Goal: Task Accomplishment & Management: Manage account settings

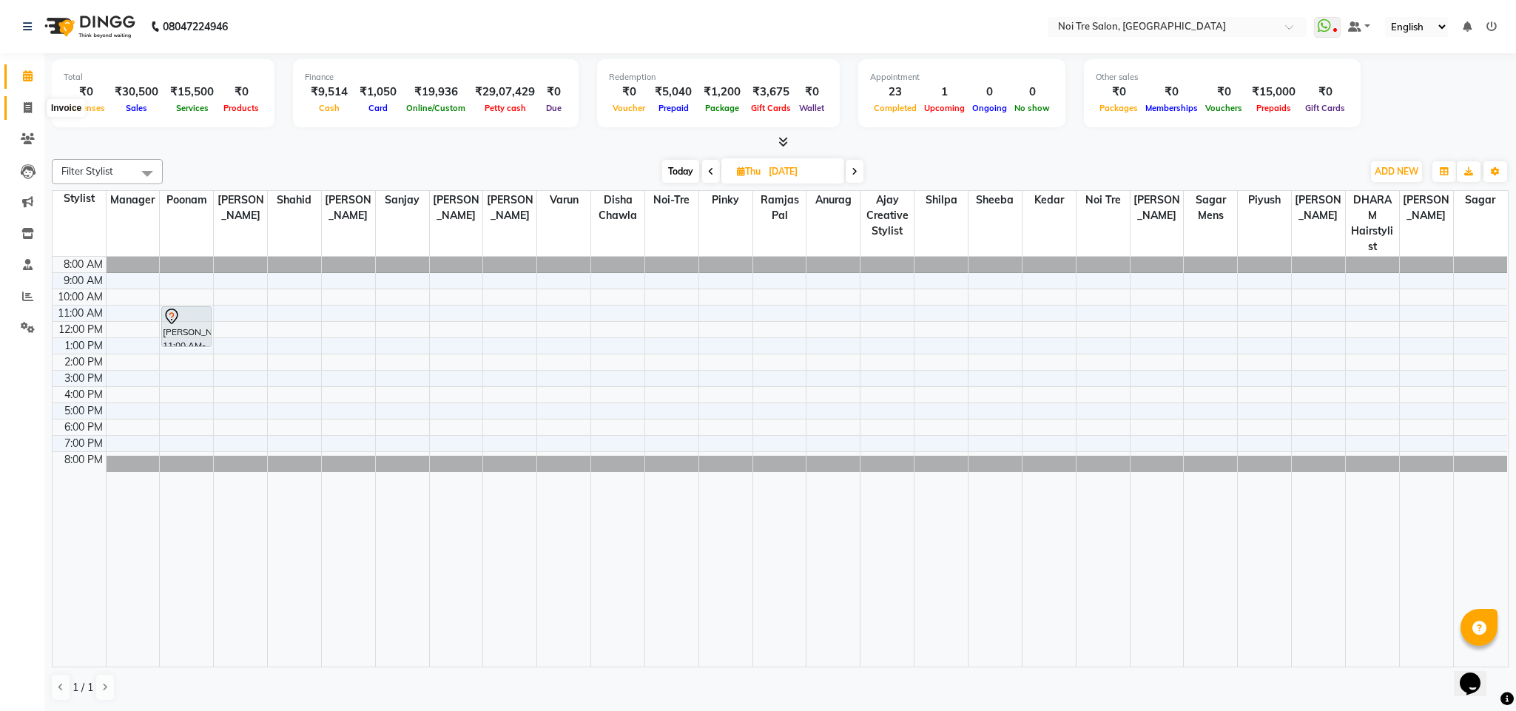
click at [31, 111] on icon at bounding box center [28, 107] width 8 height 11
select select "service"
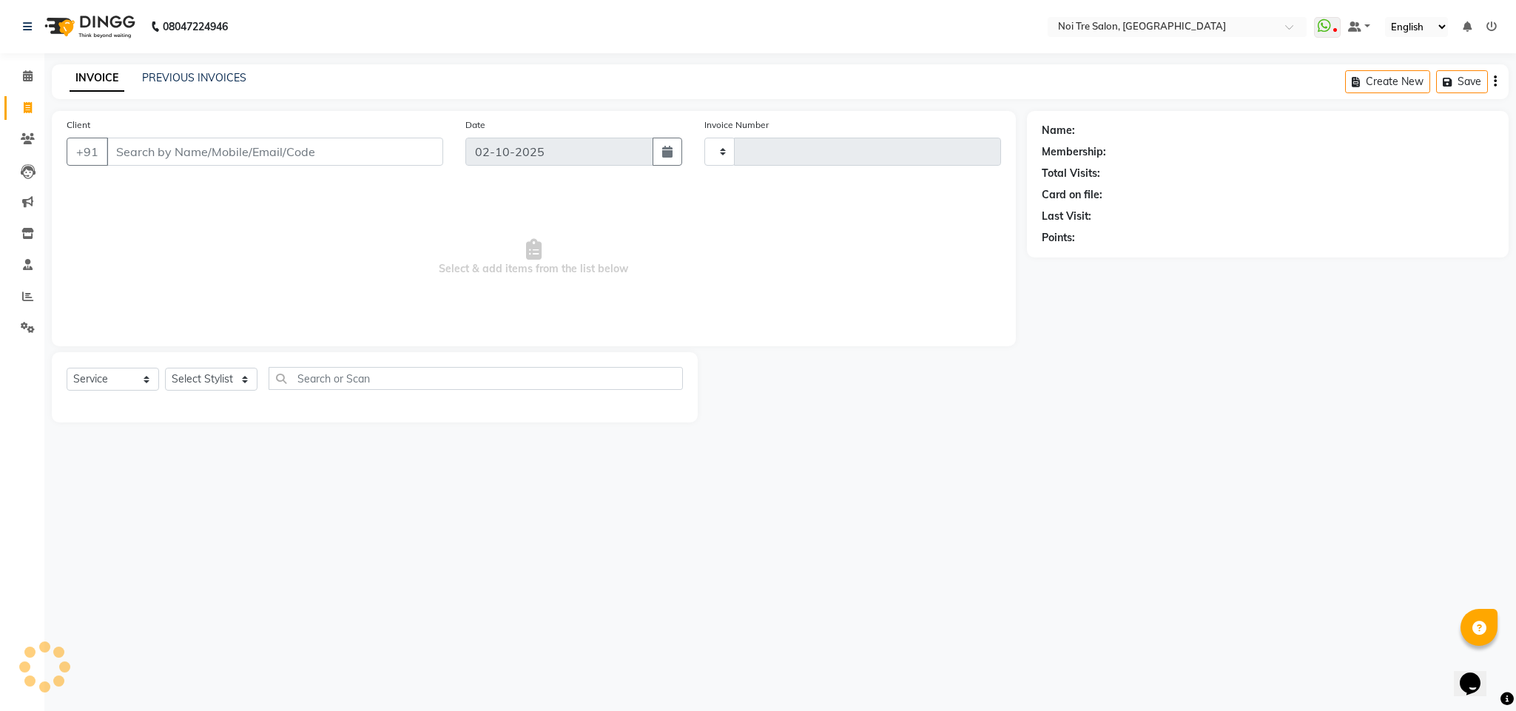
type input "3716"
select select "4307"
click at [165, 162] on input "Client" at bounding box center [275, 152] width 337 height 28
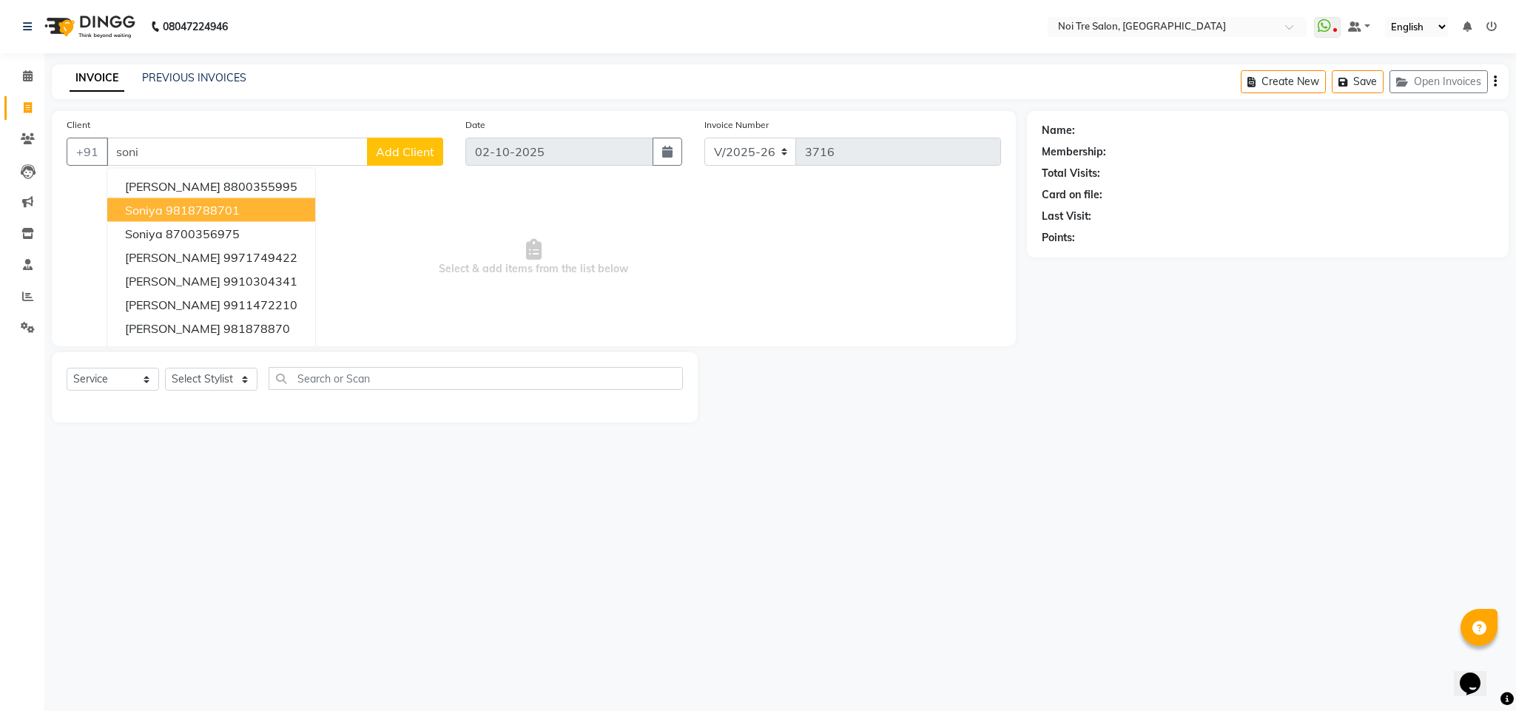
click at [187, 212] on ngb-highlight "9818788701" at bounding box center [203, 210] width 74 height 15
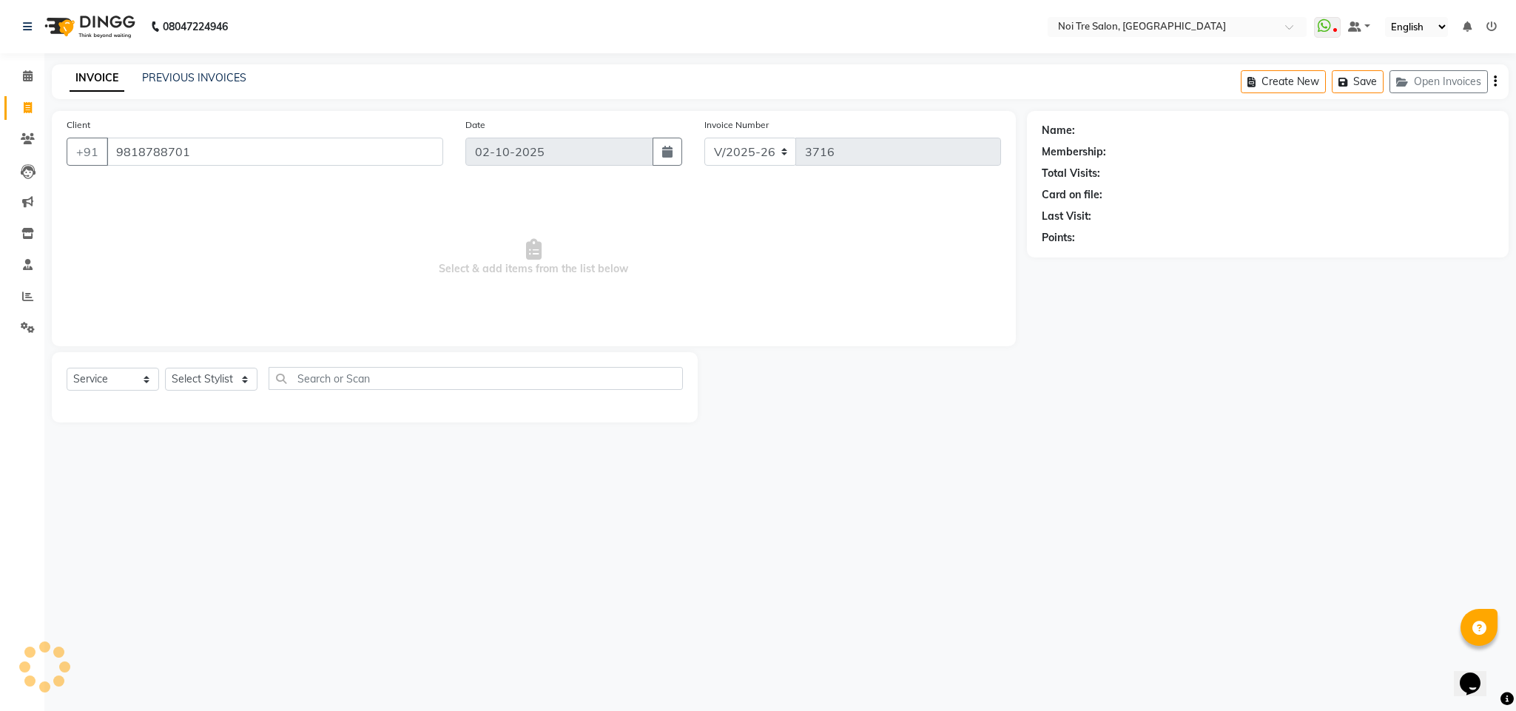
type input "9818788701"
select select "1: Object"
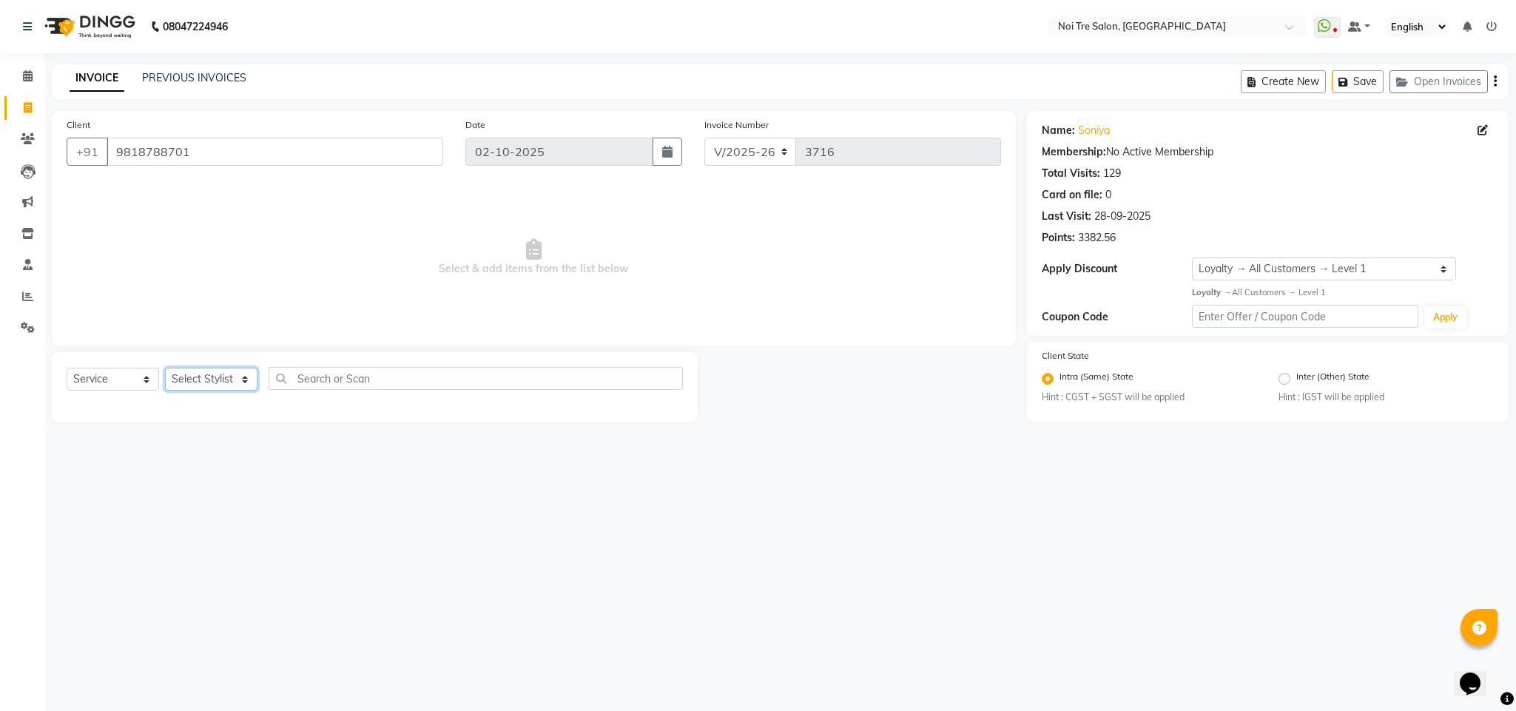
click at [232, 380] on select "Select Stylist Ajay Creative Stylist Anurag [PERSON_NAME] [PERSON_NAME] [PERSON…" at bounding box center [211, 379] width 93 height 23
select select "23277"
click at [165, 369] on select "Select Stylist Ajay Creative Stylist Anurag [PERSON_NAME] [PERSON_NAME] [PERSON…" at bounding box center [211, 379] width 93 height 23
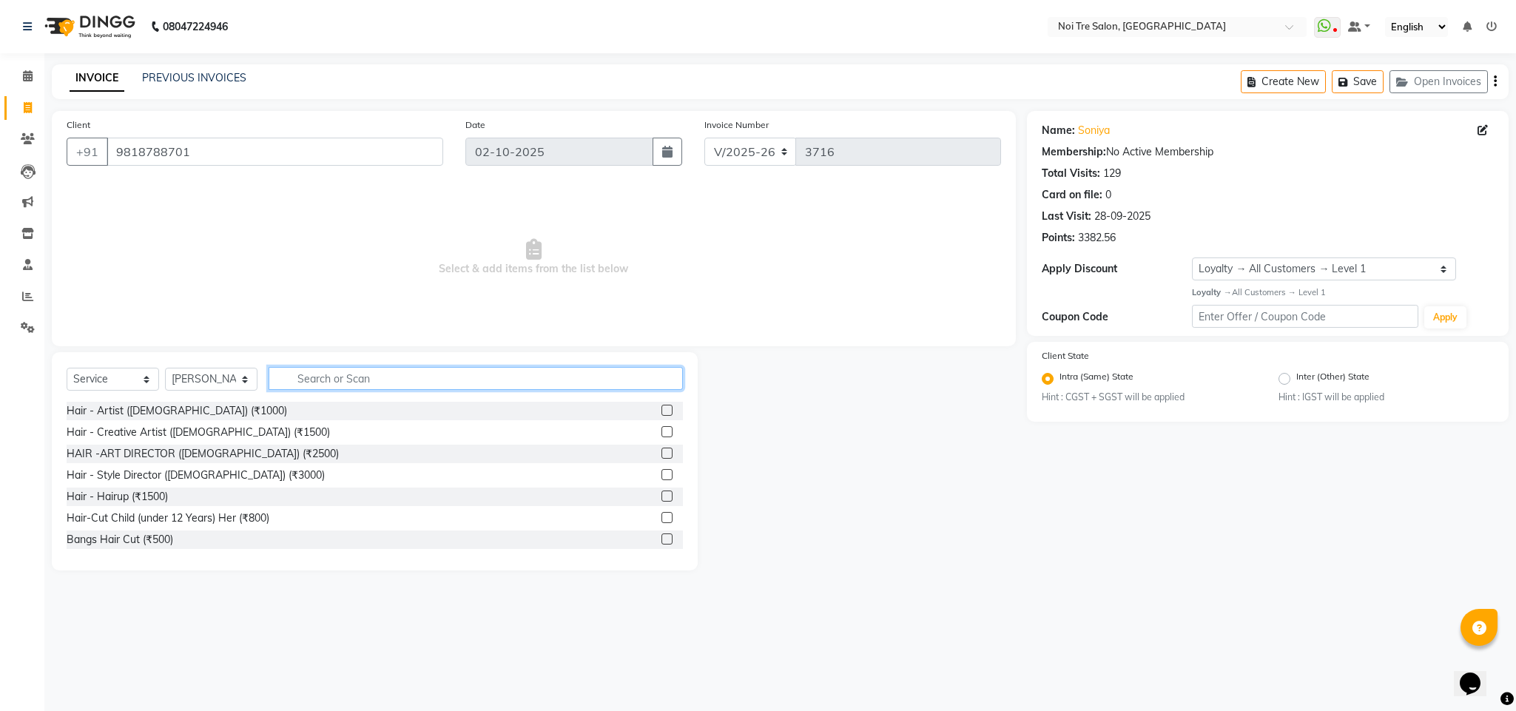
click at [311, 384] on input "text" at bounding box center [476, 378] width 414 height 23
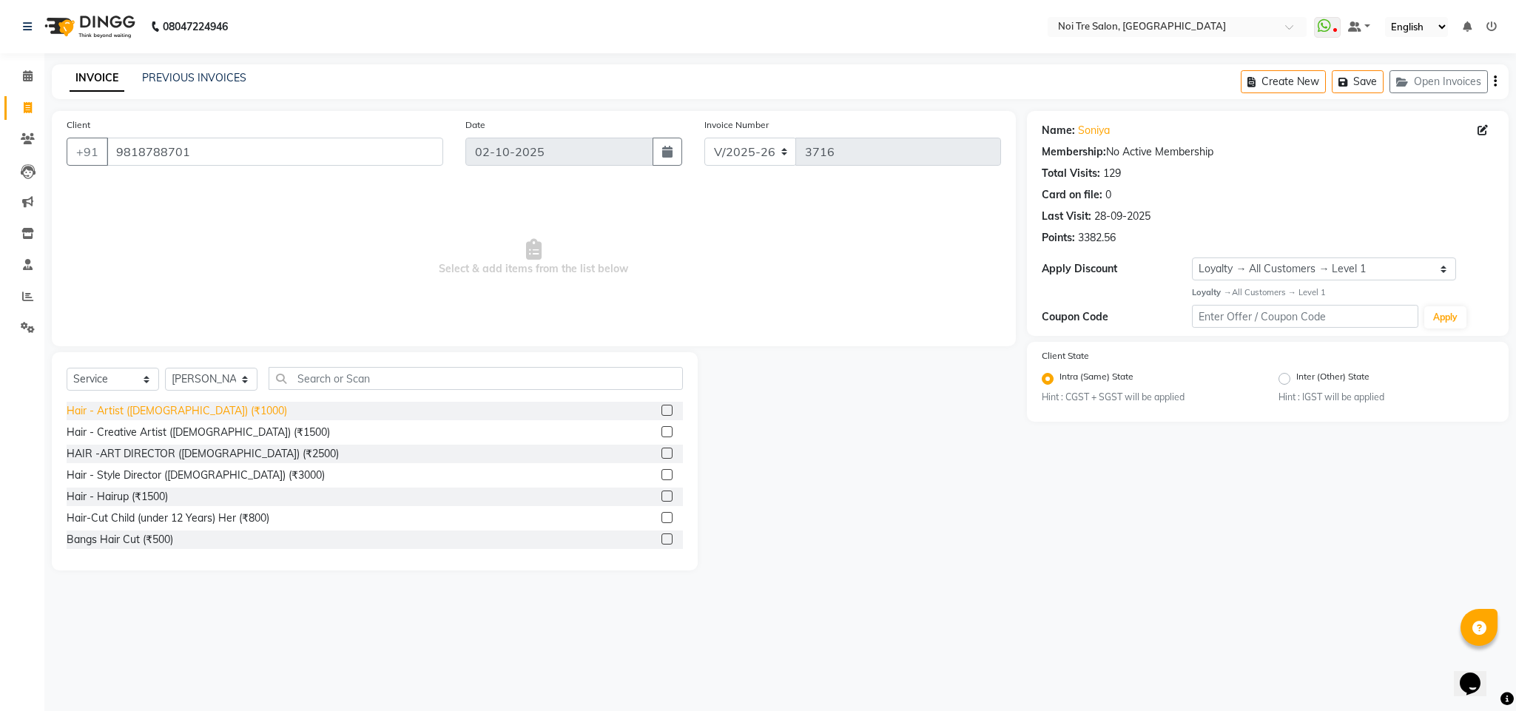
click at [171, 409] on div "Hair - Artist ([DEMOGRAPHIC_DATA]) (₹1000)" at bounding box center [177, 411] width 221 height 16
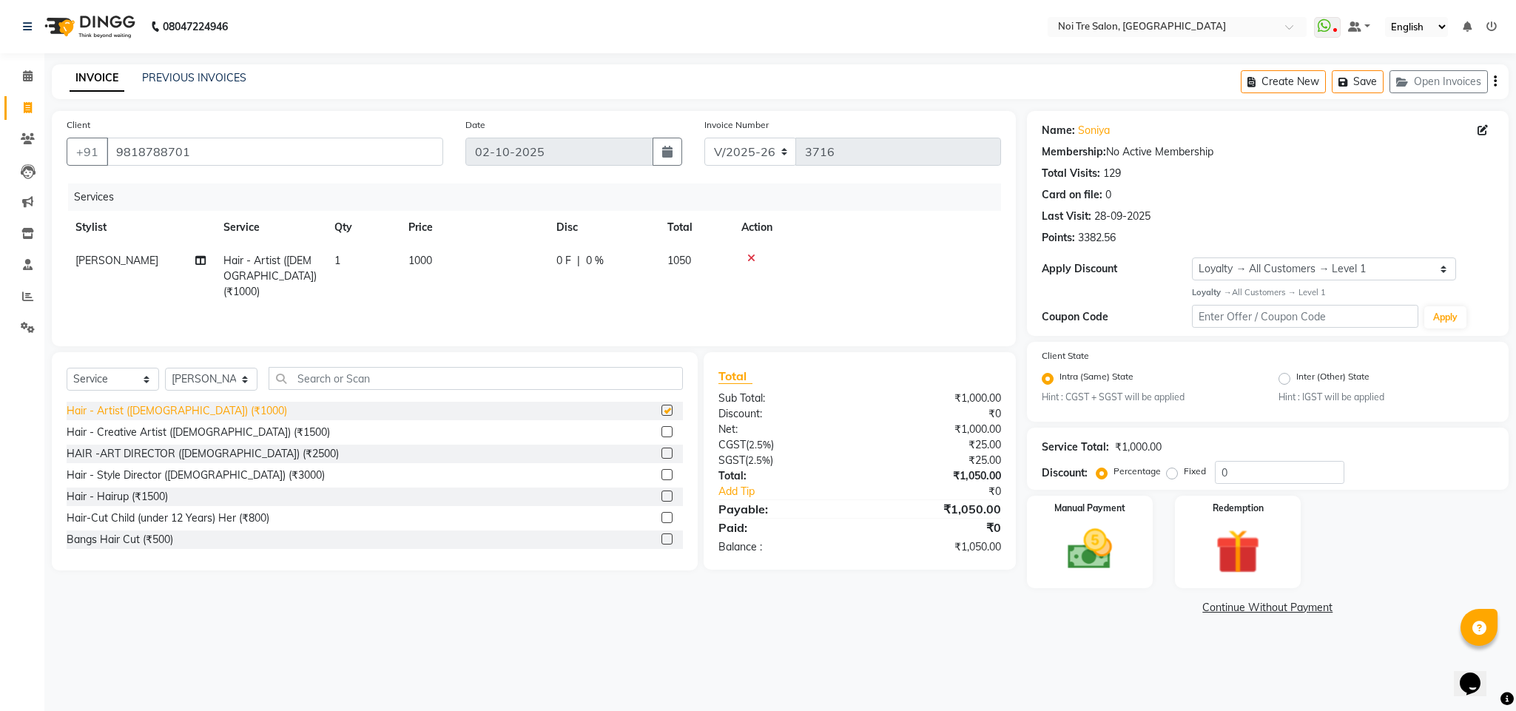
checkbox input "false"
click at [224, 383] on select "Select Stylist Ajay Creative Stylist Anurag [PERSON_NAME] [PERSON_NAME] [PERSON…" at bounding box center [211, 379] width 93 height 23
select select "24510"
click at [165, 369] on select "Select Stylist Ajay Creative Stylist Anurag [PERSON_NAME] [PERSON_NAME] [PERSON…" at bounding box center [211, 379] width 93 height 23
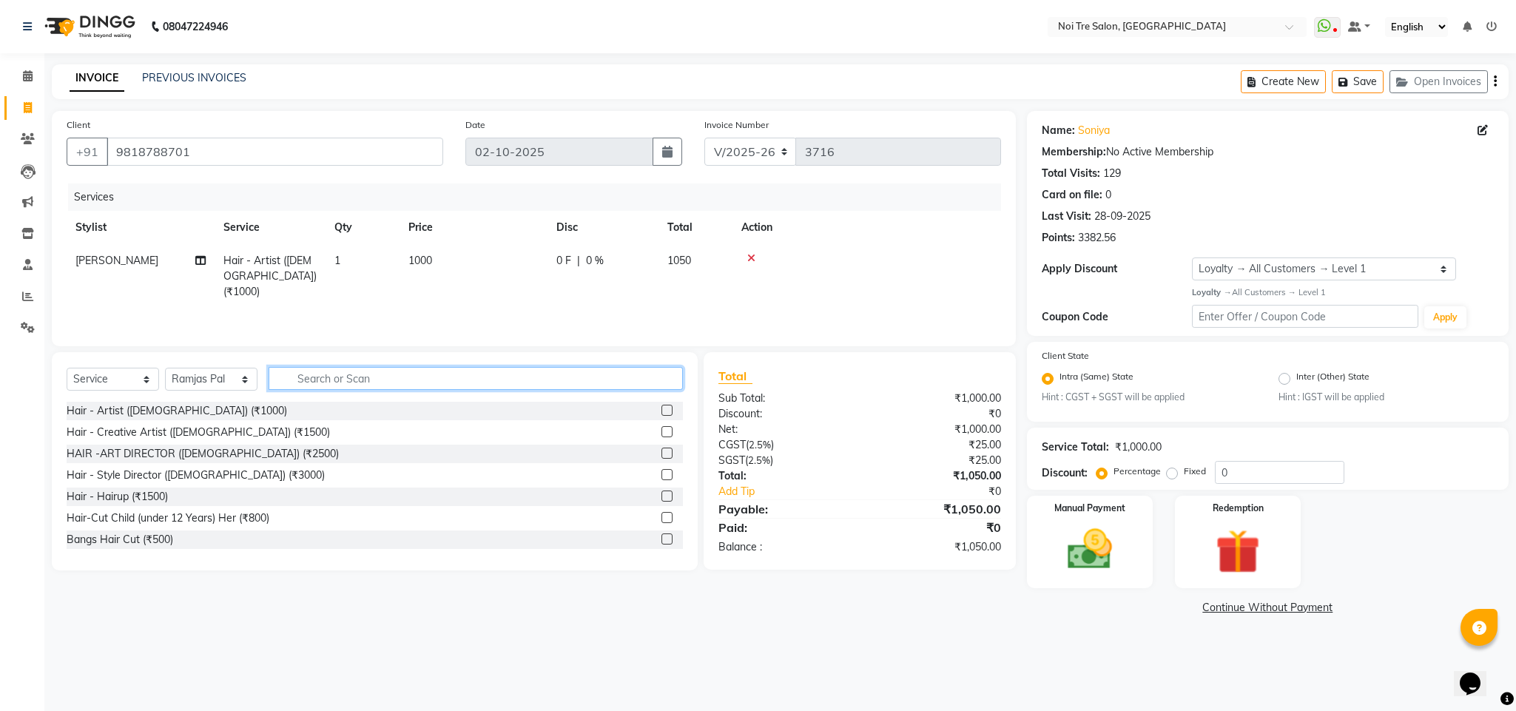
click at [314, 377] on input "text" at bounding box center [476, 378] width 414 height 23
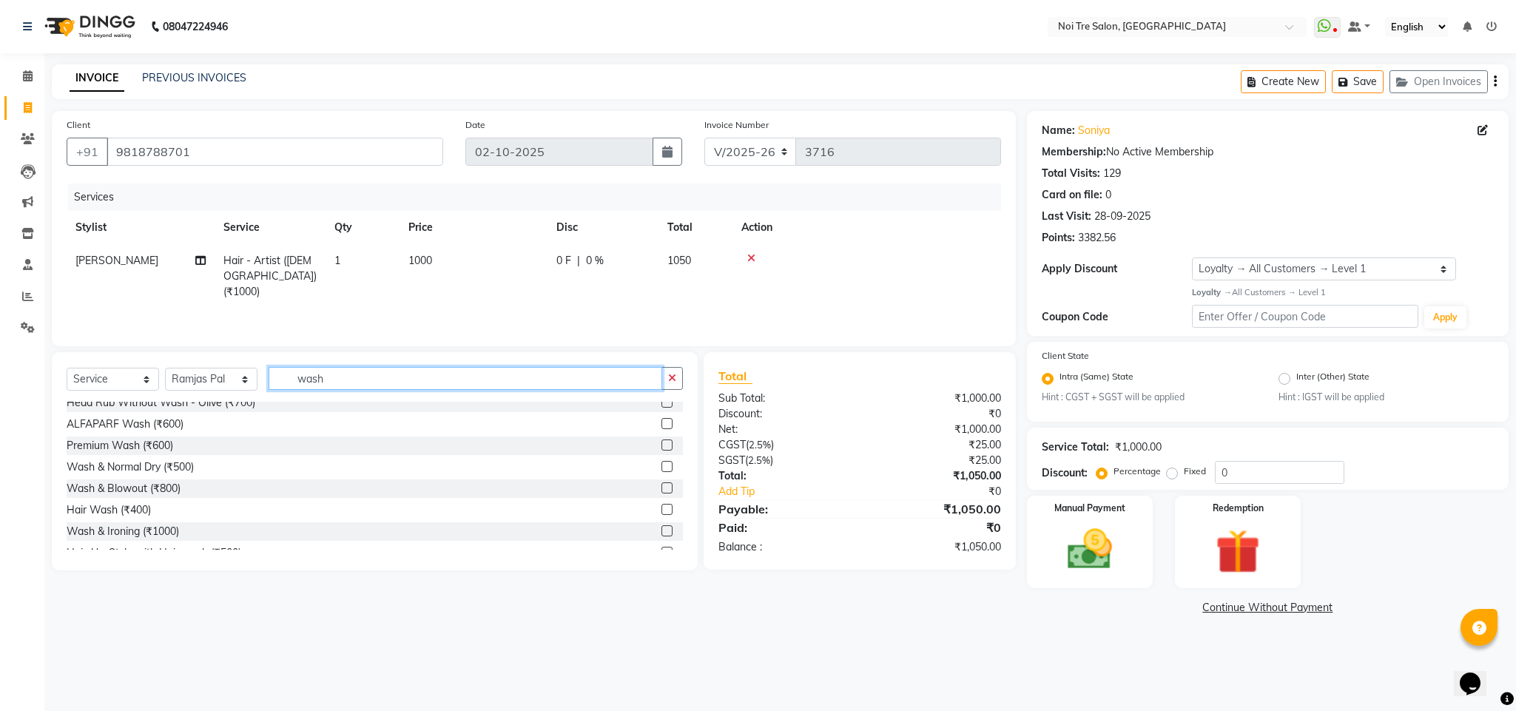
scroll to position [87, 0]
type input "wash"
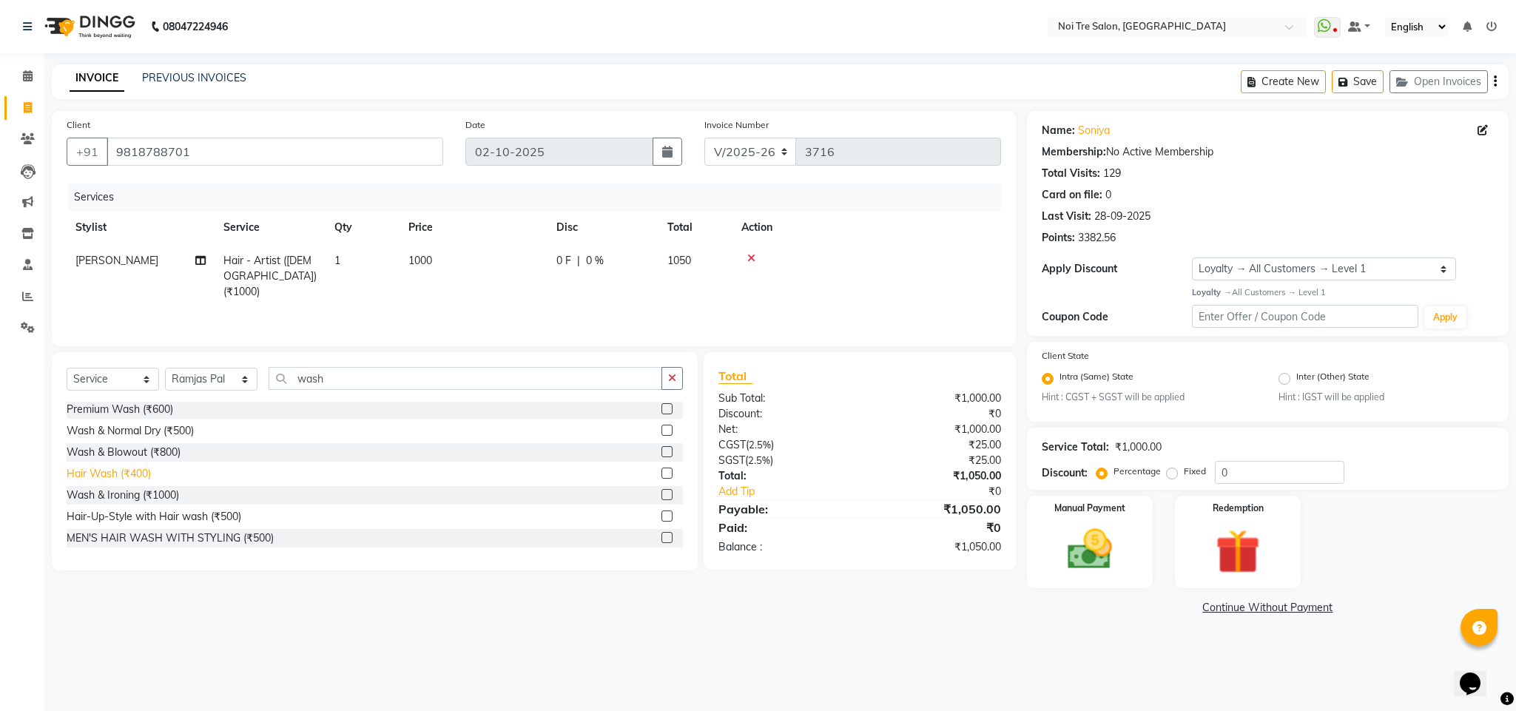
click at [130, 476] on div "Hair Wash (₹400)" at bounding box center [109, 474] width 84 height 16
checkbox input "false"
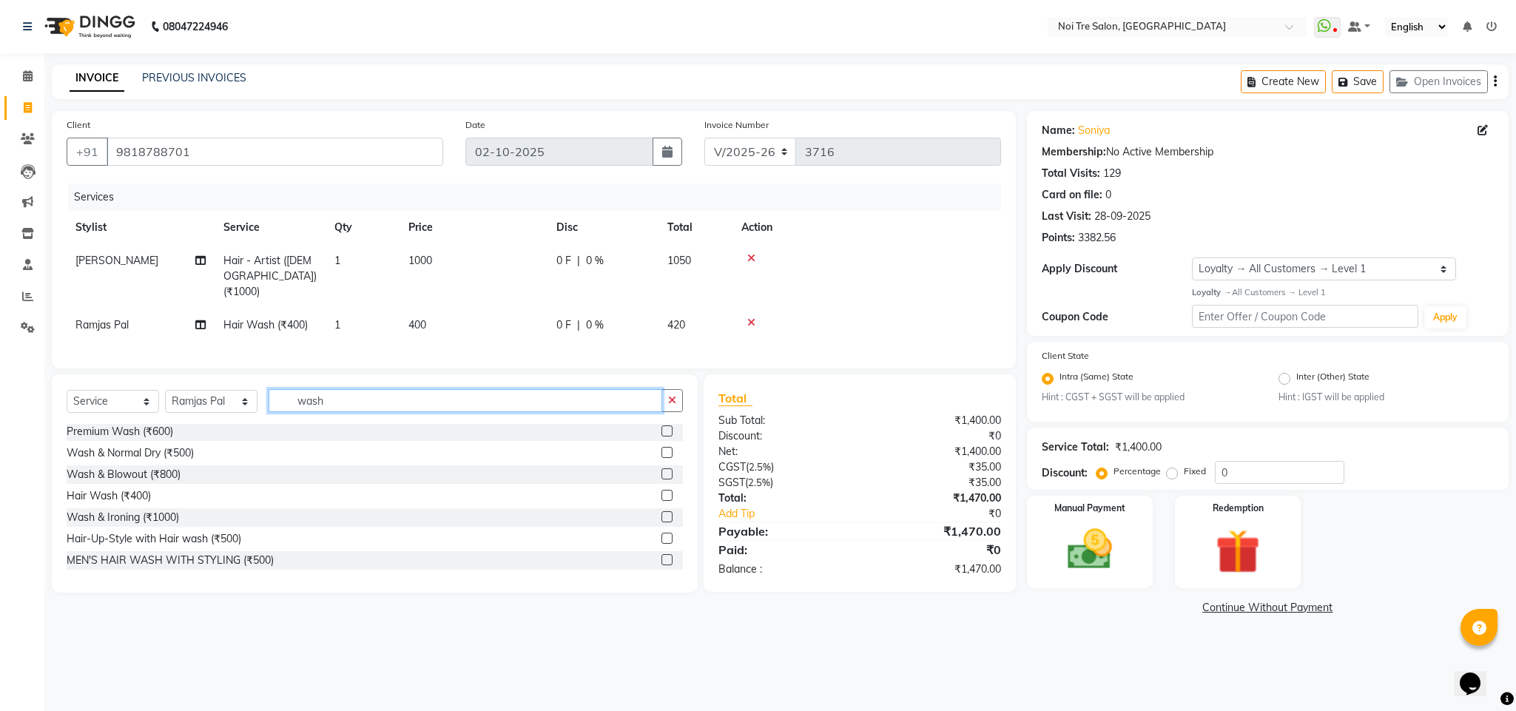
click at [311, 408] on input "wash" at bounding box center [466, 400] width 394 height 23
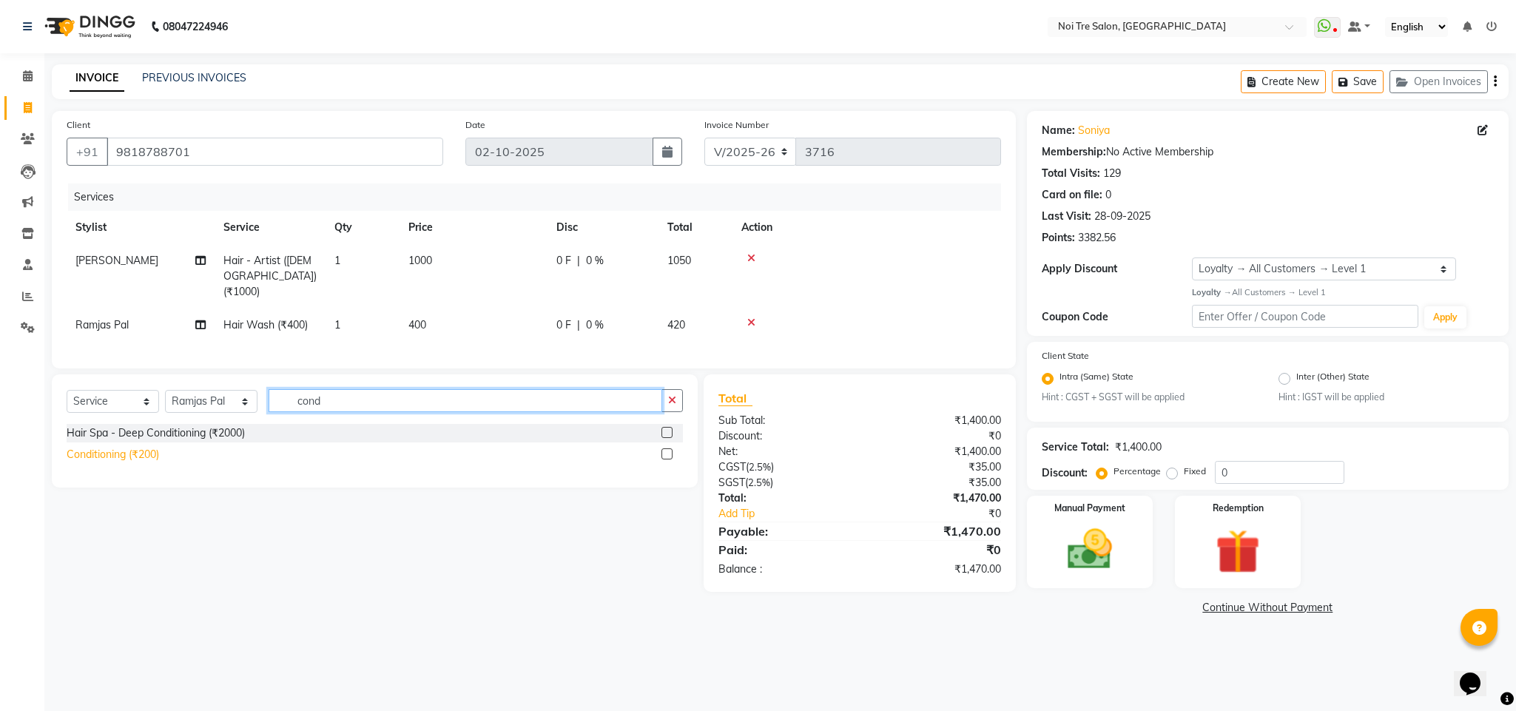
type input "cond"
click at [107, 462] on div "Conditioning (₹200)" at bounding box center [113, 455] width 93 height 16
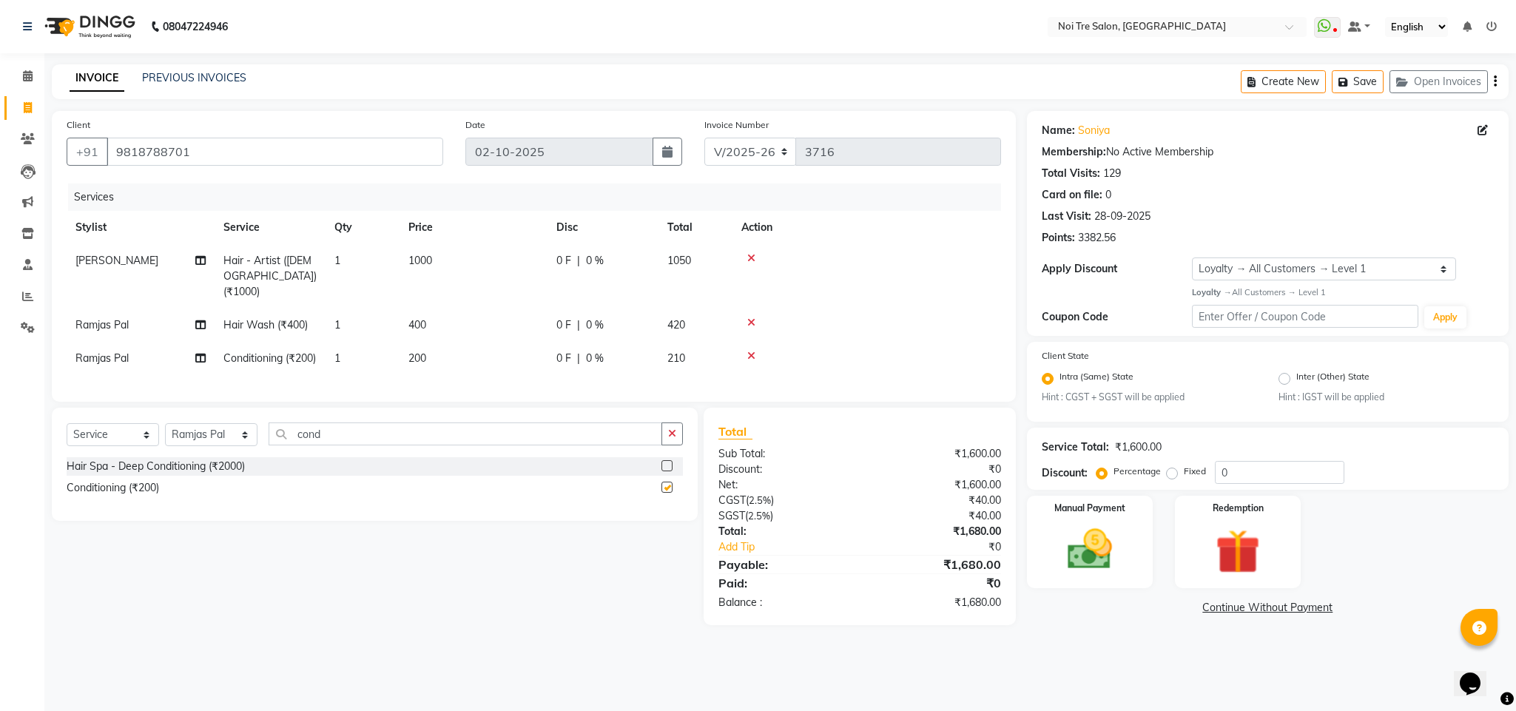
checkbox input "false"
click at [753, 317] on icon at bounding box center [751, 322] width 8 height 10
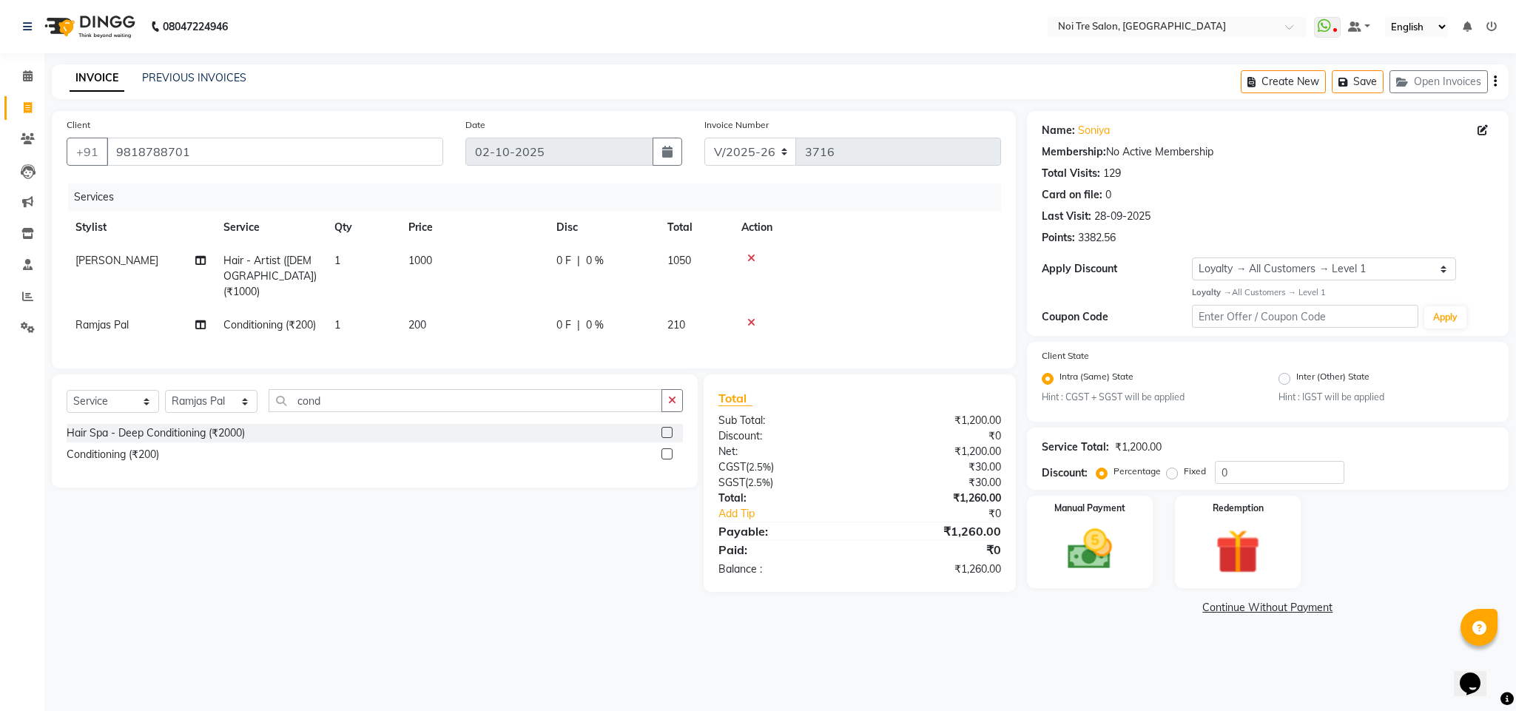
click at [861, 201] on div "Services" at bounding box center [540, 197] width 944 height 27
click at [802, 207] on div "Services" at bounding box center [540, 197] width 944 height 27
click at [891, 184] on div "Services" at bounding box center [540, 197] width 944 height 27
click at [859, 198] on div "Services" at bounding box center [529, 197] width 944 height 27
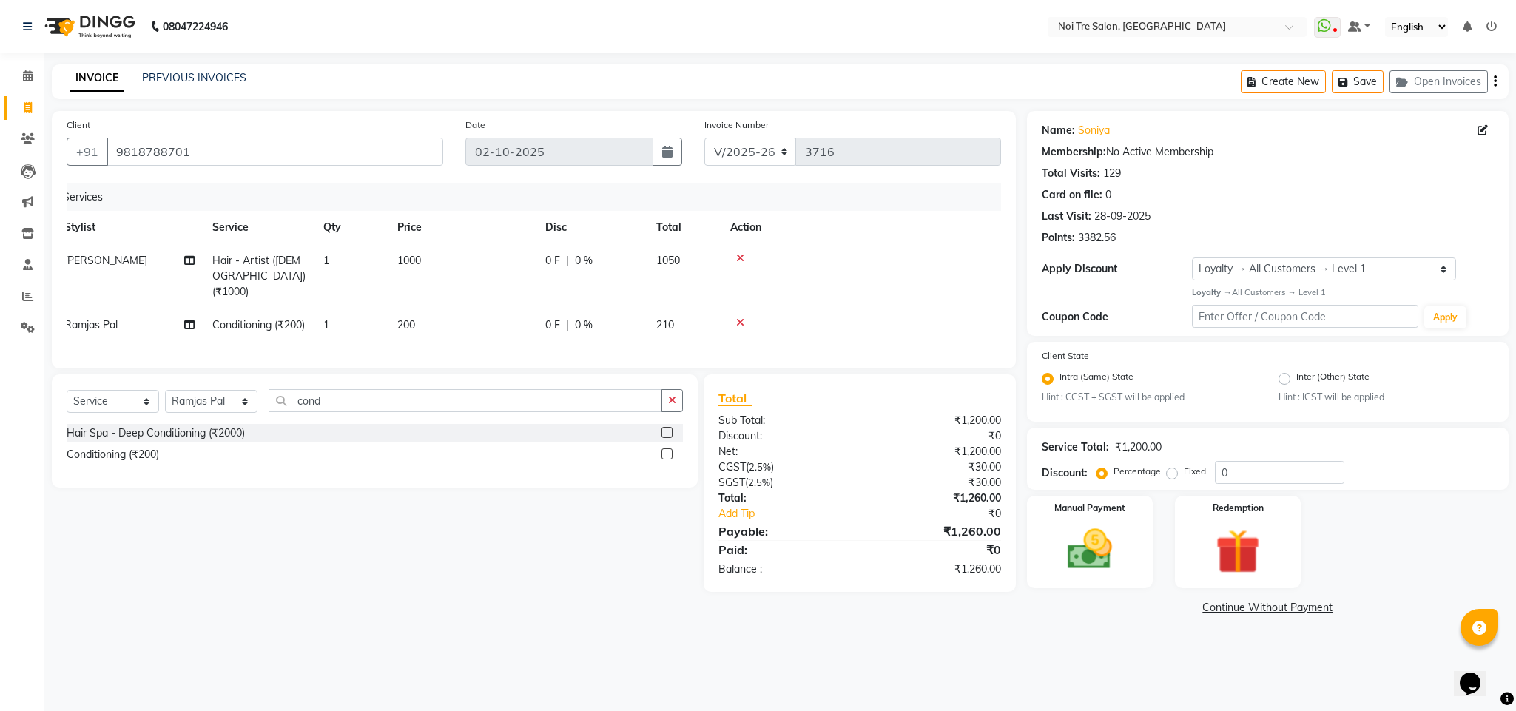
scroll to position [0, 0]
click at [225, 413] on select "Select Stylist Ajay Creative Stylist Anurag [PERSON_NAME] [PERSON_NAME] [PERSON…" at bounding box center [211, 401] width 93 height 23
select select "23274"
click at [165, 407] on select "Select Stylist Ajay Creative Stylist Anurag [PERSON_NAME] [PERSON_NAME] [PERSON…" at bounding box center [211, 401] width 93 height 23
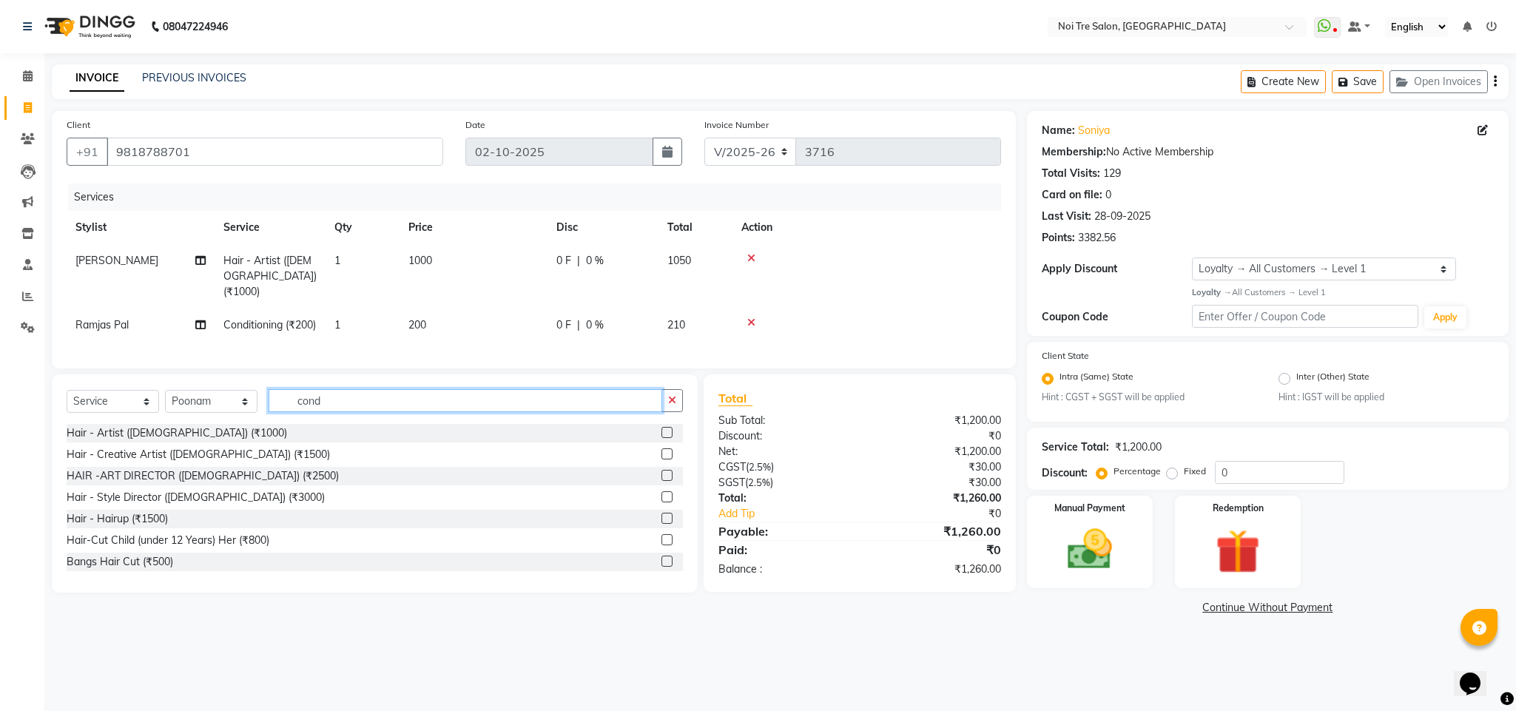
click at [312, 412] on input "cond" at bounding box center [466, 400] width 394 height 23
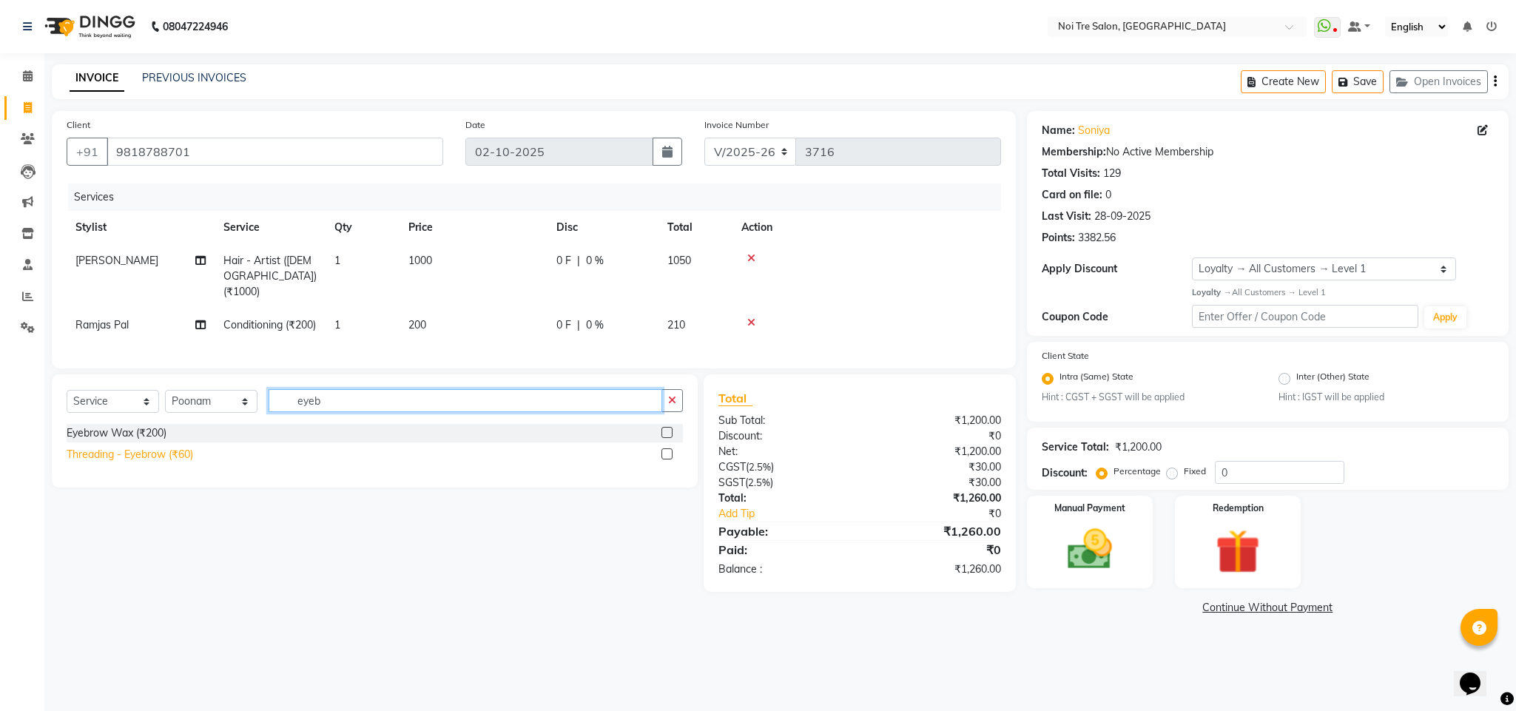
type input "eyeb"
click at [172, 463] on div "Threading - Eyebrow (₹60)" at bounding box center [130, 455] width 127 height 16
checkbox input "false"
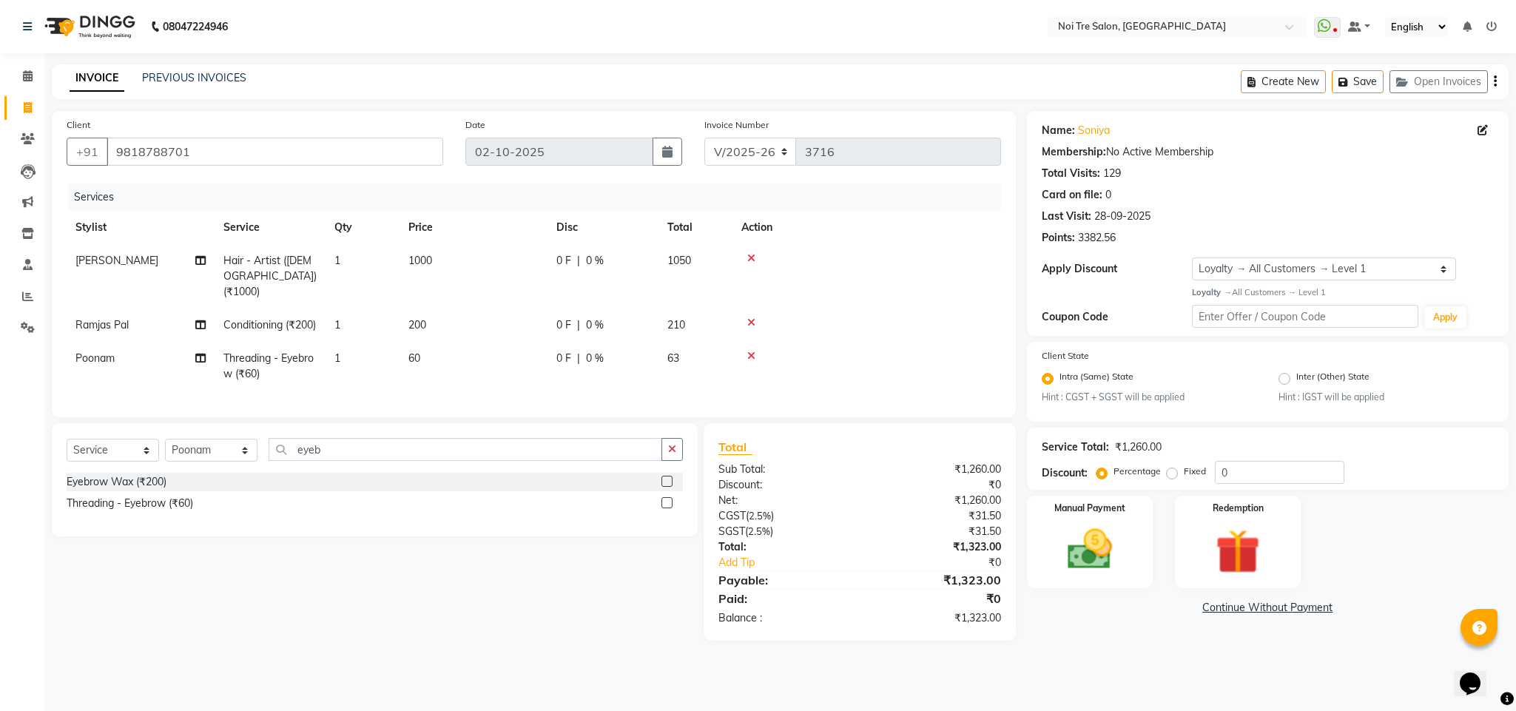
click at [942, 269] on td at bounding box center [867, 276] width 269 height 64
click at [750, 354] on icon at bounding box center [751, 356] width 8 height 10
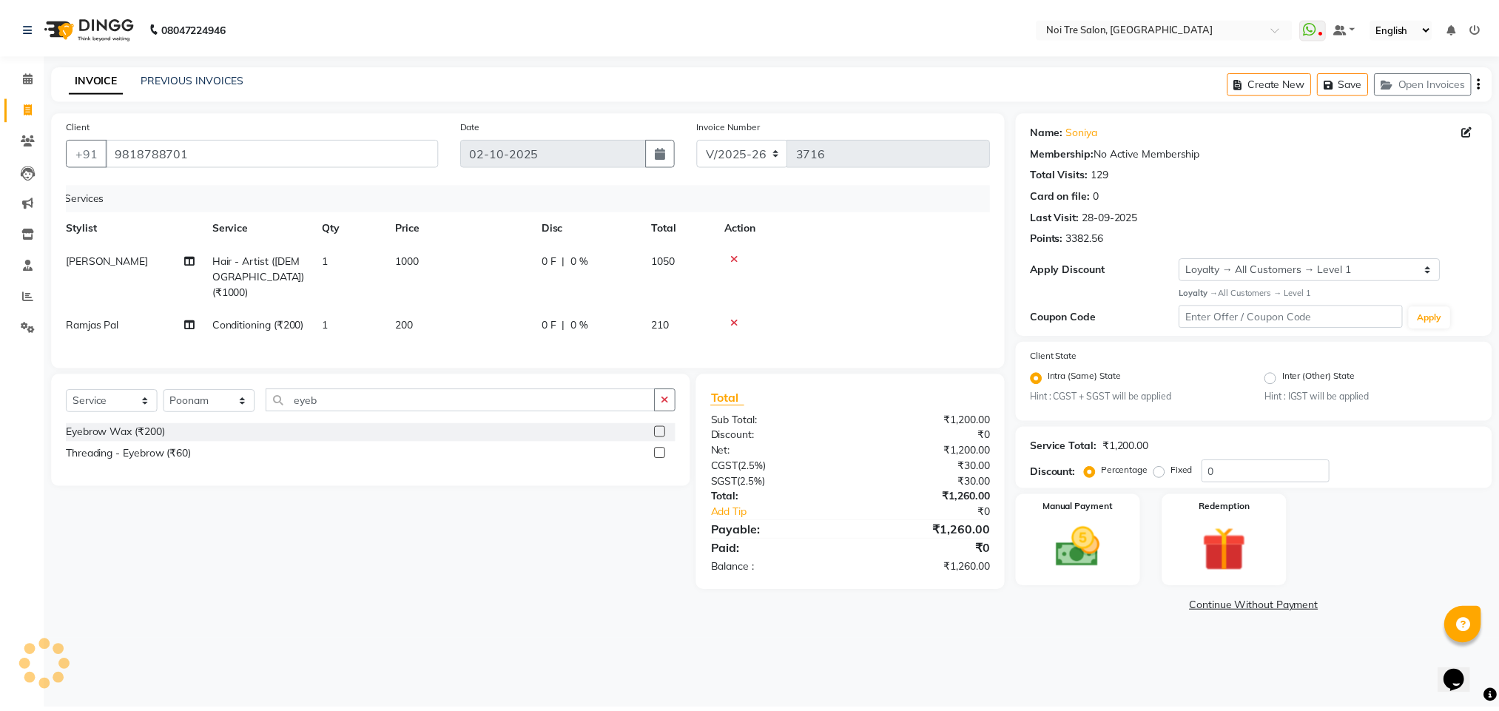
scroll to position [0, 11]
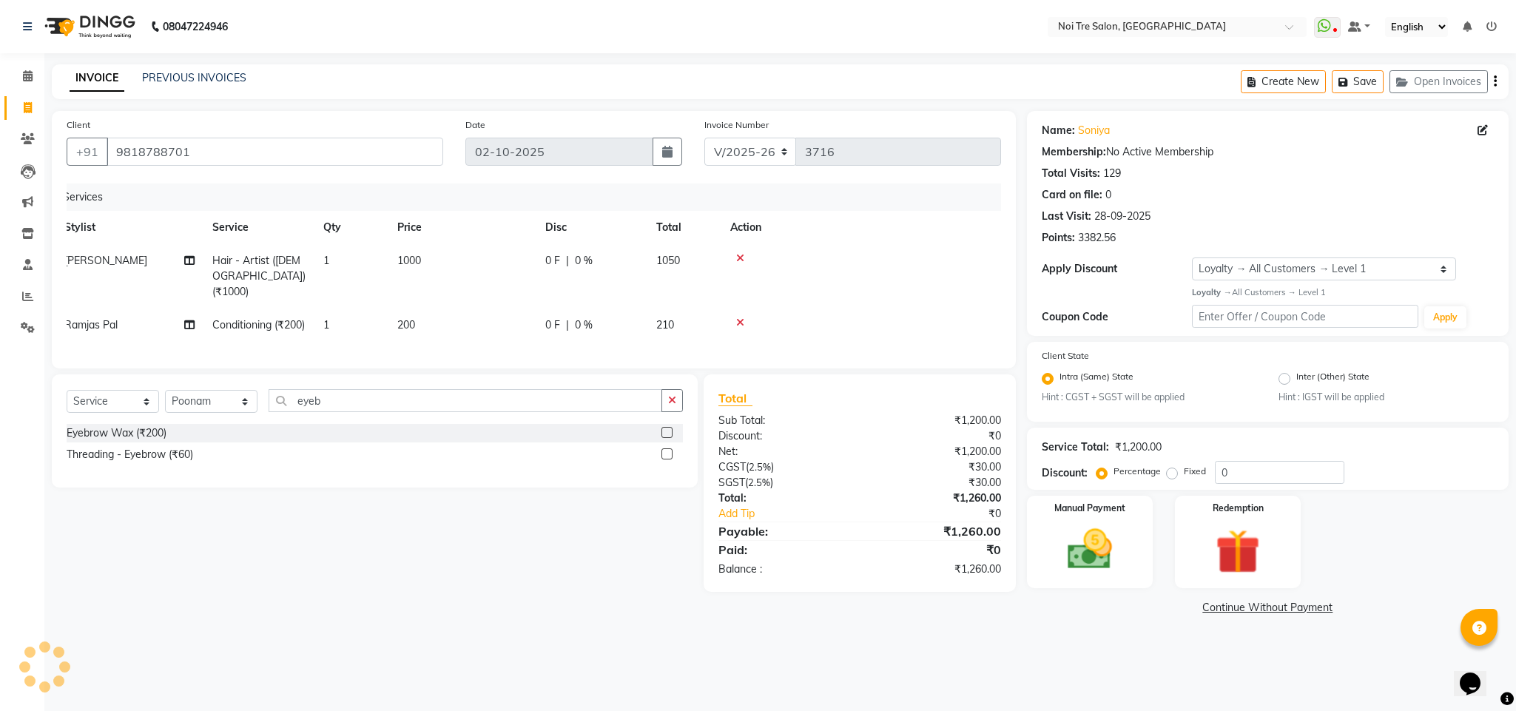
click at [931, 354] on div "Services Stylist Service Qty Price Disc Total Action Rashid Hair - Artist ([DEM…" at bounding box center [534, 269] width 935 height 170
click at [818, 207] on div "Services" at bounding box center [529, 197] width 944 height 27
click at [778, 200] on div "Services" at bounding box center [529, 197] width 944 height 27
click at [695, 196] on div "Services" at bounding box center [529, 197] width 944 height 27
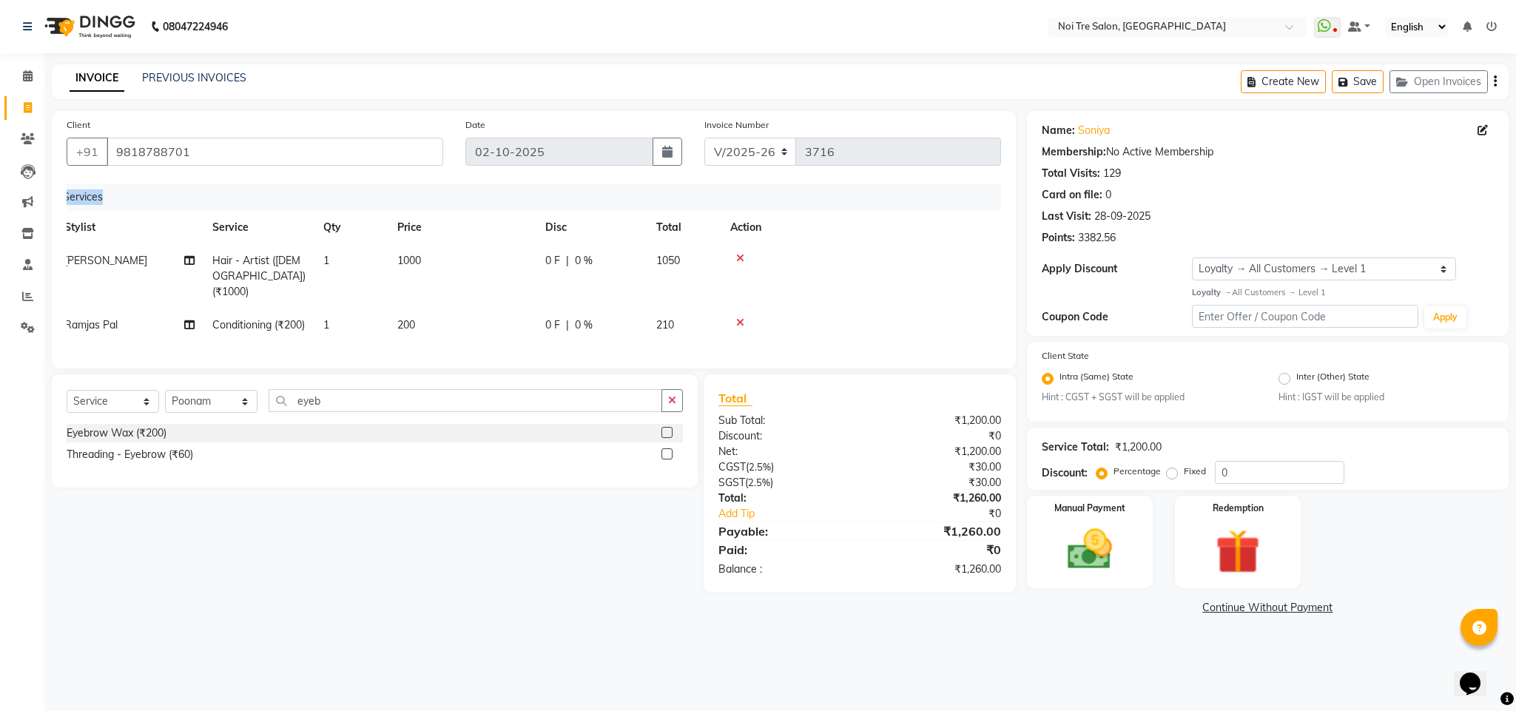
click at [695, 196] on div "Services" at bounding box center [529, 197] width 944 height 27
click at [840, 206] on div "Services" at bounding box center [529, 197] width 944 height 27
click at [742, 255] on icon at bounding box center [740, 258] width 8 height 10
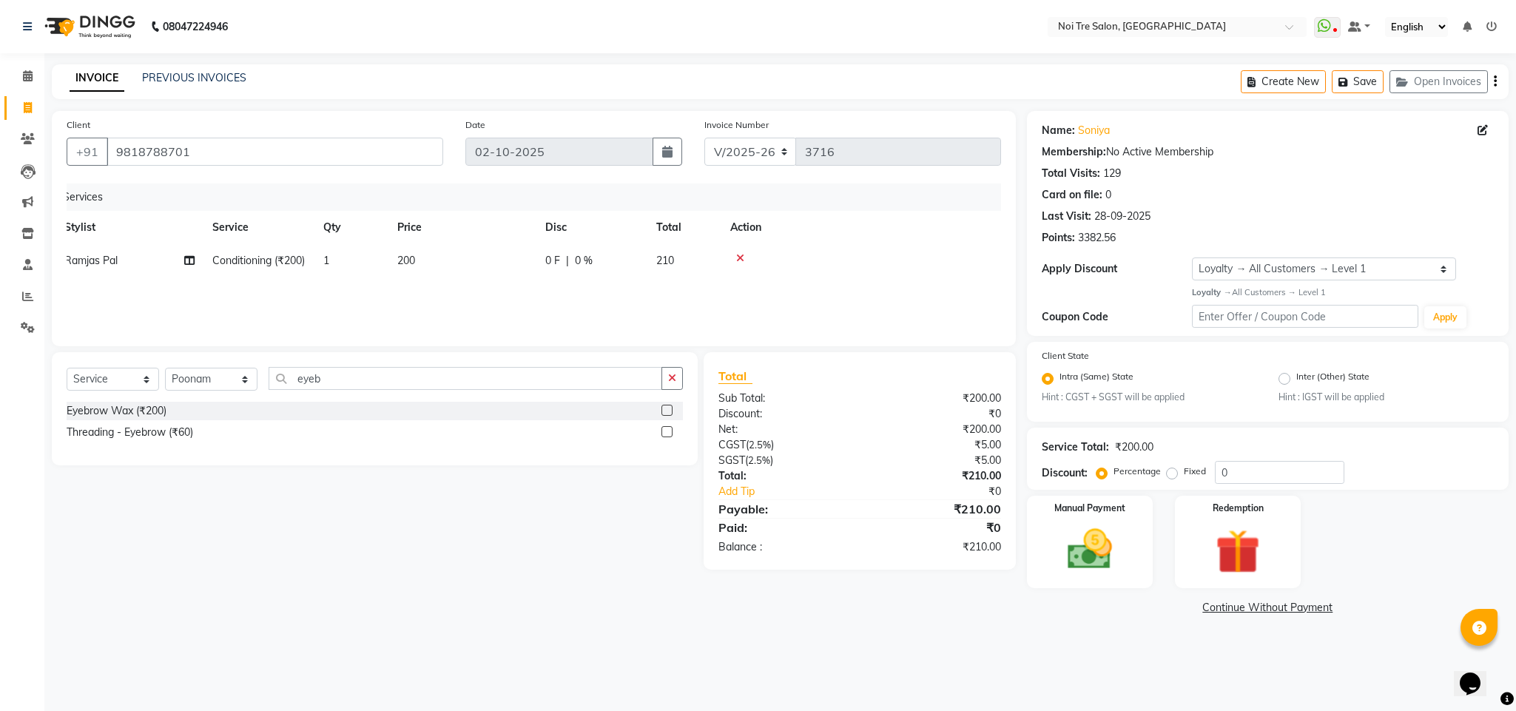
click at [409, 260] on span "200" at bounding box center [406, 260] width 18 height 13
select select "24510"
click at [482, 271] on input "200" at bounding box center [532, 264] width 130 height 23
type input "600"
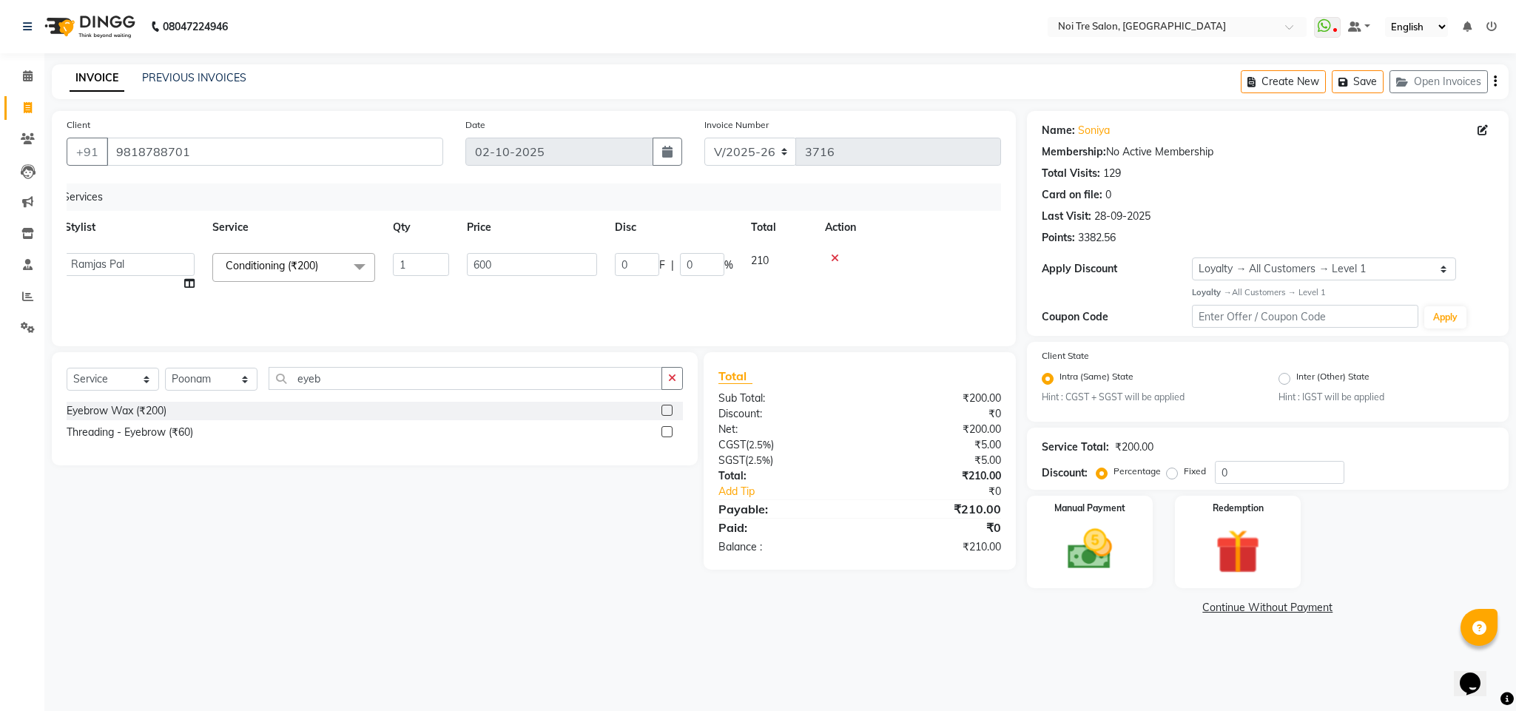
click at [816, 286] on td at bounding box center [903, 272] width 174 height 56
click at [588, 260] on span "0 %" at bounding box center [584, 261] width 18 height 16
select select "24510"
drag, startPoint x: 705, startPoint y: 272, endPoint x: 625, endPoint y: 267, distance: 80.0
click at [625, 267] on div "0 F | 0 %" at bounding box center [674, 264] width 118 height 23
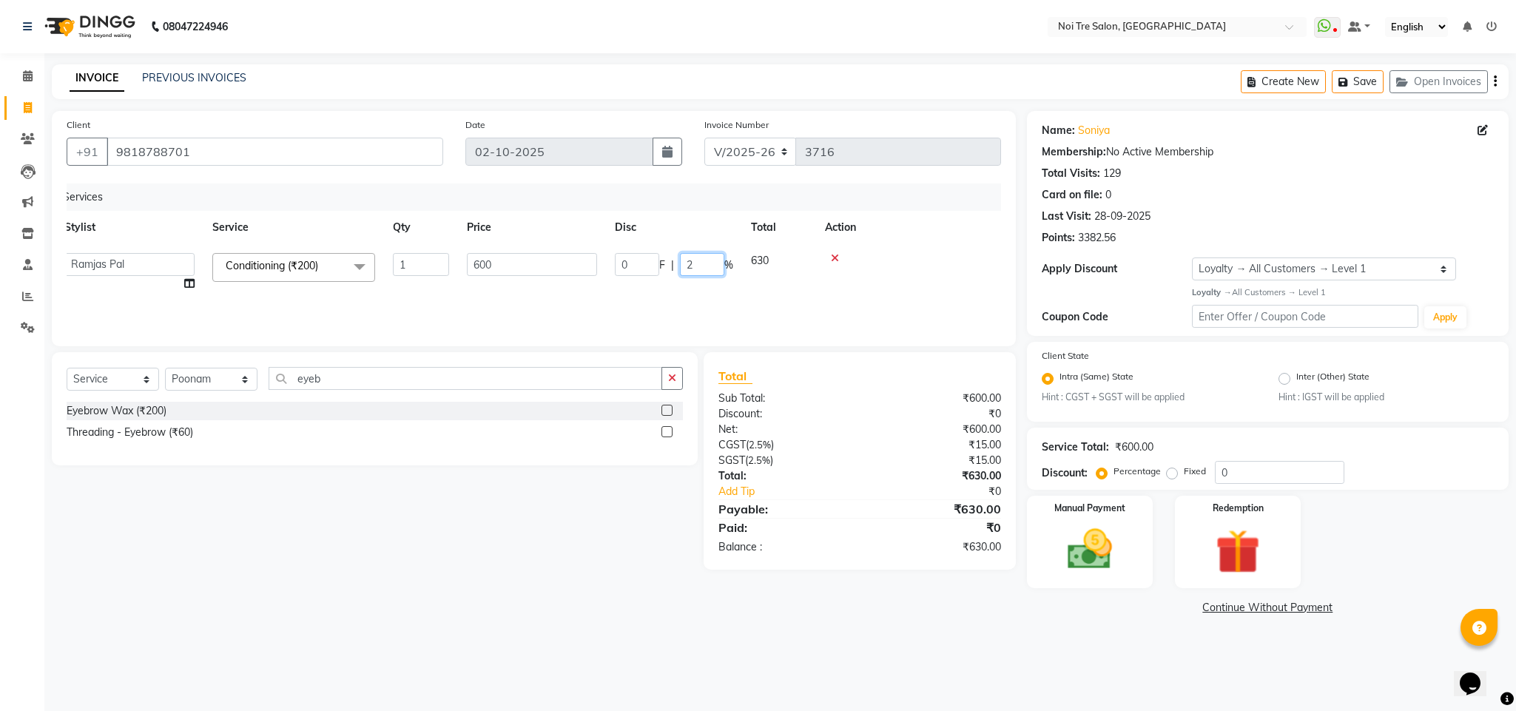
type input "20"
click at [938, 266] on td at bounding box center [856, 260] width 269 height 33
click at [1042, 528] on div "Manual Payment" at bounding box center [1089, 542] width 131 height 96
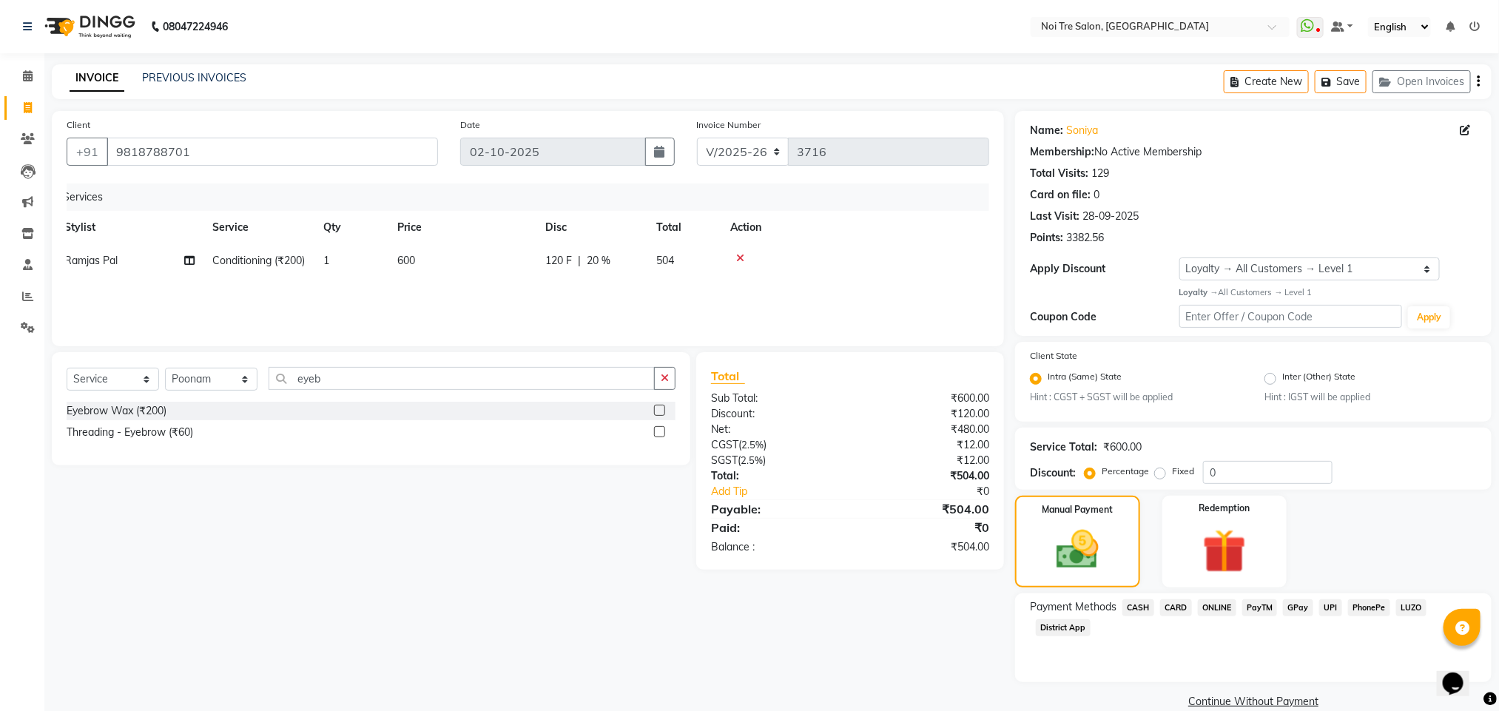
click at [1175, 605] on span "CARD" at bounding box center [1176, 607] width 32 height 17
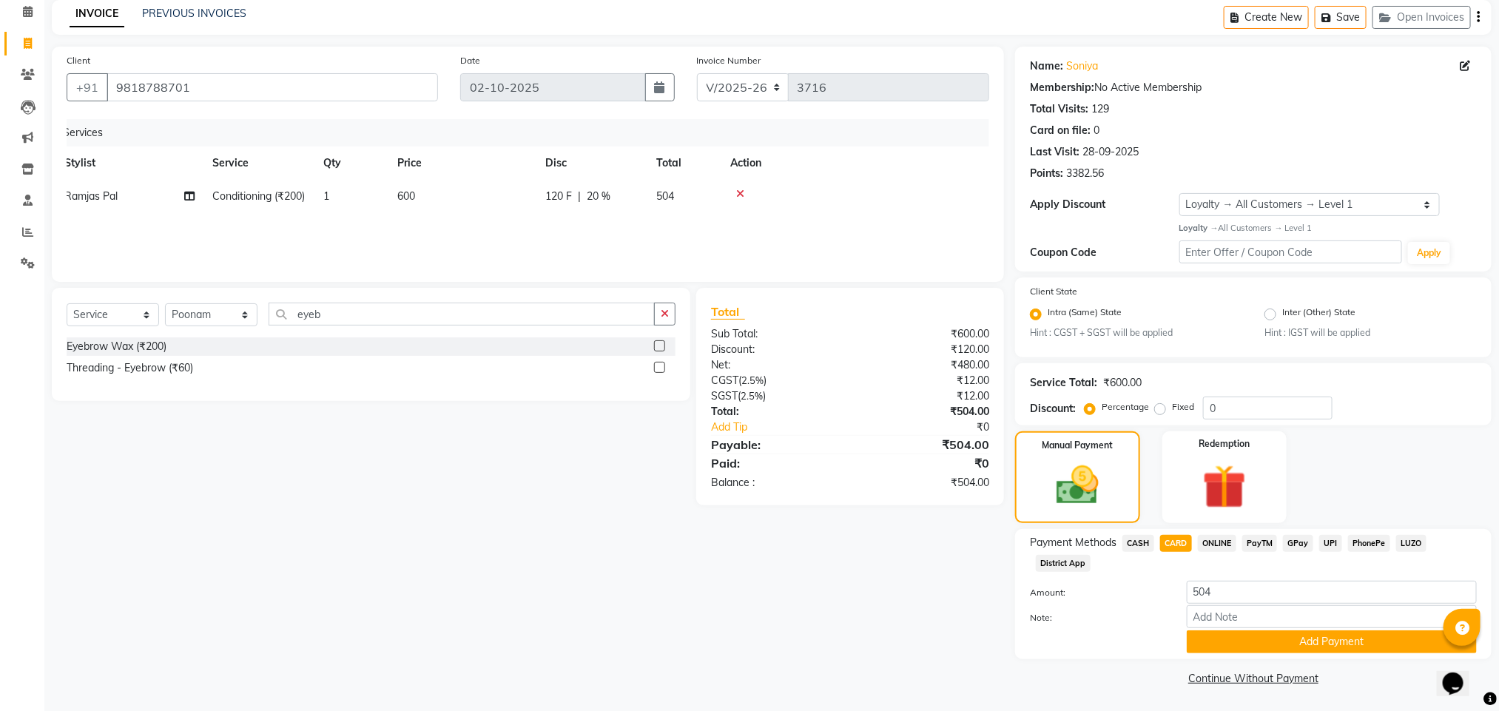
click at [1208, 544] on span "ONLINE" at bounding box center [1217, 543] width 38 height 17
click at [1282, 638] on button "Add Payment" at bounding box center [1332, 642] width 290 height 23
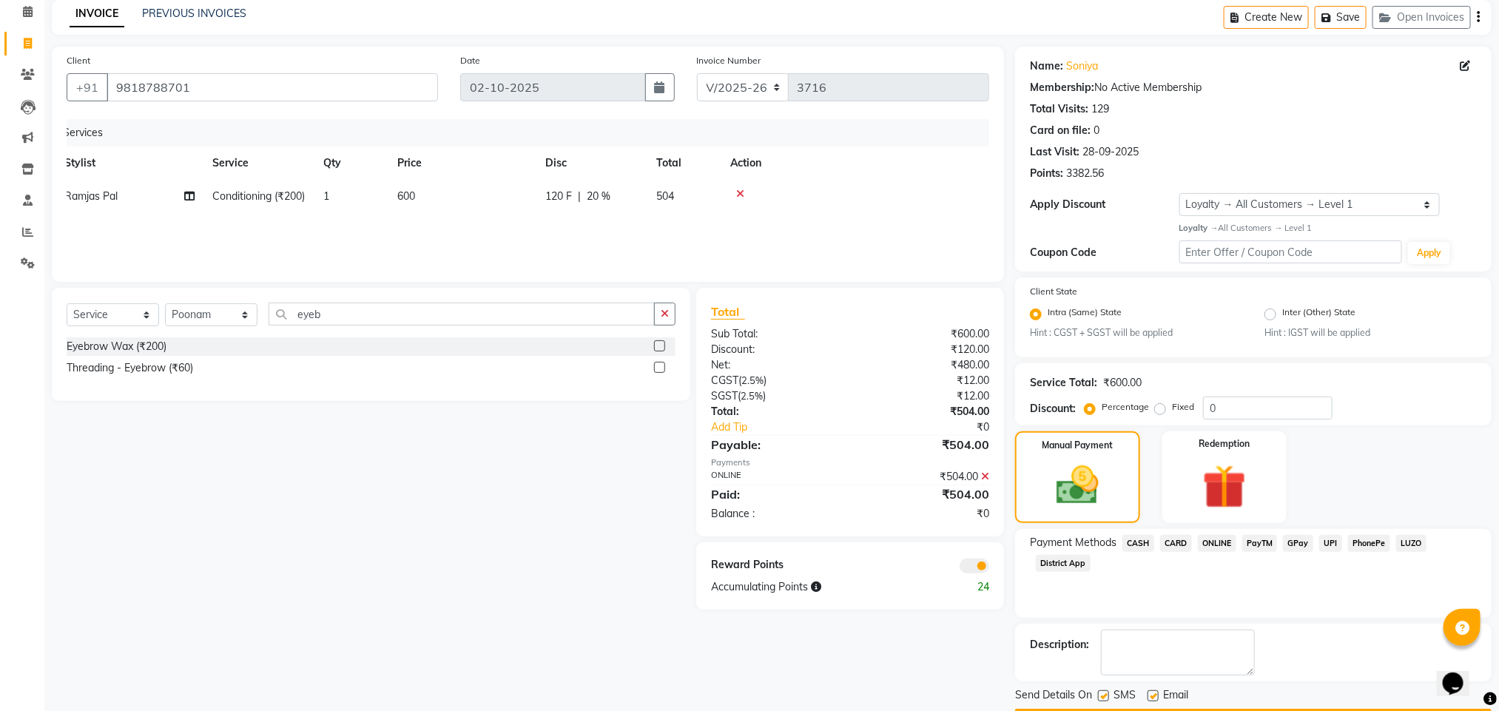
scroll to position [107, 0]
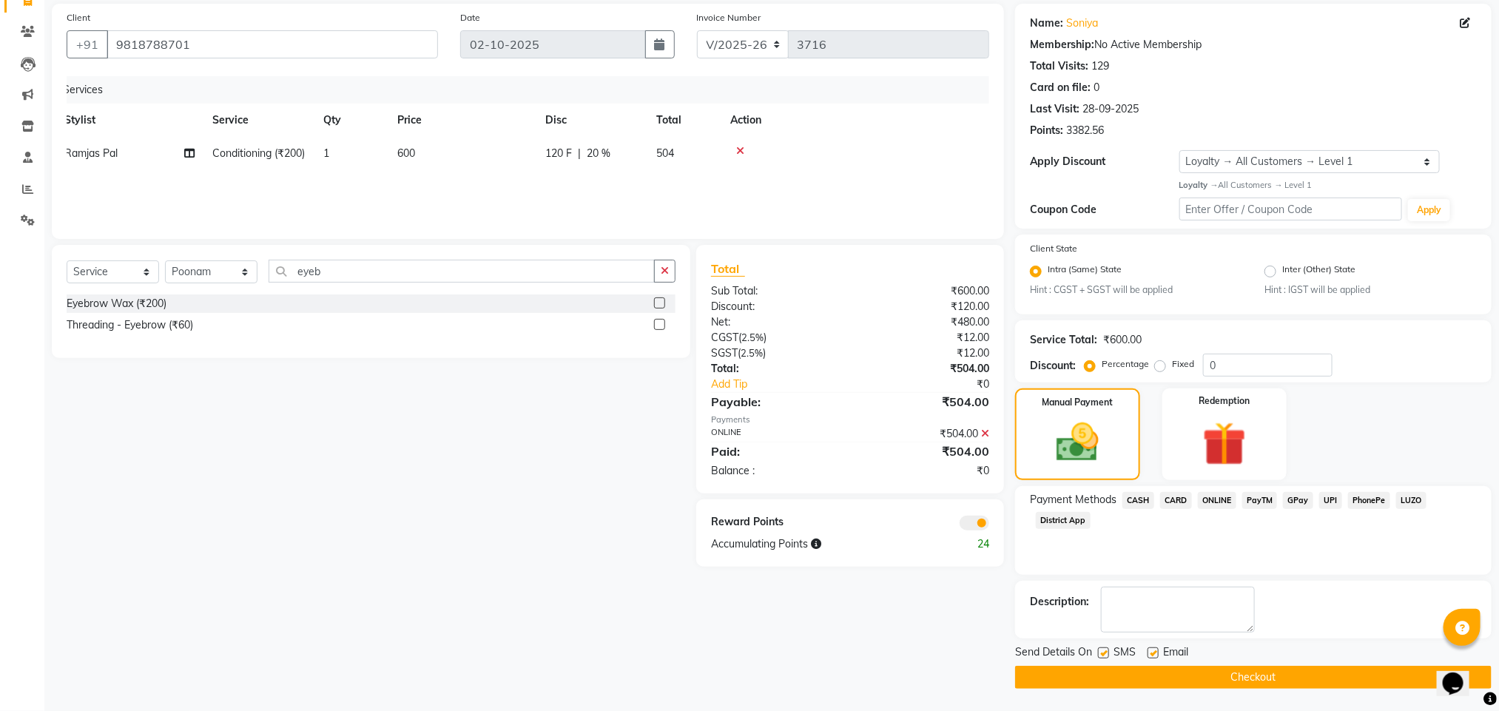
click at [988, 524] on span at bounding box center [975, 523] width 30 height 15
click at [989, 525] on input "checkbox" at bounding box center [989, 525] width 0 height 0
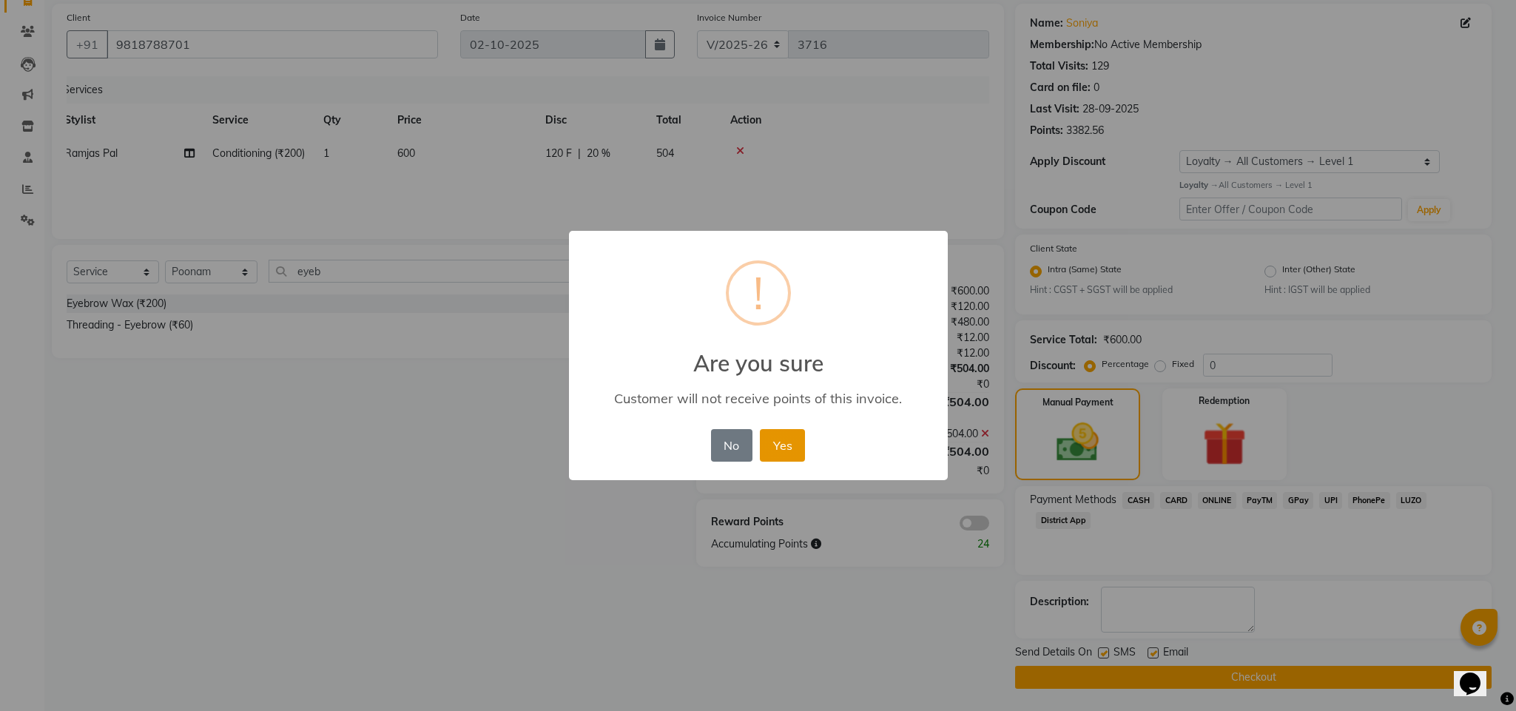
click at [766, 451] on button "Yes" at bounding box center [782, 445] width 45 height 33
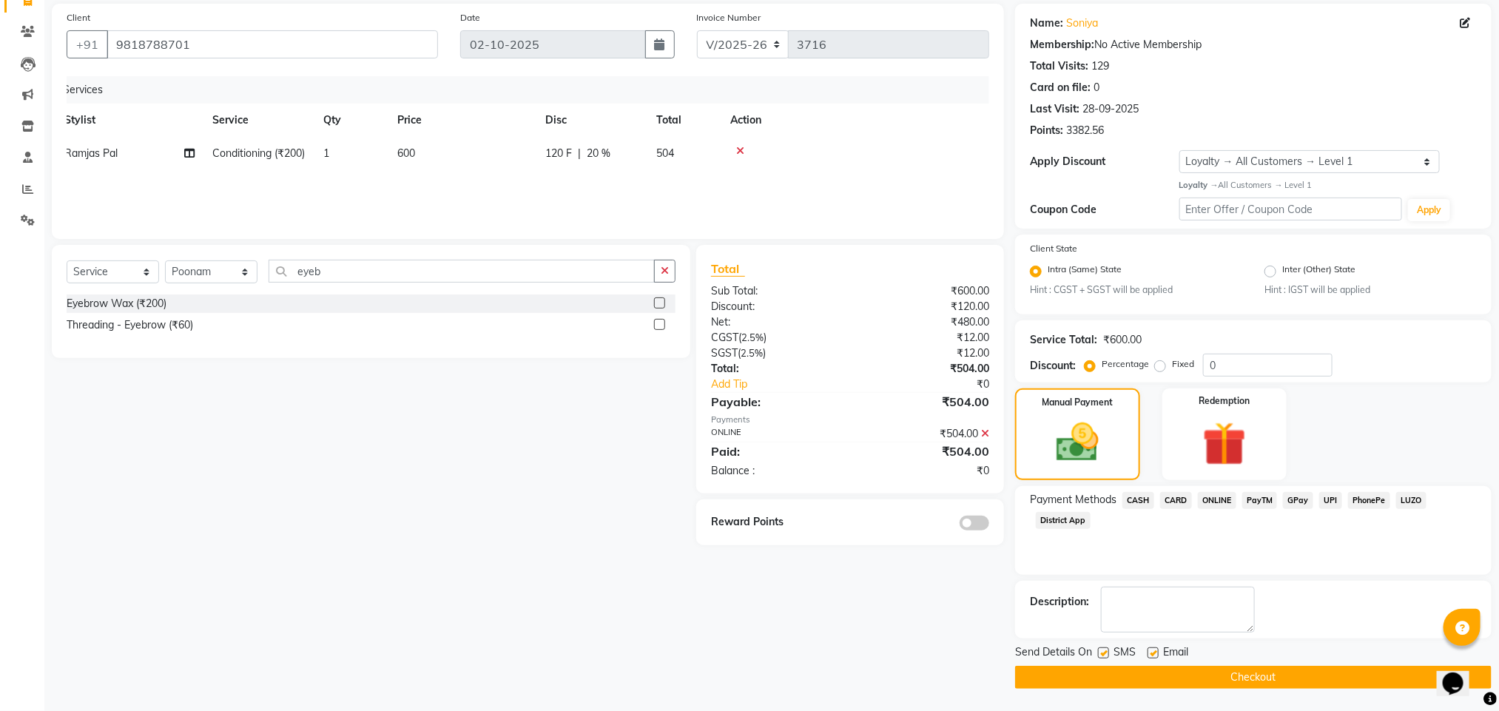
click at [1102, 648] on label at bounding box center [1103, 653] width 11 height 11
click at [1102, 649] on input "checkbox" at bounding box center [1103, 654] width 10 height 10
checkbox input "false"
click at [1149, 675] on button "Checkout" at bounding box center [1253, 677] width 477 height 23
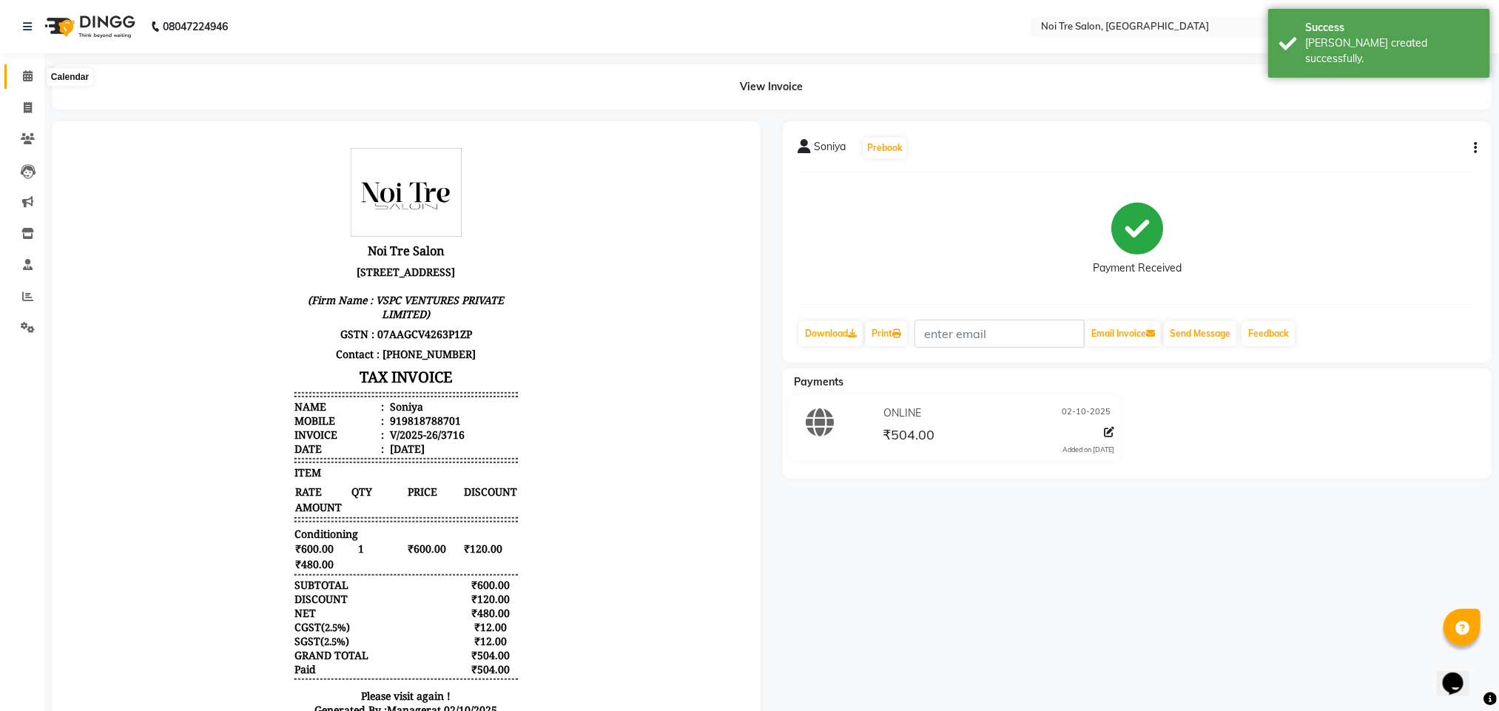
click at [32, 76] on icon at bounding box center [28, 75] width 10 height 11
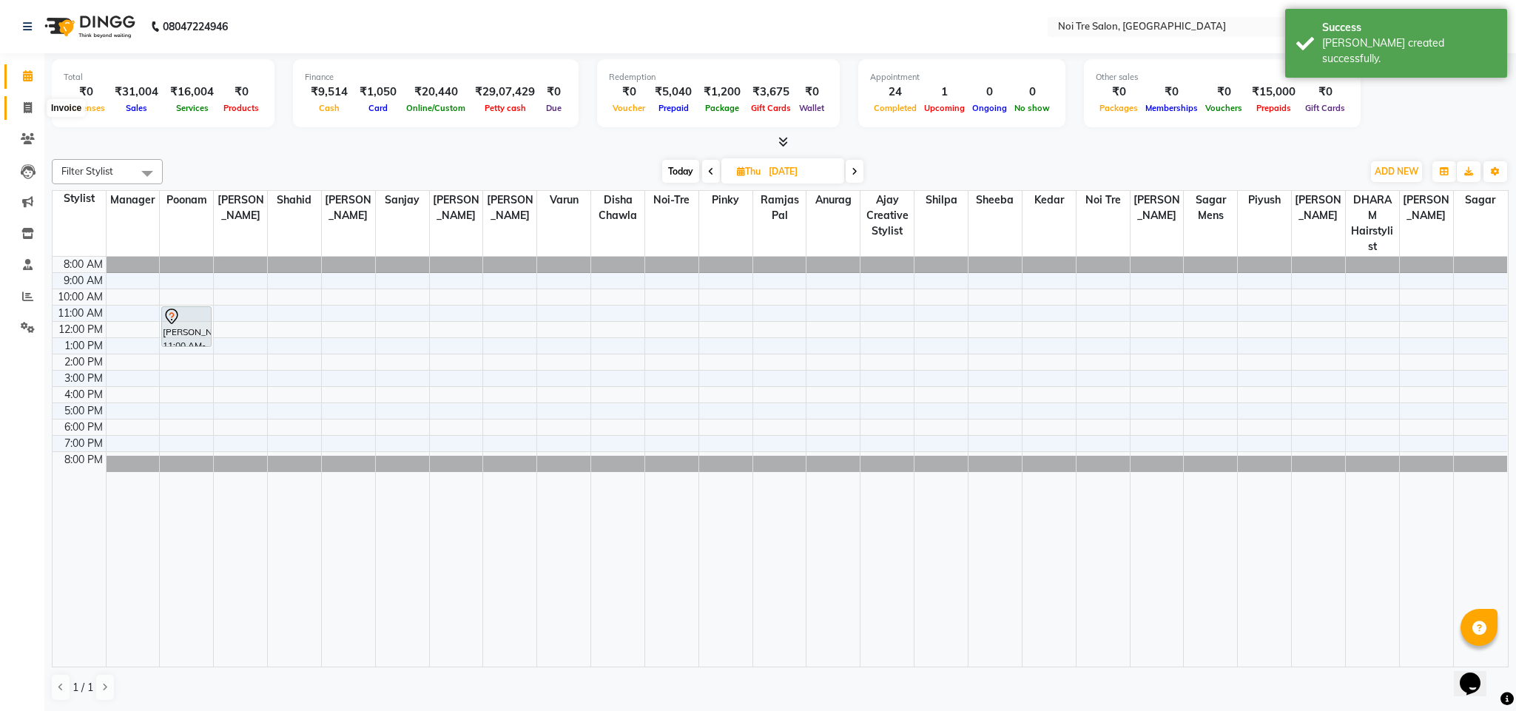
click at [30, 102] on icon at bounding box center [28, 107] width 8 height 11
select select "service"
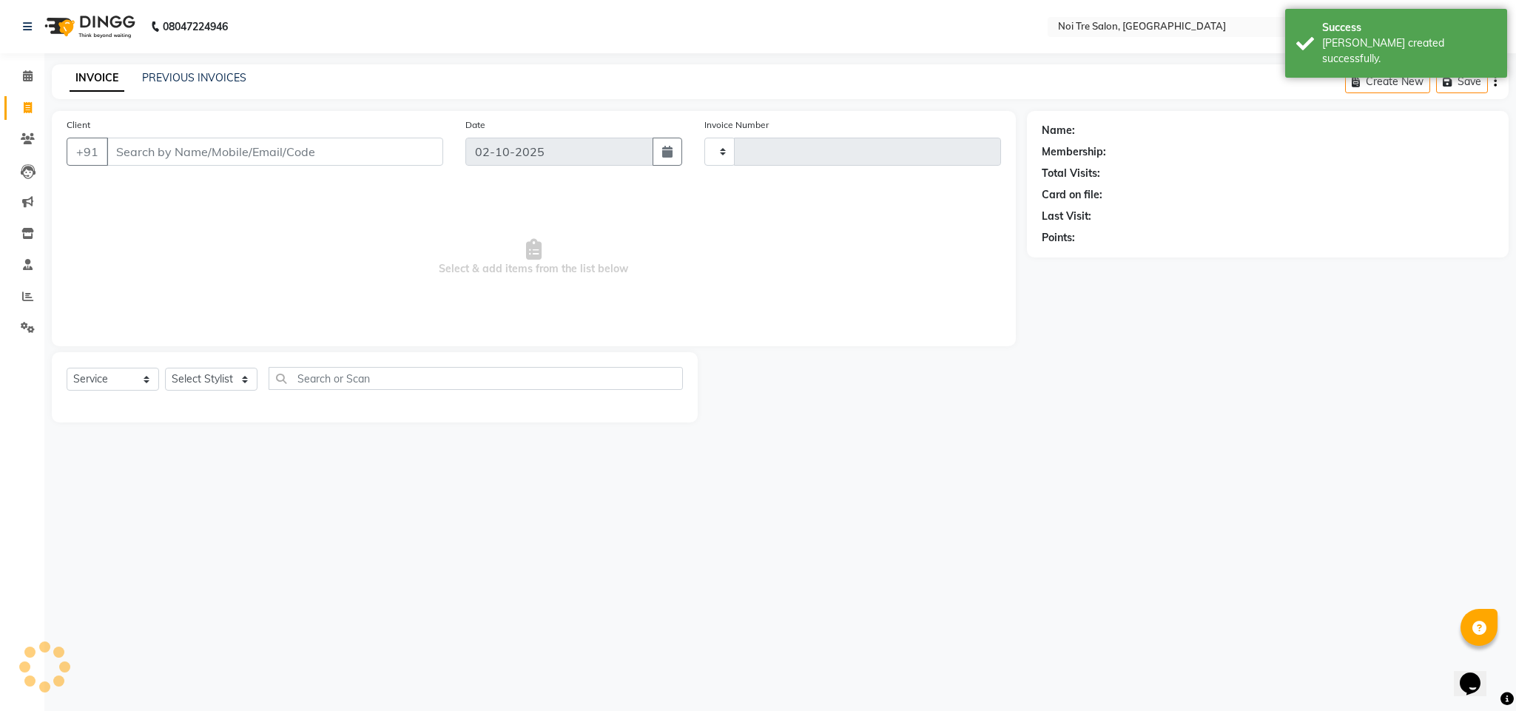
type input "3717"
select select "4307"
click at [234, 377] on select "Select Stylist Ajay Creative Stylist Anurag [PERSON_NAME] [PERSON_NAME] [PERSON…" at bounding box center [211, 379] width 93 height 23
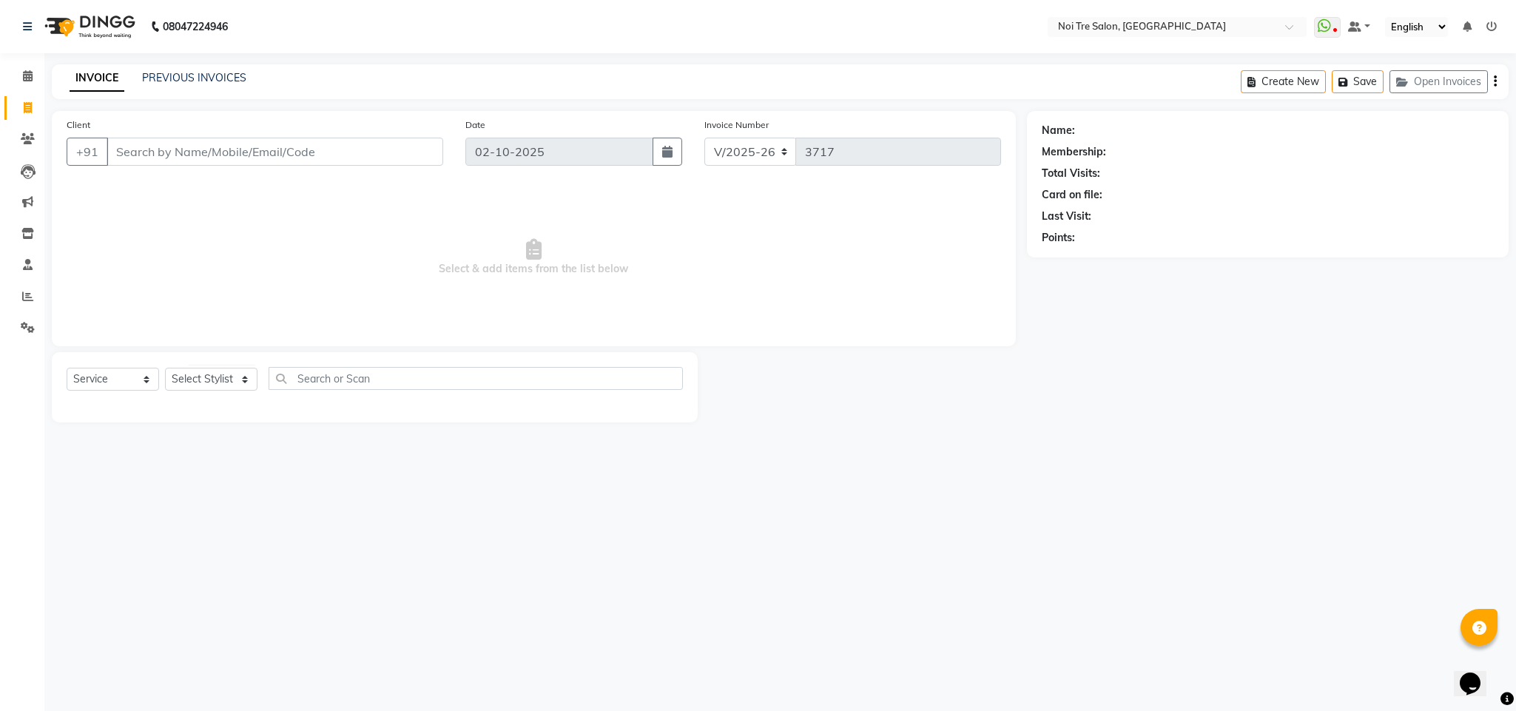
click at [494, 520] on div "08047224946 Select Location × Noi Tre Salon, Dwarka WhatsApp Status ✕ Status: D…" at bounding box center [758, 355] width 1516 height 711
drag, startPoint x: 494, startPoint y: 520, endPoint x: 500, endPoint y: 494, distance: 27.5
click at [500, 494] on div "08047224946 Select Location × Noi Tre Salon, Dwarka WhatsApp Status ✕ Status: D…" at bounding box center [758, 355] width 1516 height 711
click at [213, 377] on select "Select Stylist Ajay Creative Stylist Anurag [PERSON_NAME] [PERSON_NAME] [PERSON…" at bounding box center [211, 379] width 93 height 23
select select "24510"
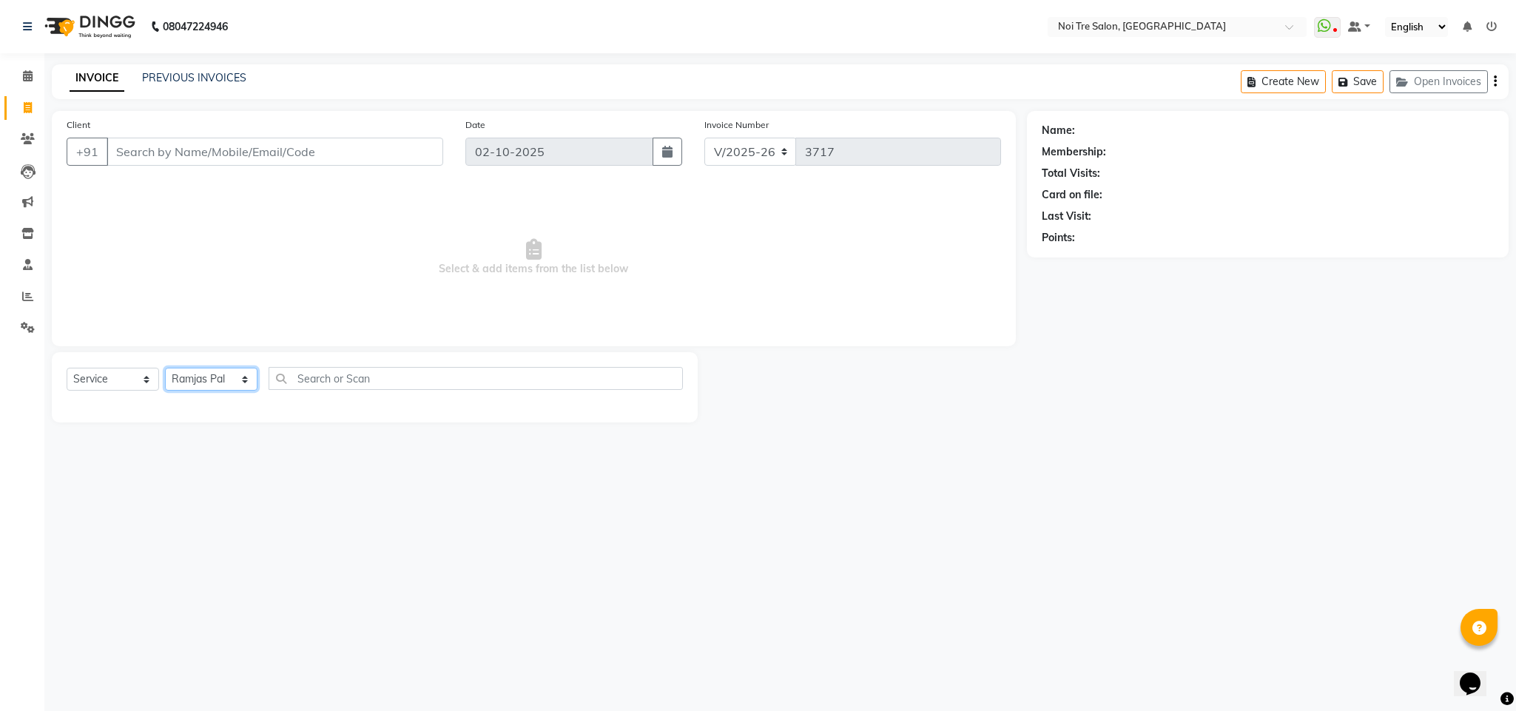
click at [165, 369] on select "Select Stylist Ajay Creative Stylist Anurag [PERSON_NAME] [PERSON_NAME] [PERSON…" at bounding box center [211, 379] width 93 height 23
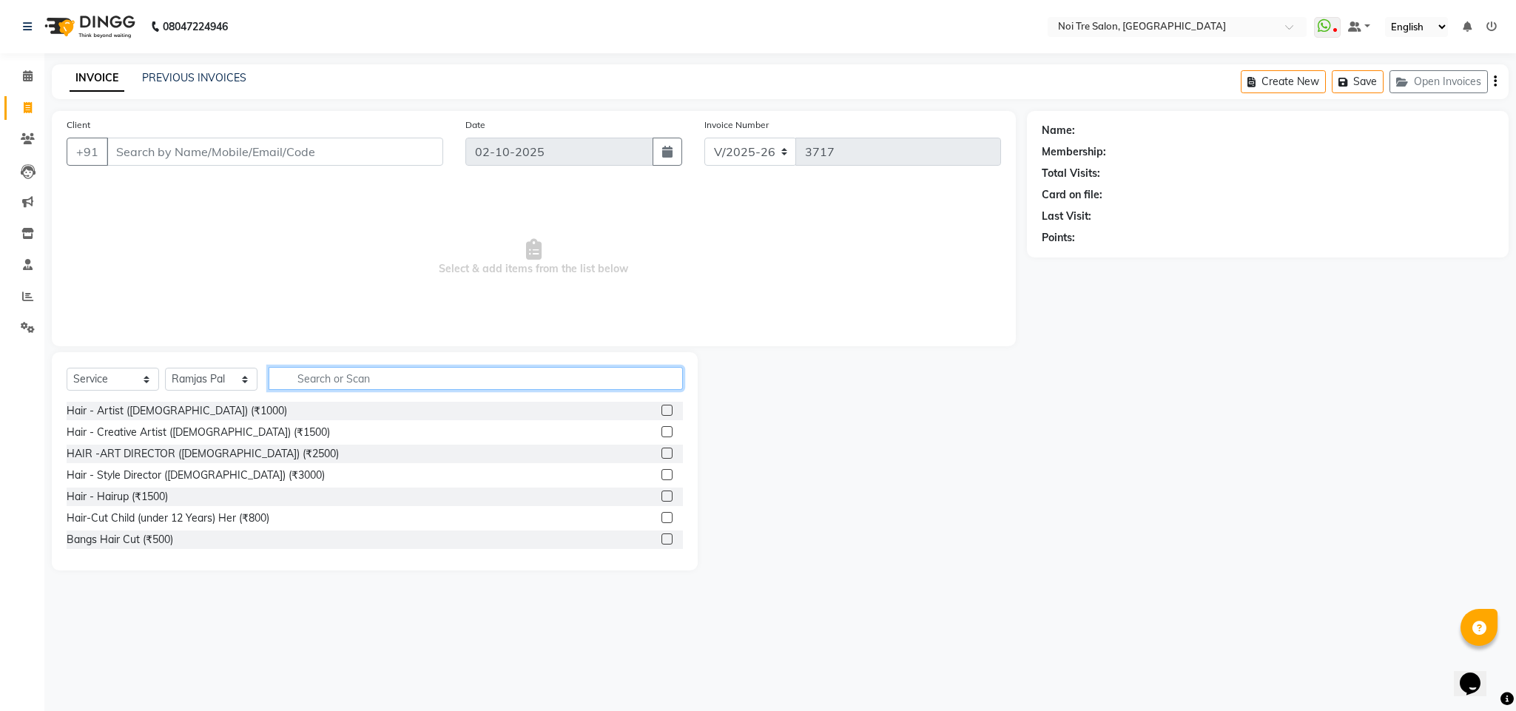
click at [303, 385] on input "text" at bounding box center [476, 378] width 414 height 23
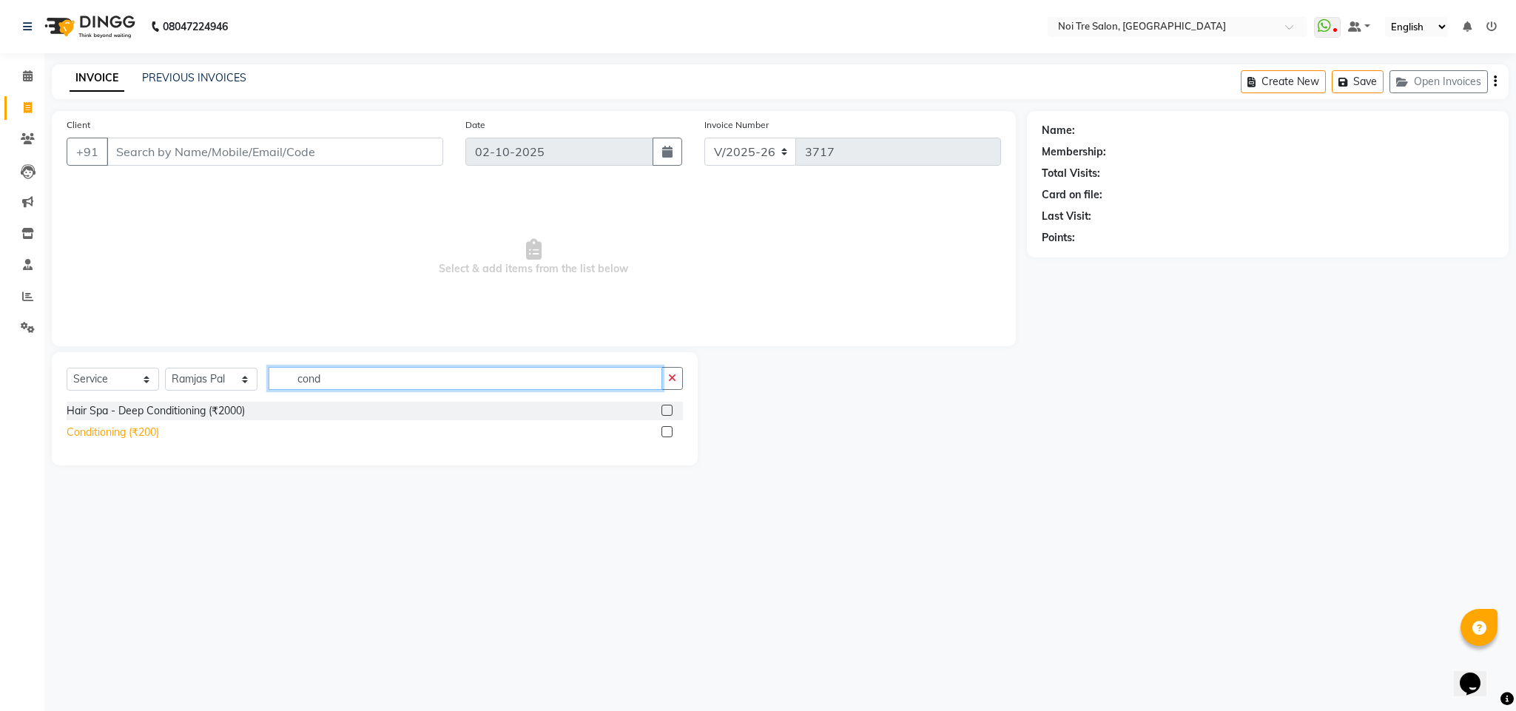
type input "cond"
click at [152, 431] on div "Conditioning (₹200)" at bounding box center [113, 433] width 93 height 16
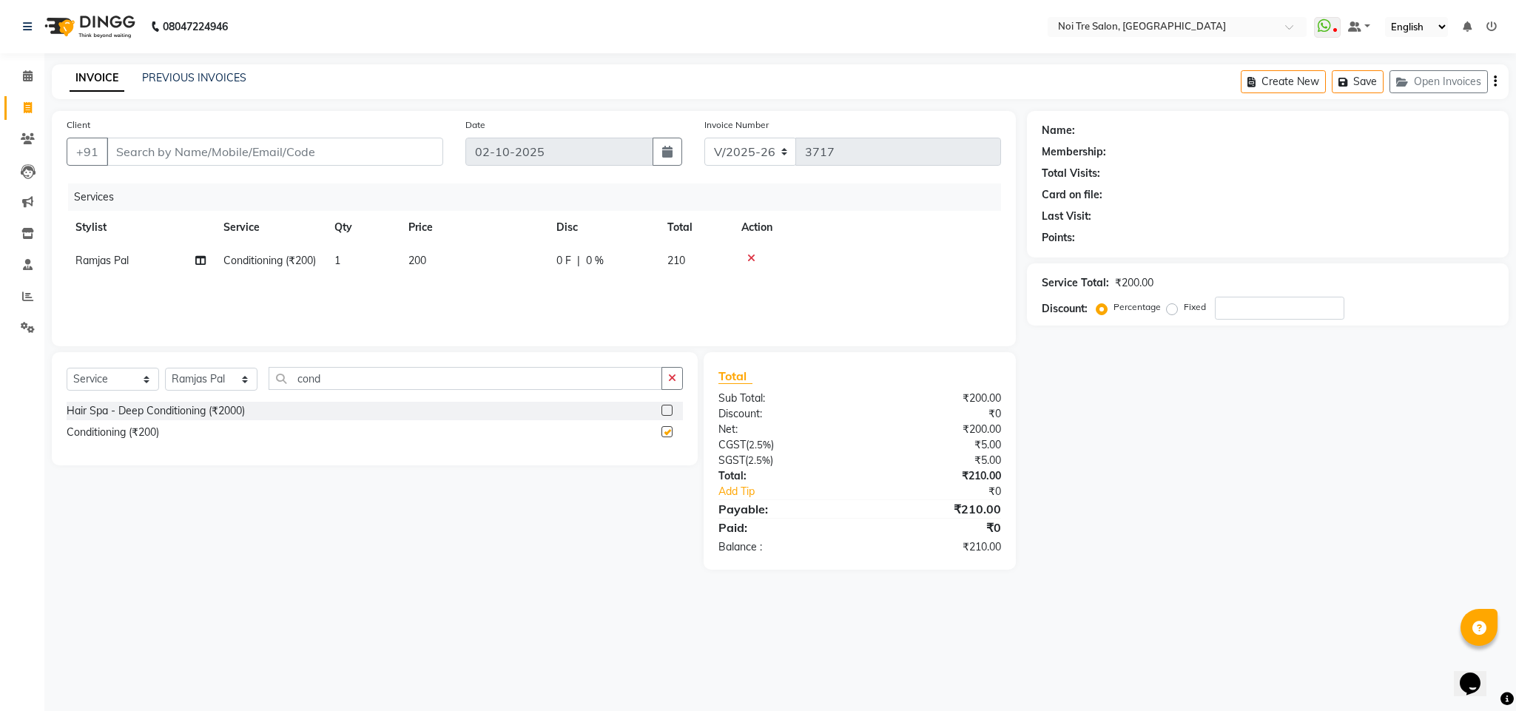
checkbox input "false"
click at [226, 377] on select "Select Stylist Ajay Creative Stylist Anurag [PERSON_NAME] [PERSON_NAME] [PERSON…" at bounding box center [211, 379] width 93 height 23
select select "24530"
click at [165, 369] on select "Select Stylist Ajay Creative Stylist Anurag [PERSON_NAME] [PERSON_NAME] [PERSON…" at bounding box center [211, 379] width 93 height 23
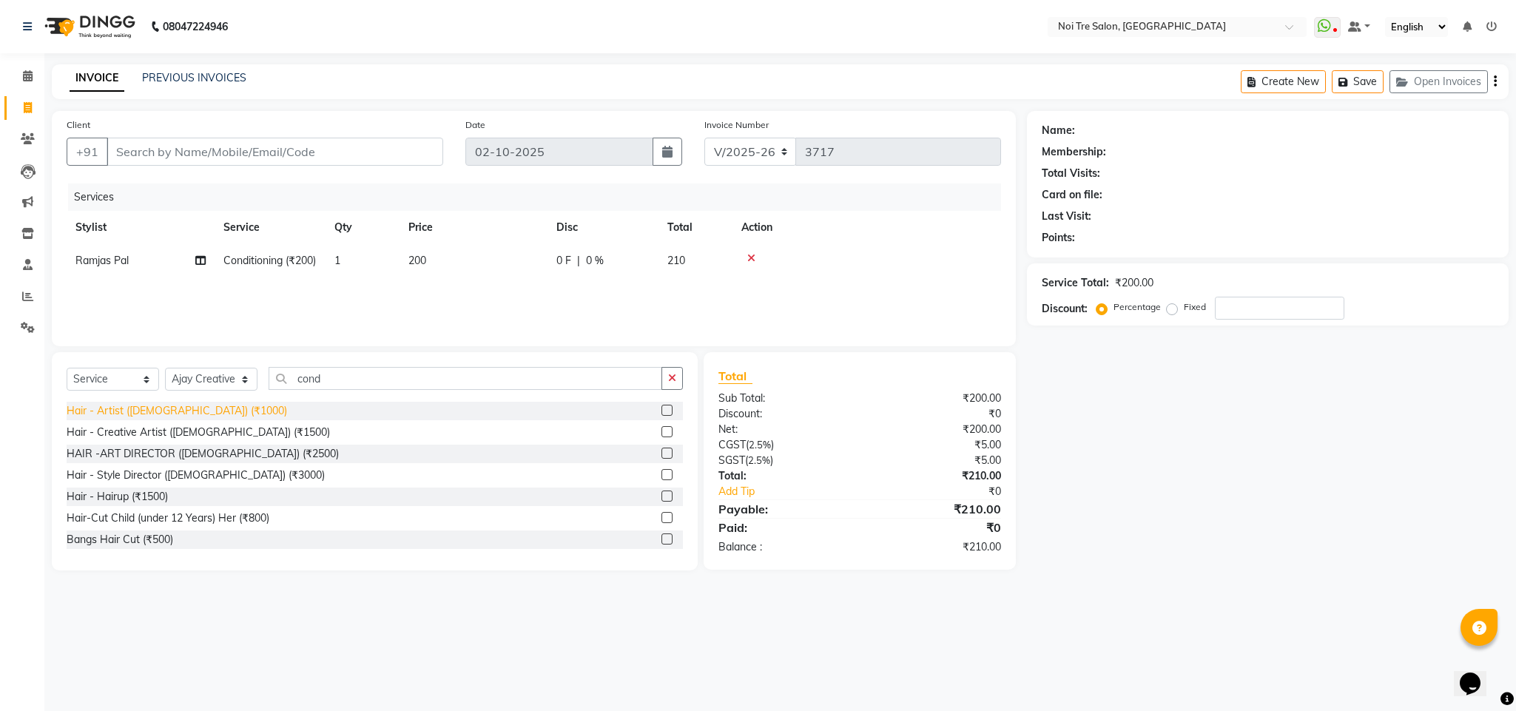
click at [185, 407] on div "Hair - Artist ([DEMOGRAPHIC_DATA]) (₹1000)" at bounding box center [177, 411] width 221 height 16
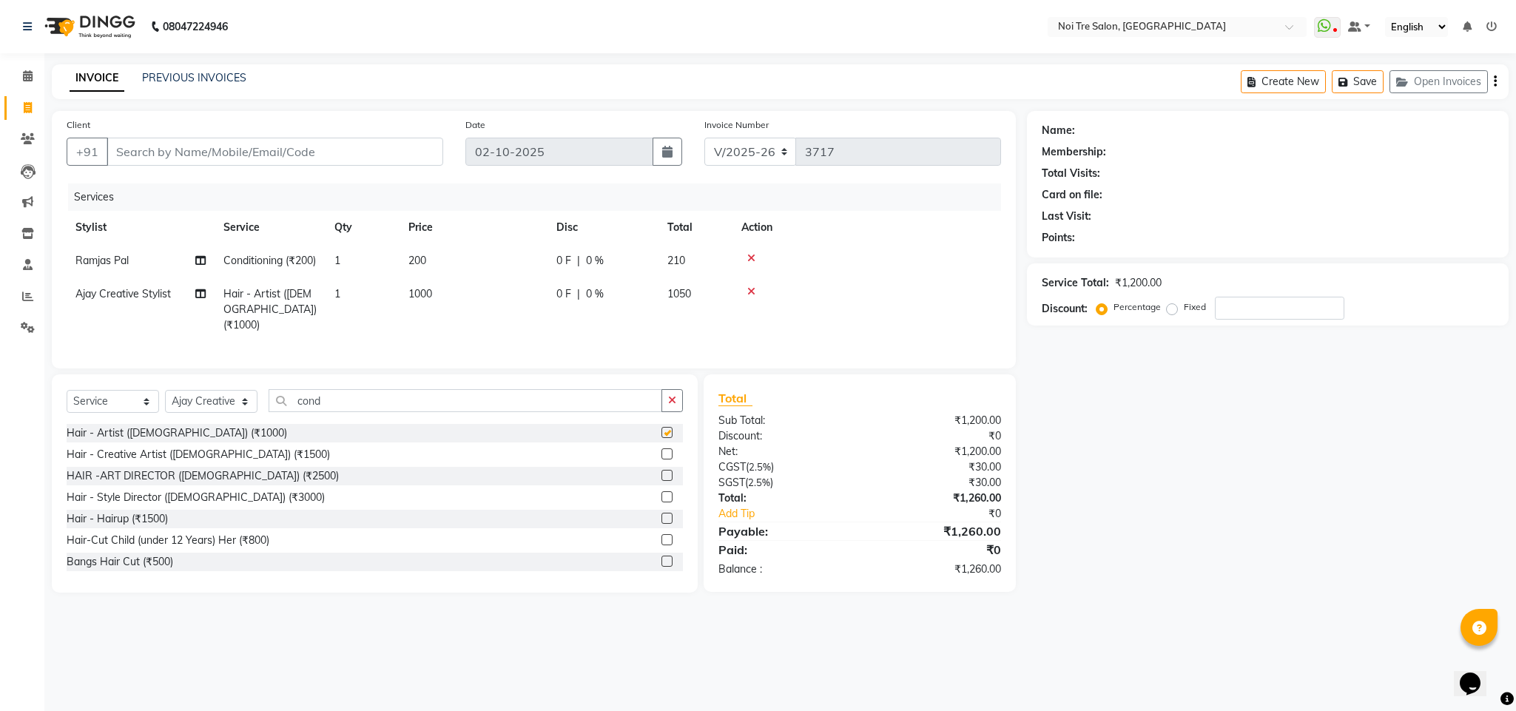
checkbox input "false"
click at [420, 300] on span "1000" at bounding box center [420, 293] width 24 height 13
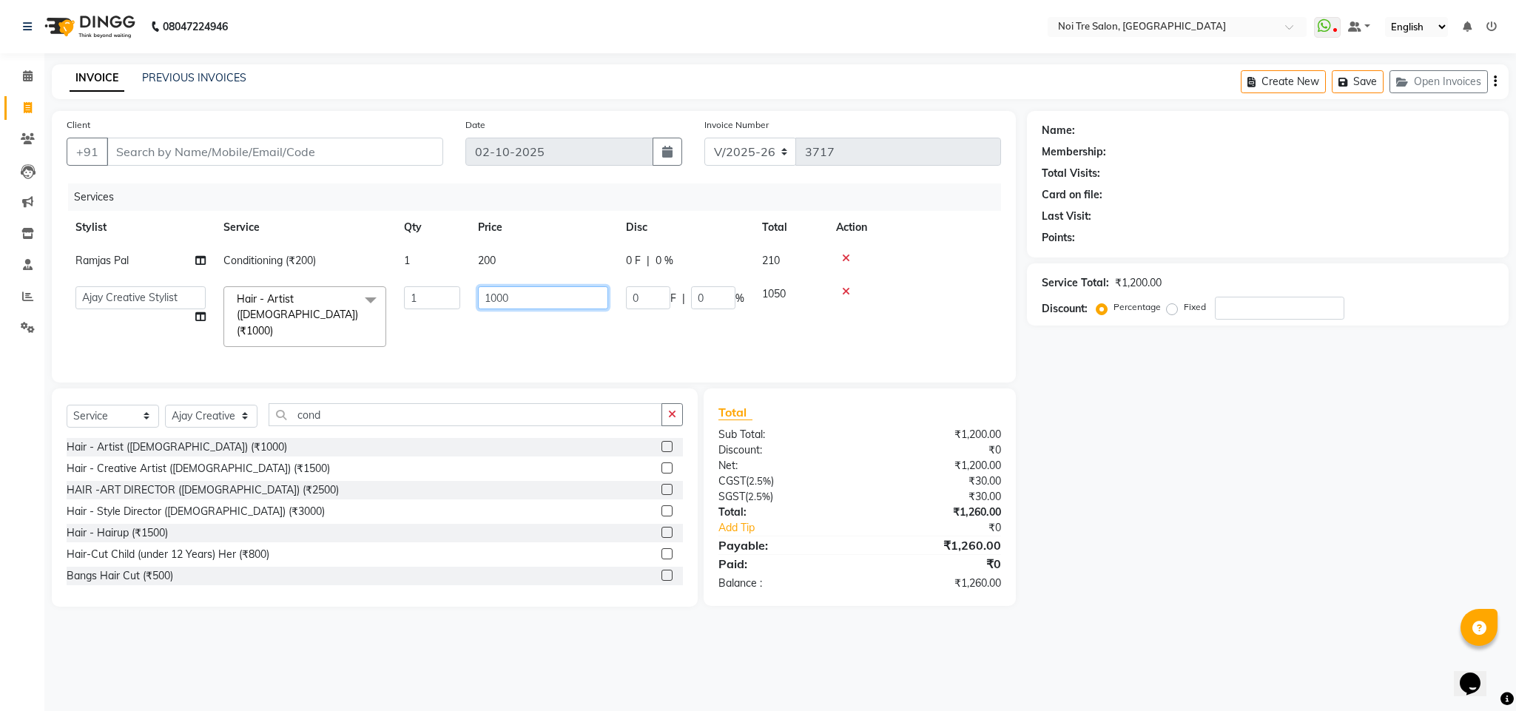
click at [496, 300] on input "1000" at bounding box center [543, 297] width 130 height 23
click at [496, 300] on input "1" at bounding box center [543, 297] width 130 height 23
type input "1200"
click at [986, 249] on td at bounding box center [914, 260] width 174 height 33
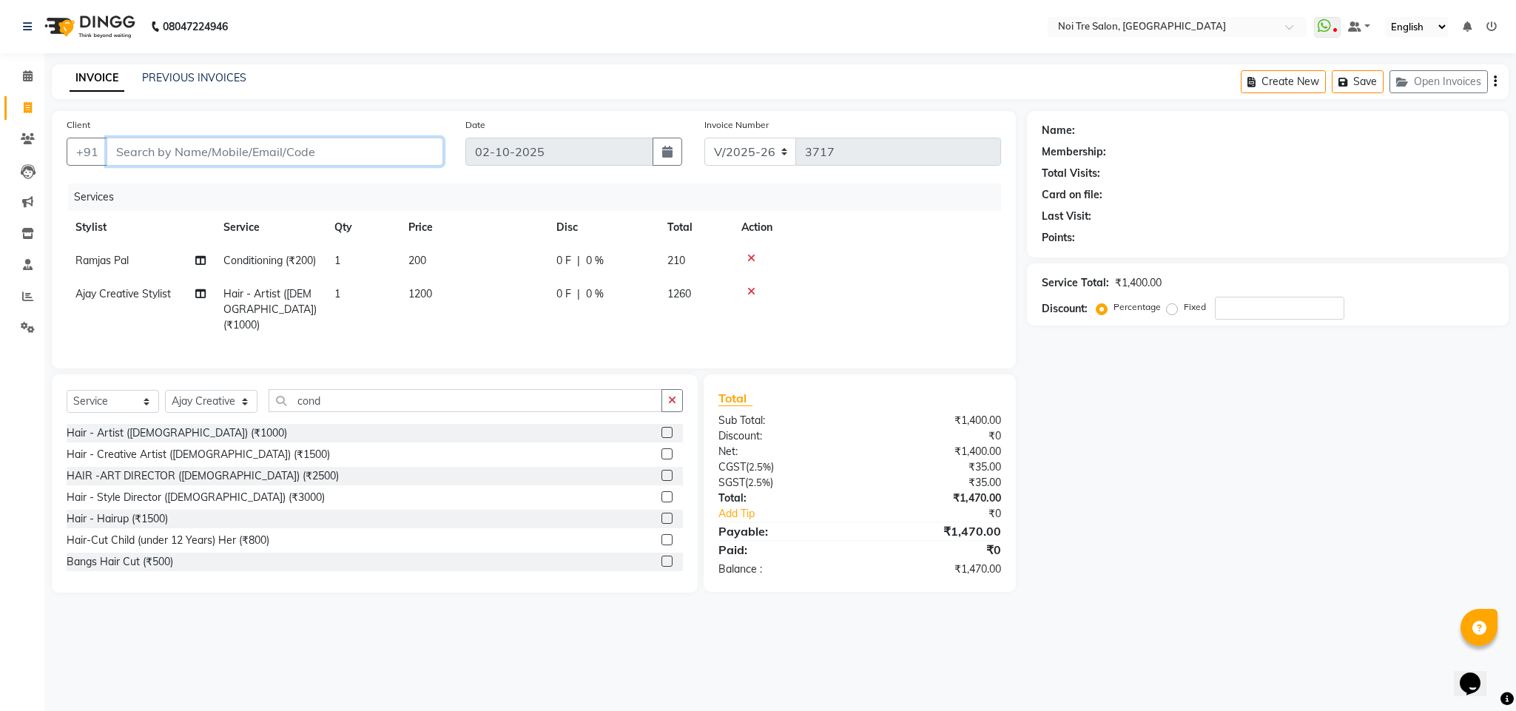
click at [175, 153] on input "Client" at bounding box center [275, 152] width 337 height 28
click at [134, 441] on div "Hair - Artist ([DEMOGRAPHIC_DATA]) (₹1000)" at bounding box center [177, 434] width 221 height 16
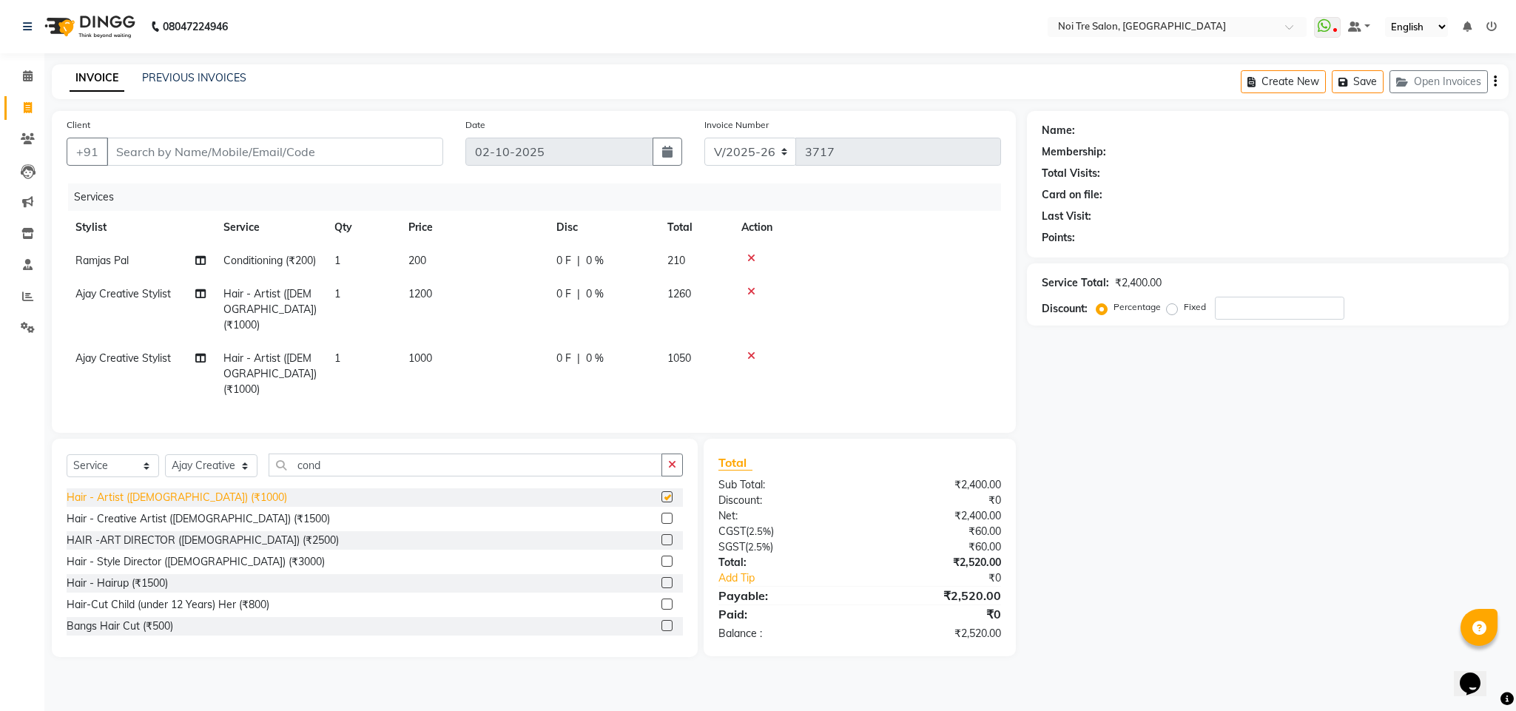
checkbox input "false"
click at [915, 313] on td at bounding box center [867, 310] width 269 height 64
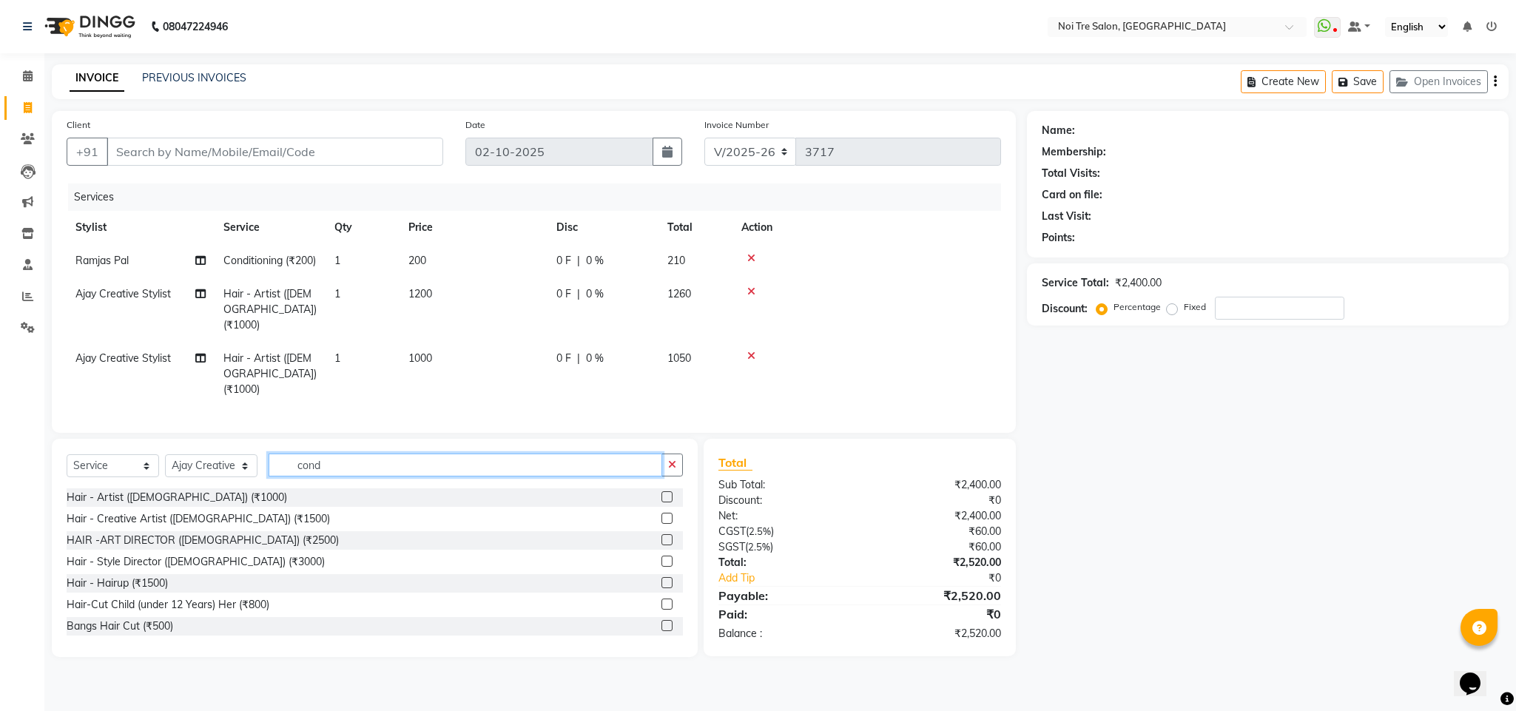
click at [302, 467] on input "cond" at bounding box center [466, 465] width 394 height 23
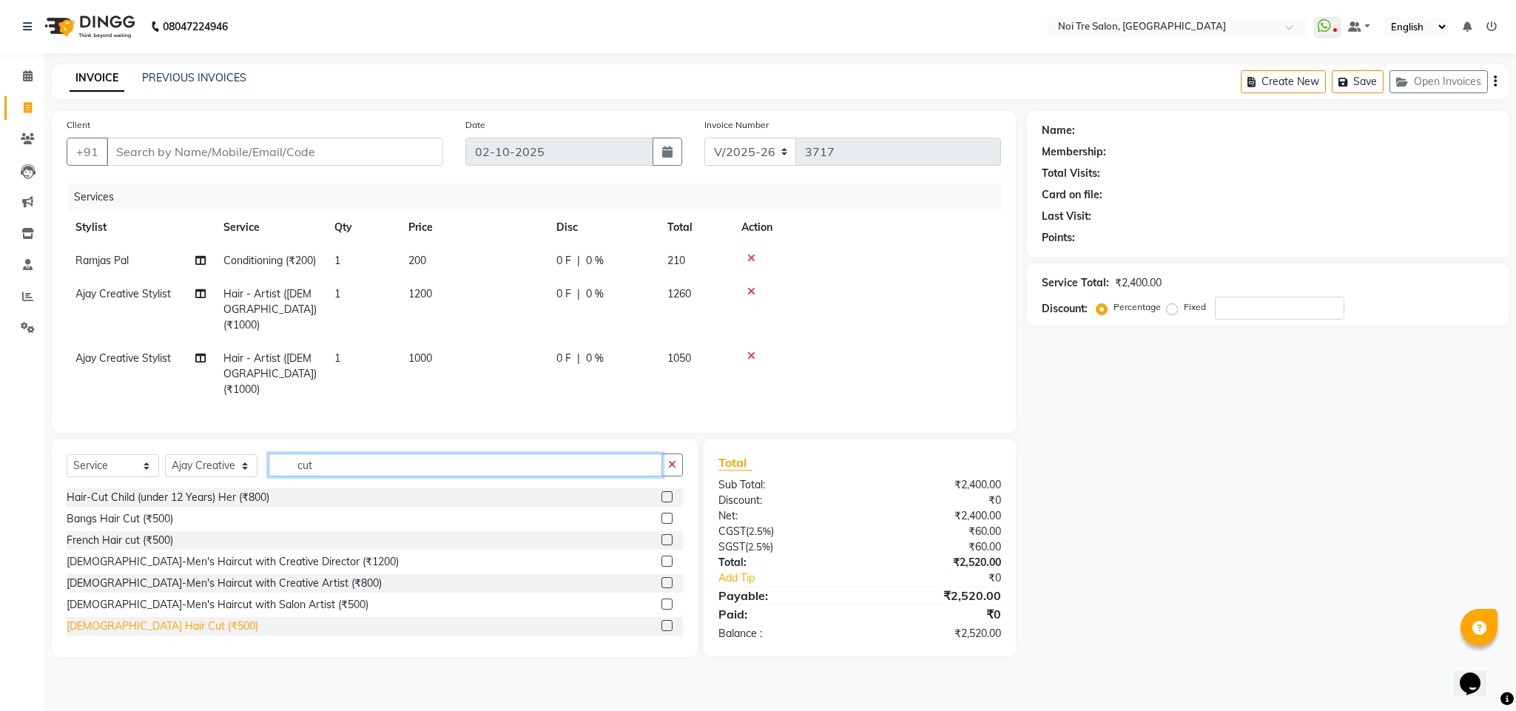
type input "cut"
click at [121, 631] on div "[DEMOGRAPHIC_DATA] Hair Cut (₹500)" at bounding box center [163, 627] width 192 height 16
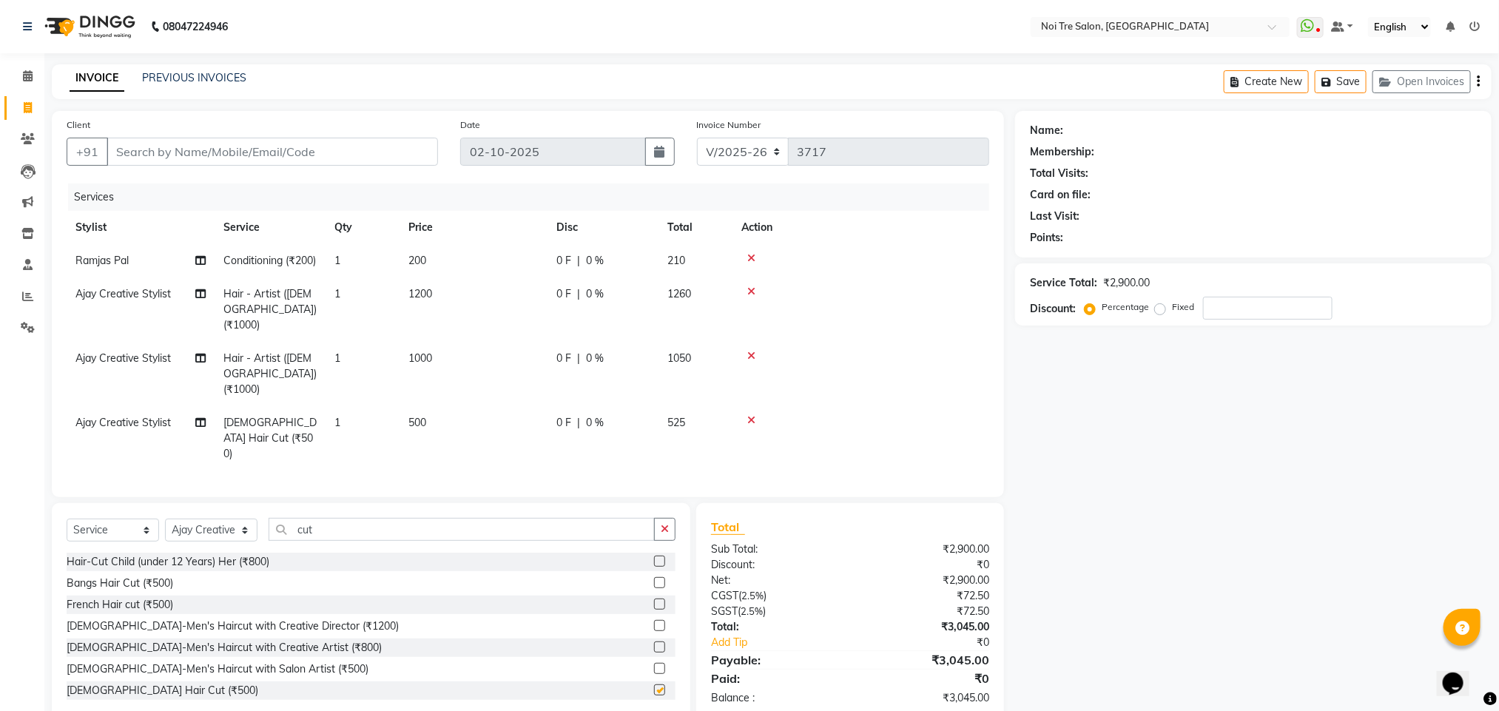
checkbox input "false"
click at [750, 358] on icon at bounding box center [751, 356] width 8 height 10
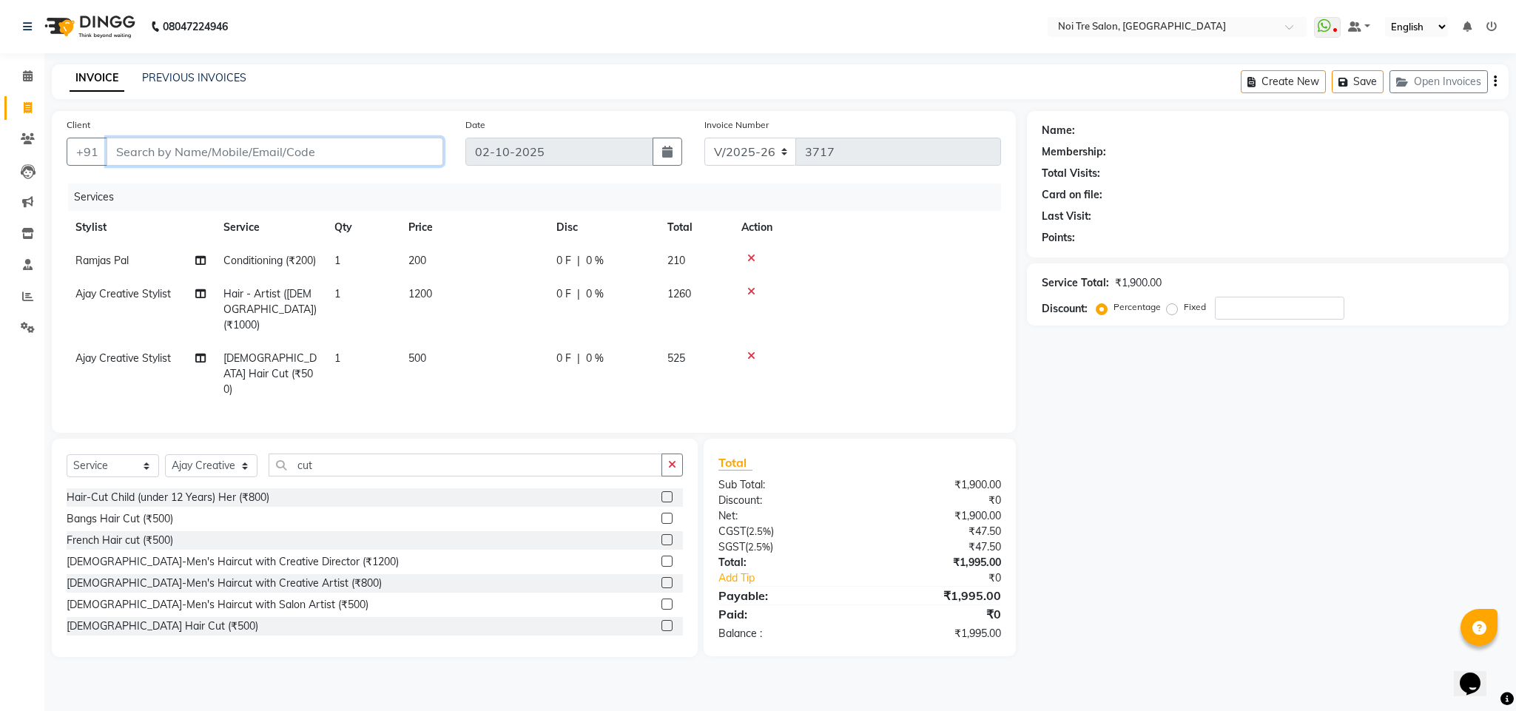
click at [191, 154] on input "Client" at bounding box center [275, 152] width 337 height 28
type input "9"
type input "0"
type input "9999161130"
click at [394, 149] on span "Add Client" at bounding box center [405, 151] width 58 height 15
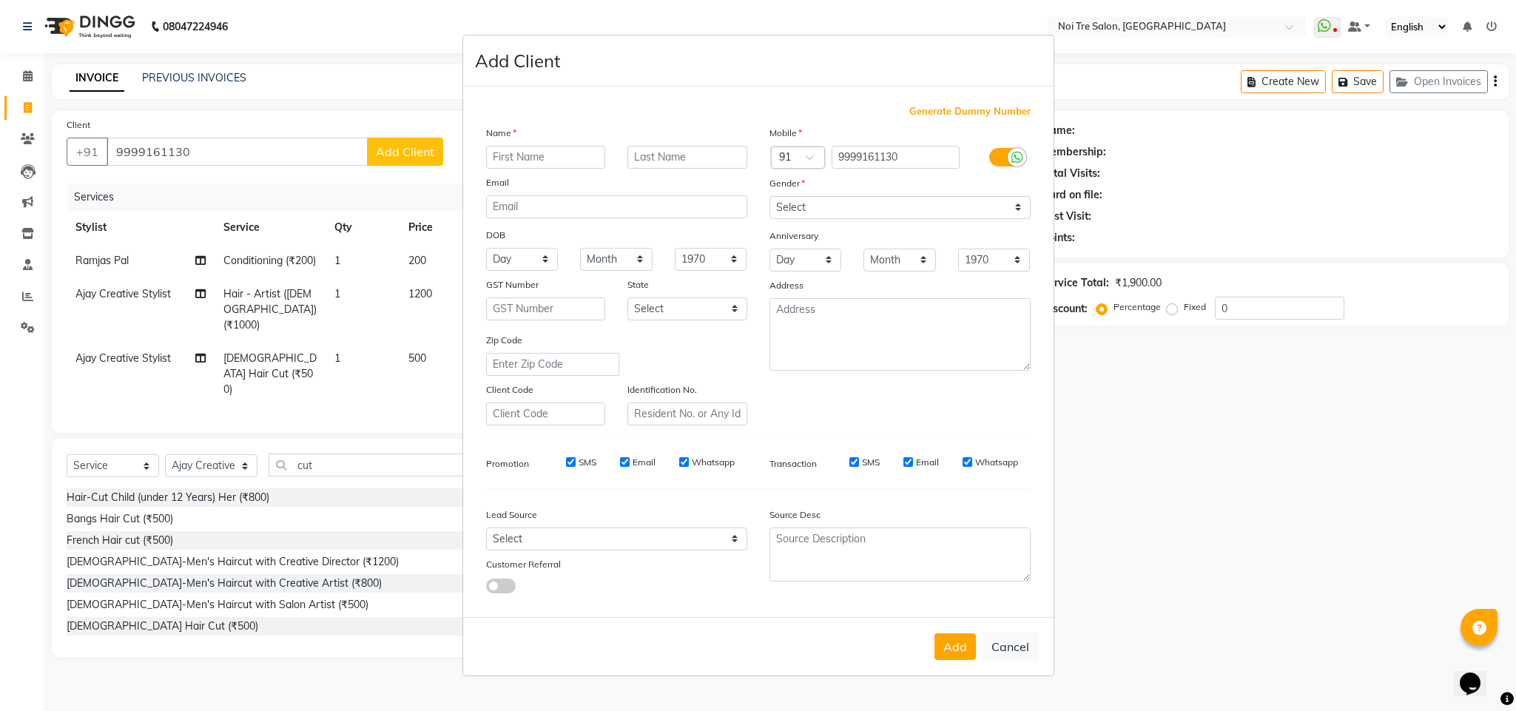
click at [514, 163] on input "text" at bounding box center [546, 157] width 120 height 23
type input "[PERSON_NAME]"
click at [820, 204] on select "Select [DEMOGRAPHIC_DATA] [DEMOGRAPHIC_DATA] Other Prefer Not To Say" at bounding box center [900, 207] width 261 height 23
select select "[DEMOGRAPHIC_DATA]"
click at [770, 197] on select "Select [DEMOGRAPHIC_DATA] [DEMOGRAPHIC_DATA] Other Prefer Not To Say" at bounding box center [900, 207] width 261 height 23
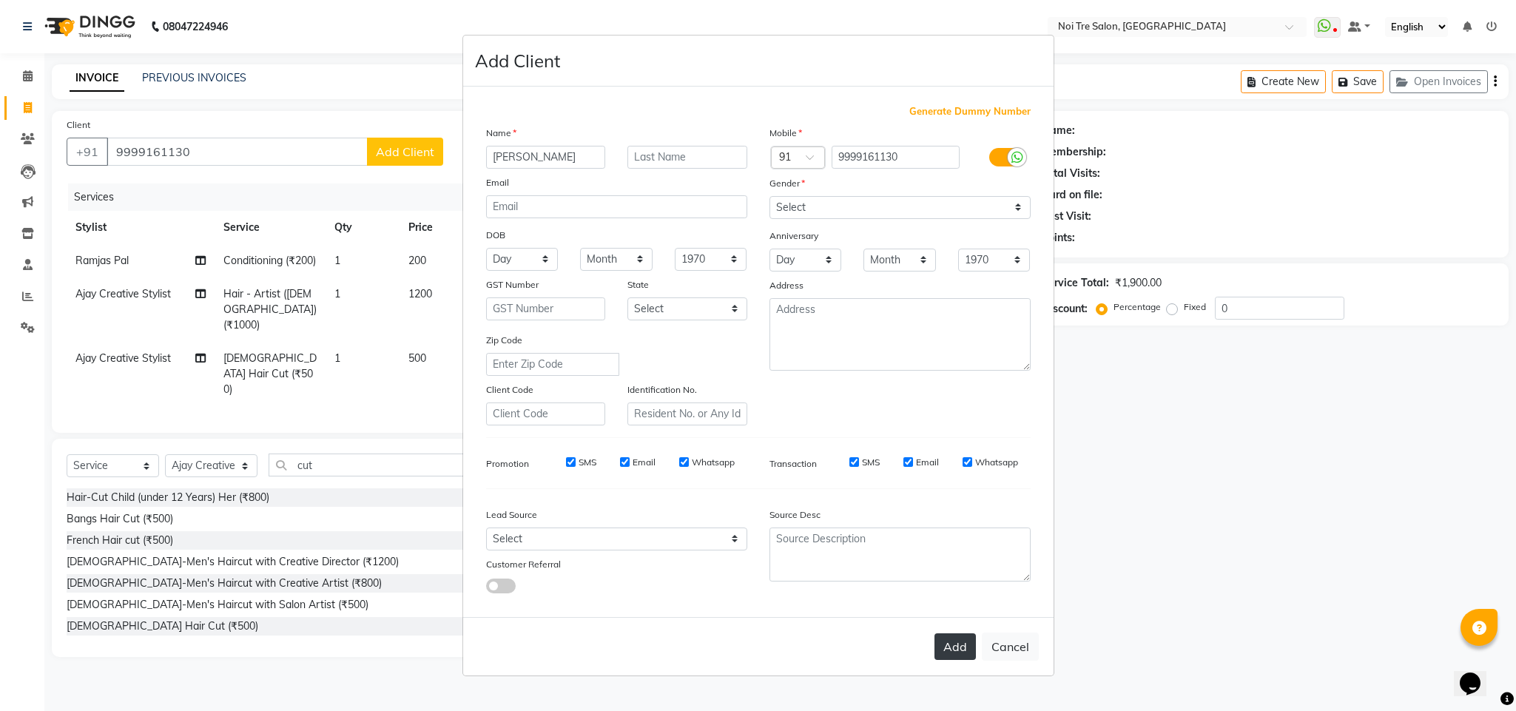
click at [946, 645] on button "Add" at bounding box center [955, 646] width 41 height 27
select select
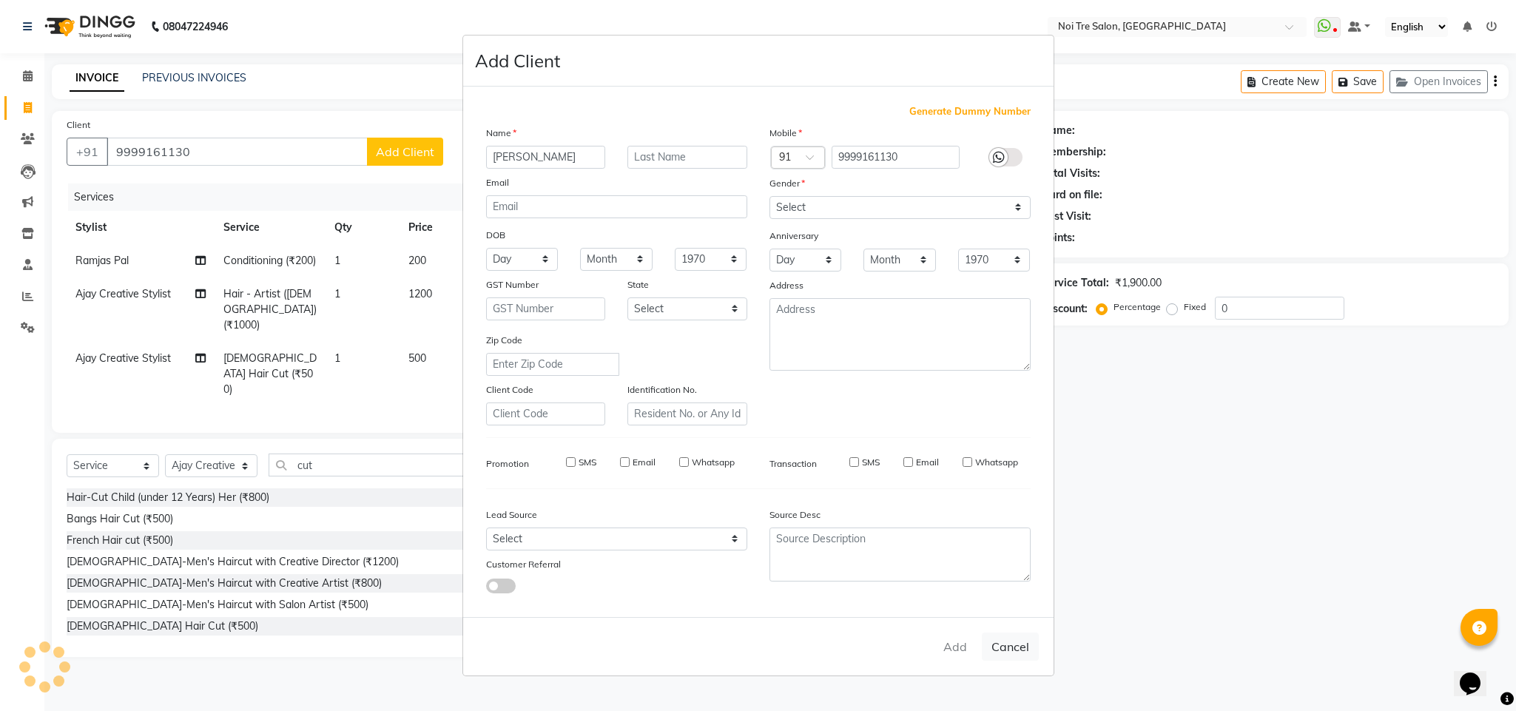
select select
checkbox input "false"
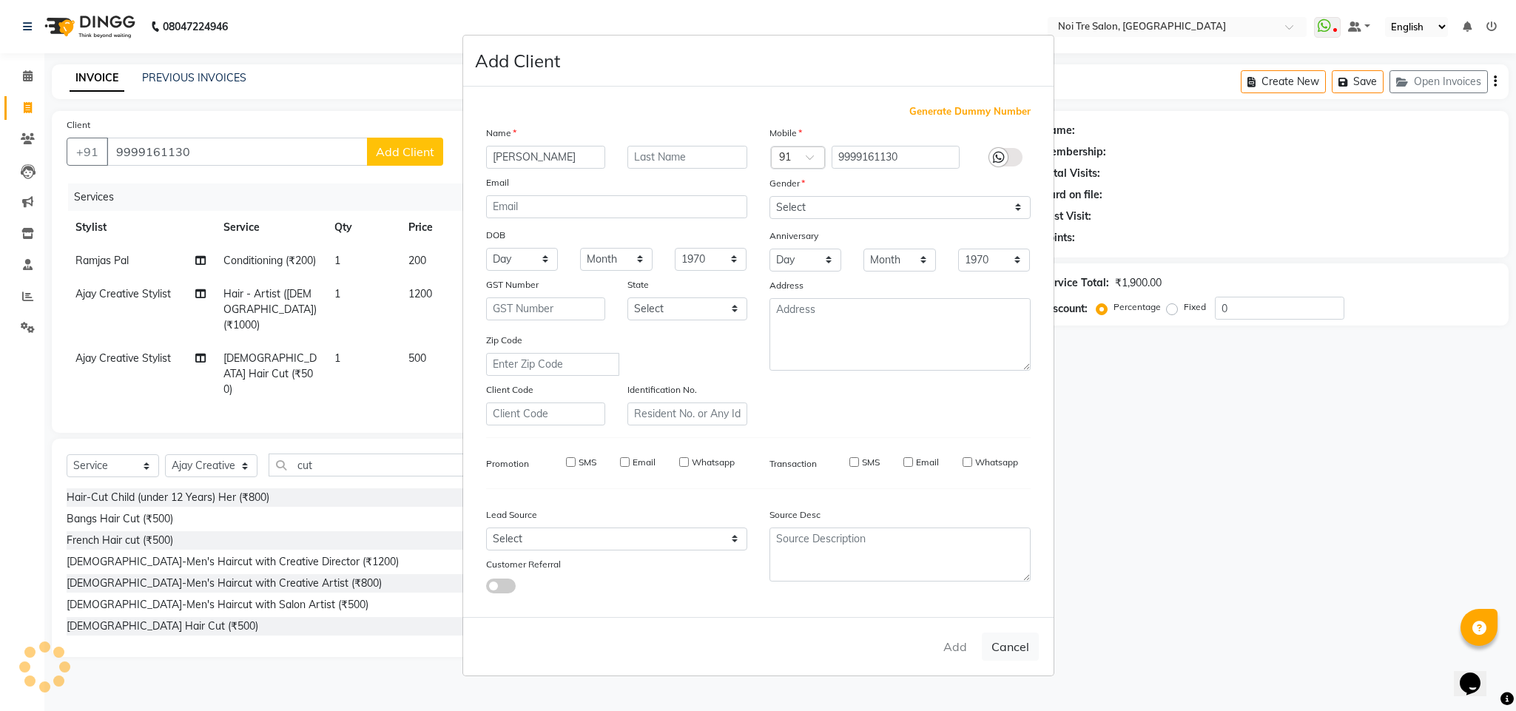
checkbox input "false"
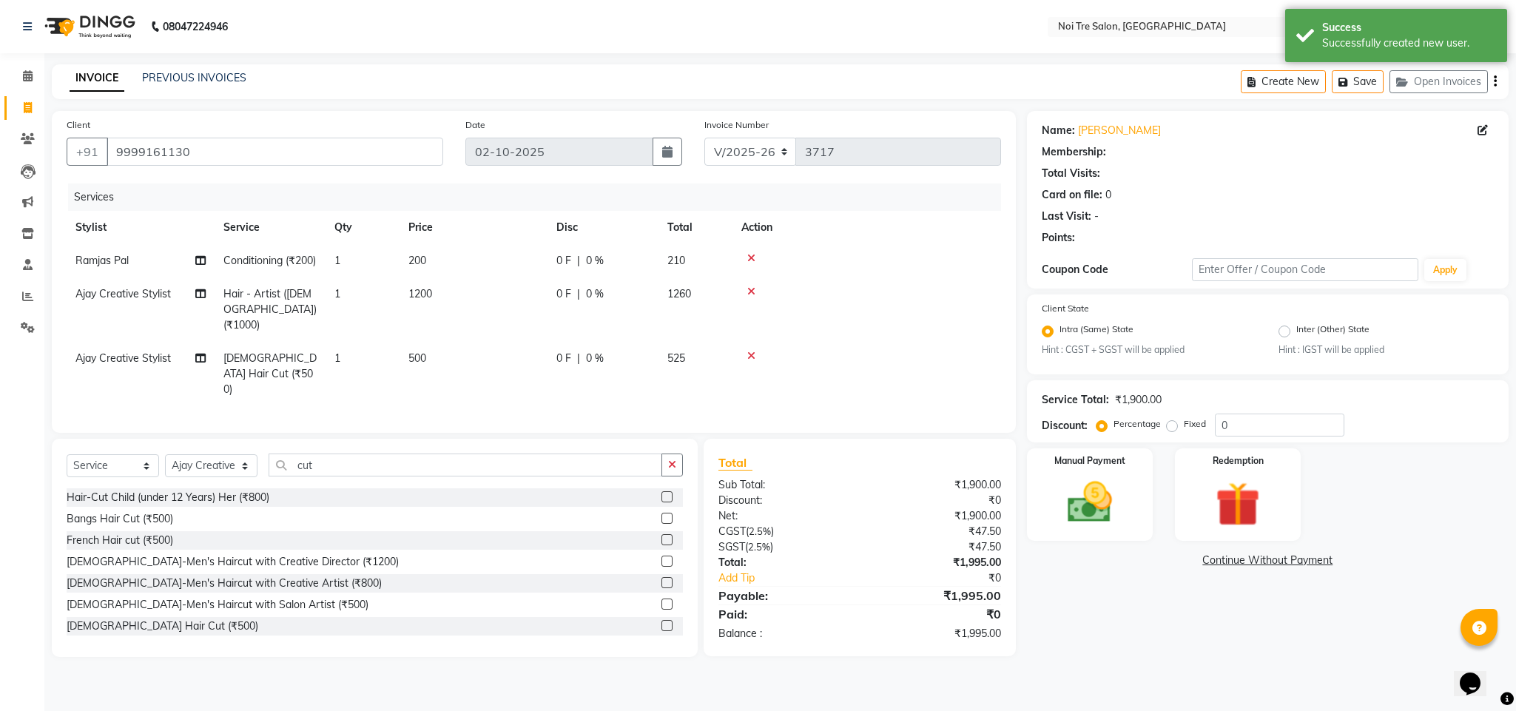
select select "1: Object"
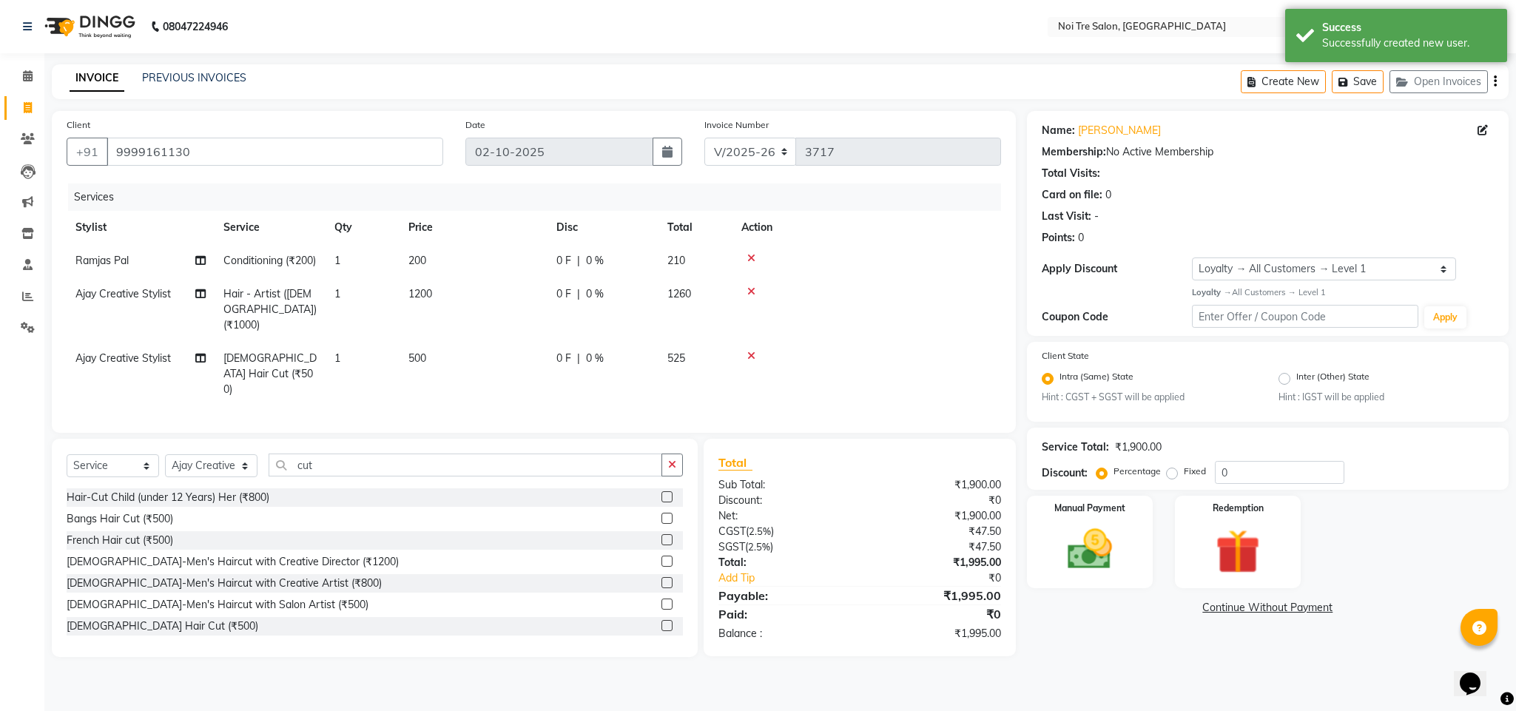
click at [937, 320] on td at bounding box center [867, 310] width 269 height 64
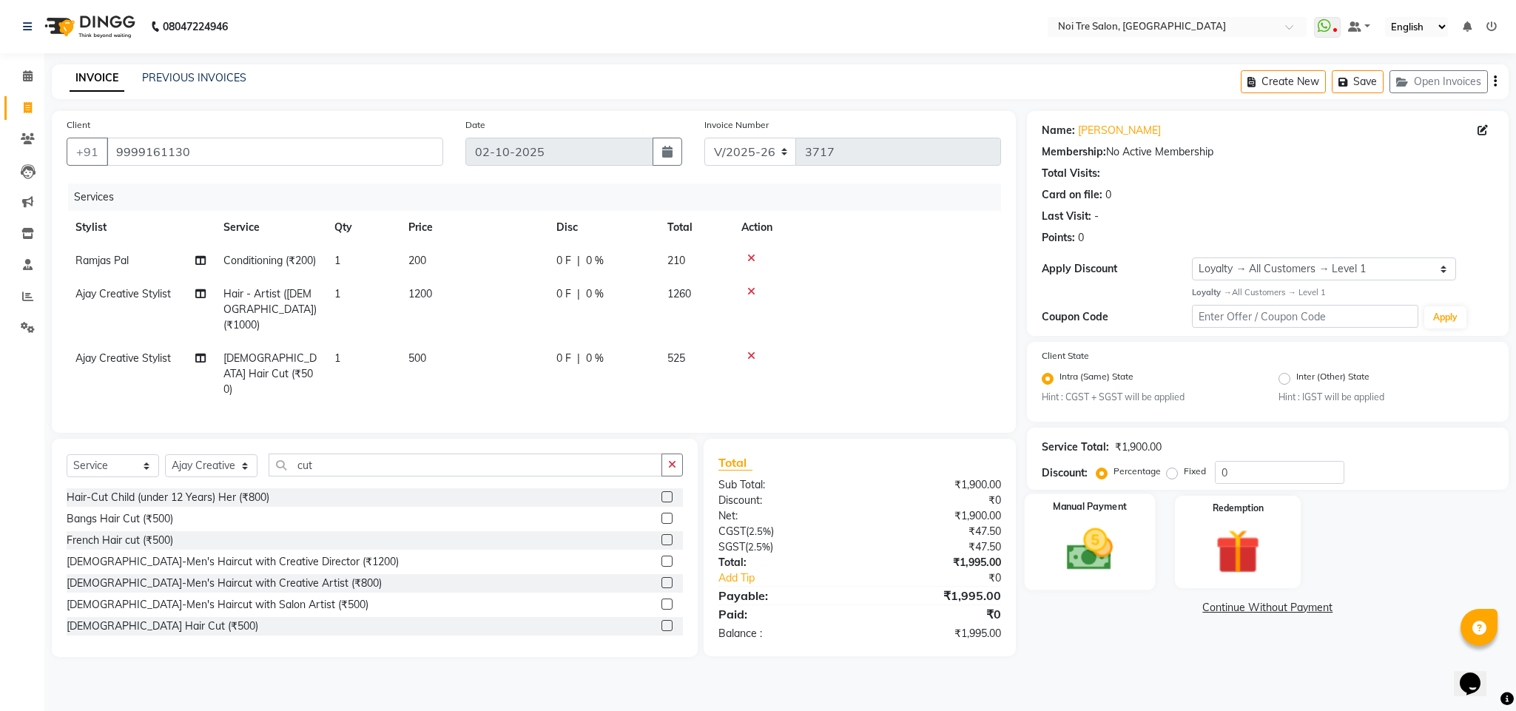
click at [1095, 553] on img at bounding box center [1089, 549] width 75 height 53
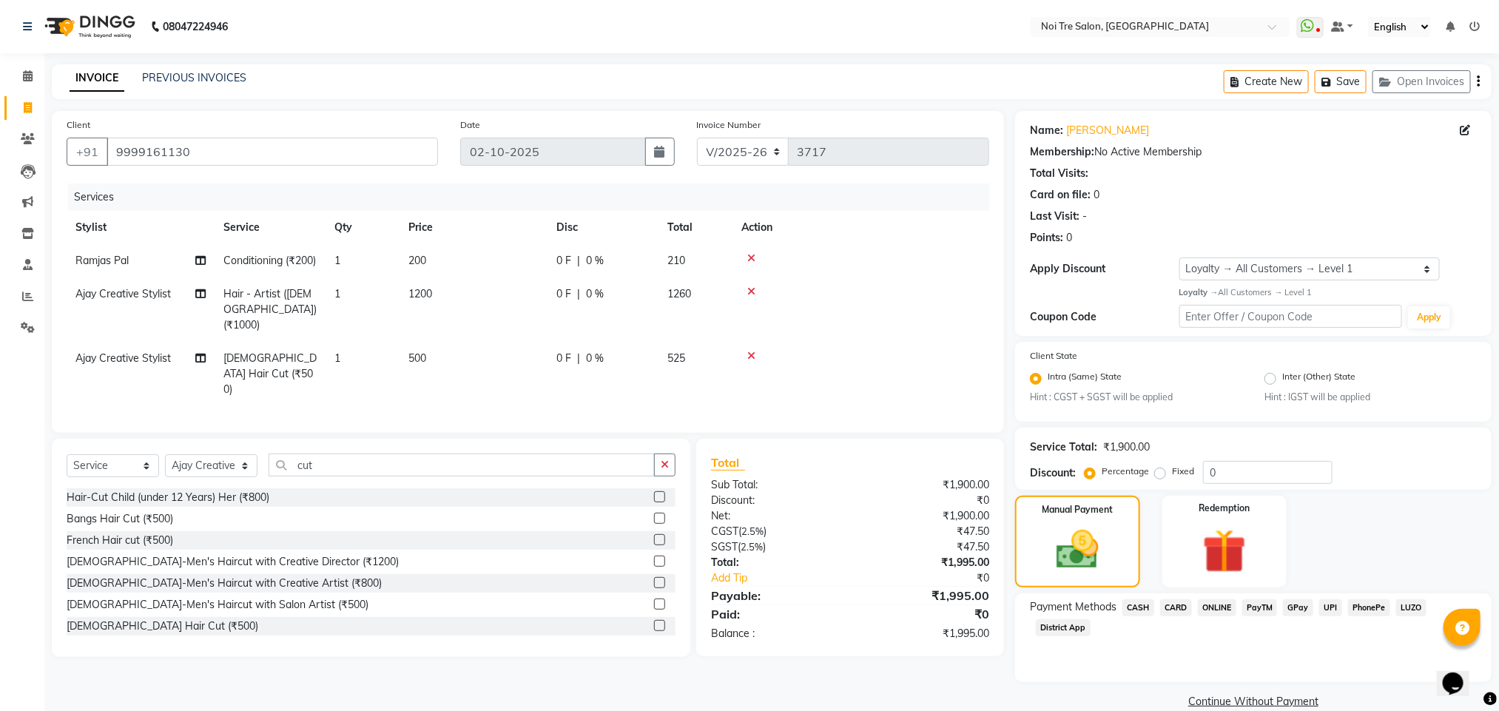
click at [1211, 606] on span "ONLINE" at bounding box center [1217, 607] width 38 height 17
click at [1281, 702] on button "Add Payment" at bounding box center [1332, 706] width 290 height 23
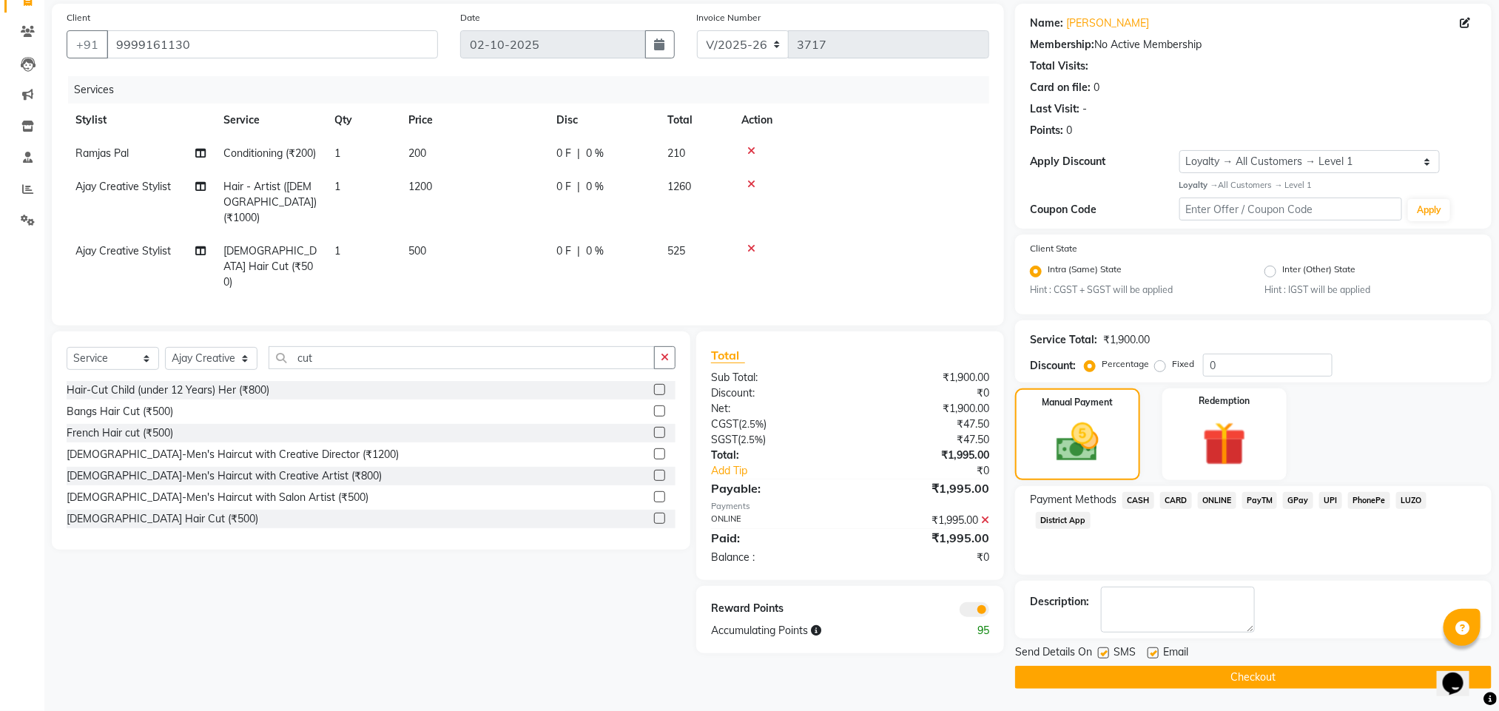
click at [1148, 675] on button "Checkout" at bounding box center [1253, 677] width 477 height 23
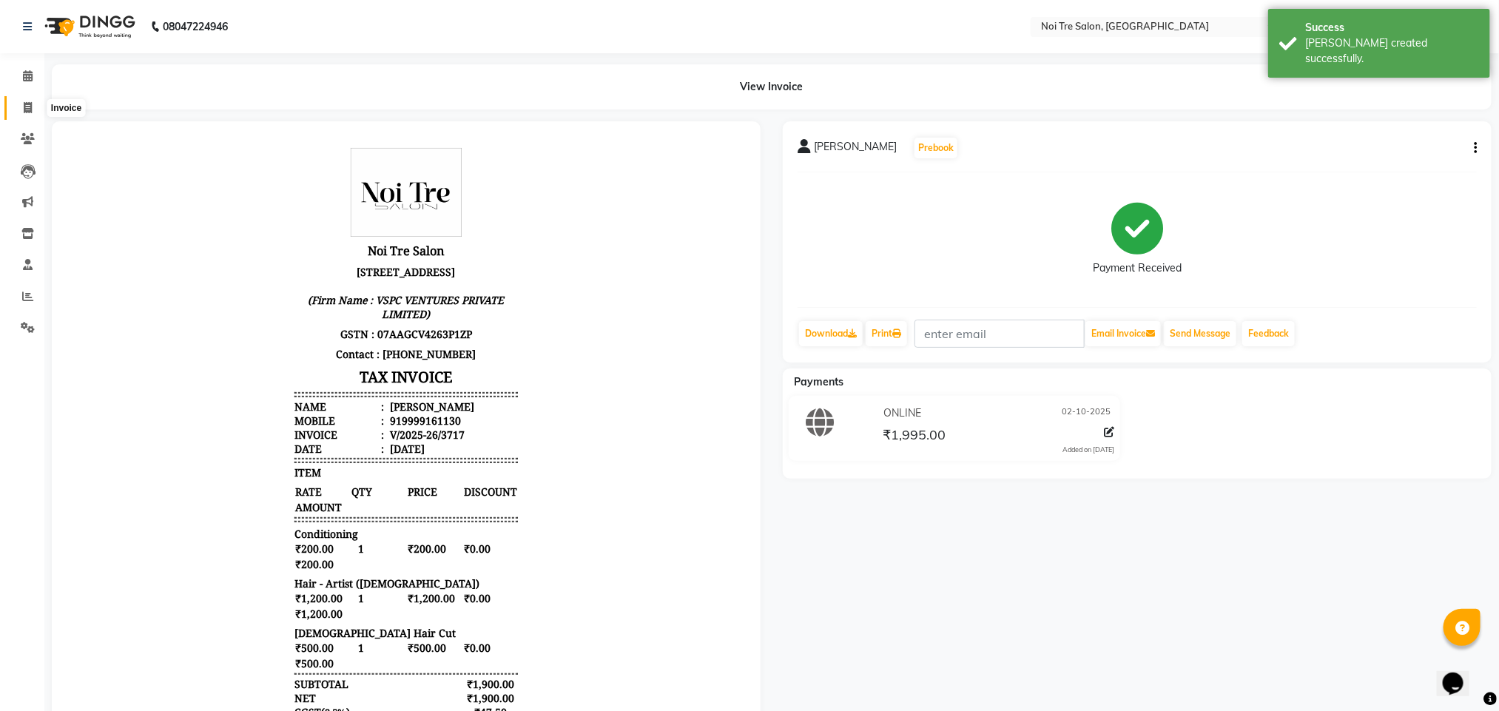
click at [22, 104] on span at bounding box center [28, 108] width 26 height 17
select select "4307"
select select "service"
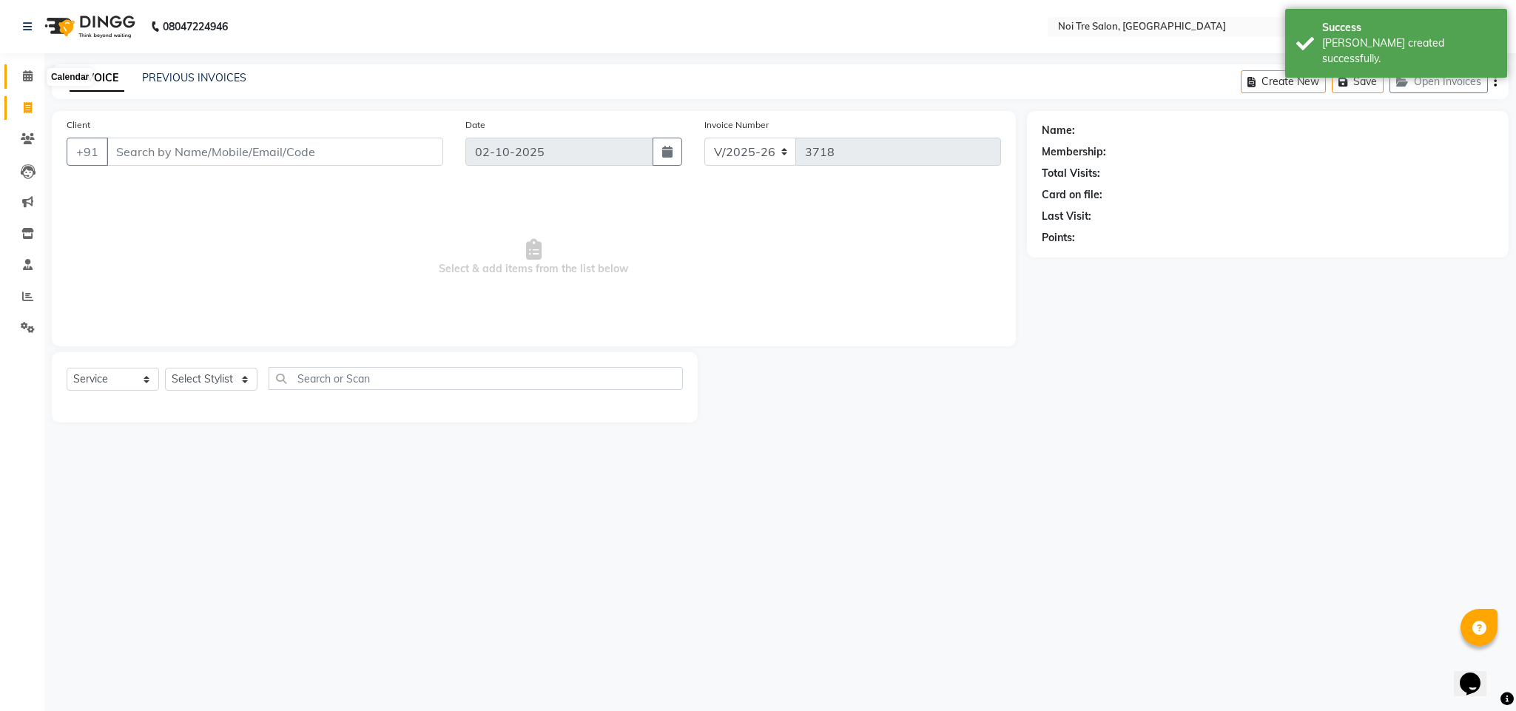
click at [23, 76] on icon at bounding box center [28, 75] width 10 height 11
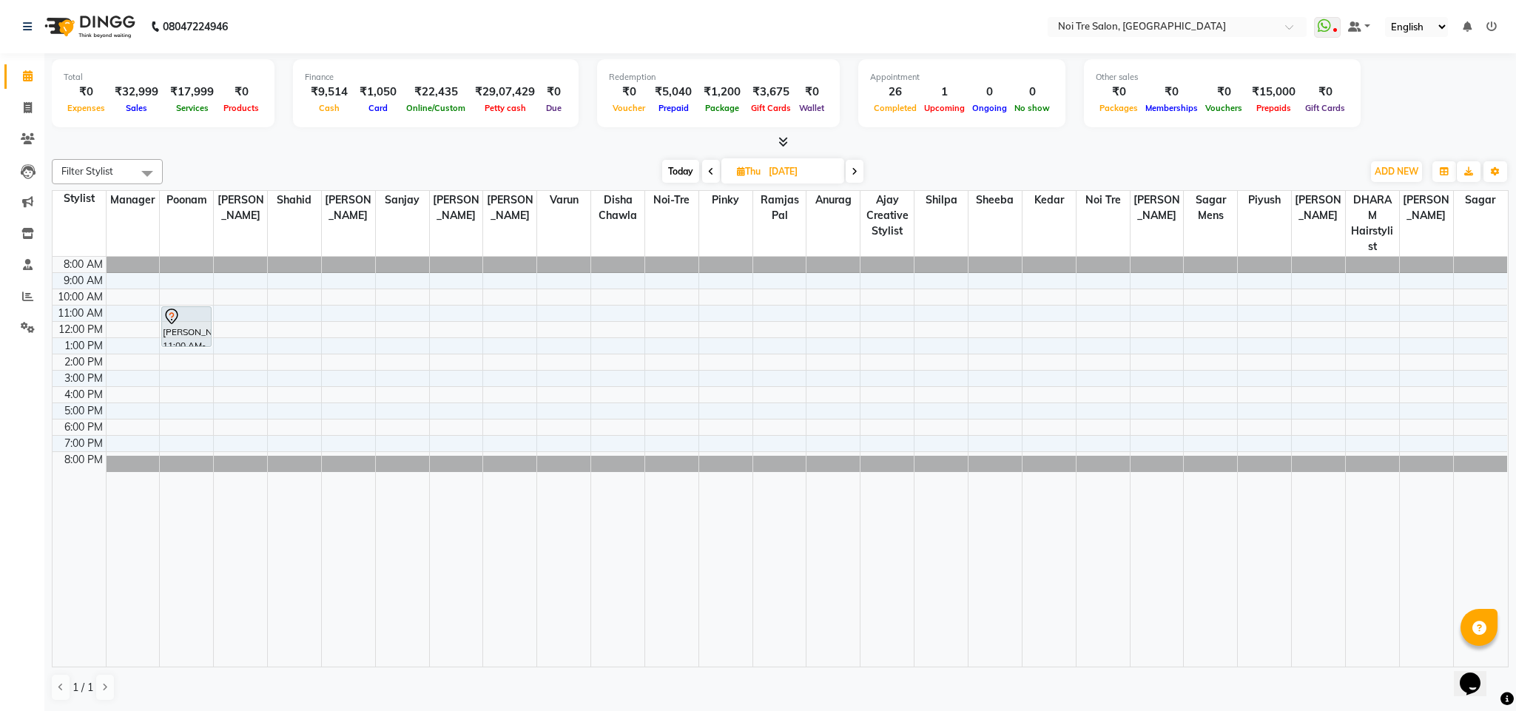
click at [784, 136] on icon at bounding box center [784, 141] width 10 height 11
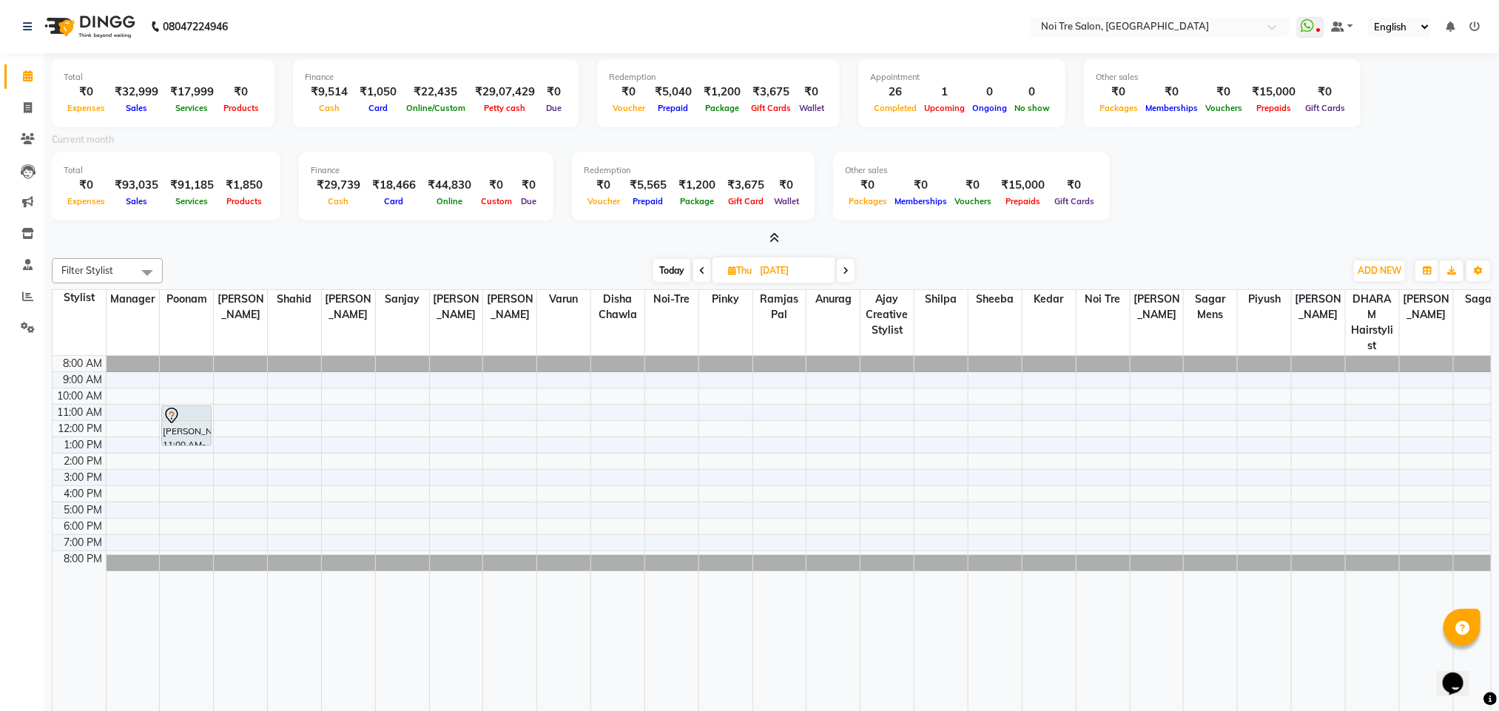
click at [771, 232] on icon at bounding box center [775, 237] width 10 height 11
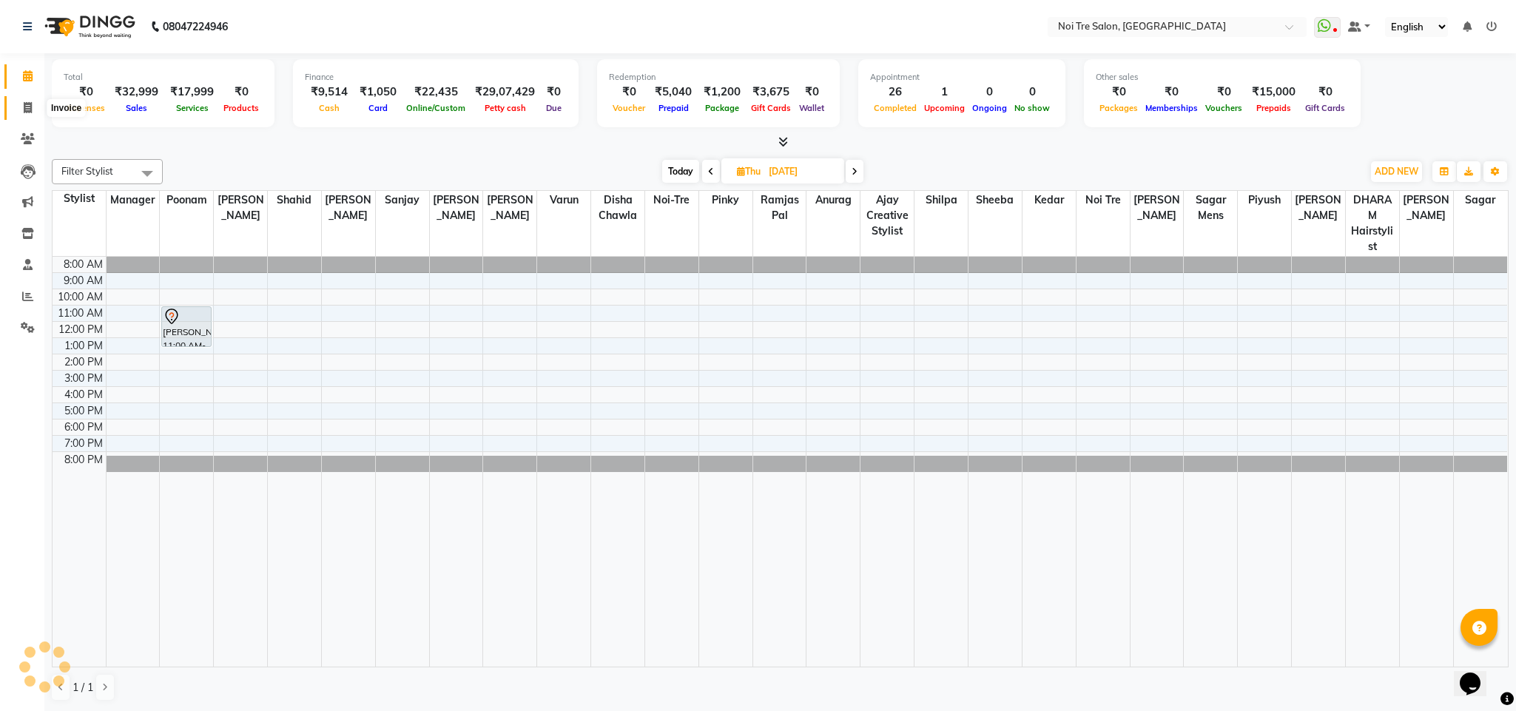
click at [31, 105] on icon at bounding box center [28, 107] width 8 height 11
select select "service"
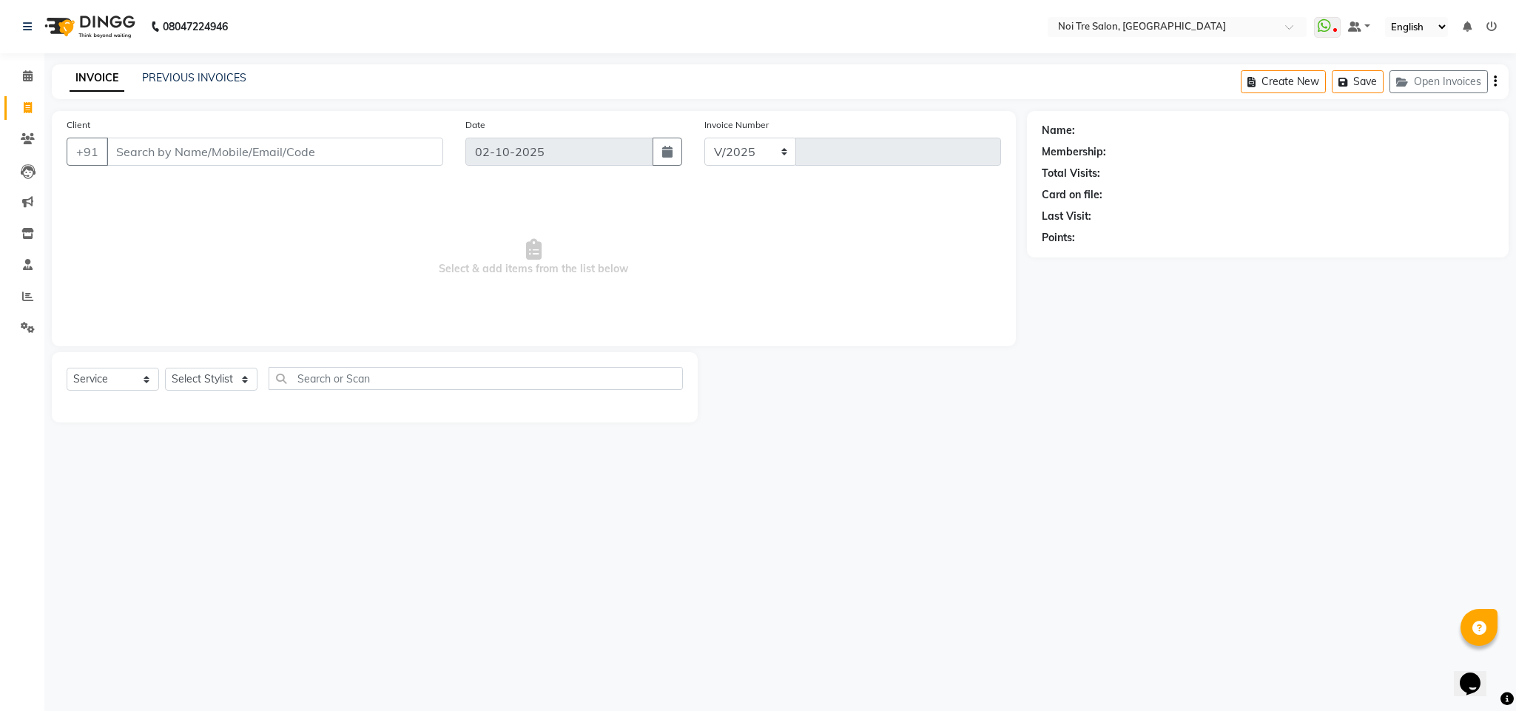
select select "4307"
type input "3718"
click at [195, 382] on select "Select Stylist" at bounding box center [211, 379] width 93 height 23
select select "23277"
click at [165, 369] on select "Select Stylist Ajay Creative Stylist Anurag [PERSON_NAME] [PERSON_NAME] [PERSON…" at bounding box center [211, 379] width 93 height 23
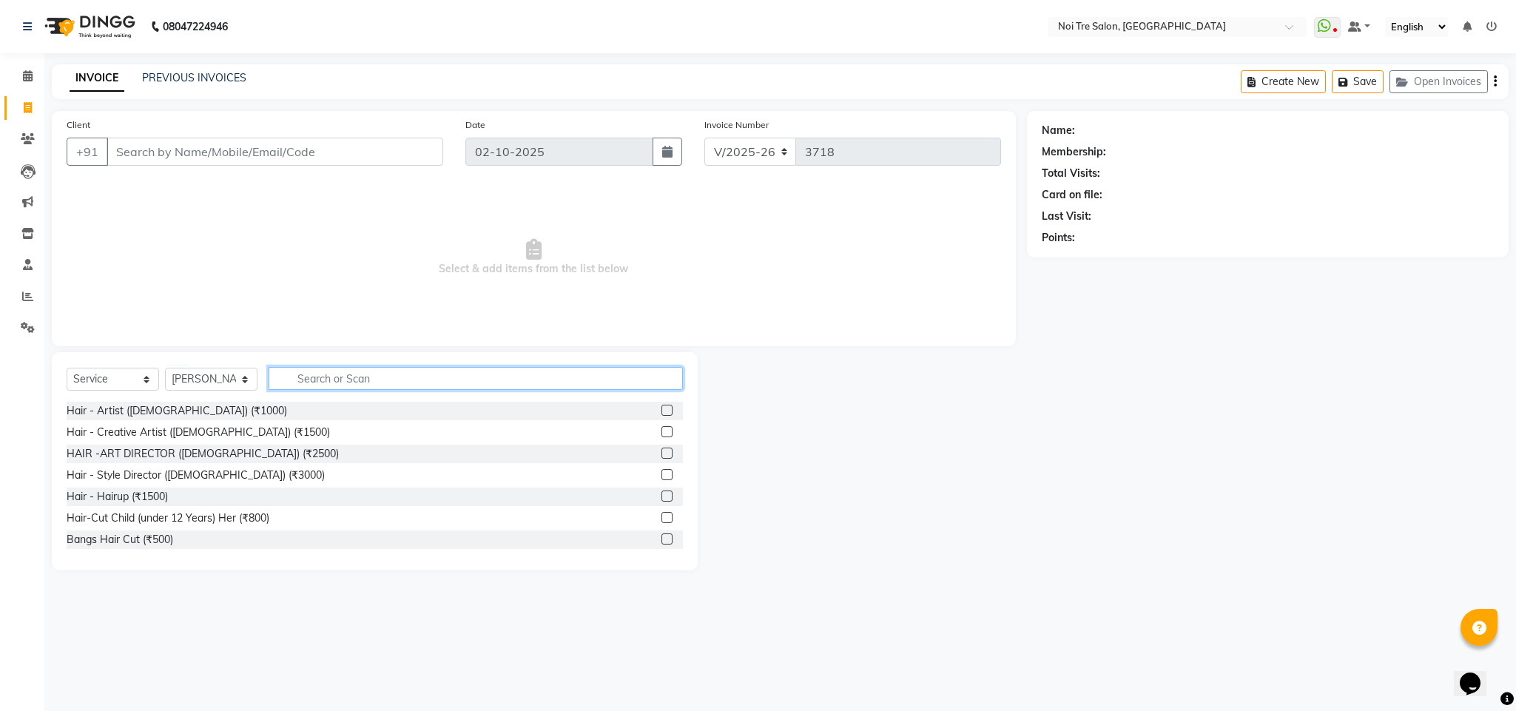
click at [327, 380] on input "text" at bounding box center [476, 378] width 414 height 23
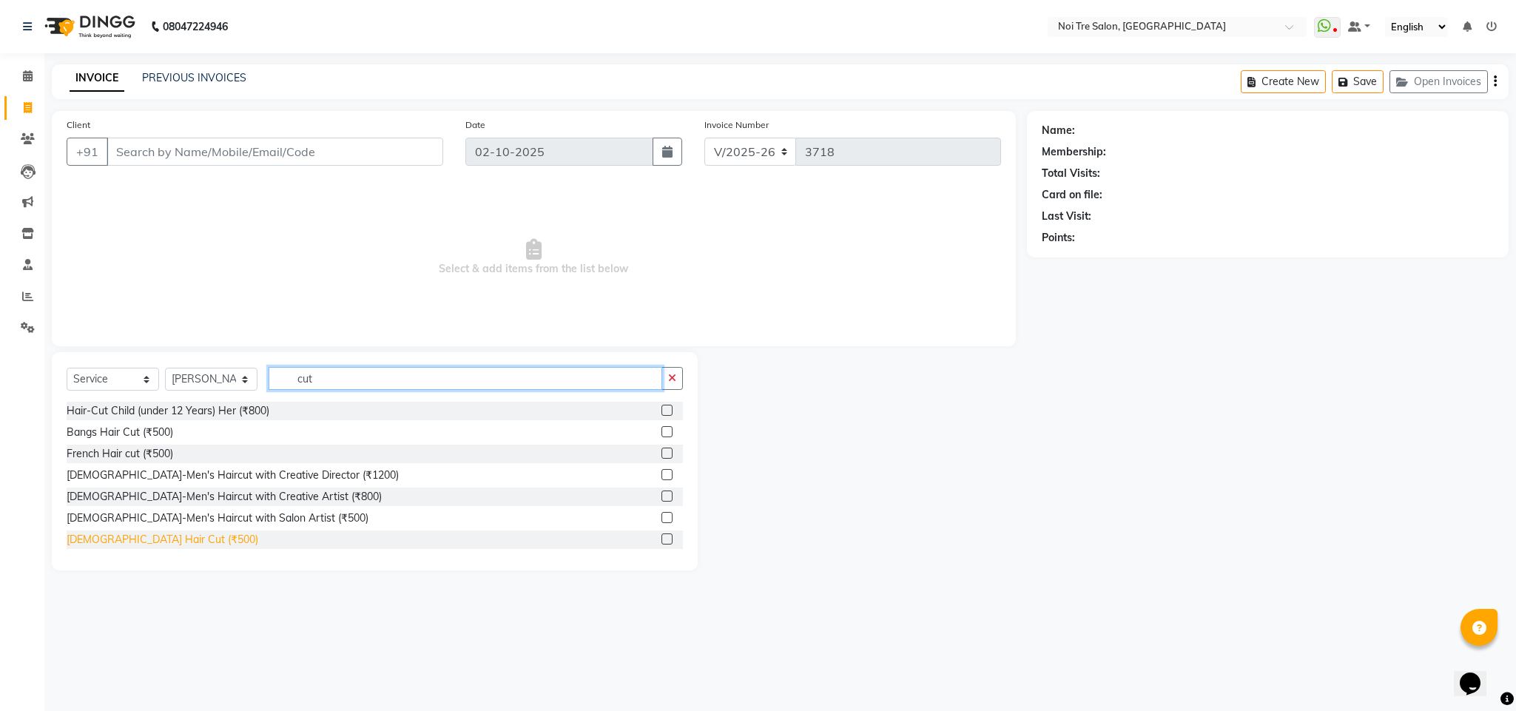
type input "cut"
click at [145, 538] on div "[DEMOGRAPHIC_DATA] Hair Cut (₹500)" at bounding box center [163, 540] width 192 height 16
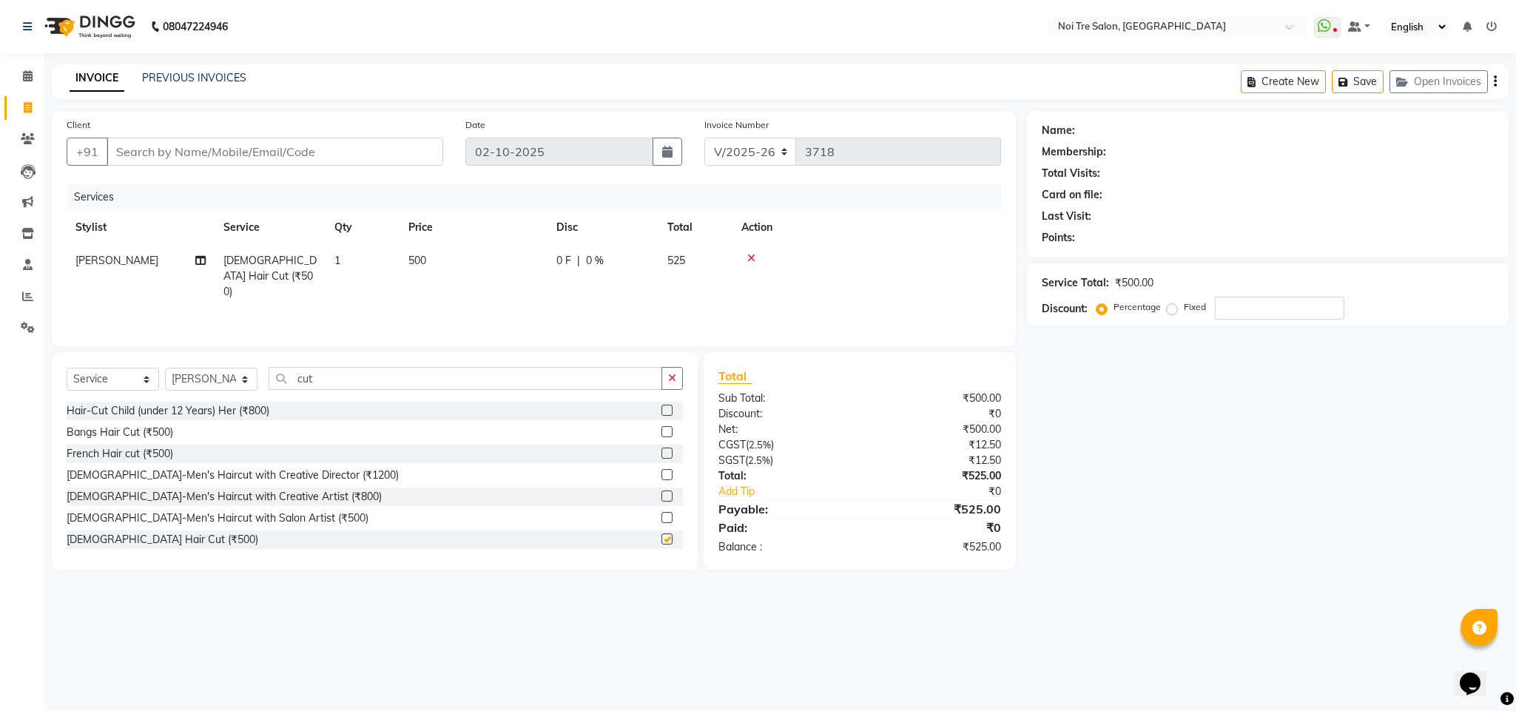
checkbox input "false"
click at [298, 383] on input "cut" at bounding box center [466, 378] width 394 height 23
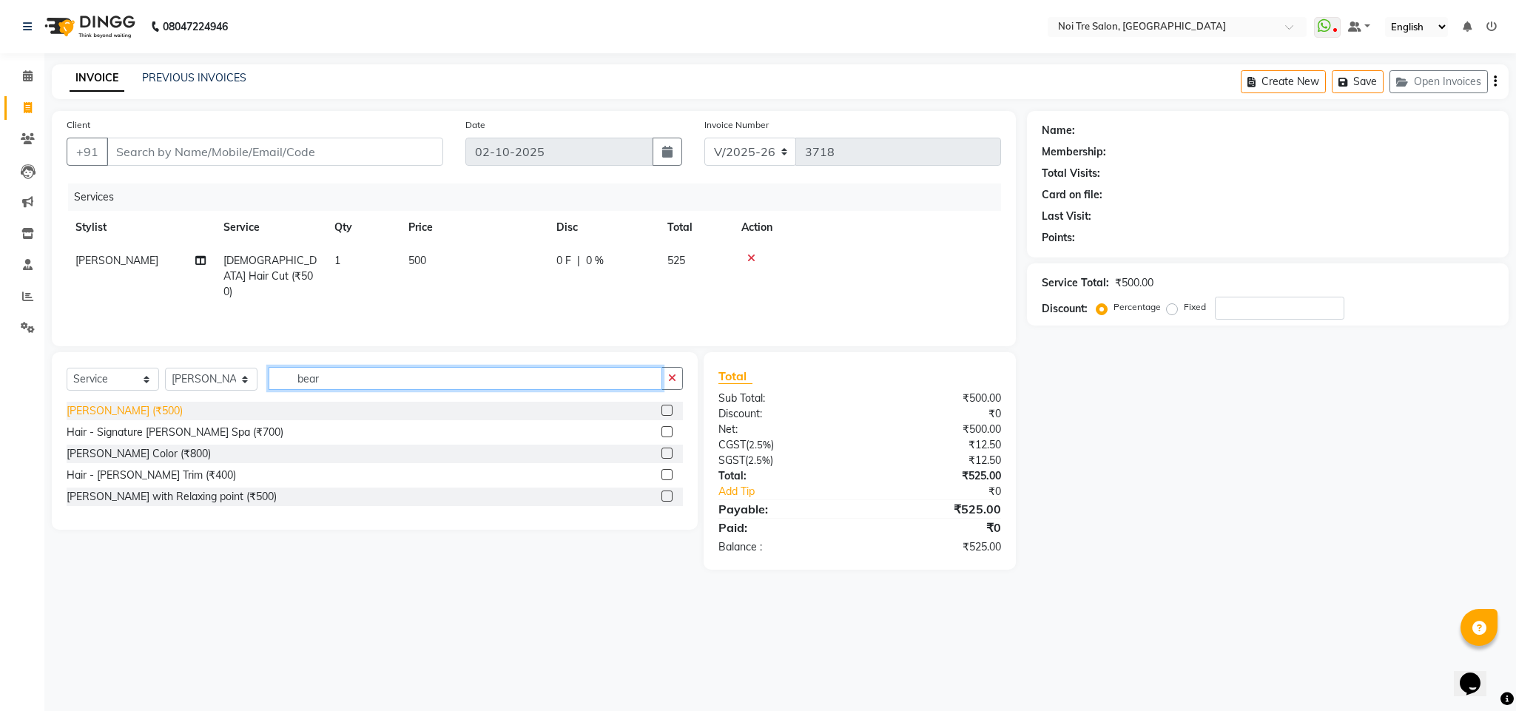
type input "bear"
click at [105, 414] on div "[PERSON_NAME] (₹500)" at bounding box center [125, 411] width 116 height 16
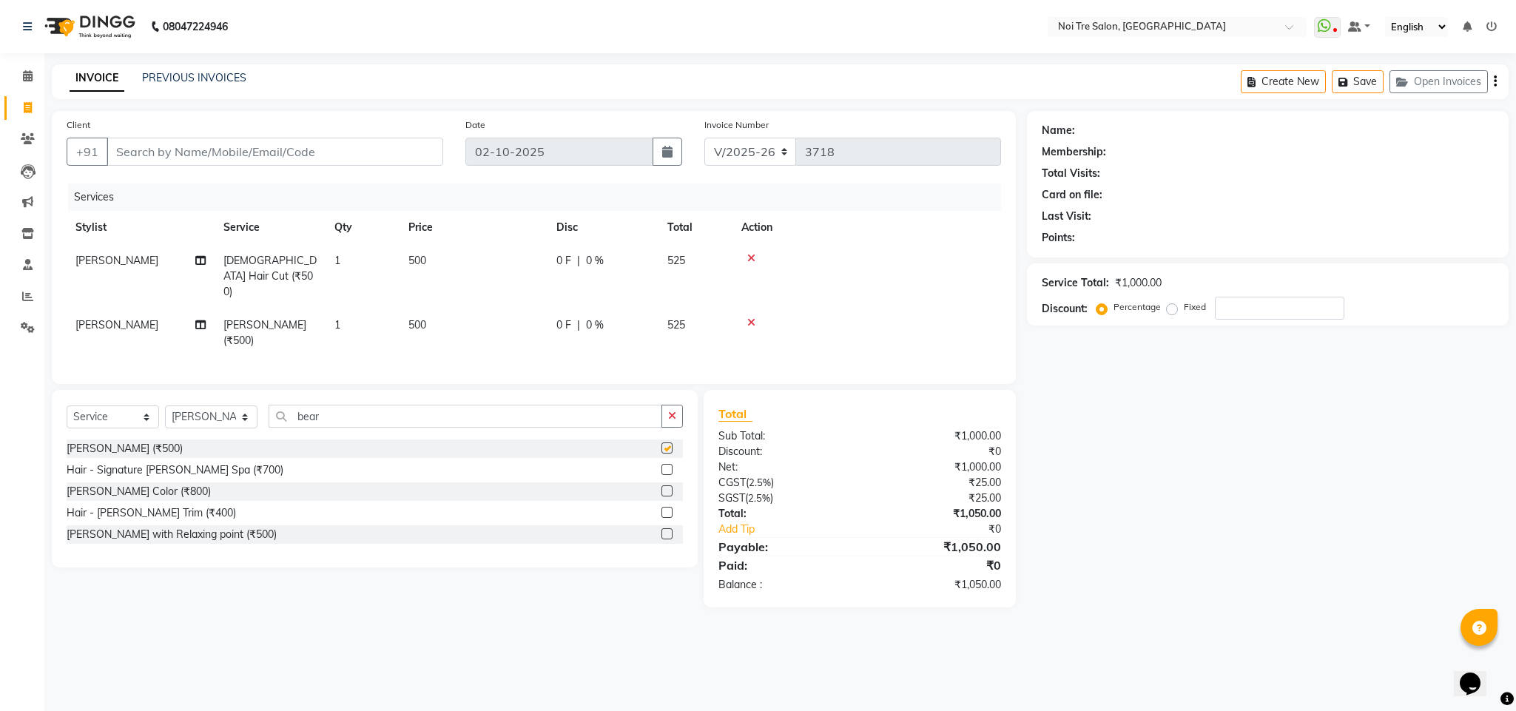
checkbox input "false"
click at [220, 406] on select "Select Stylist Ajay Creative Stylist Anurag [PERSON_NAME] [PERSON_NAME] [PERSON…" at bounding box center [211, 417] width 93 height 23
select select "24877"
click at [165, 406] on select "Select Stylist Ajay Creative Stylist Anurag [PERSON_NAME] [PERSON_NAME] [PERSON…" at bounding box center [211, 417] width 93 height 23
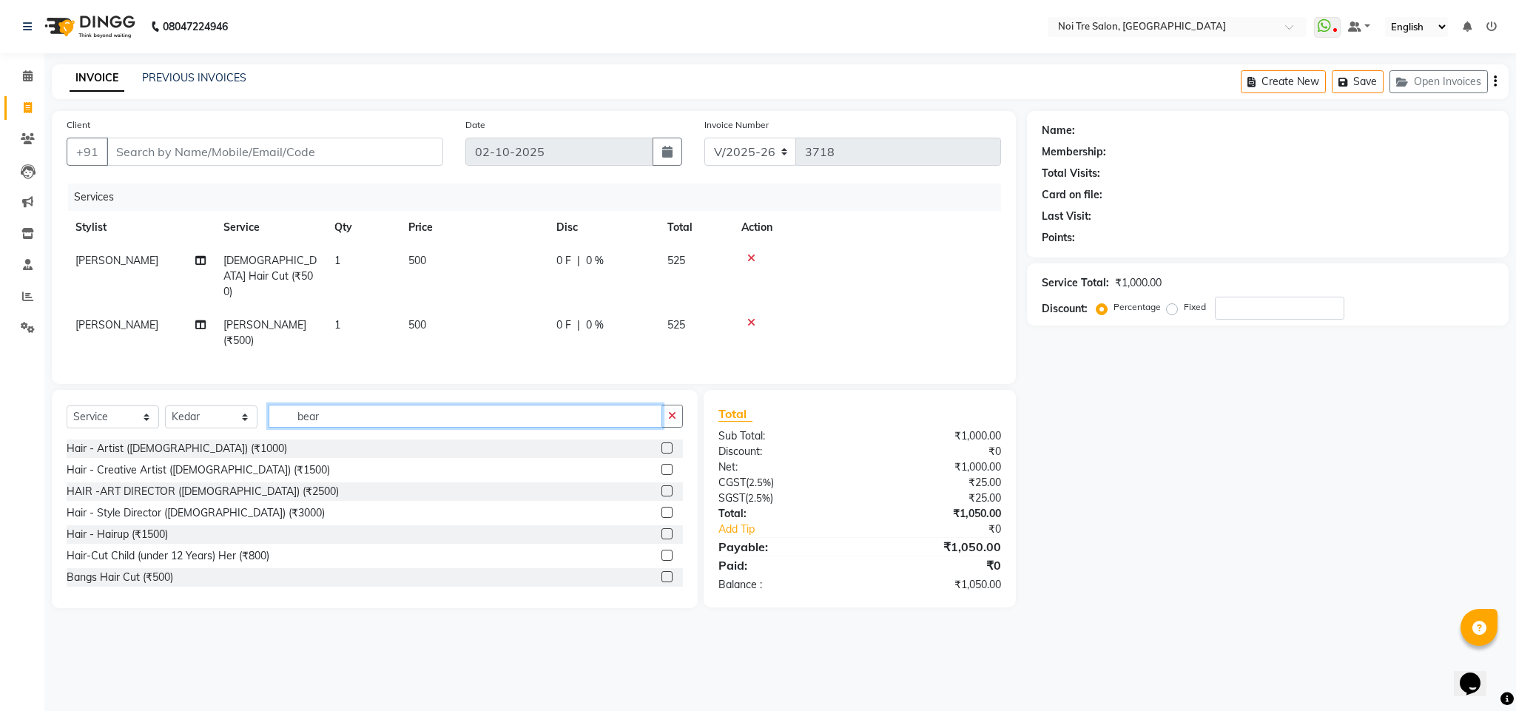
click at [304, 408] on input "bear" at bounding box center [466, 416] width 394 height 23
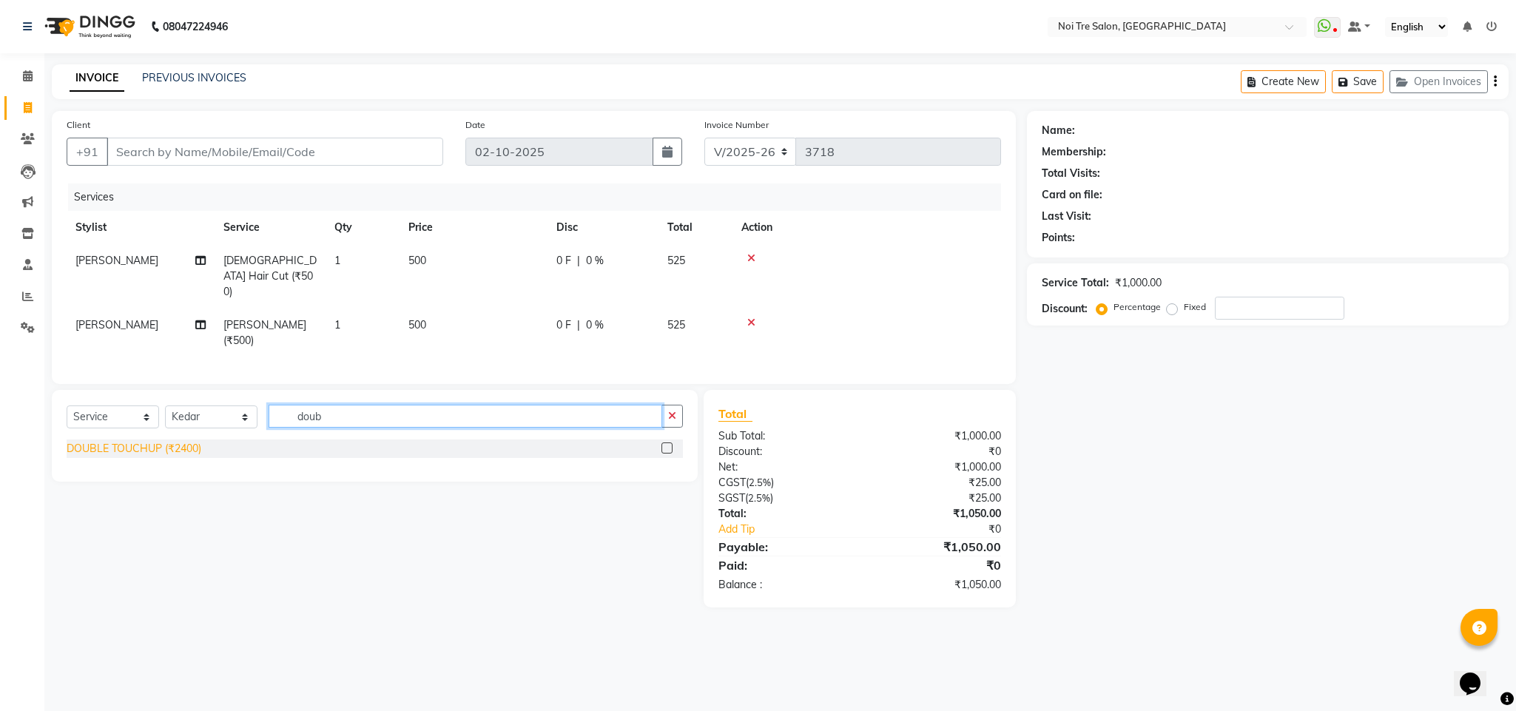
type input "doub"
click at [174, 441] on div "DOUBLE TOUCHUP (₹2400)" at bounding box center [134, 449] width 135 height 16
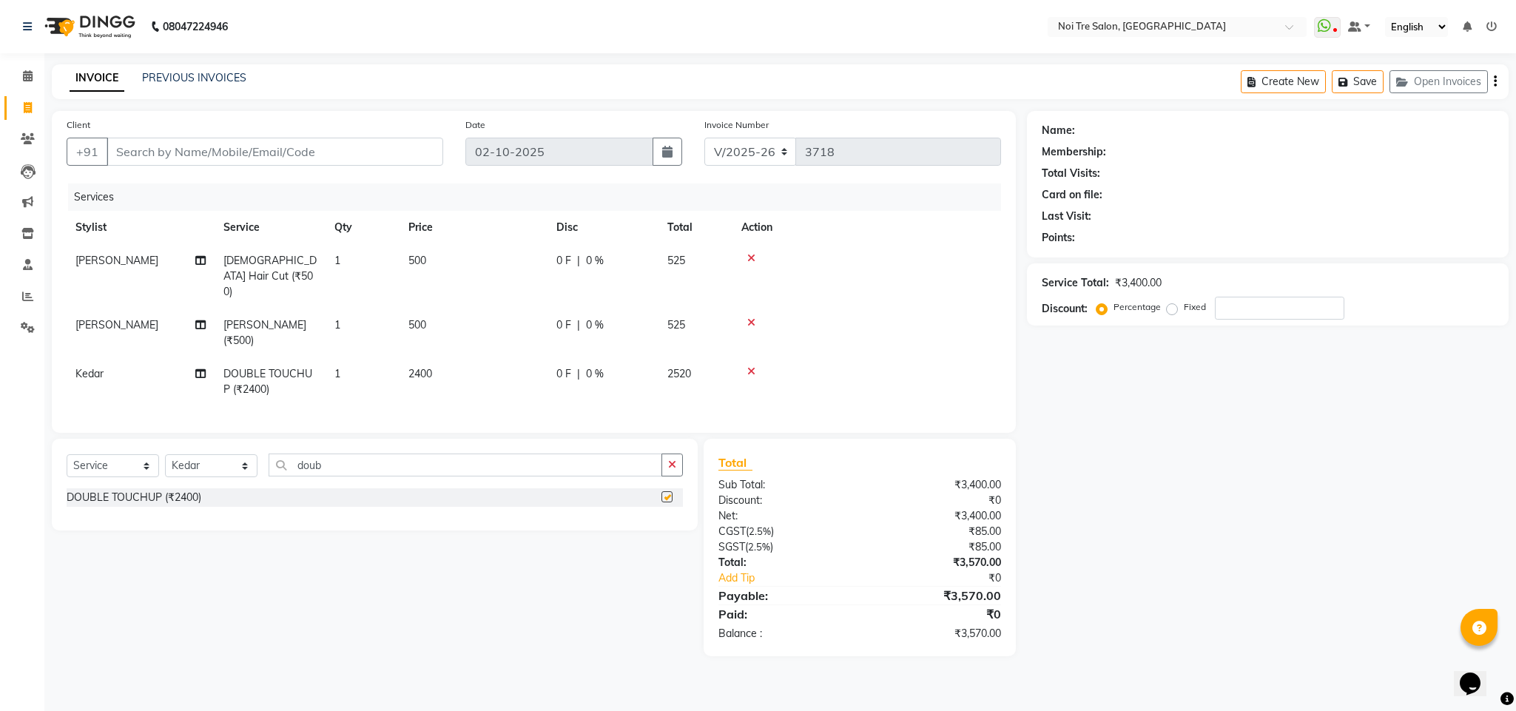
checkbox input "false"
click at [413, 357] on td "2400" at bounding box center [474, 381] width 148 height 49
select select "24877"
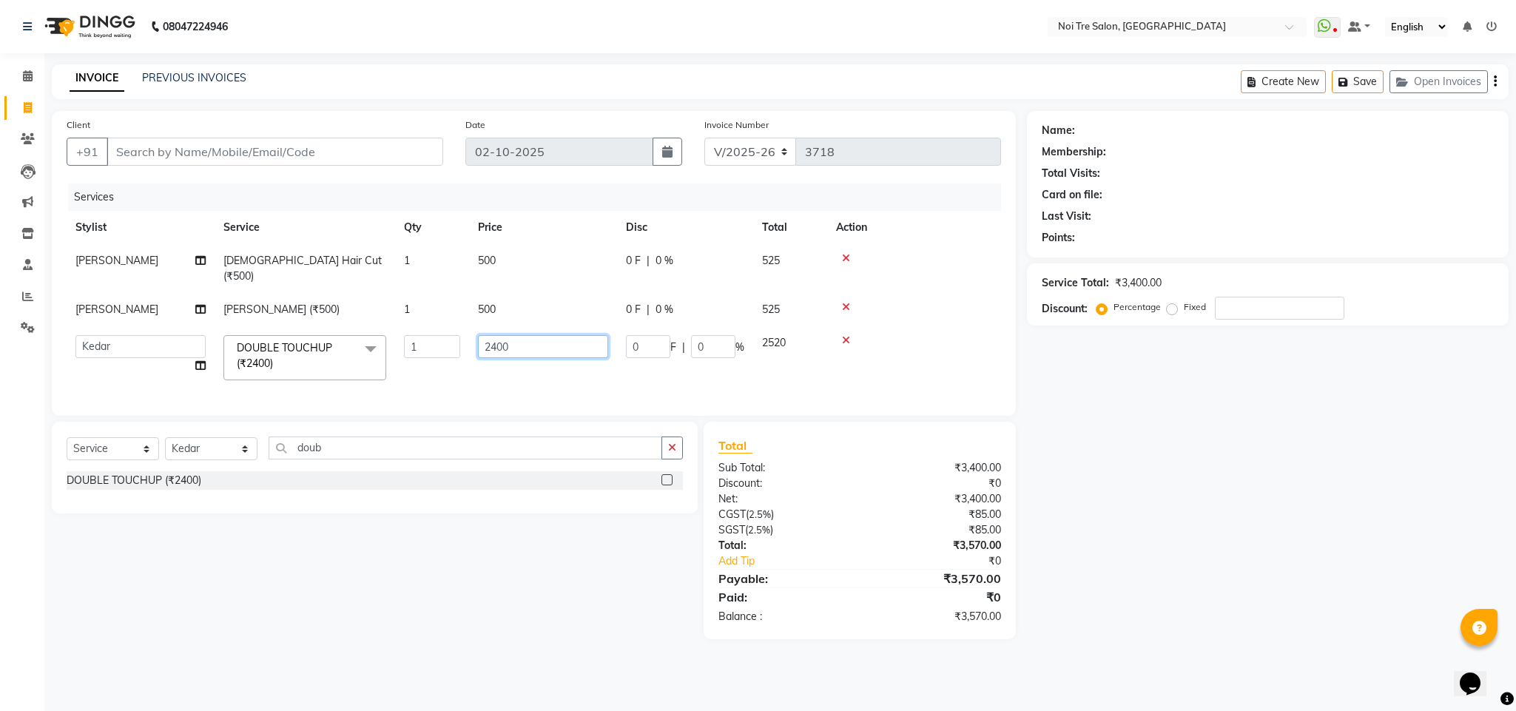
click at [488, 336] on input "2400" at bounding box center [543, 346] width 130 height 23
type input "3000"
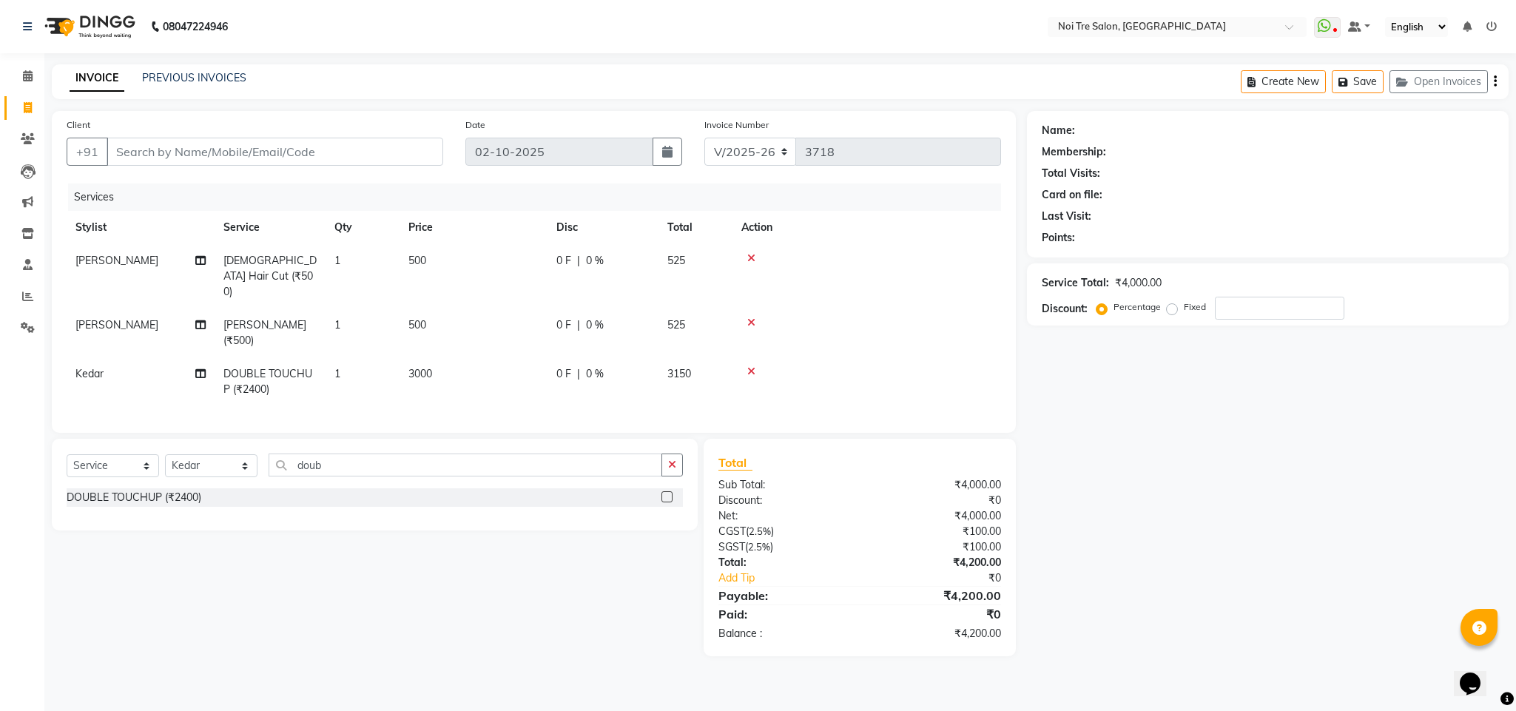
click at [962, 231] on th "Action" at bounding box center [867, 227] width 269 height 33
click at [251, 163] on input "Client" at bounding box center [275, 152] width 337 height 28
click at [156, 151] on input "Client" at bounding box center [275, 152] width 337 height 28
click at [138, 149] on input "Client" at bounding box center [275, 152] width 337 height 28
type input "9"
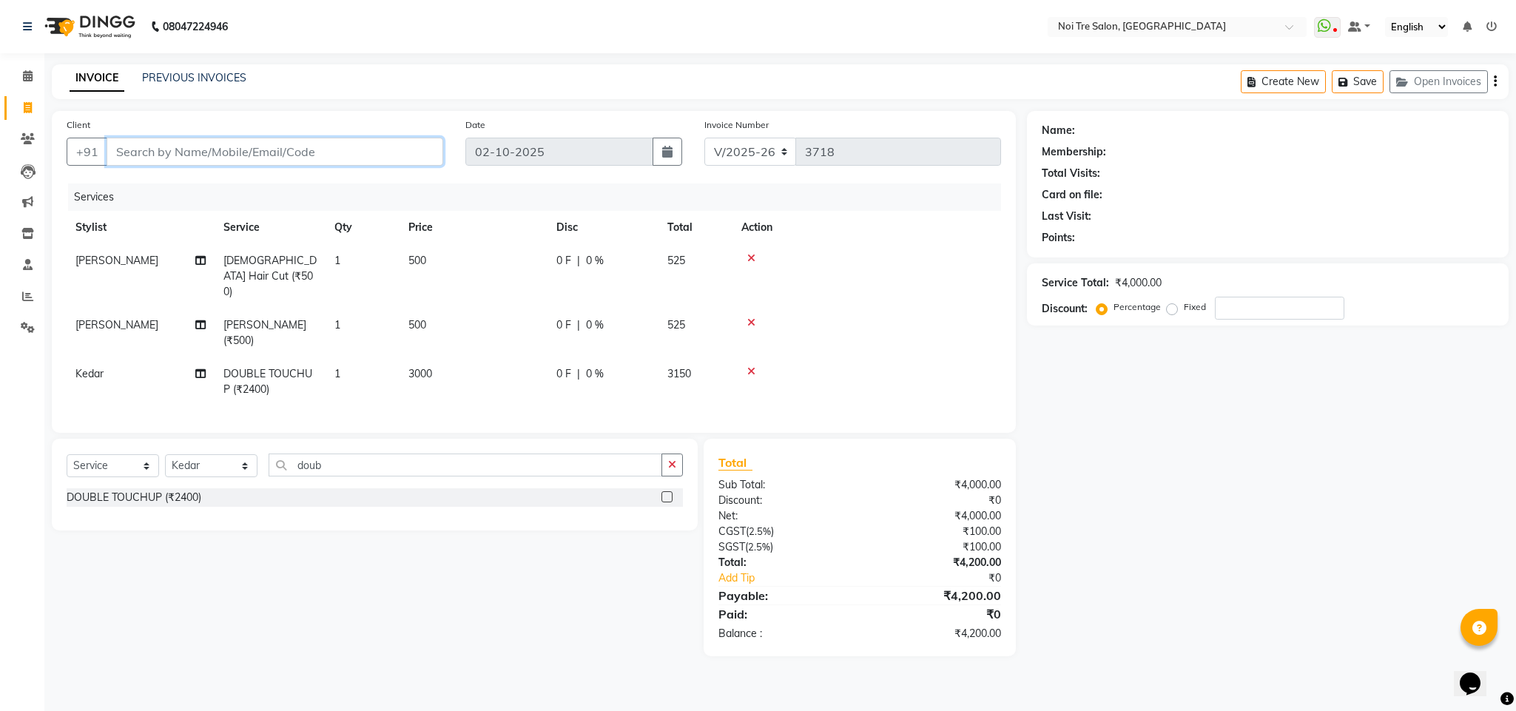
type input "0"
click at [138, 149] on input "99106717" at bounding box center [237, 152] width 261 height 28
type input "9910806717"
click at [383, 153] on span "Add Client" at bounding box center [405, 151] width 58 height 15
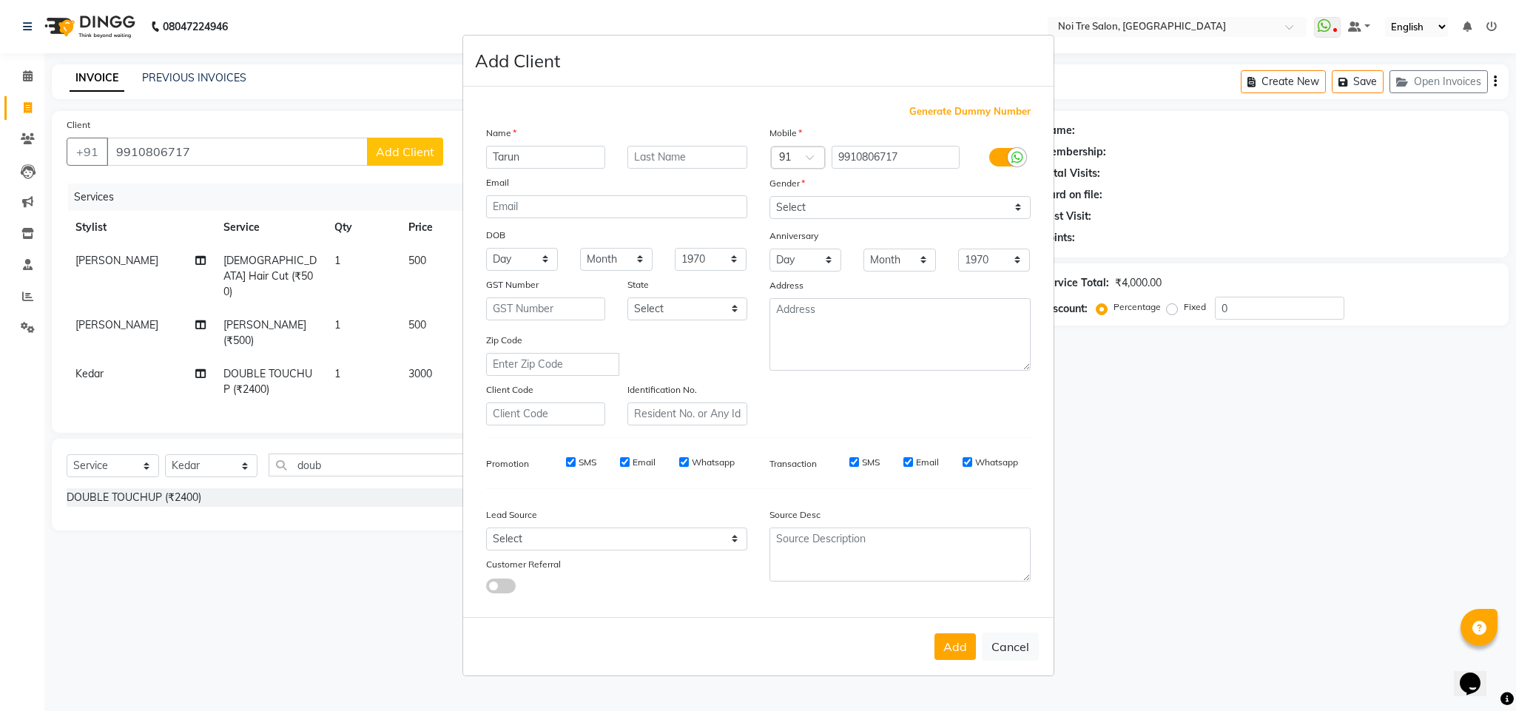
type input "Tarun"
click at [635, 165] on input "[PERSON_NAME]" at bounding box center [688, 157] width 120 height 23
type input "[PERSON_NAME]"
click at [869, 214] on select "Select [DEMOGRAPHIC_DATA] [DEMOGRAPHIC_DATA] Other Prefer Not To Say" at bounding box center [900, 207] width 261 height 23
select select "[DEMOGRAPHIC_DATA]"
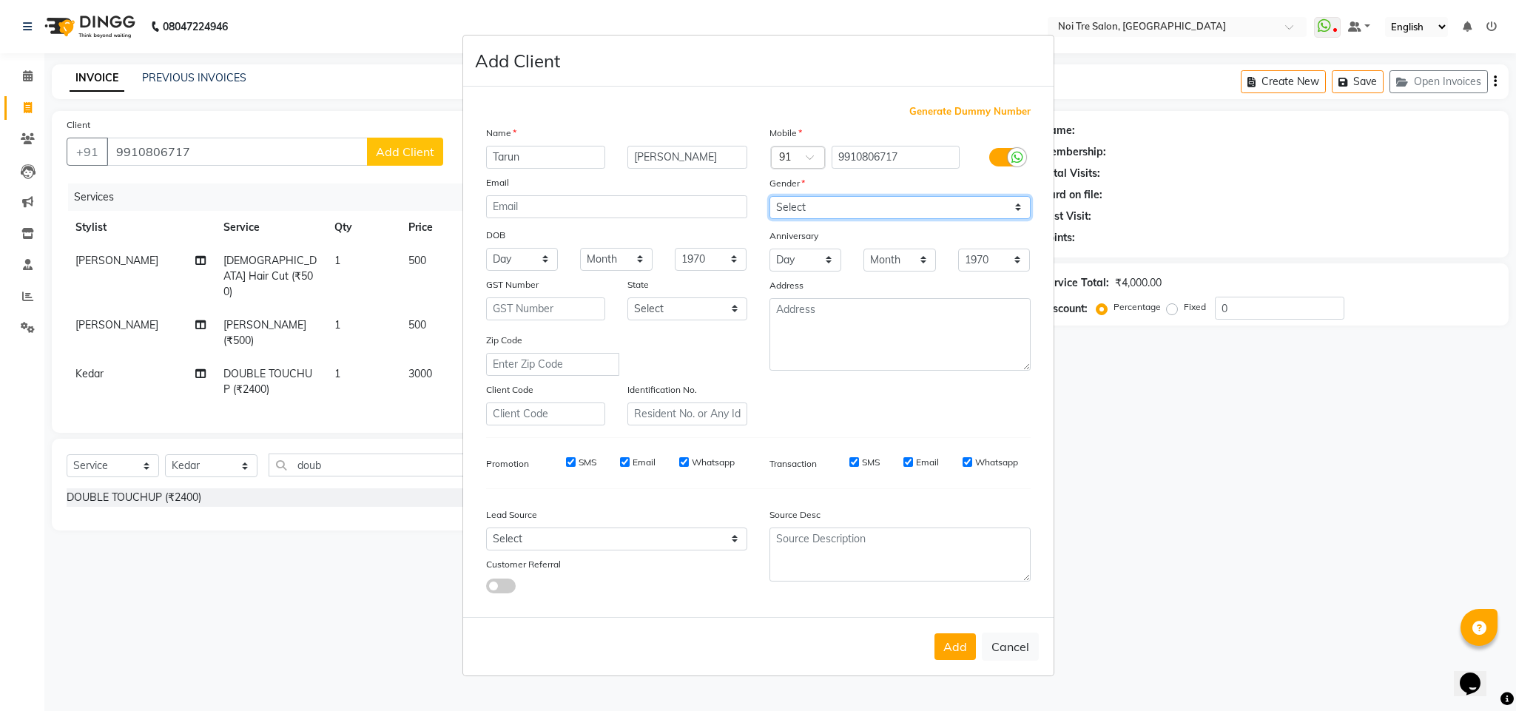
click at [770, 197] on select "Select [DEMOGRAPHIC_DATA] [DEMOGRAPHIC_DATA] Other Prefer Not To Say" at bounding box center [900, 207] width 261 height 23
click at [944, 644] on button "Add" at bounding box center [955, 646] width 41 height 27
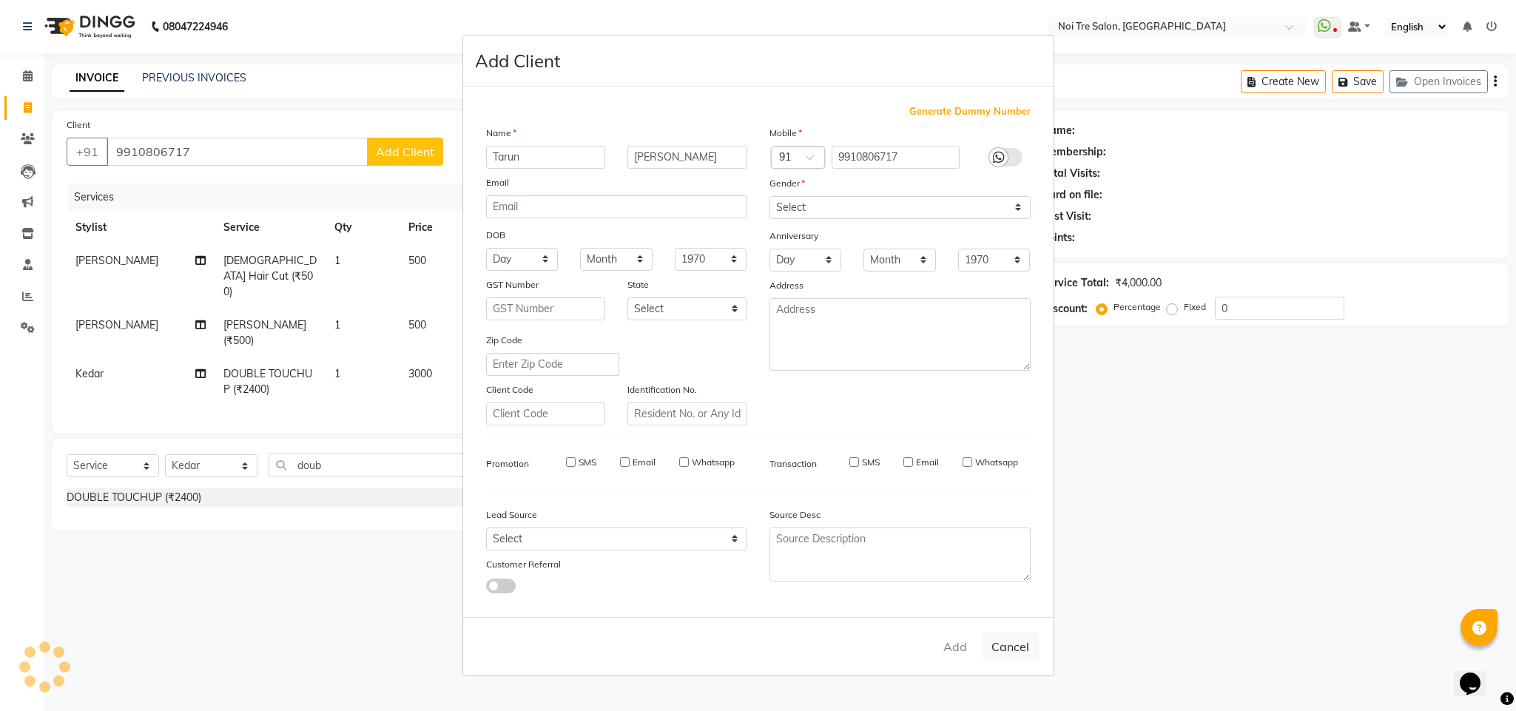
select select
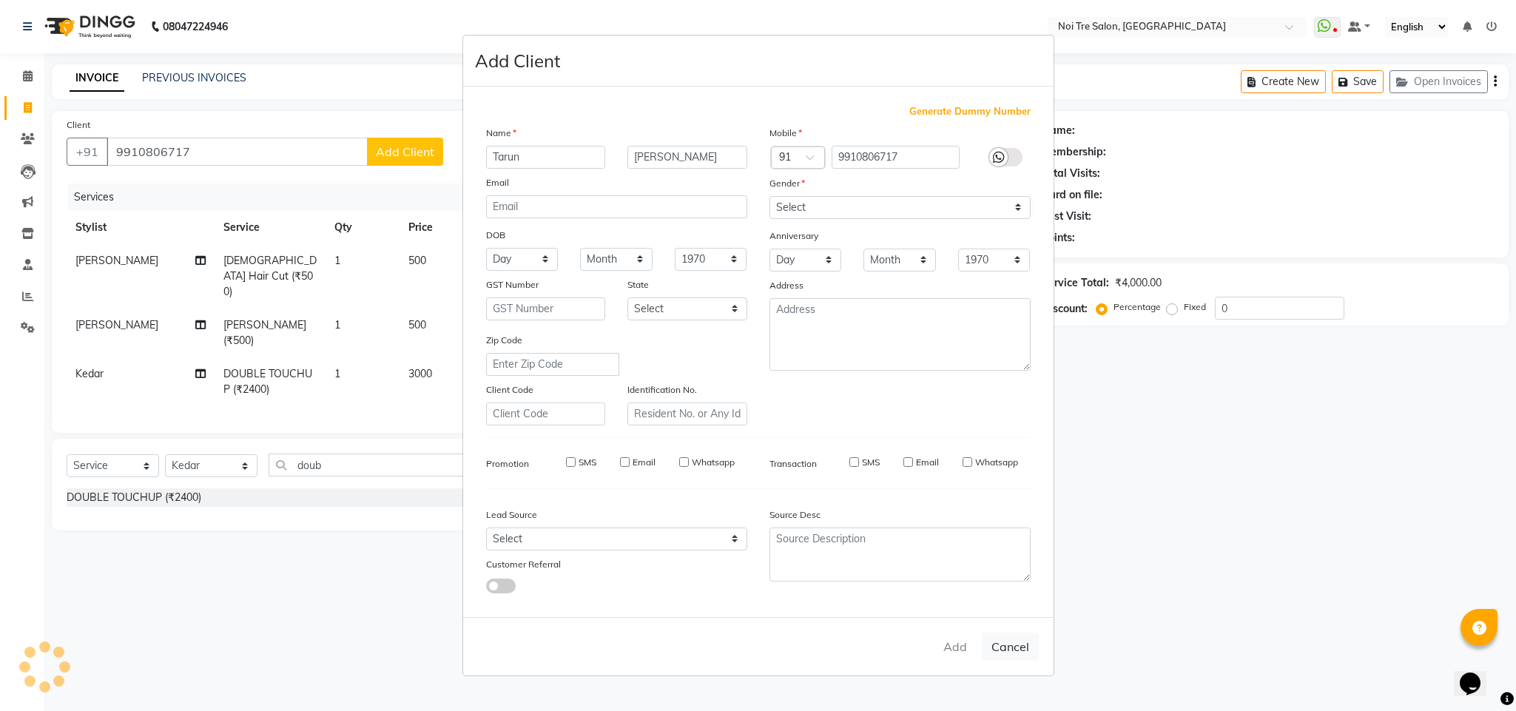
select select
checkbox input "false"
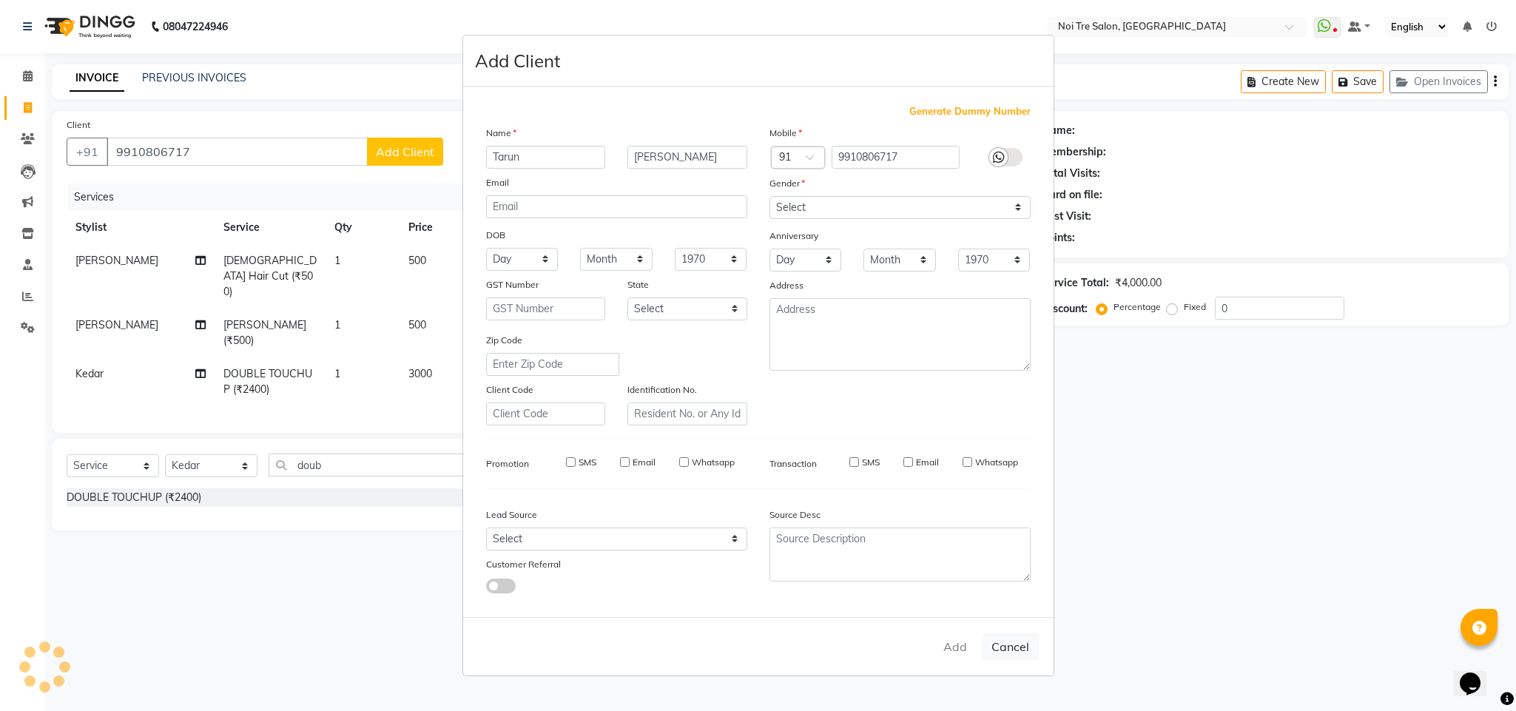
checkbox input "false"
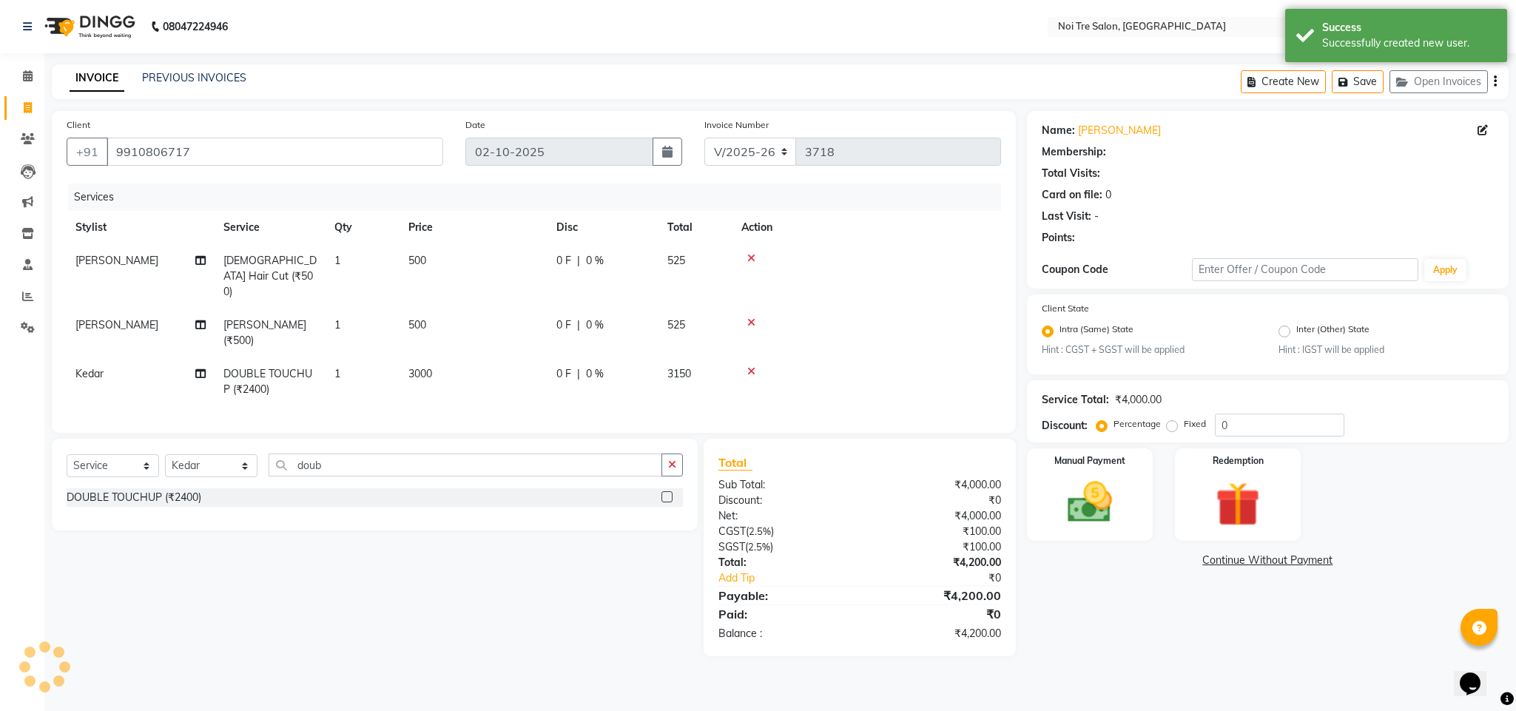
select select "1: Object"
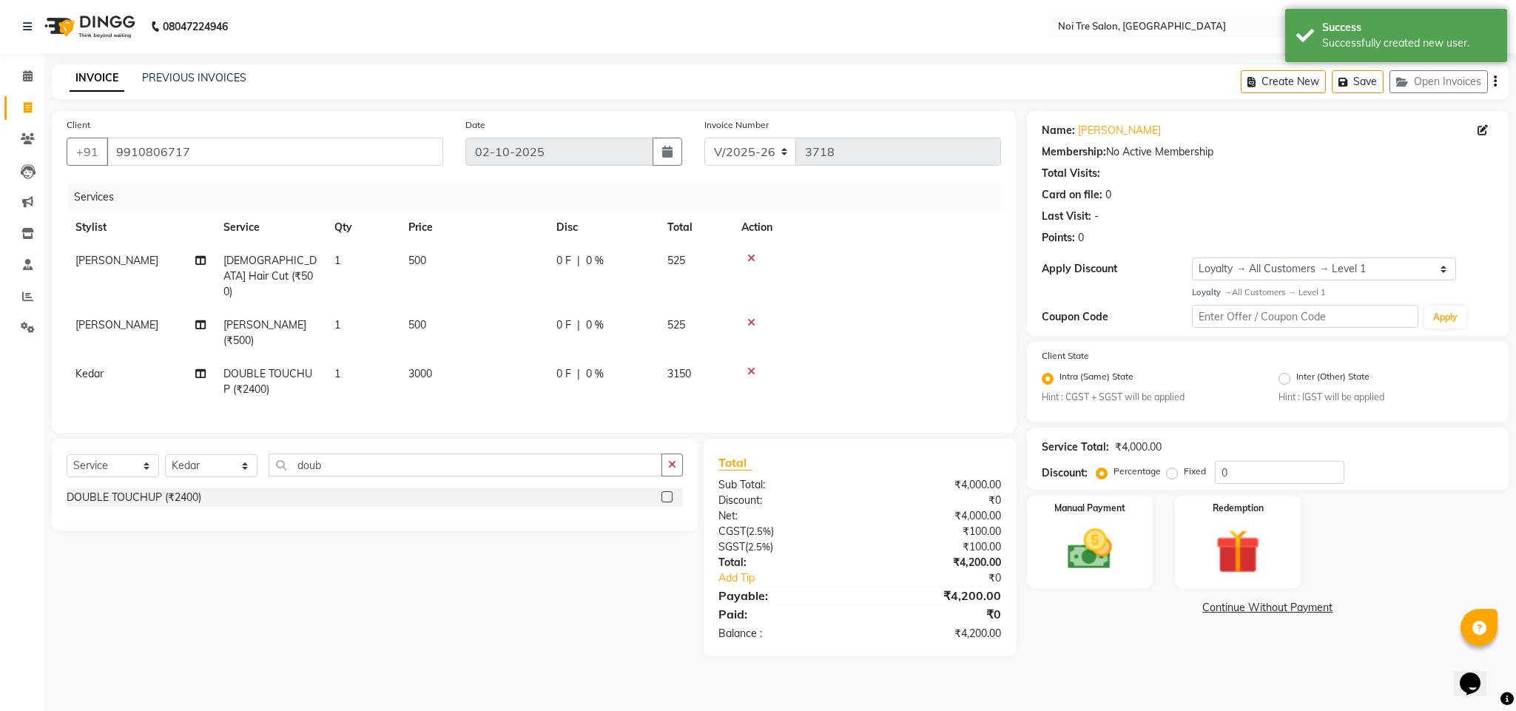
click at [1002, 296] on div "Client [PHONE_NUMBER] Date [DATE] Invoice Number V/2025 V/[PHONE_NUMBER] Servic…" at bounding box center [534, 272] width 964 height 322
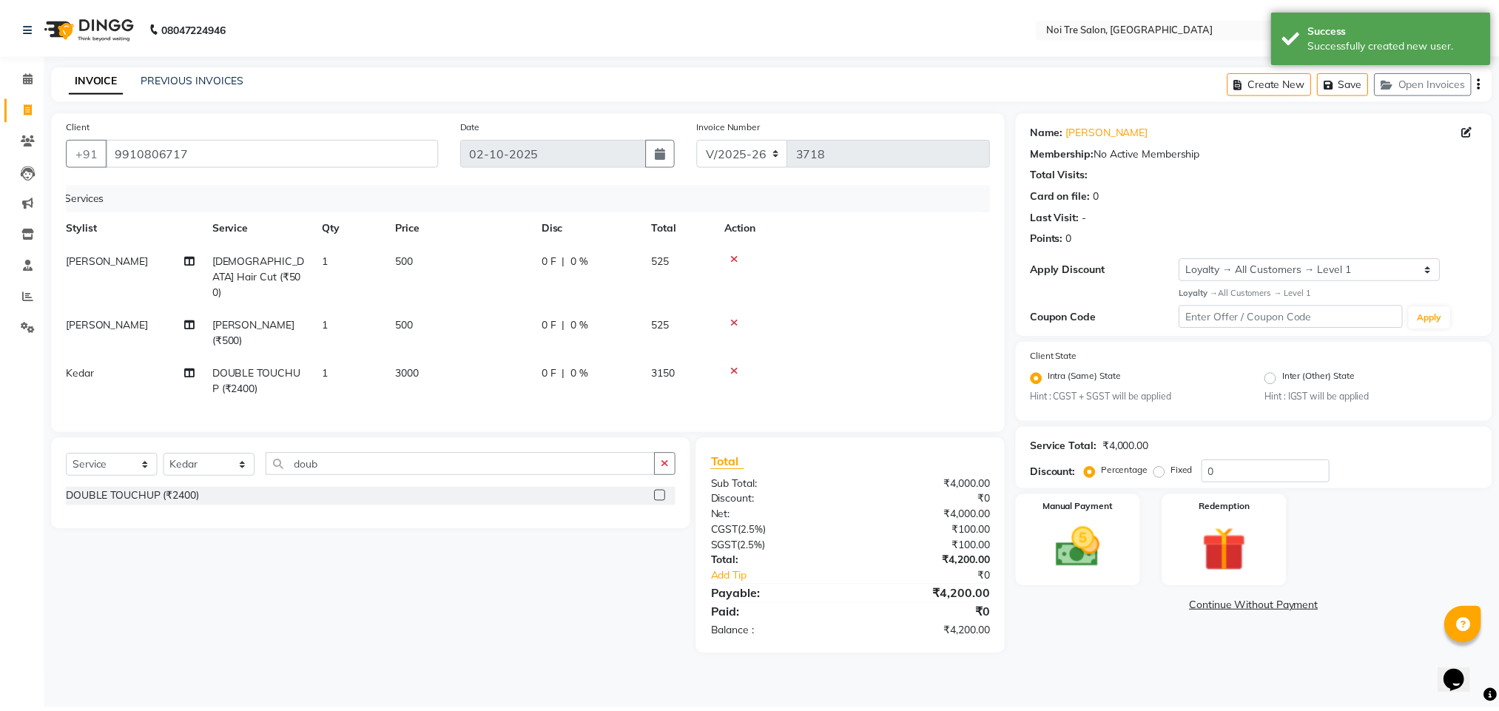
scroll to position [0, 11]
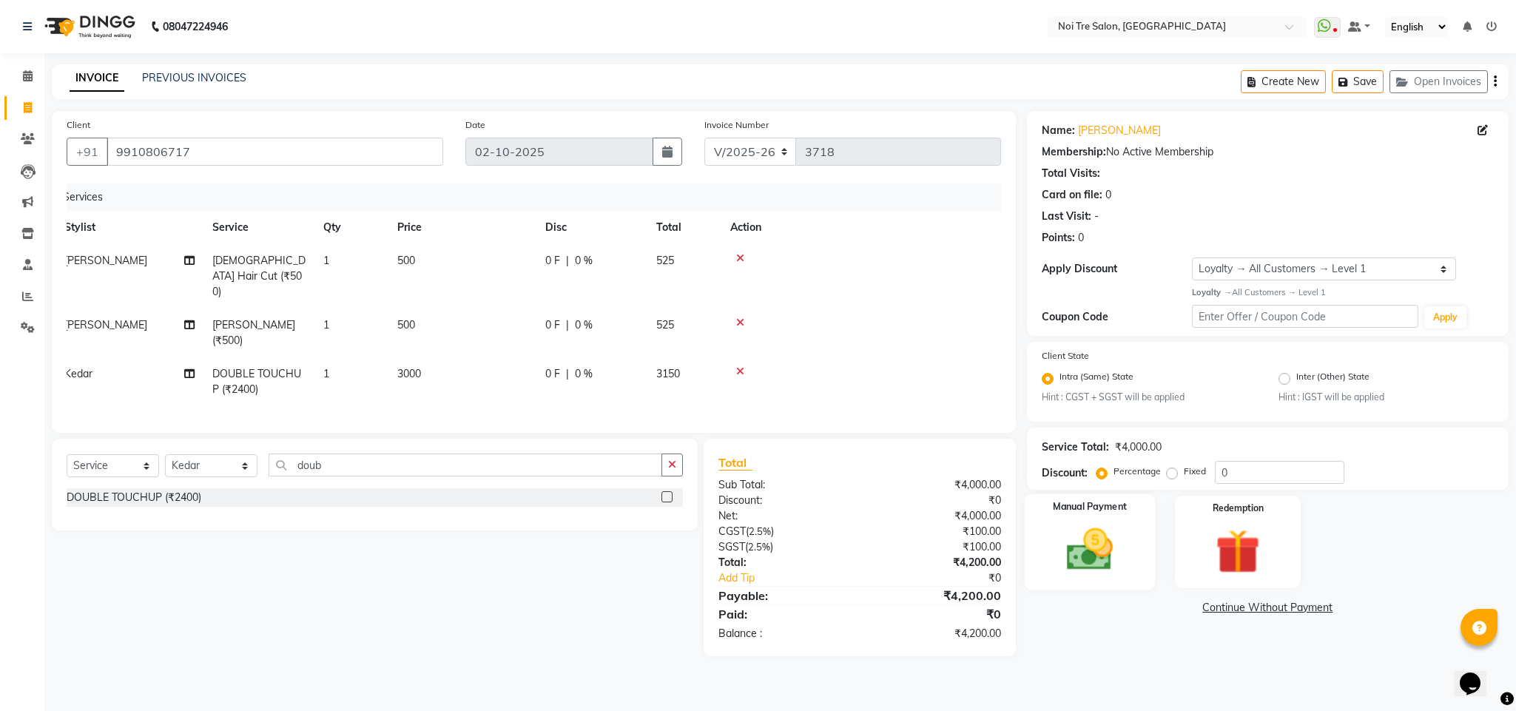
click at [1072, 540] on img at bounding box center [1089, 549] width 75 height 53
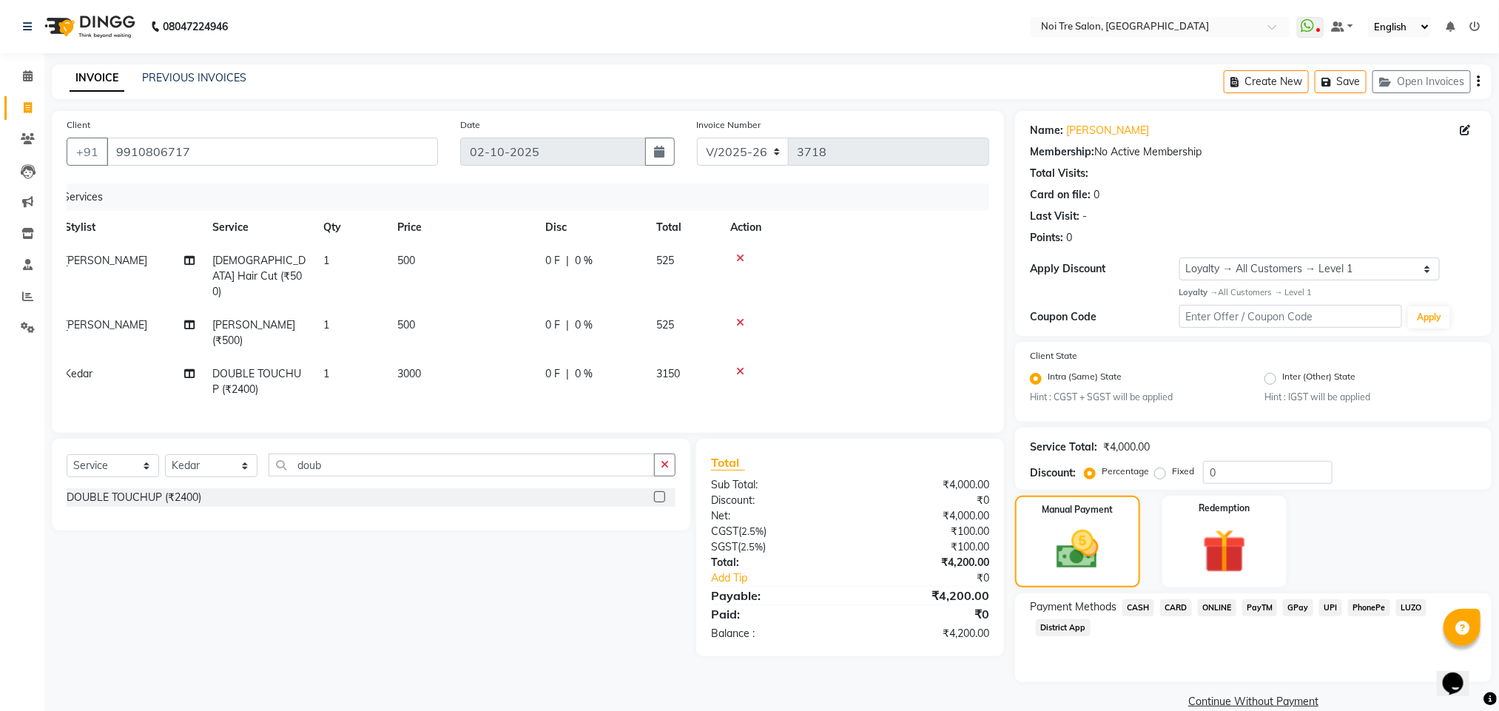
click at [1202, 605] on span "ONLINE" at bounding box center [1217, 607] width 38 height 17
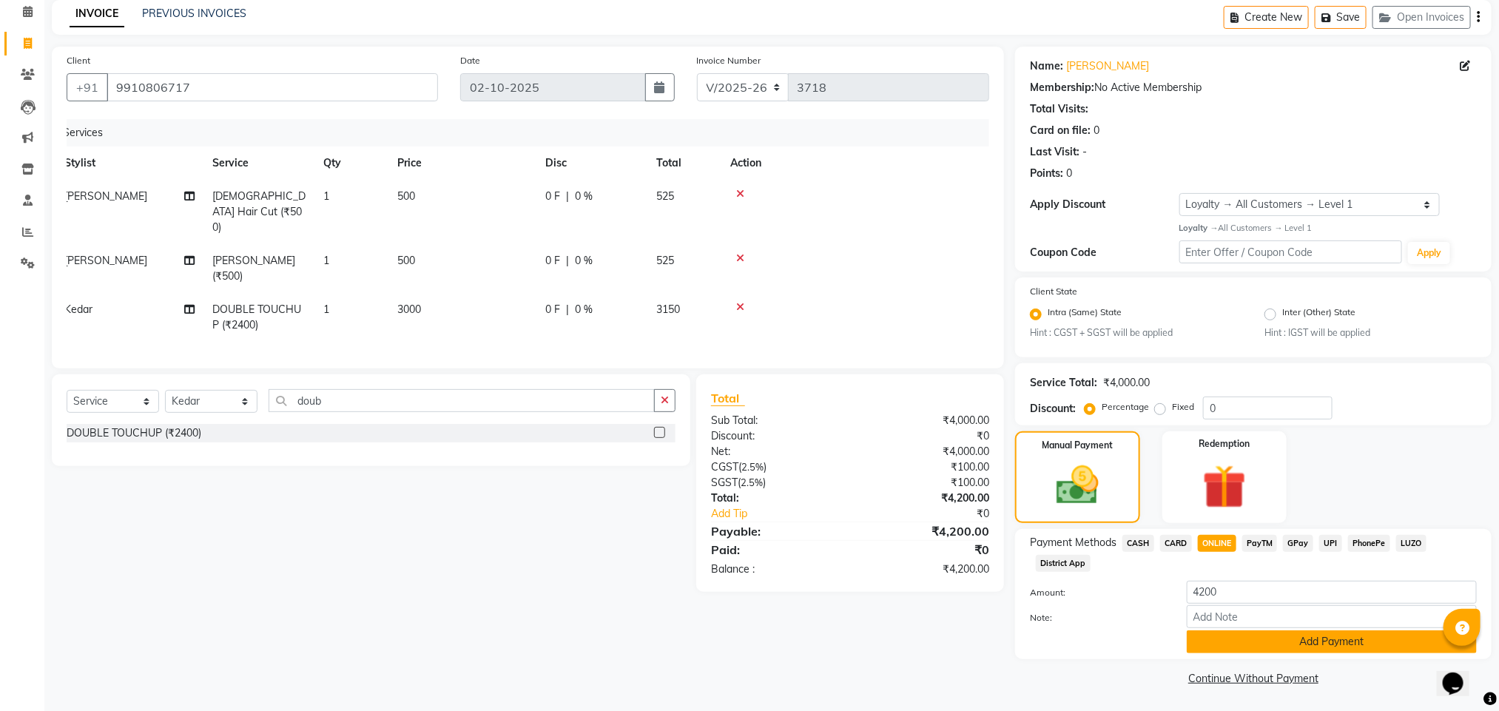
click at [1279, 640] on button "Add Payment" at bounding box center [1332, 642] width 290 height 23
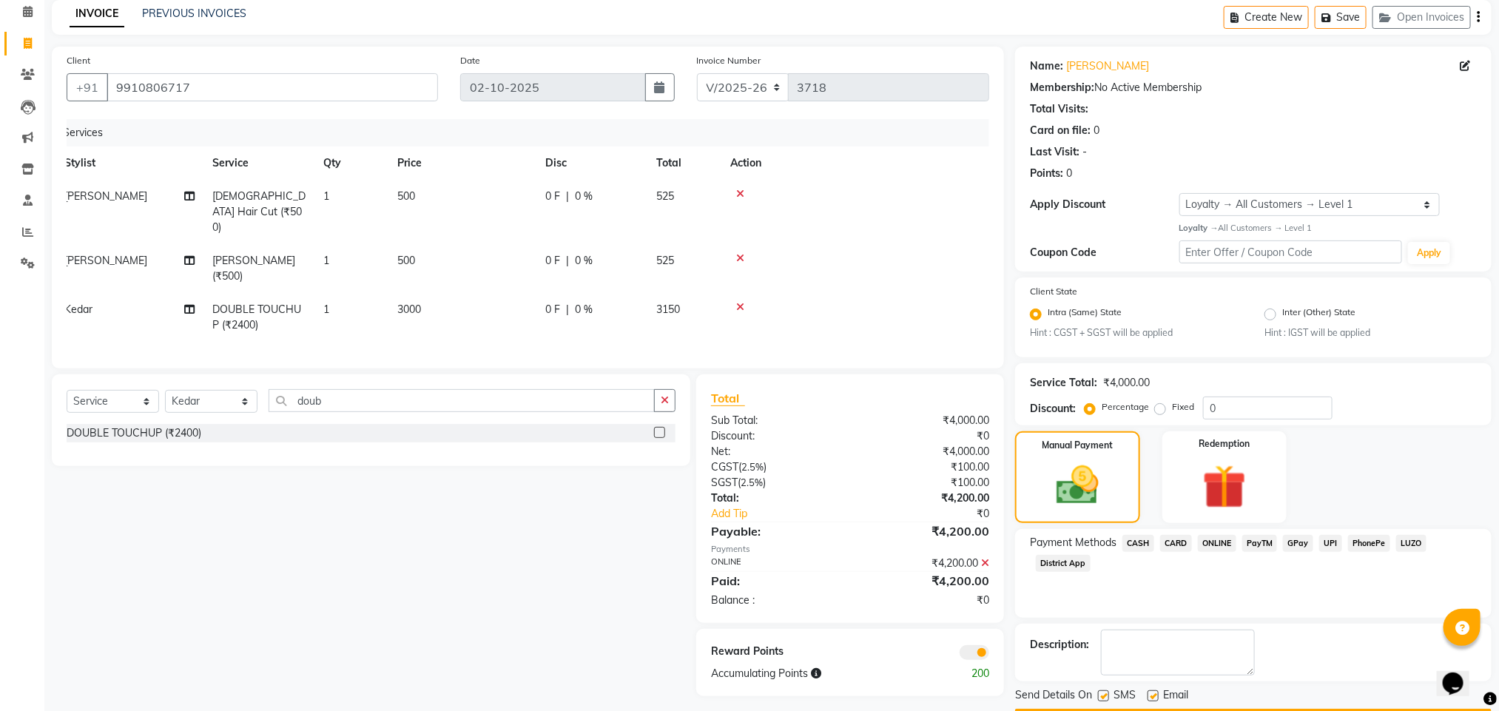
scroll to position [107, 0]
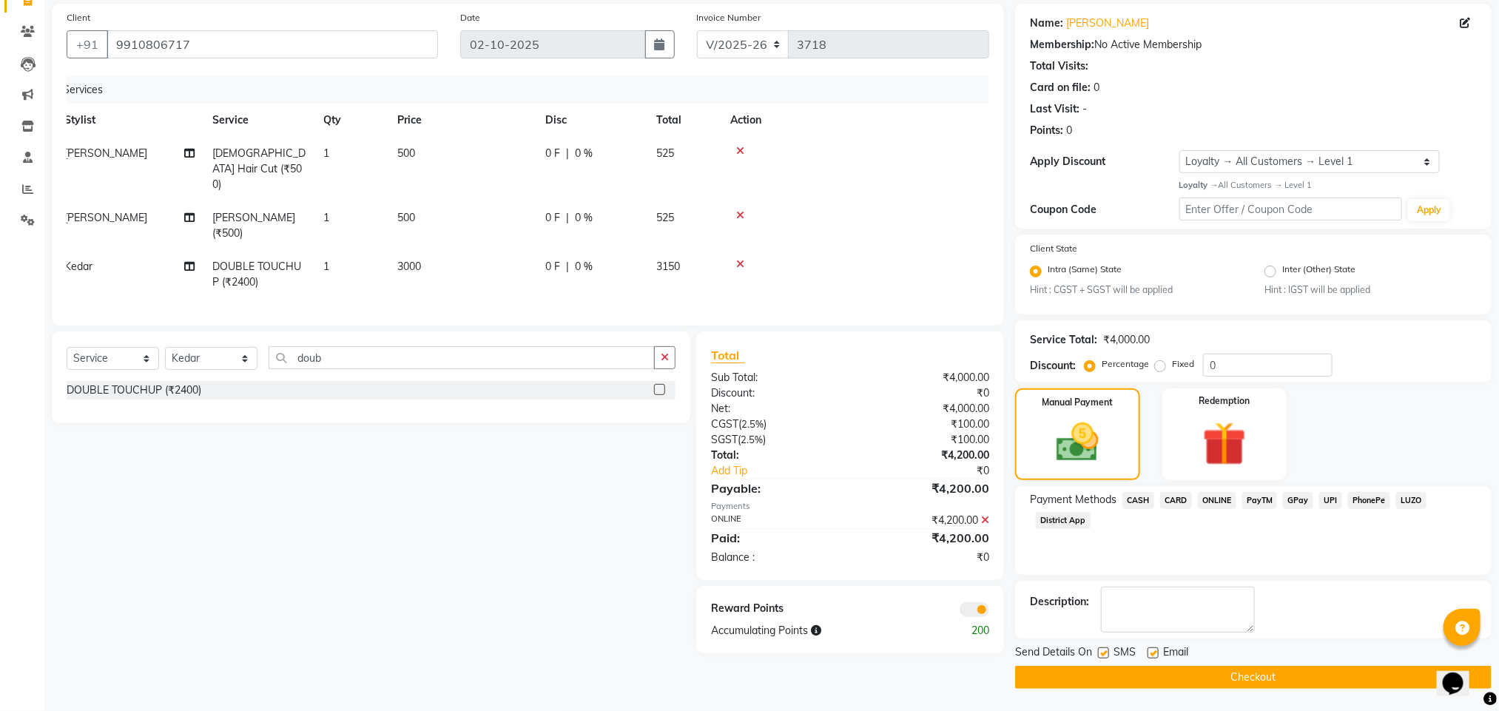
click at [977, 602] on span at bounding box center [975, 609] width 30 height 15
click at [989, 612] on input "checkbox" at bounding box center [989, 612] width 0 height 0
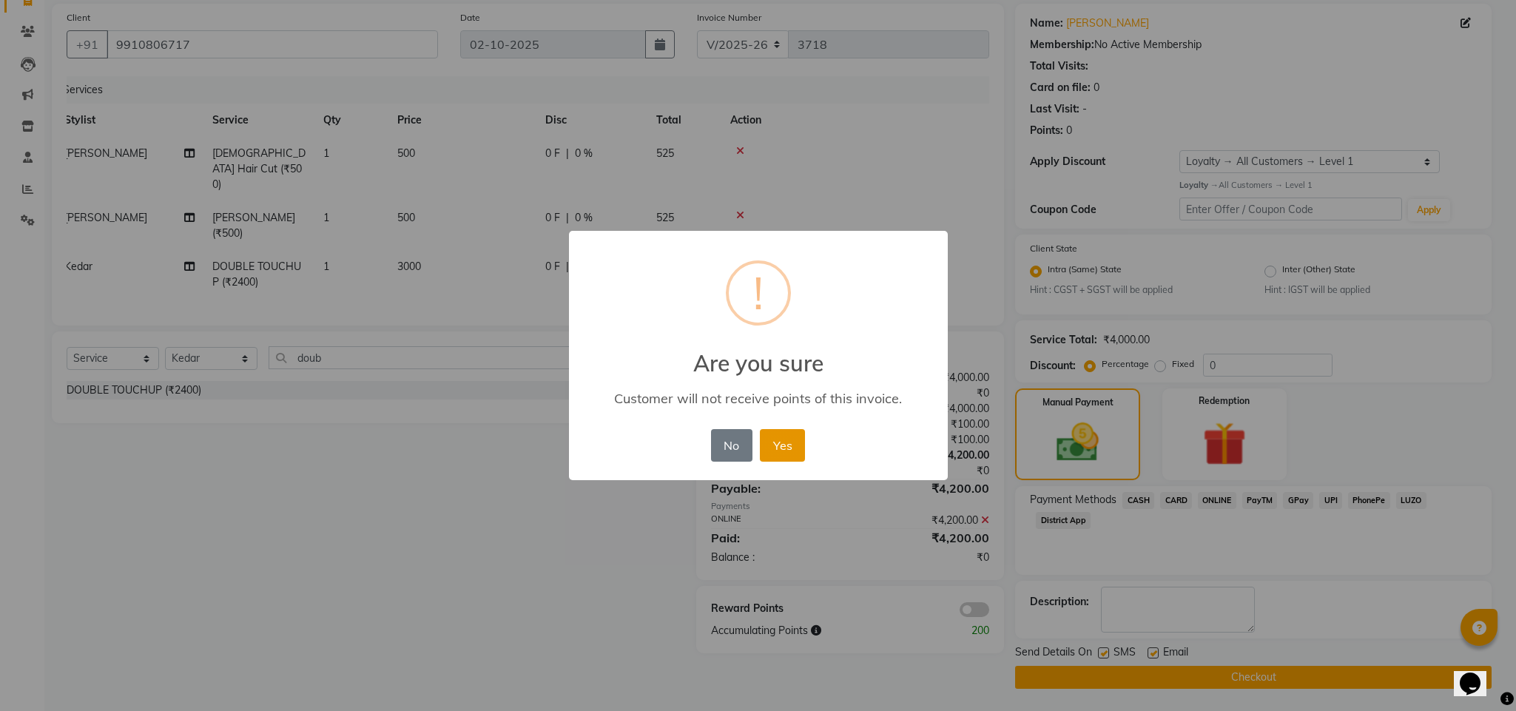
click at [784, 444] on button "Yes" at bounding box center [782, 445] width 45 height 33
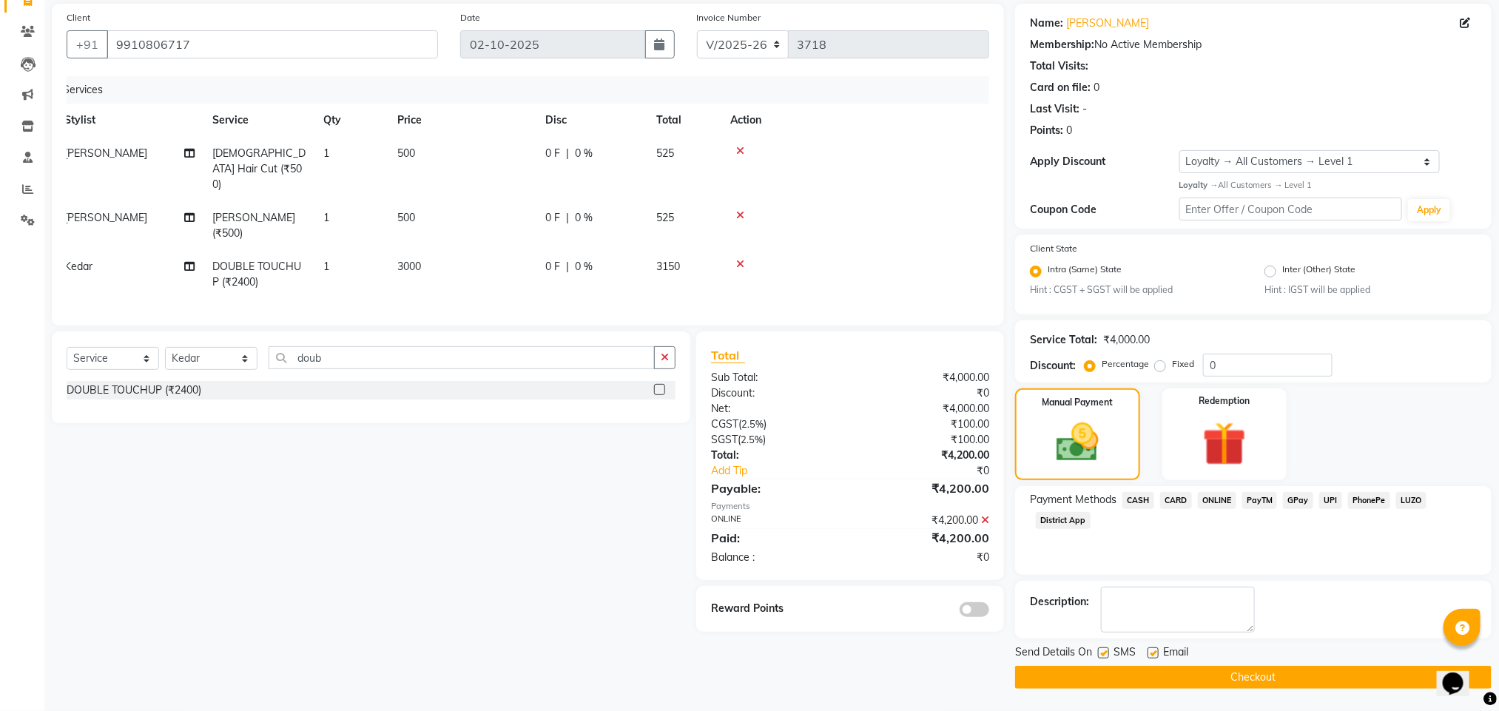
click at [1161, 673] on button "Checkout" at bounding box center [1253, 677] width 477 height 23
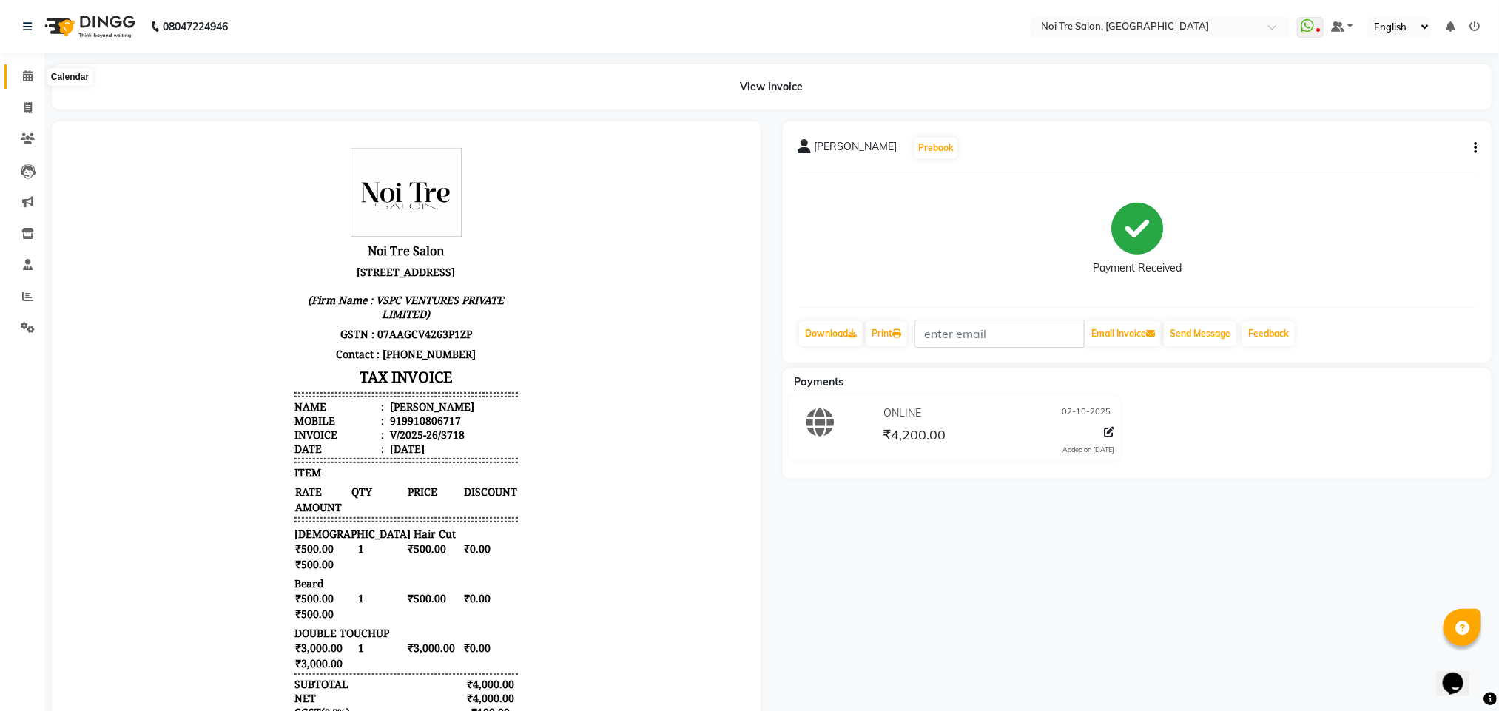
click at [23, 80] on icon at bounding box center [28, 75] width 10 height 11
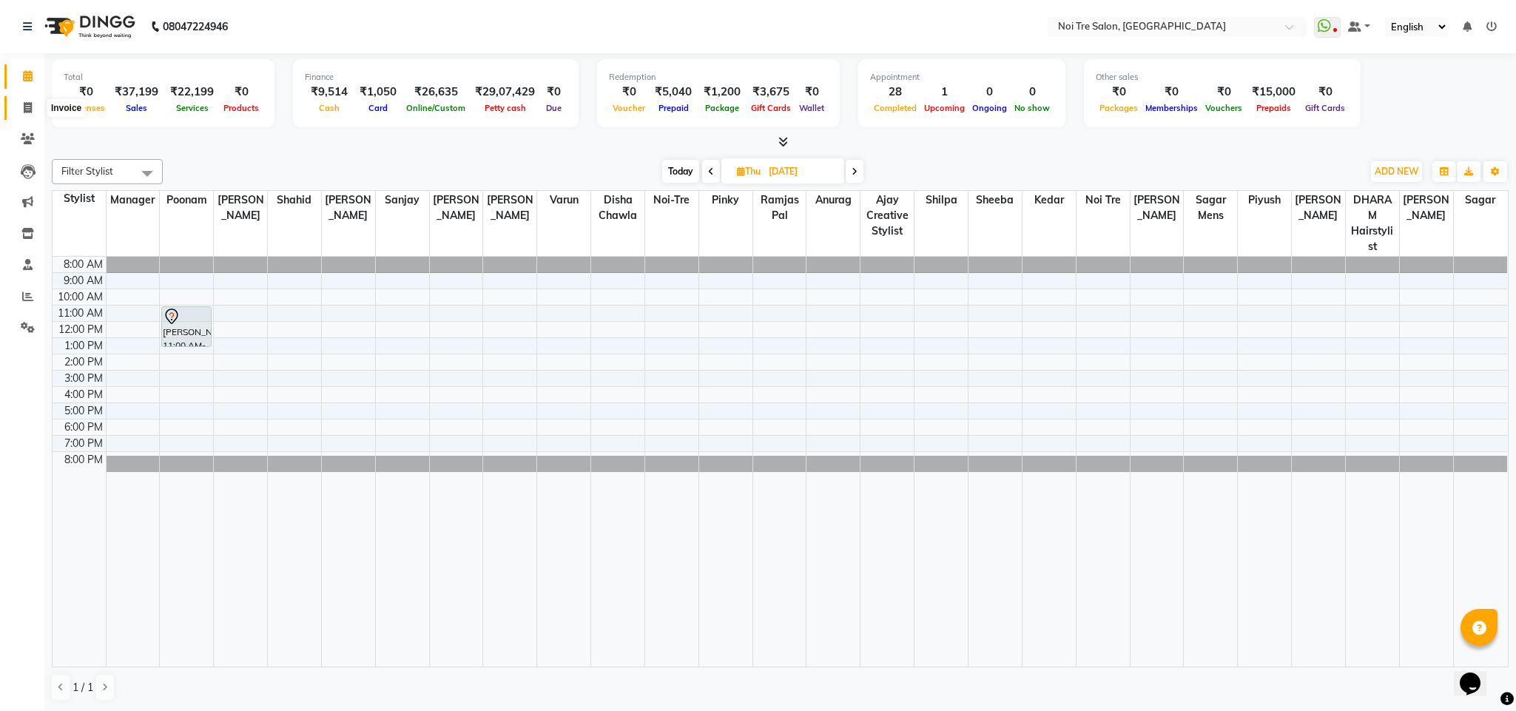
click at [24, 111] on icon at bounding box center [28, 107] width 8 height 11
select select "4307"
select select "service"
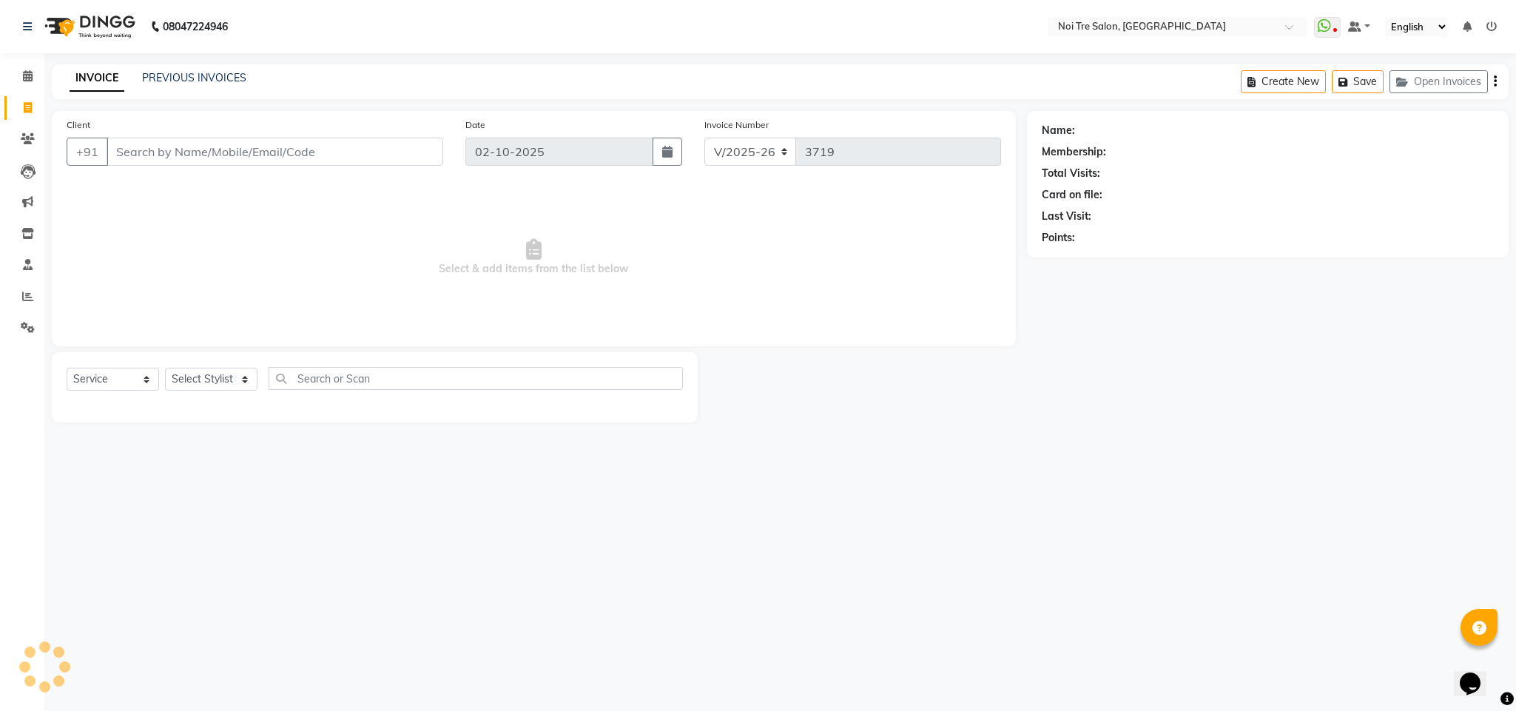
click at [238, 149] on input "Client" at bounding box center [275, 152] width 337 height 28
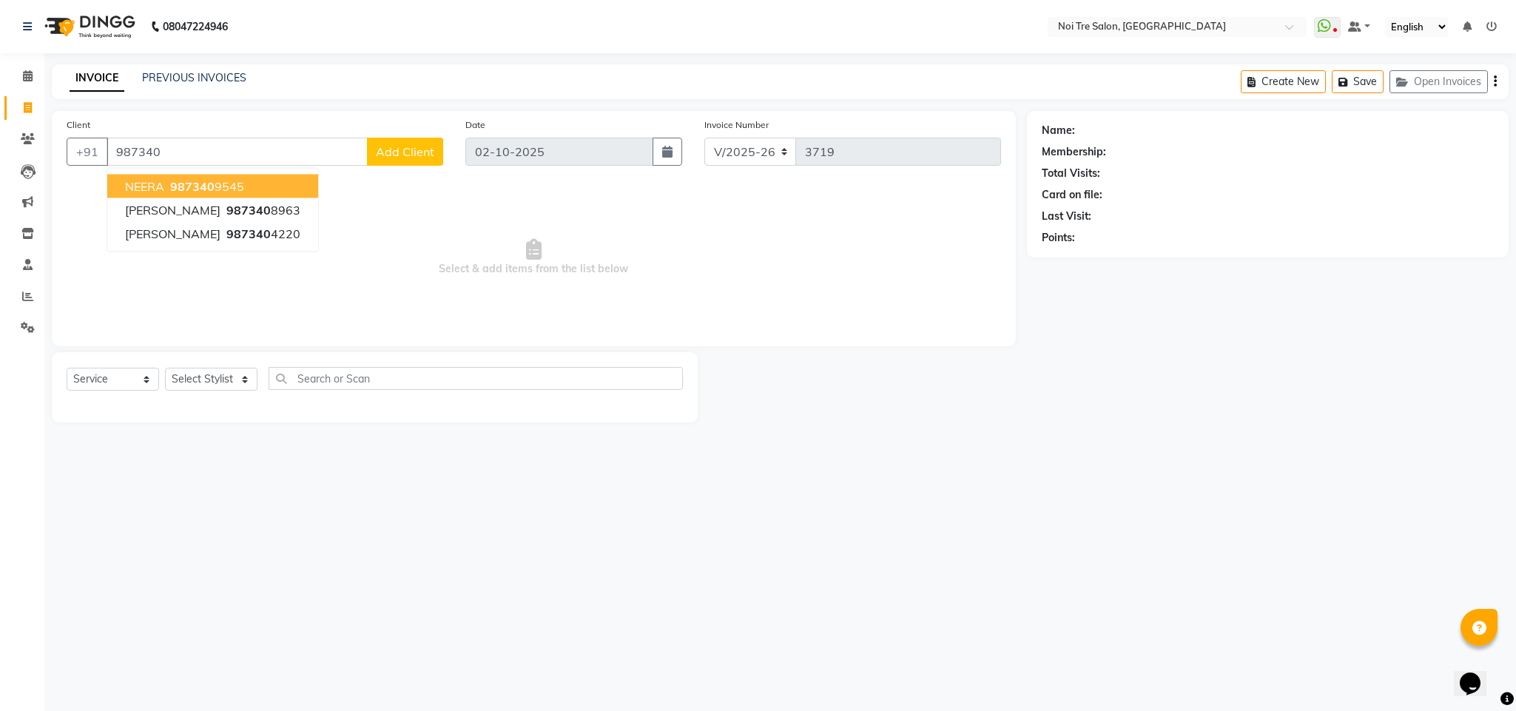
click at [204, 191] on span "987340" at bounding box center [192, 186] width 44 height 15
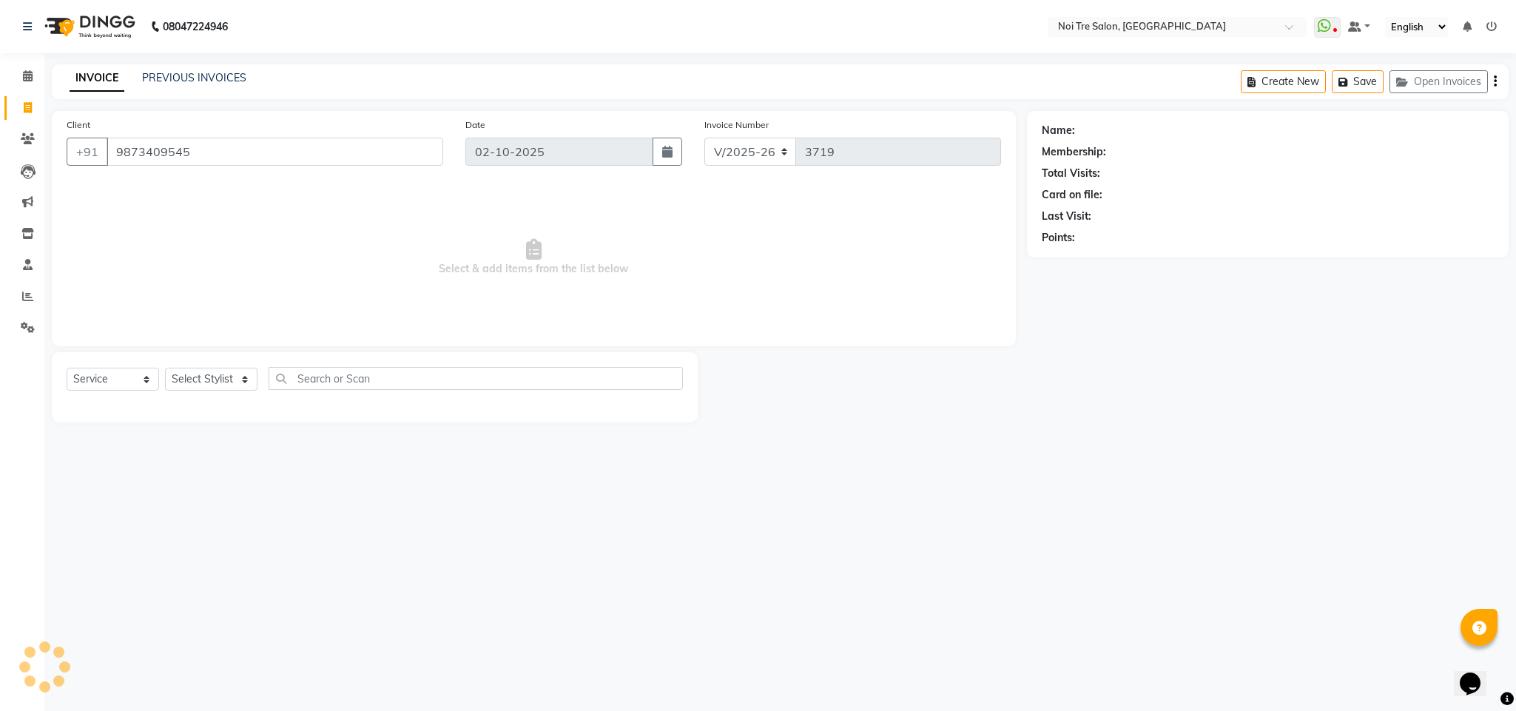
type input "9873409545"
click at [235, 377] on select "Select Stylist Ajay Creative Stylist Anurag [PERSON_NAME] [PERSON_NAME] [PERSON…" at bounding box center [211, 379] width 93 height 23
select select "24877"
click at [165, 369] on select "Select Stylist Ajay Creative Stylist Anurag [PERSON_NAME] [PERSON_NAME] [PERSON…" at bounding box center [211, 379] width 93 height 23
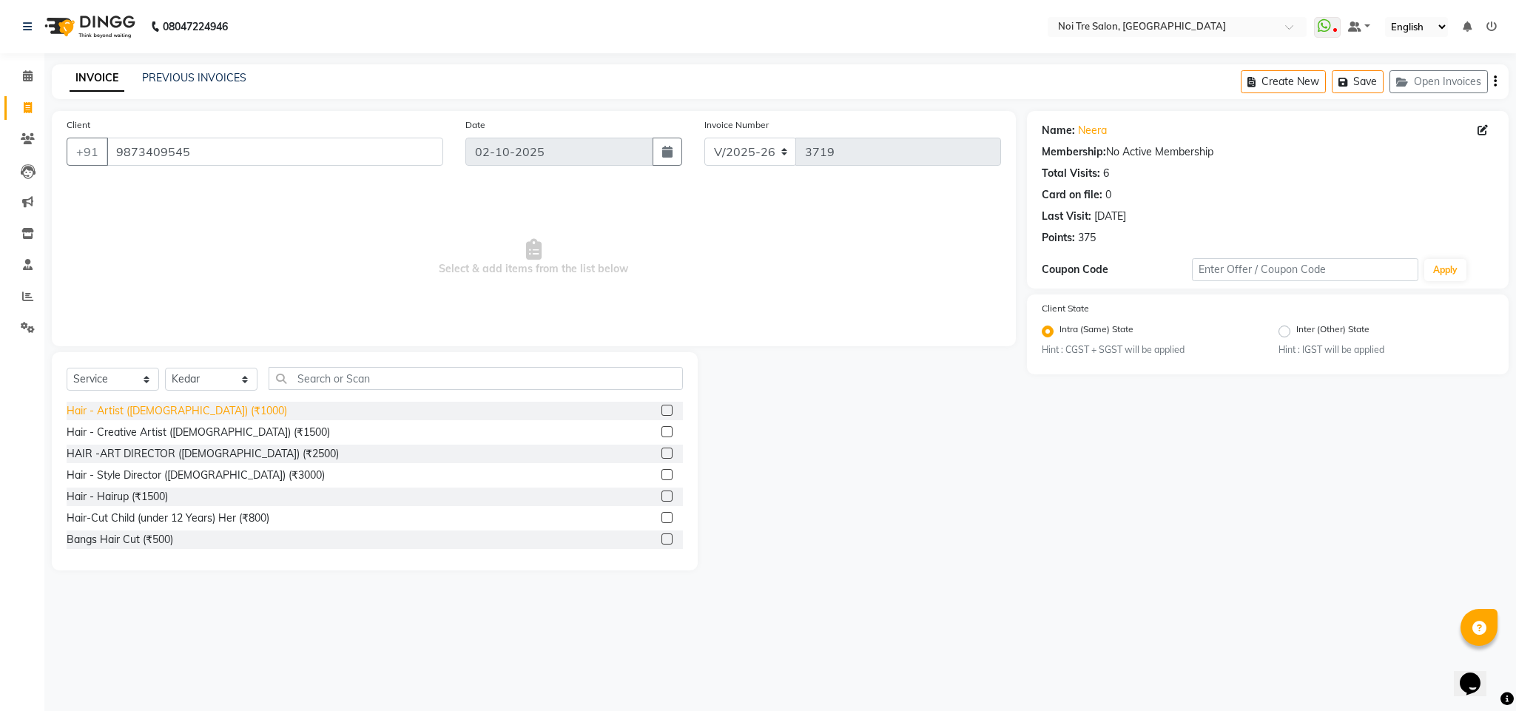
click at [201, 411] on div "Hair - Artist ([DEMOGRAPHIC_DATA]) (₹1000)" at bounding box center [177, 411] width 221 height 16
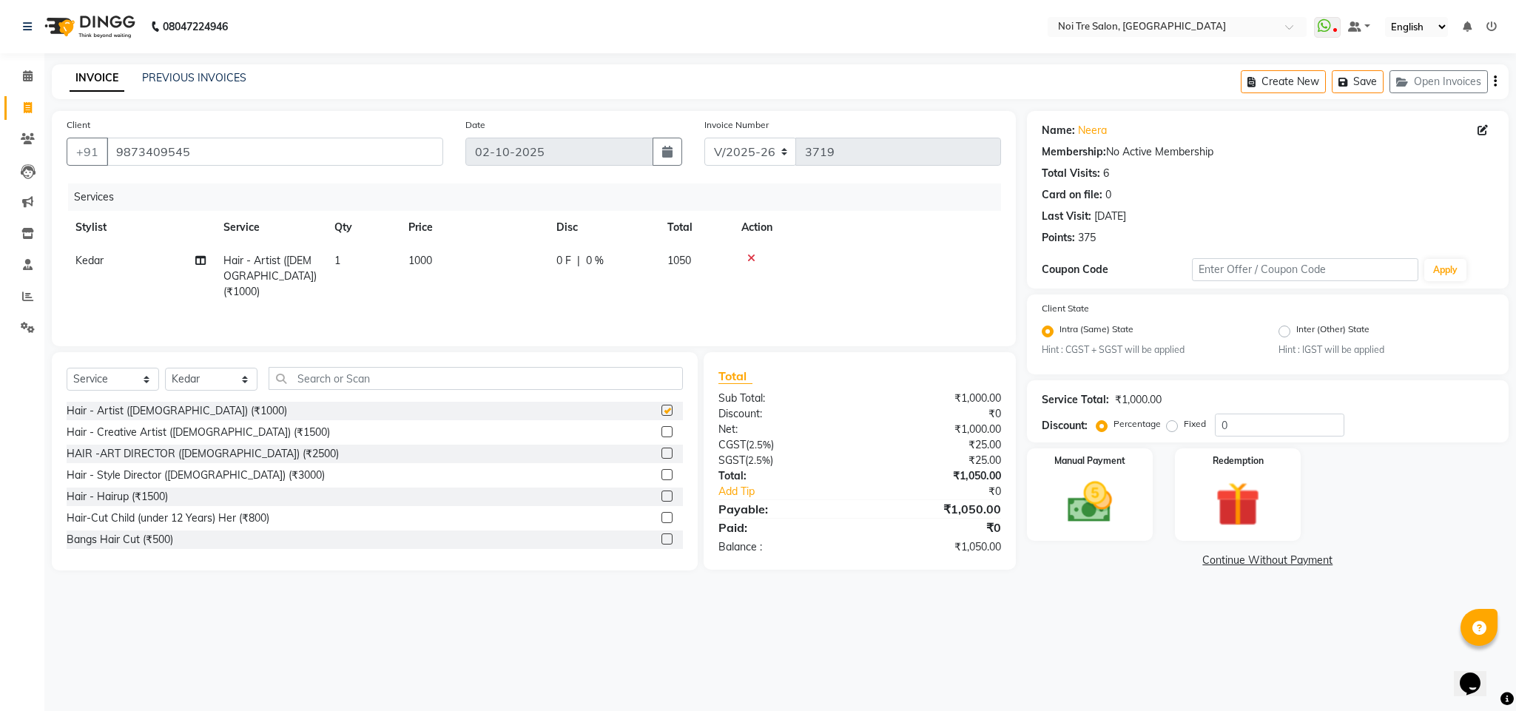
checkbox input "false"
click at [422, 262] on span "1000" at bounding box center [420, 260] width 24 height 13
select select "24877"
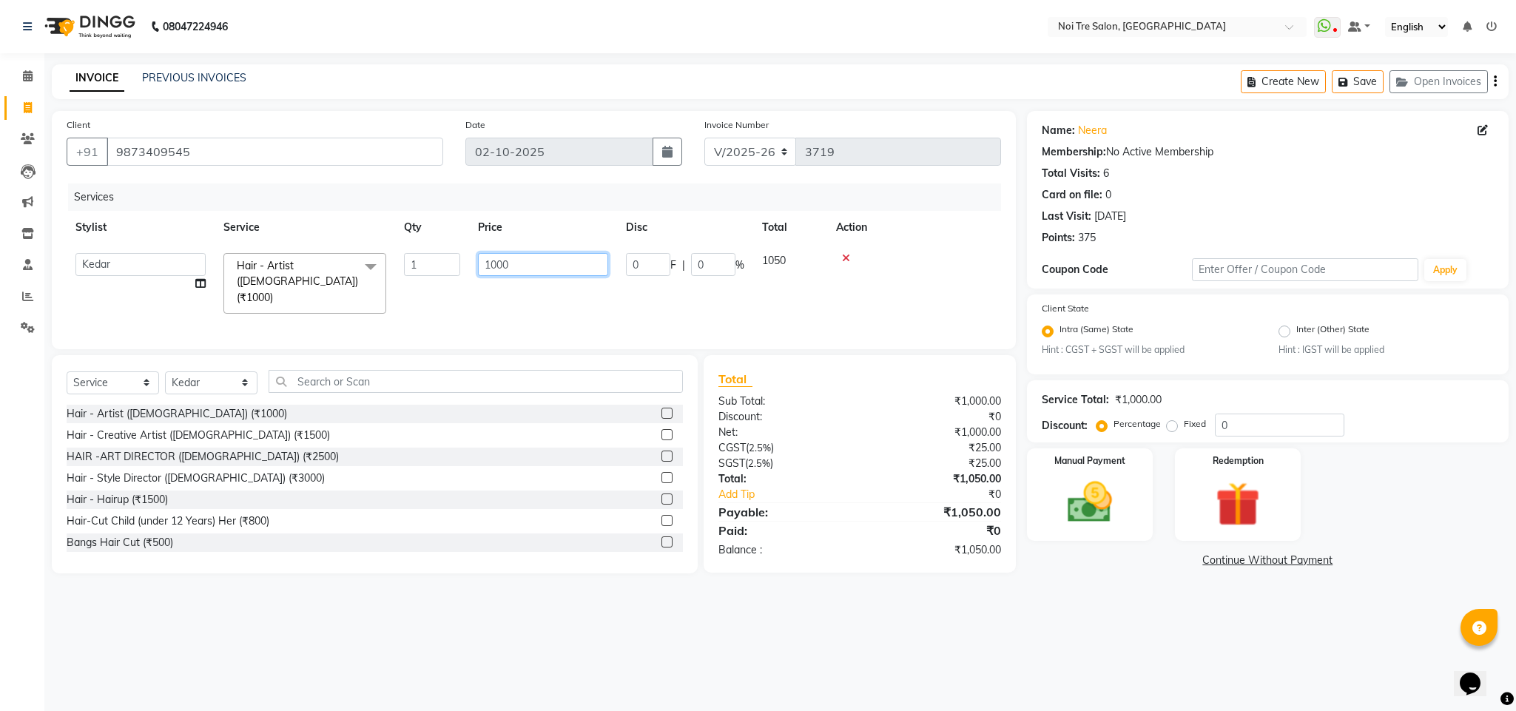
click at [498, 271] on input "1000" at bounding box center [543, 264] width 130 height 23
click at [498, 271] on input "1" at bounding box center [543, 264] width 130 height 23
type input "1200"
click at [1041, 507] on div "Manual Payment" at bounding box center [1089, 495] width 131 height 96
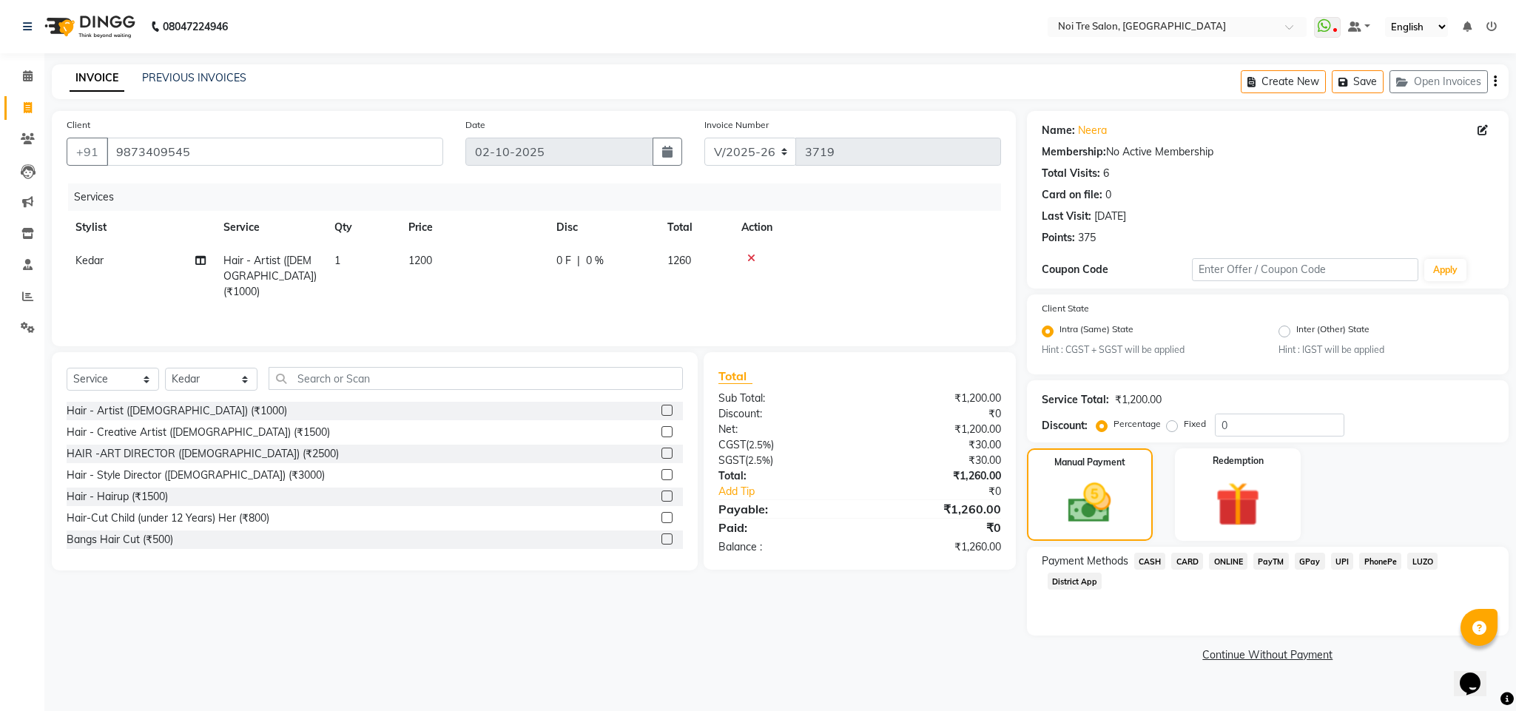
click at [1222, 557] on span "ONLINE" at bounding box center [1228, 561] width 38 height 17
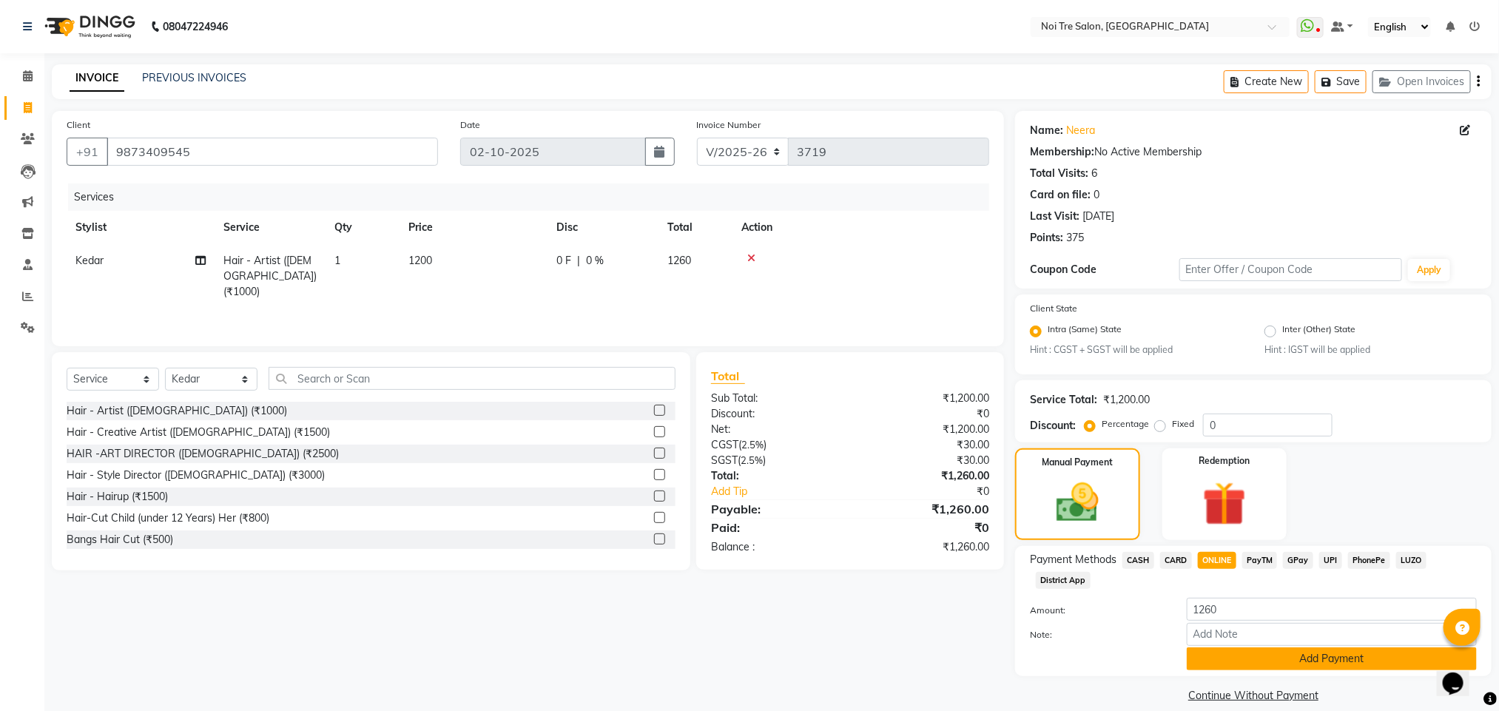
click at [1304, 658] on button "Add Payment" at bounding box center [1332, 659] width 290 height 23
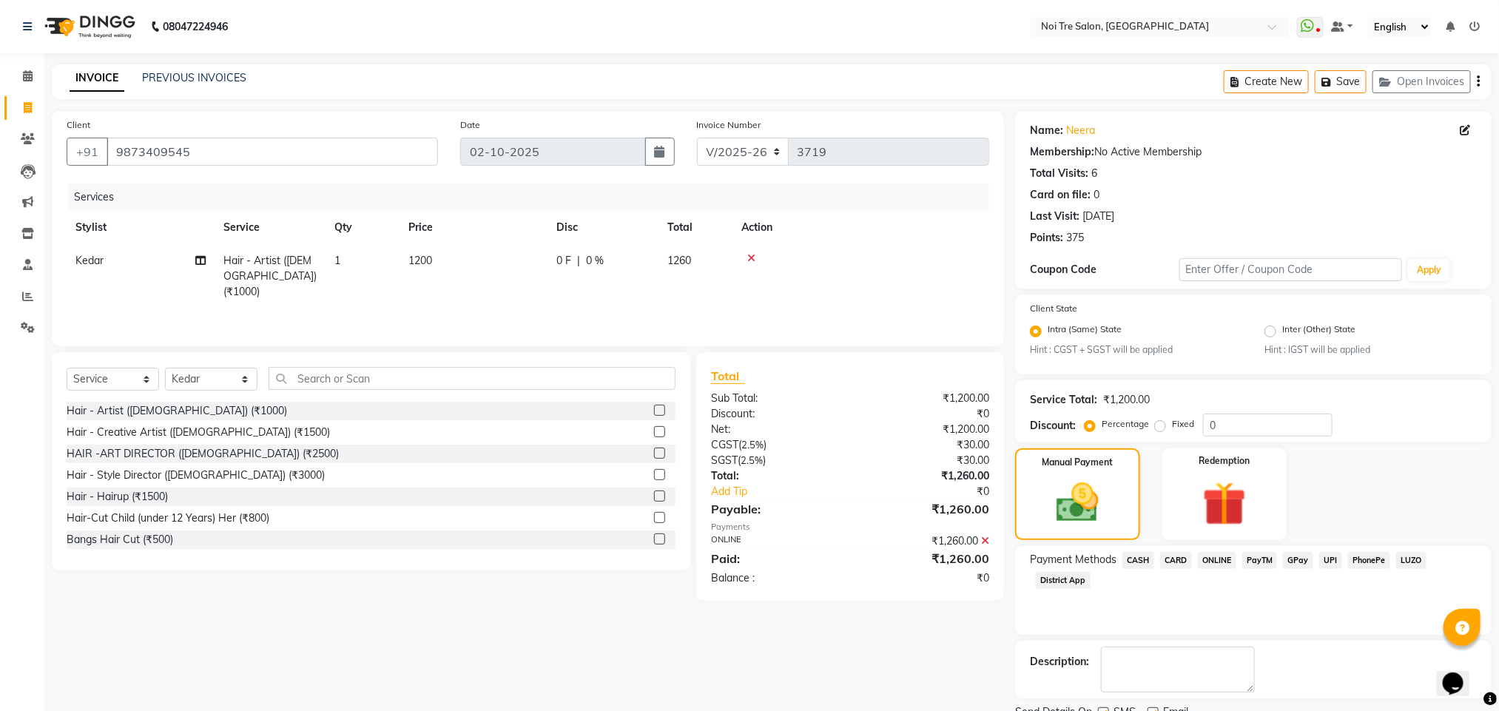
scroll to position [61, 0]
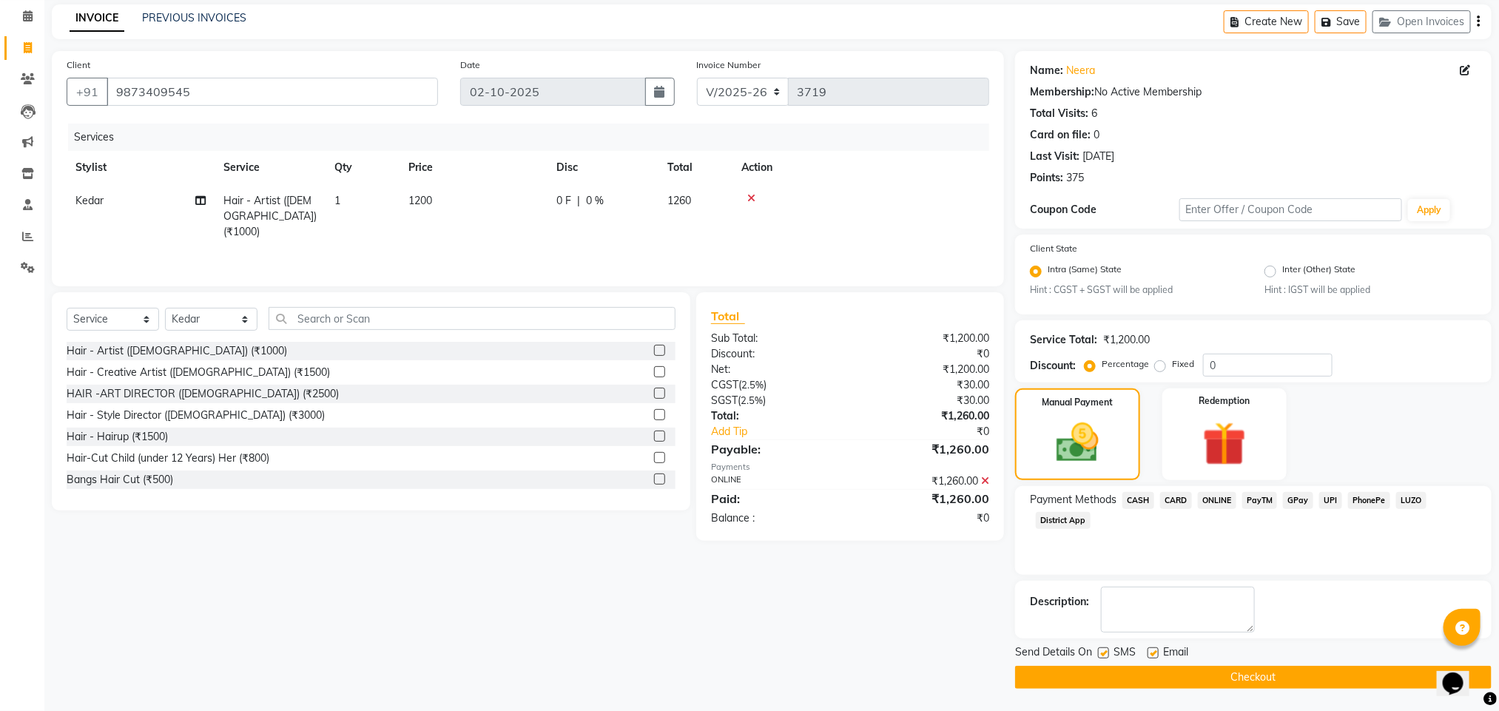
click at [1169, 668] on button "Checkout" at bounding box center [1253, 677] width 477 height 23
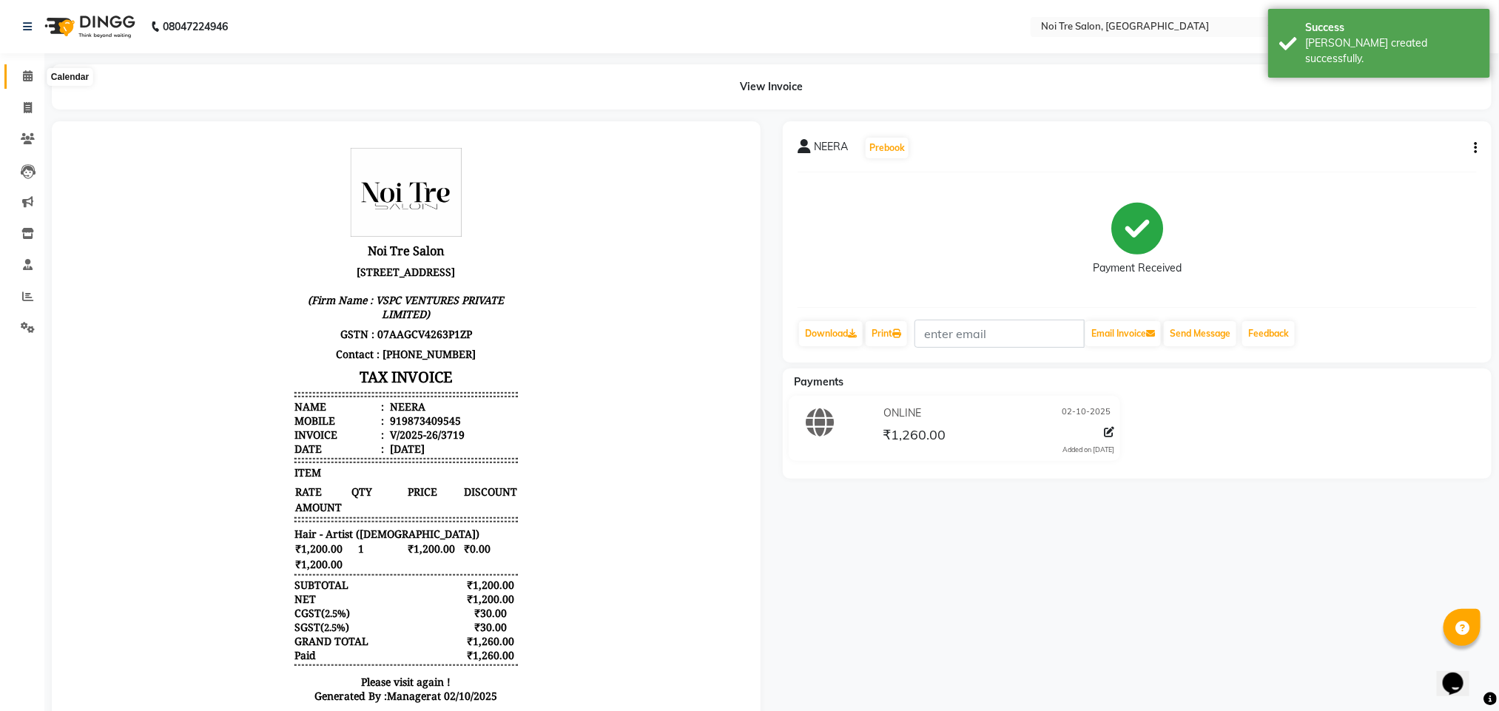
click at [29, 73] on icon at bounding box center [28, 75] width 10 height 11
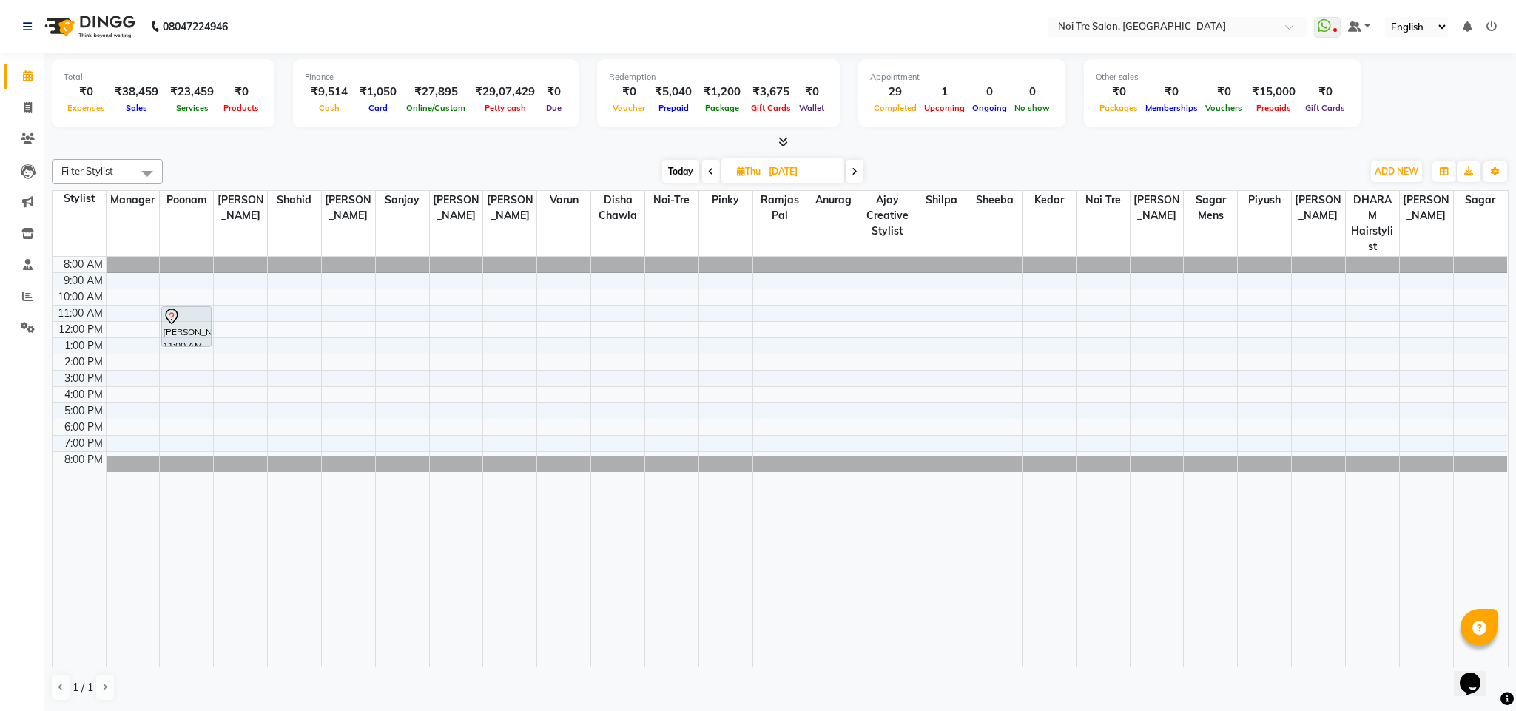
click at [781, 143] on icon at bounding box center [784, 141] width 10 height 11
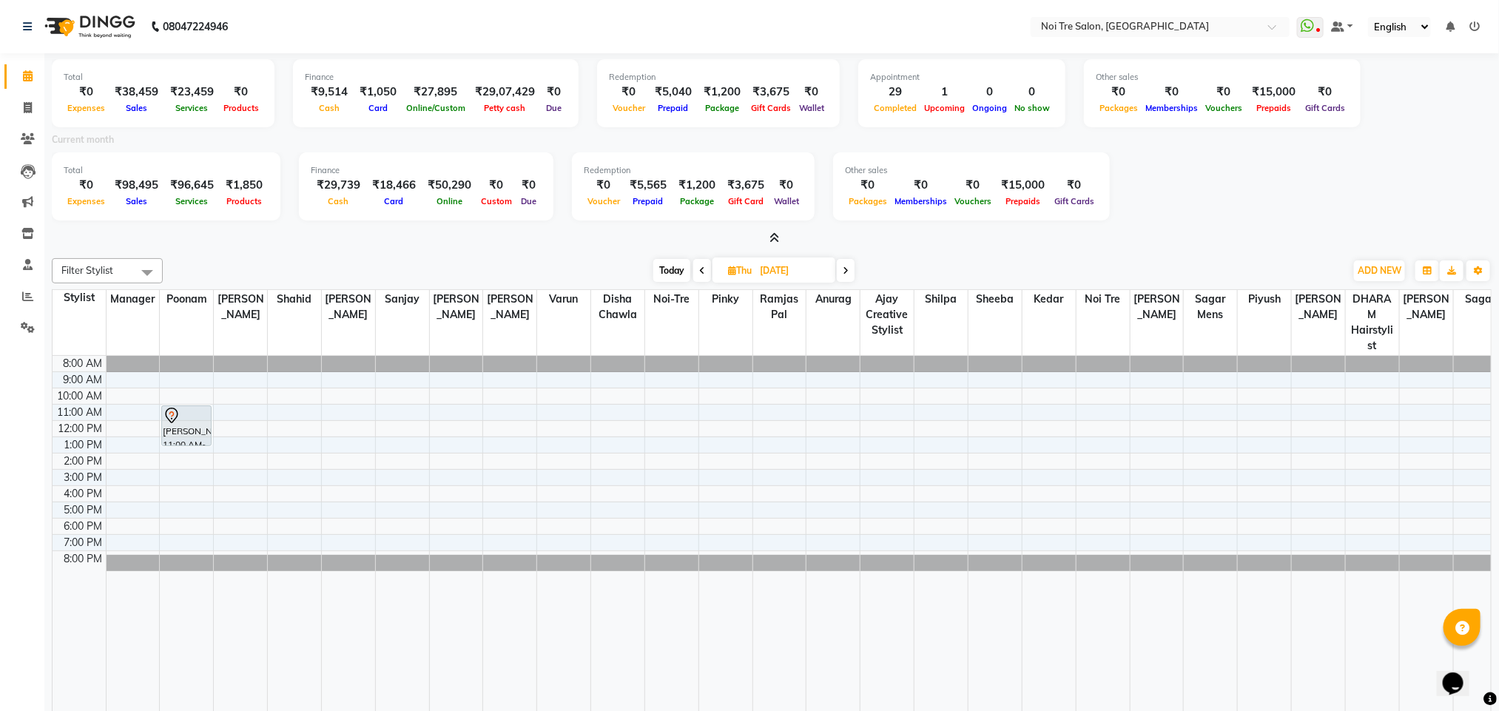
click at [777, 241] on icon at bounding box center [775, 237] width 10 height 11
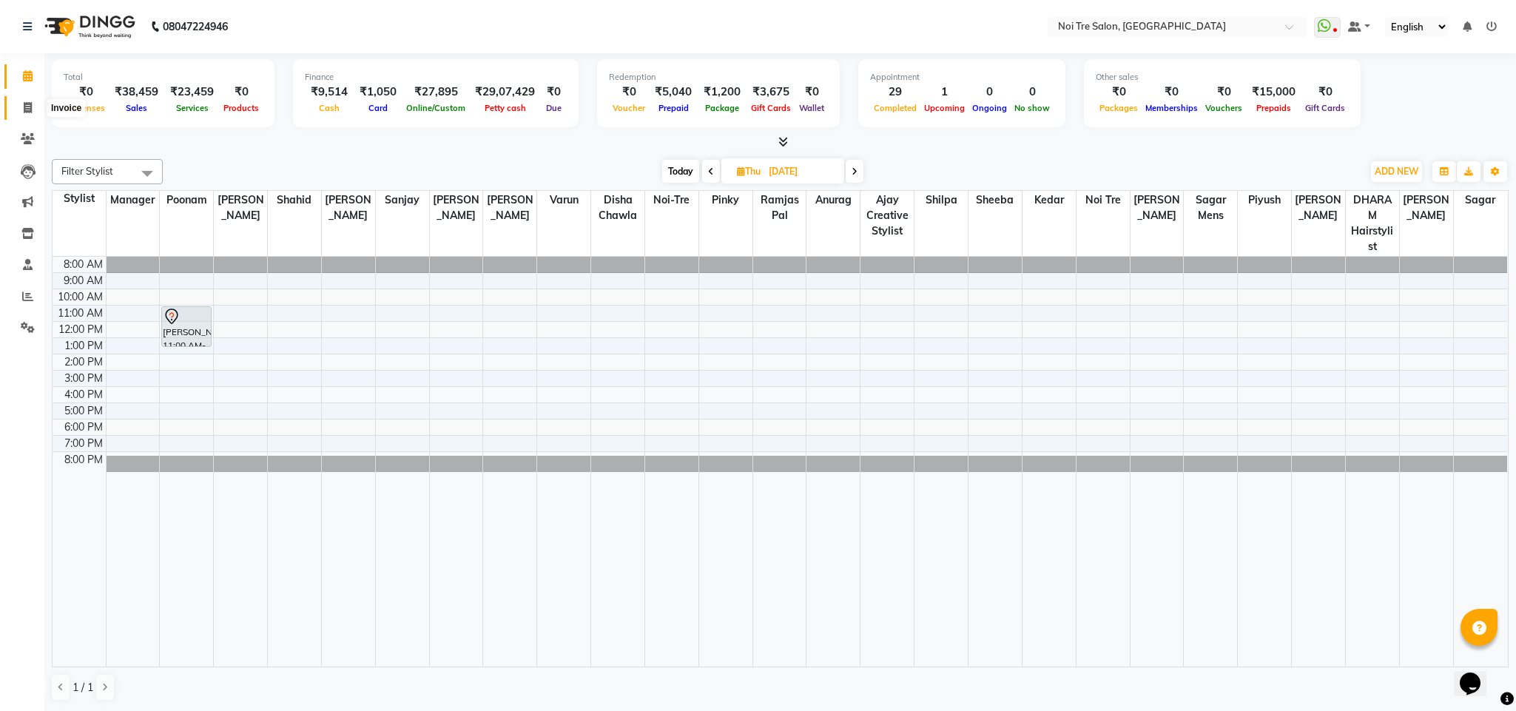
click at [20, 114] on span at bounding box center [28, 108] width 26 height 17
select select "service"
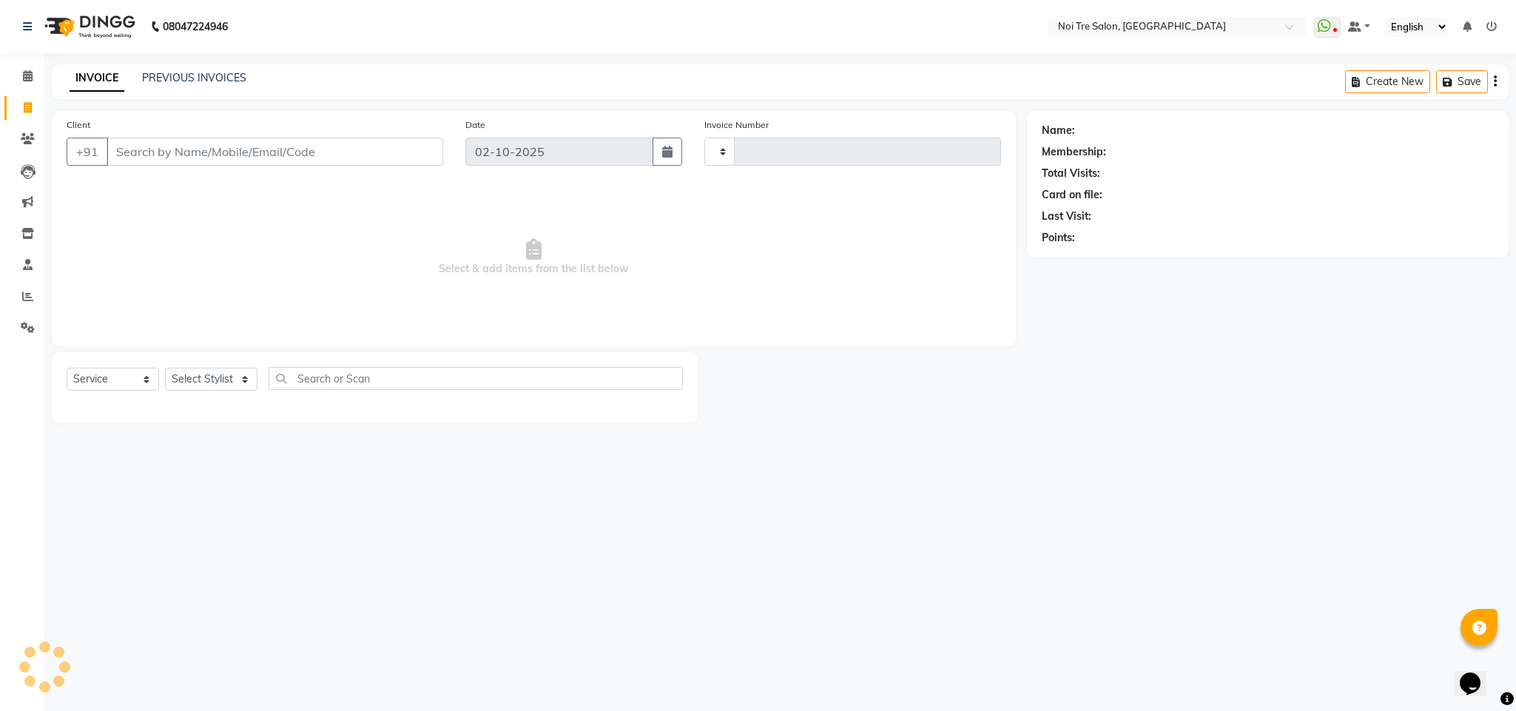
type input "3720"
select select "4307"
click at [229, 386] on select "Select Stylist Ajay Creative Stylist Anurag [PERSON_NAME] [PERSON_NAME] [PERSON…" at bounding box center [211, 379] width 93 height 23
click at [320, 154] on input "Client" at bounding box center [275, 152] width 337 height 28
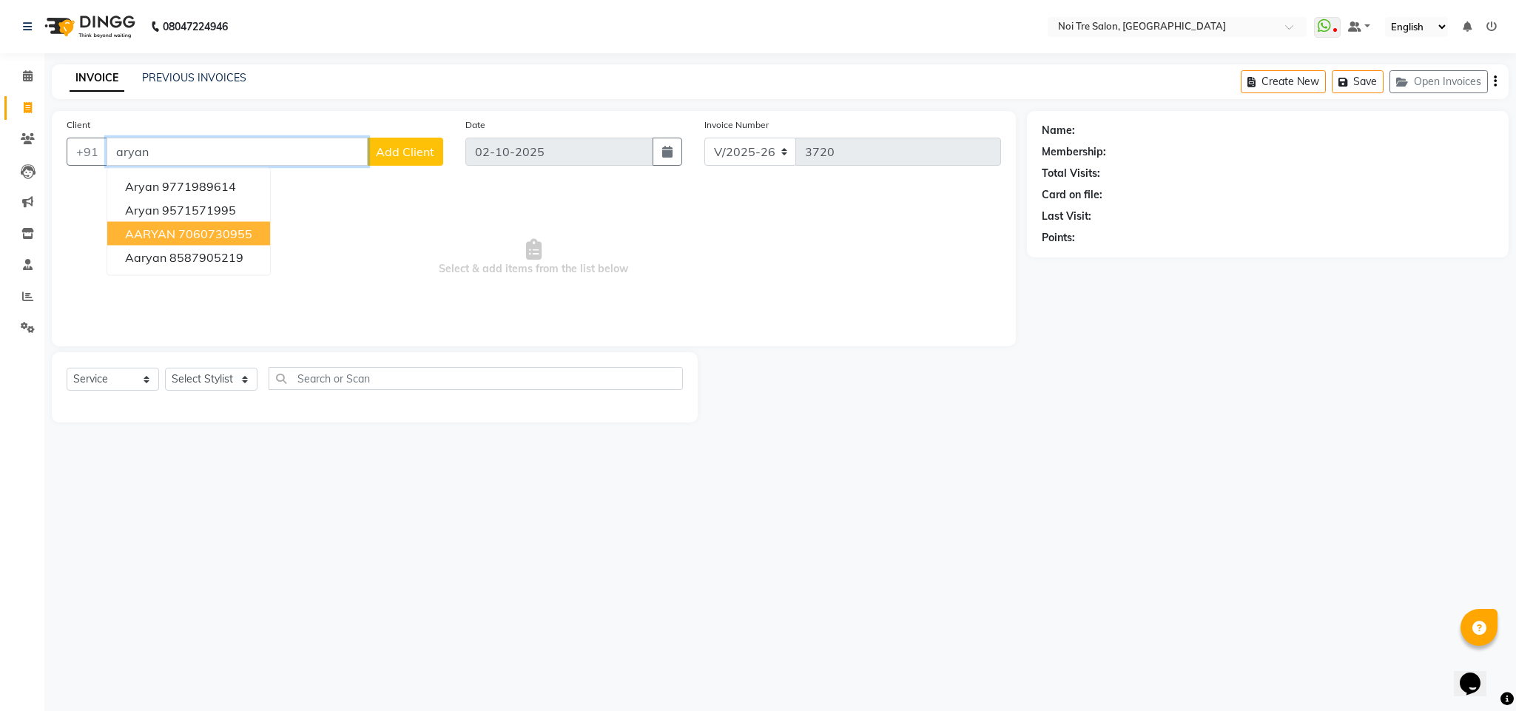
click at [238, 238] on ngb-highlight "7060730955" at bounding box center [215, 233] width 74 height 15
type input "7060730955"
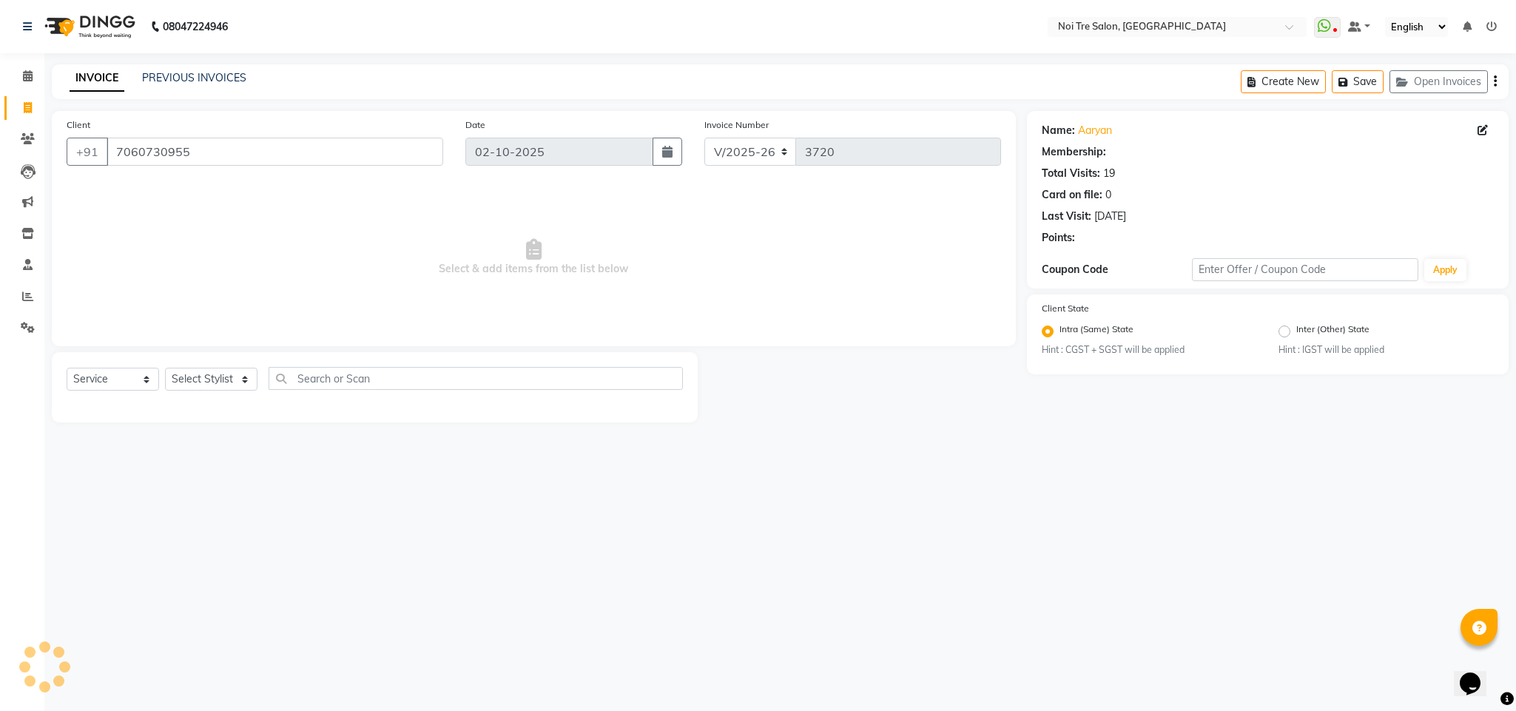
select select "1: Object"
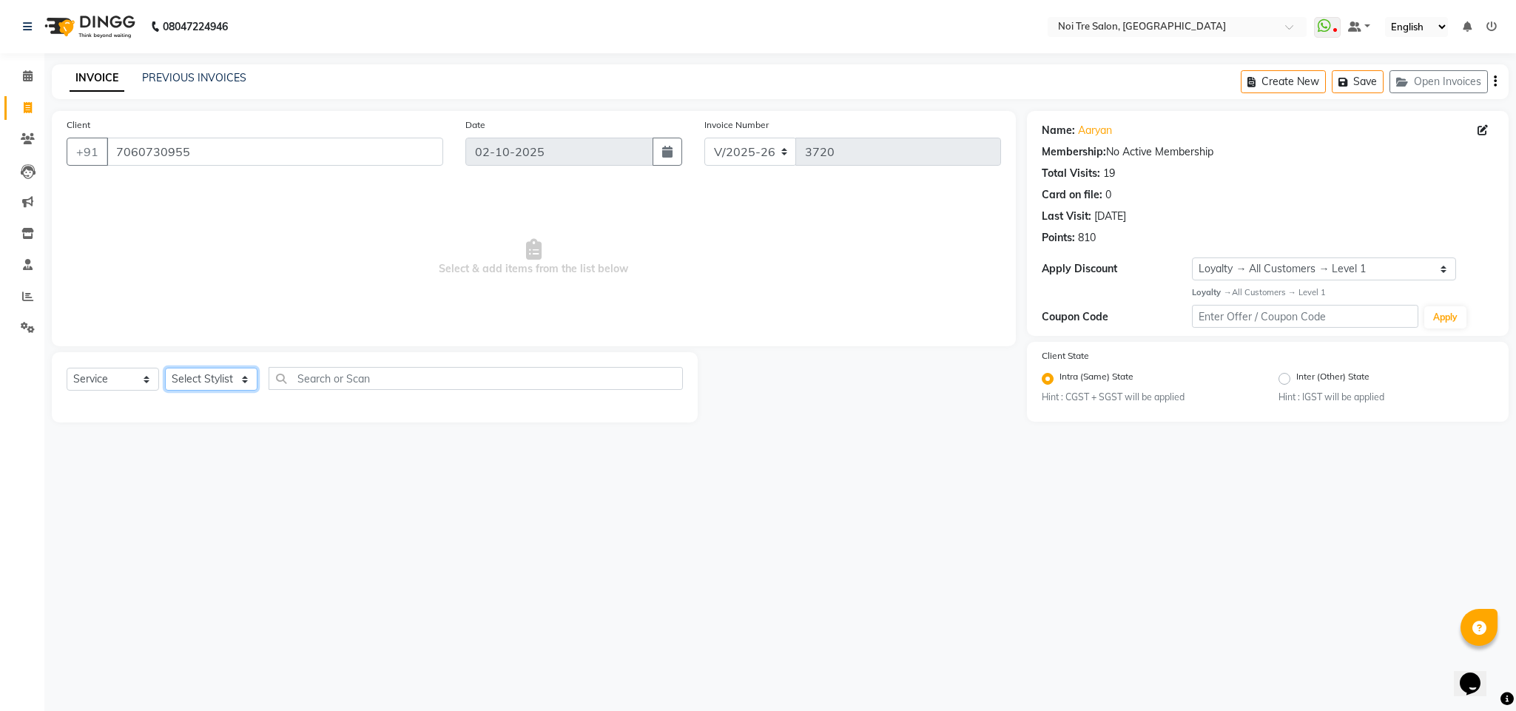
click at [202, 387] on select "Select Stylist Ajay Creative Stylist Anurag [PERSON_NAME] [PERSON_NAME] [PERSON…" at bounding box center [211, 379] width 93 height 23
select select "23276"
click at [165, 369] on select "Select Stylist Ajay Creative Stylist Anurag [PERSON_NAME] [PERSON_NAME] [PERSON…" at bounding box center [211, 379] width 93 height 23
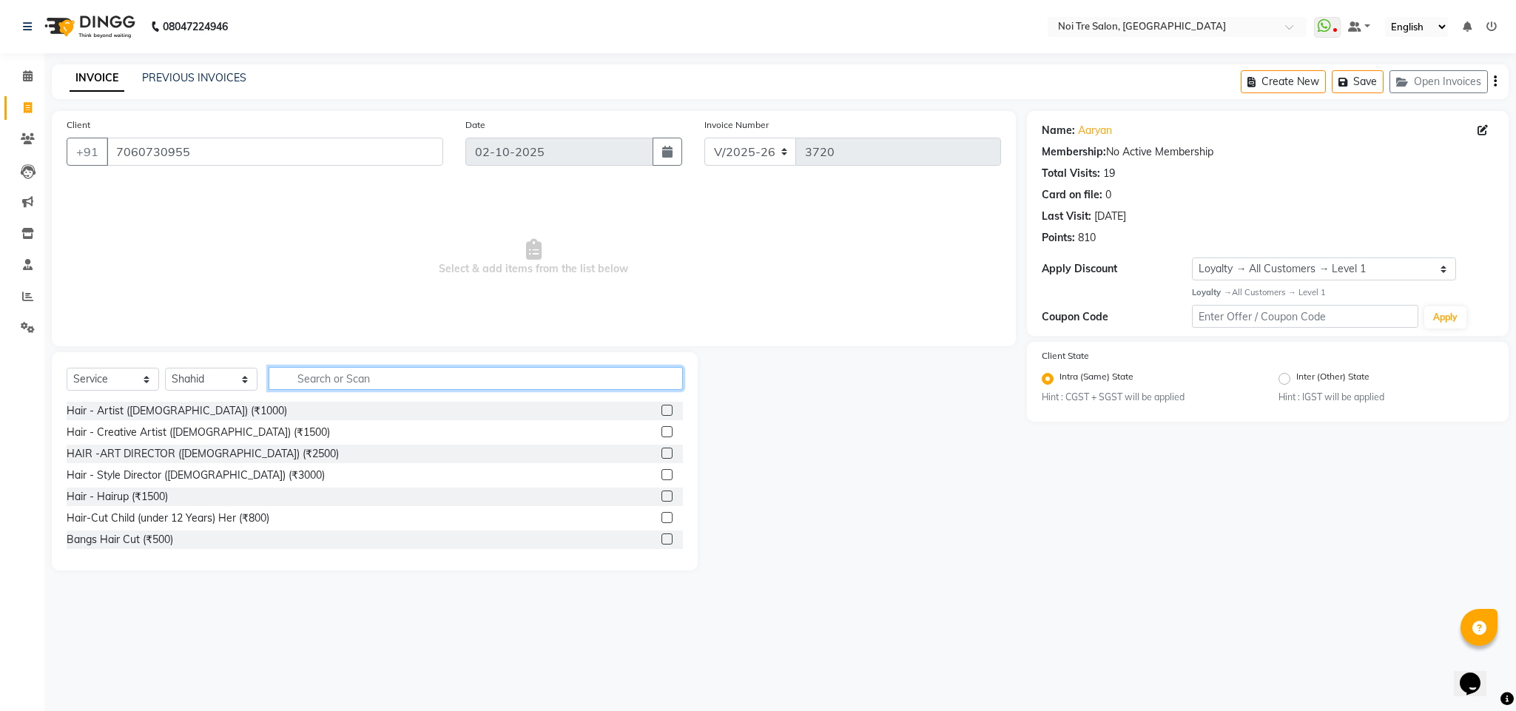
click at [309, 384] on input "text" at bounding box center [476, 378] width 414 height 23
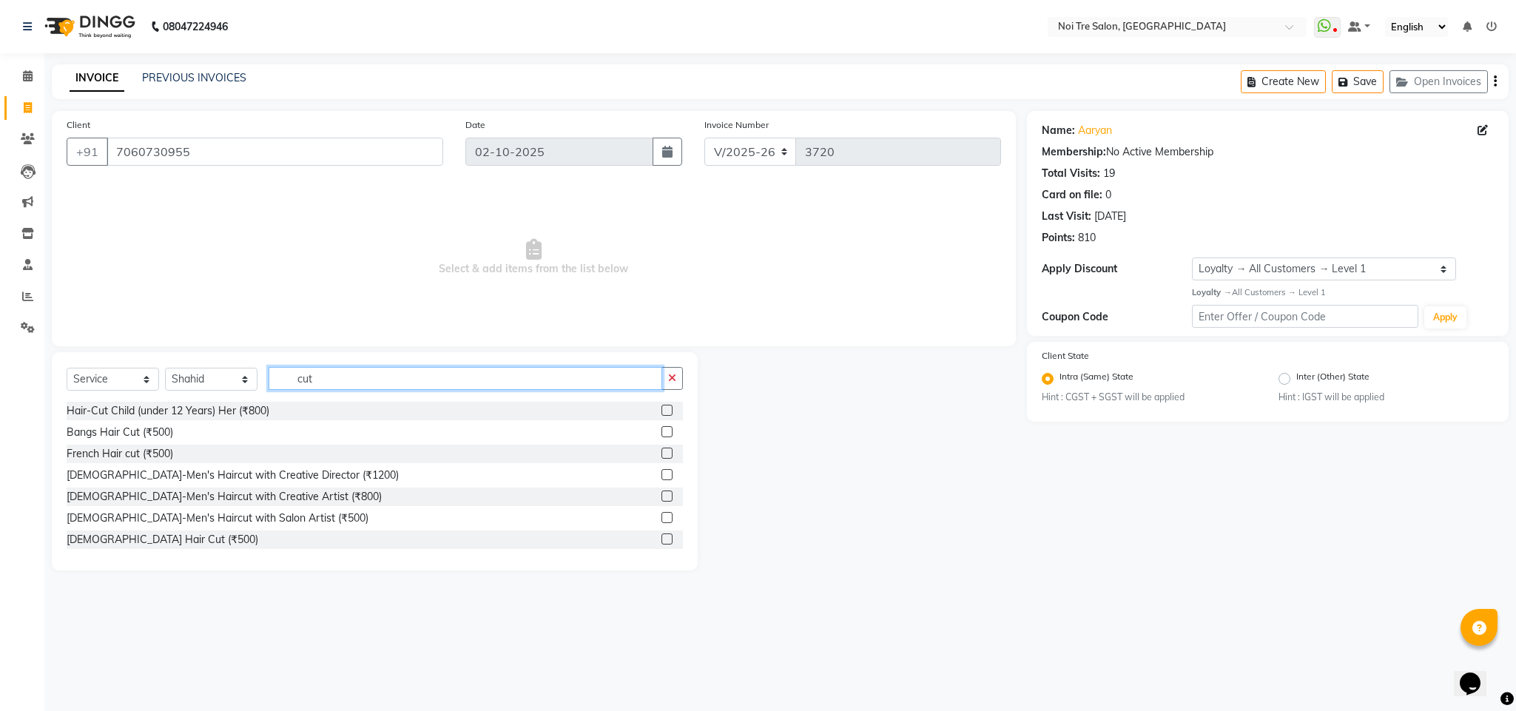
type input "cut"
click at [247, 487] on div "Hair-Cut Child (under 12 Years) Her (₹800) Bangs Hair Cut (₹500) French Hair cu…" at bounding box center [375, 476] width 616 height 148
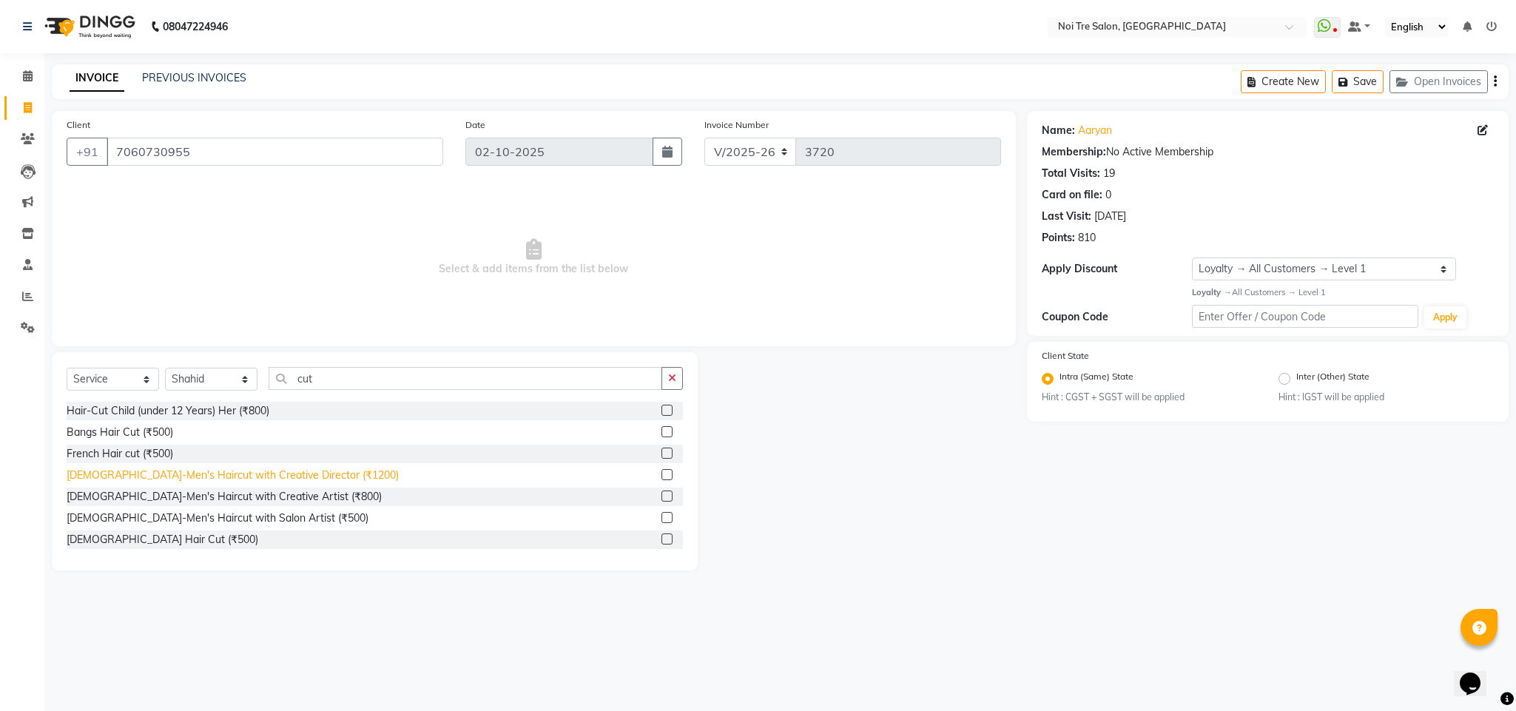
click at [246, 474] on div "[DEMOGRAPHIC_DATA]-Men's Haircut with Creative Director (₹1200)" at bounding box center [233, 476] width 332 height 16
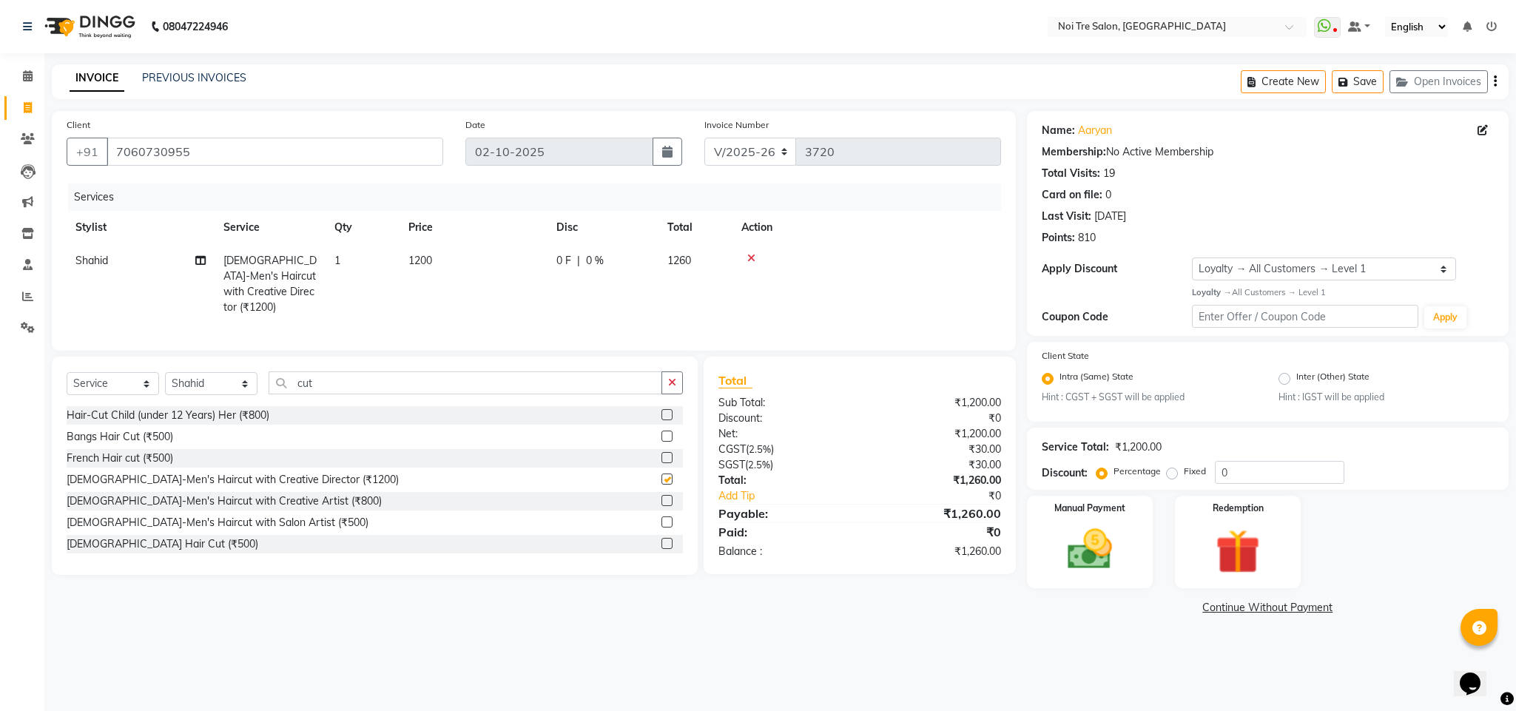
checkbox input "false"
click at [302, 384] on input "cut" at bounding box center [466, 382] width 394 height 23
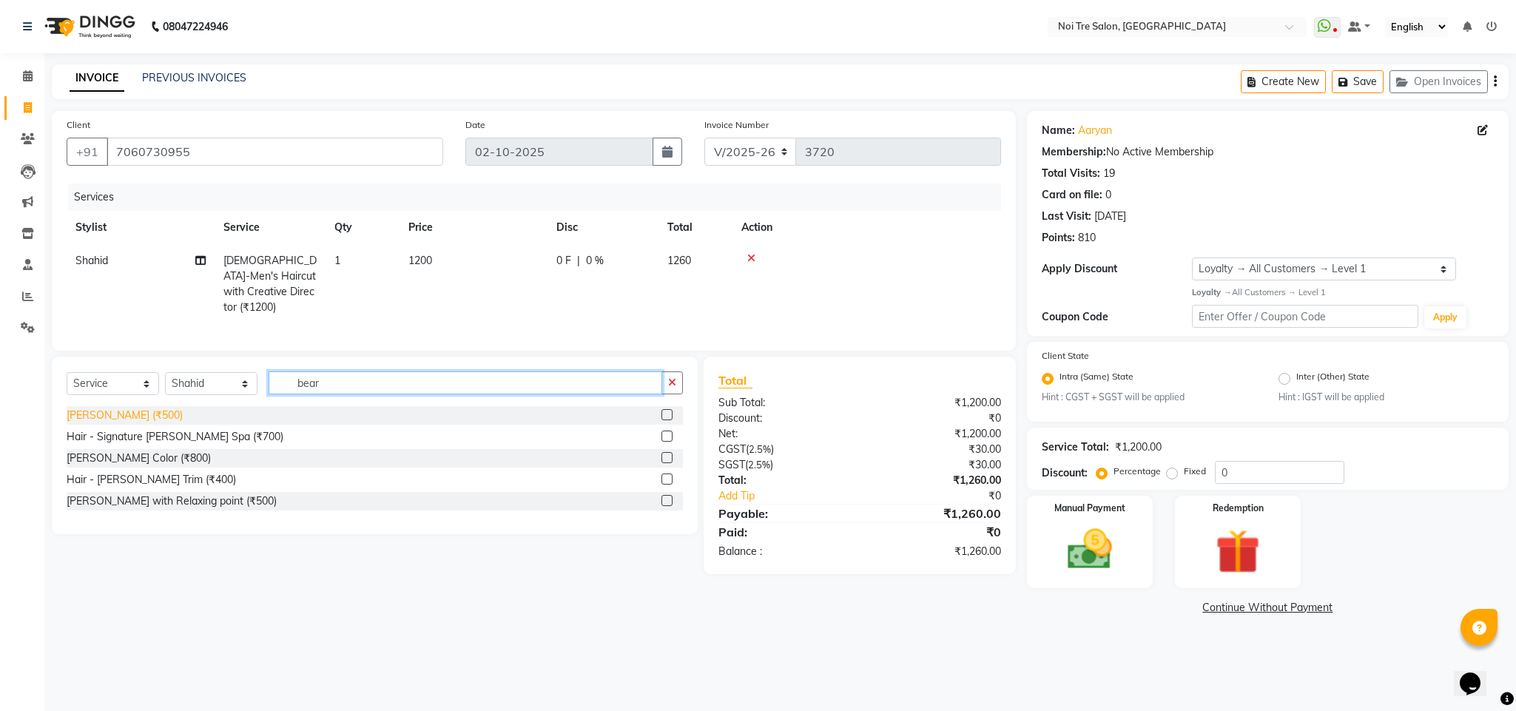
type input "bear"
click at [80, 416] on div "[PERSON_NAME] (₹500)" at bounding box center [125, 416] width 116 height 16
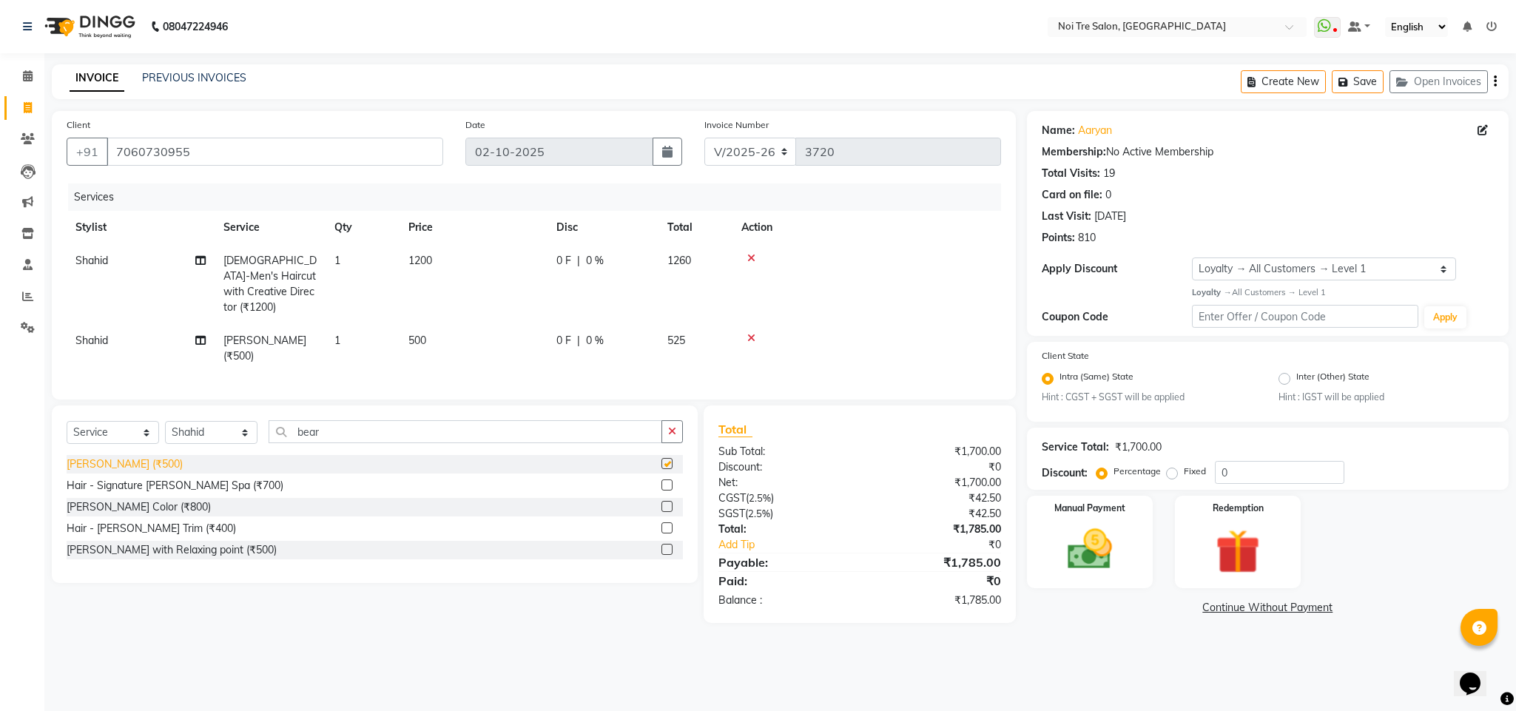
checkbox input "false"
click at [1356, 83] on button "Save" at bounding box center [1358, 81] width 52 height 23
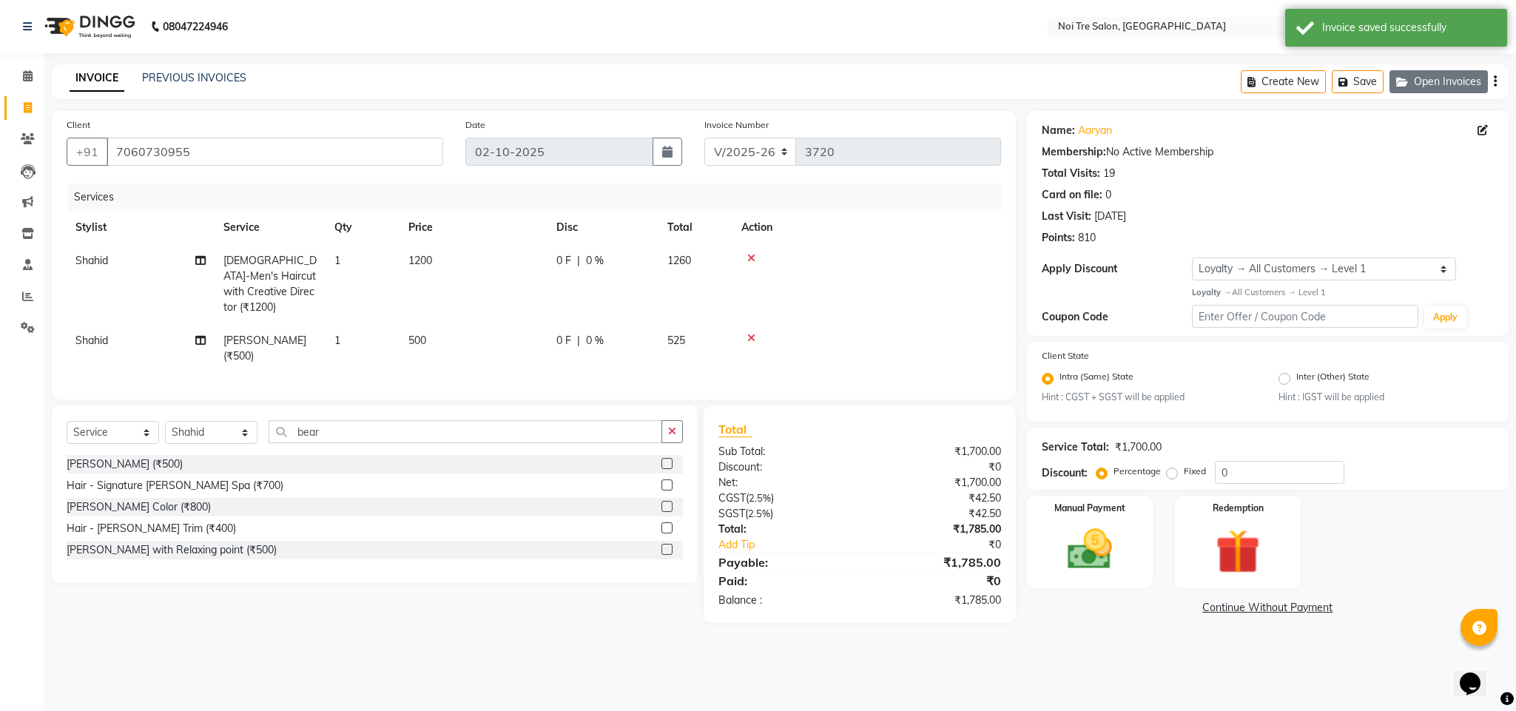
click at [1419, 83] on button "Open Invoices" at bounding box center [1439, 81] width 98 height 23
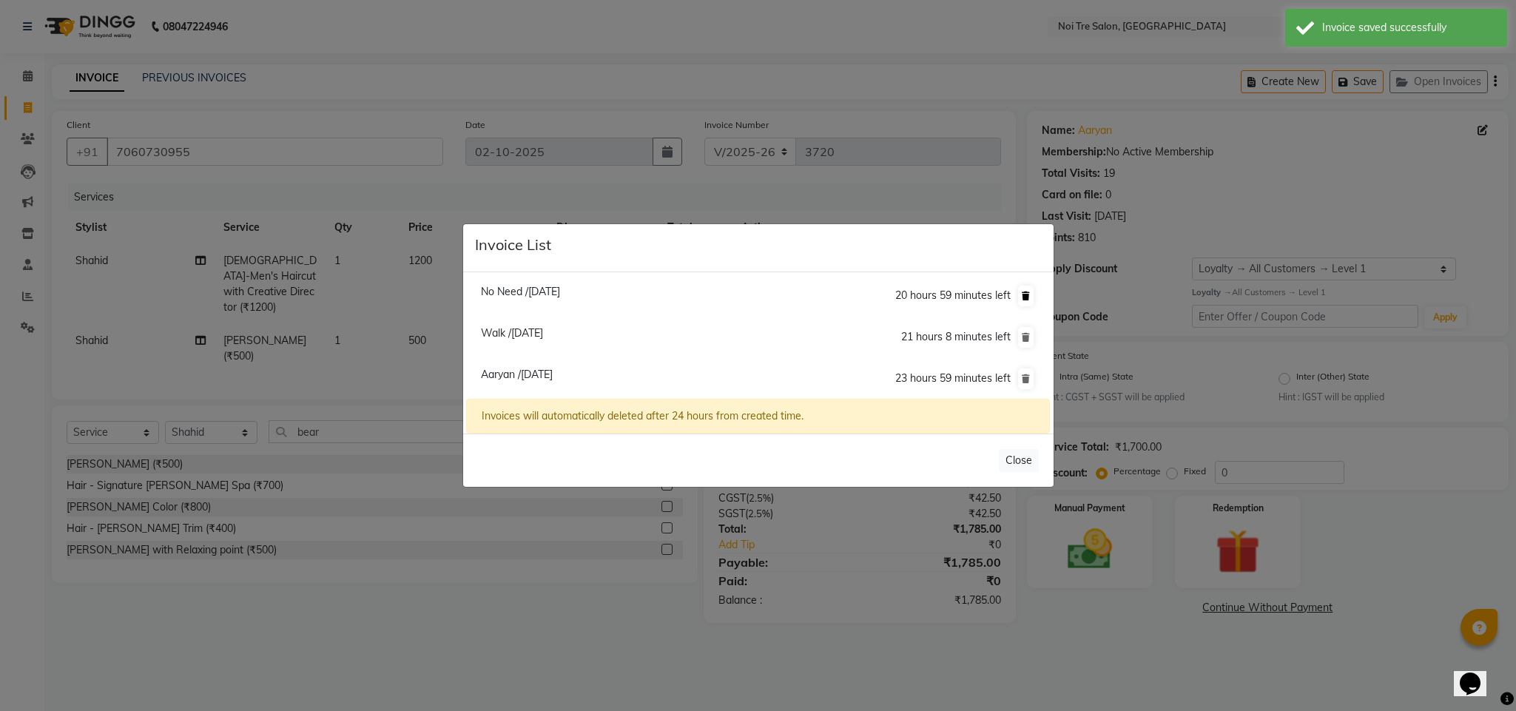
click at [1024, 294] on icon at bounding box center [1026, 296] width 8 height 9
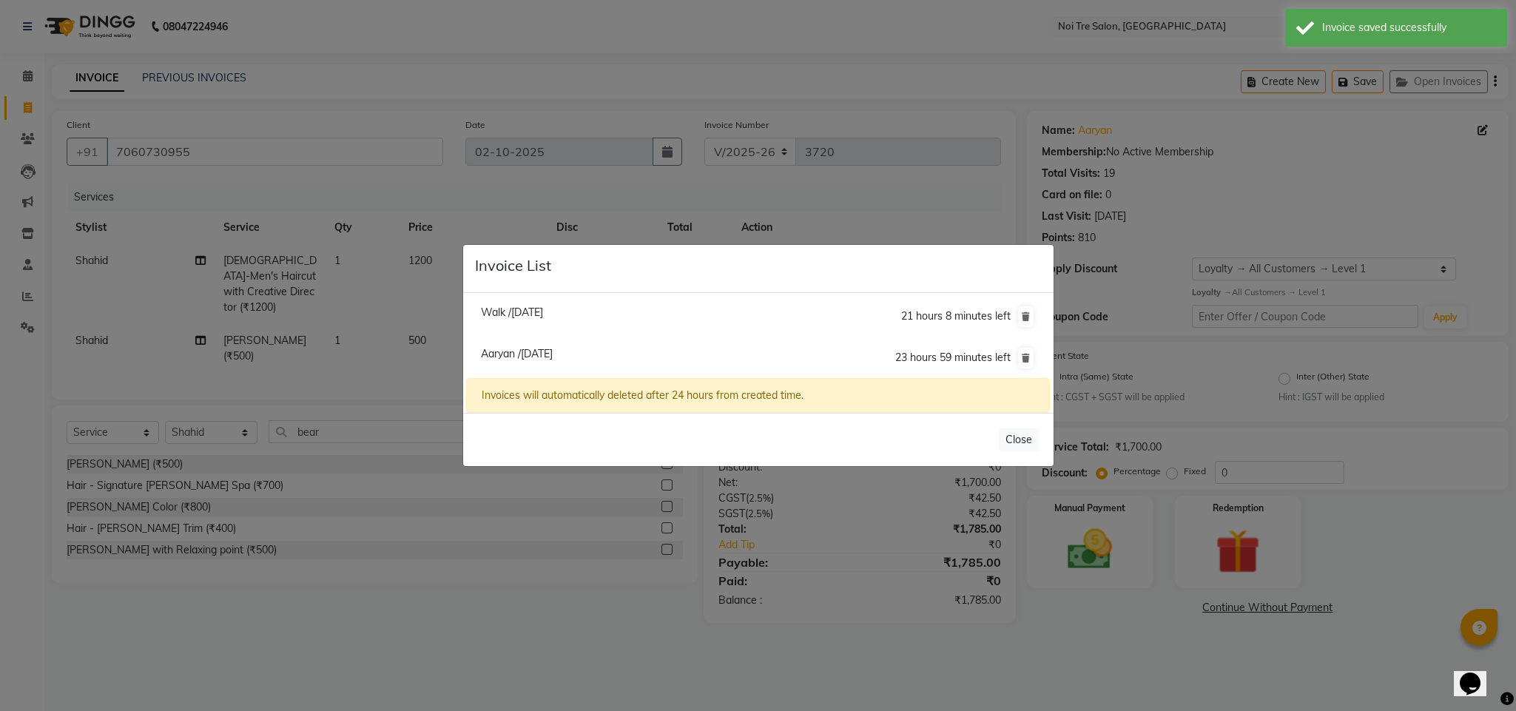
click at [1024, 294] on div "Walk /[DATE] 21 hours 8 minutes left [GEOGRAPHIC_DATA] /[DATE] 23 hours 59 minu…" at bounding box center [758, 353] width 591 height 121
click at [1024, 315] on icon at bounding box center [1026, 316] width 8 height 9
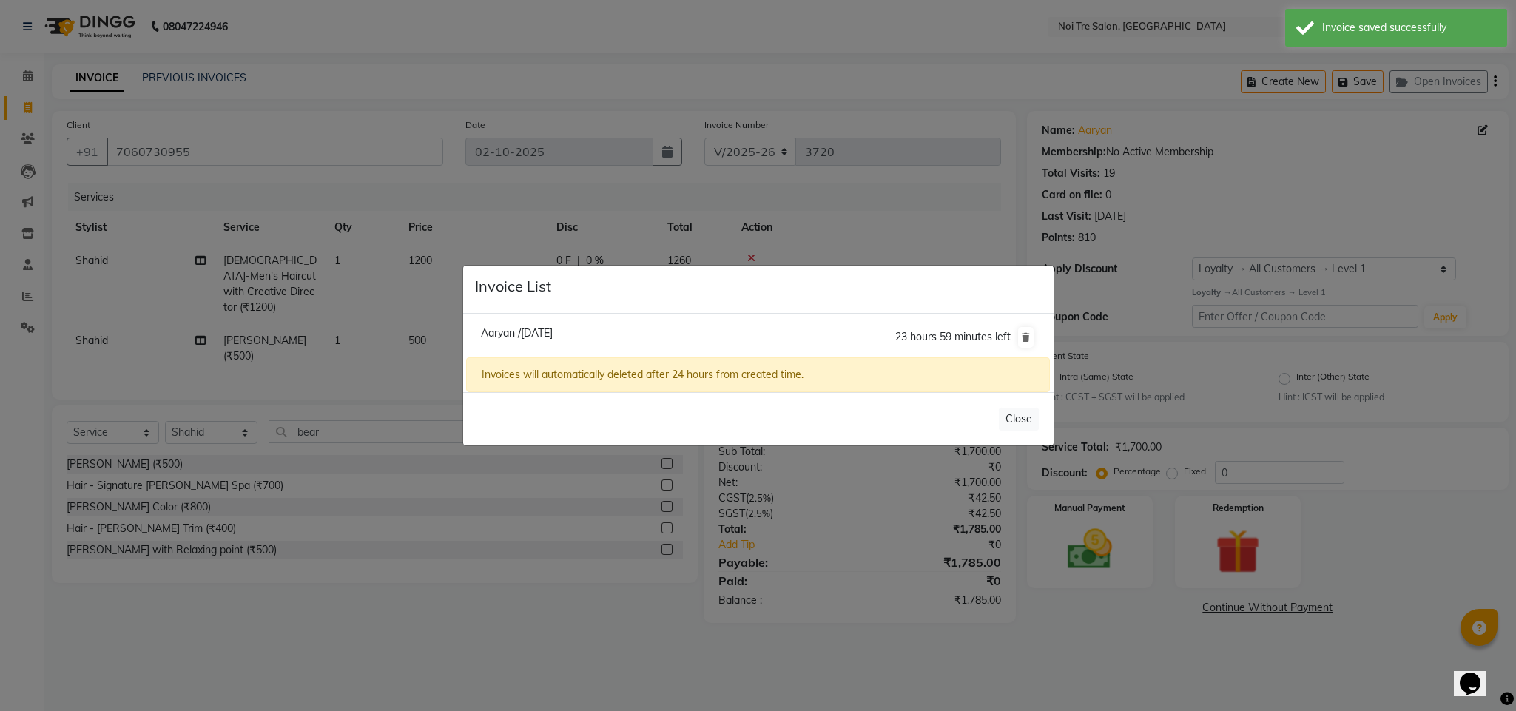
click at [627, 61] on ngb-modal-window "Invoice List Aaryan /[DATE] 23 hours 59 minutes left Invoices will automaticall…" at bounding box center [758, 355] width 1516 height 711
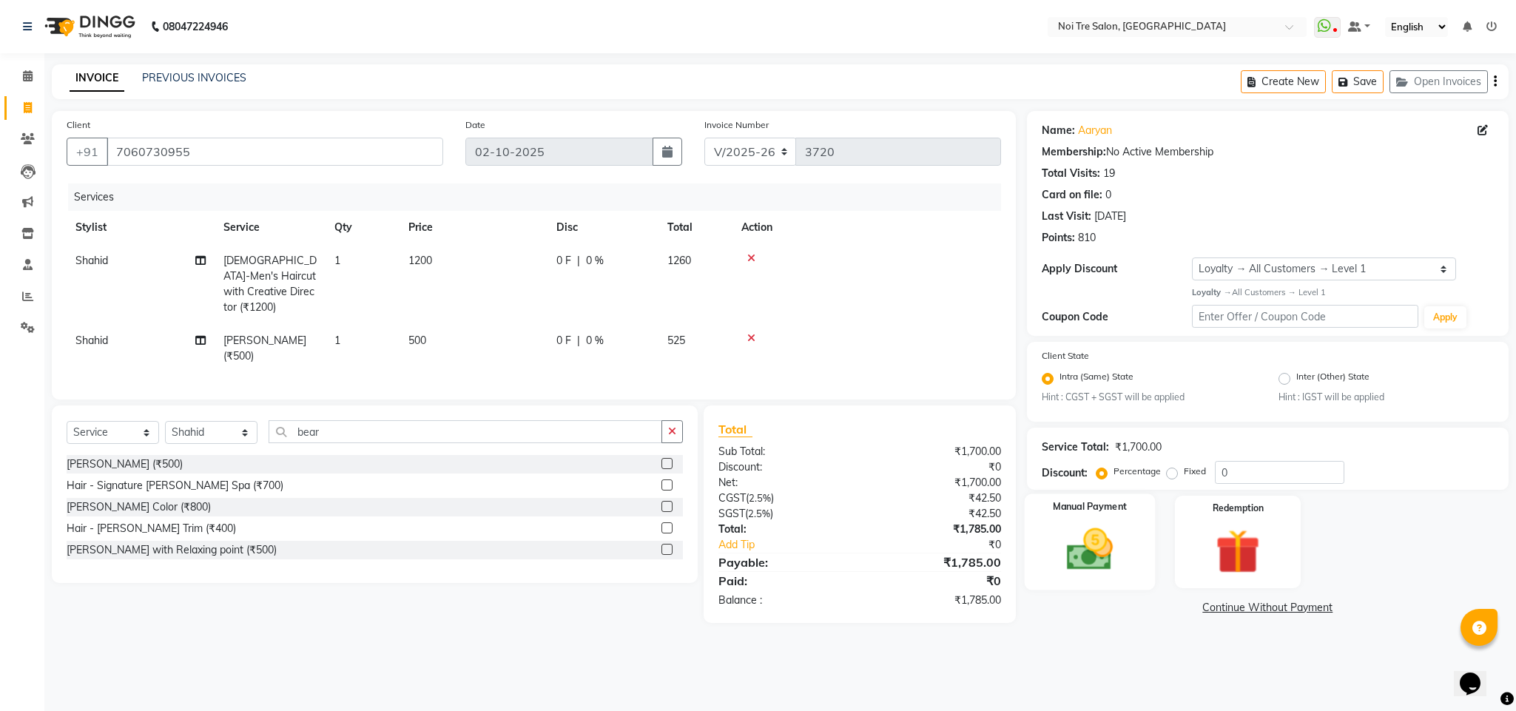
click at [1097, 545] on img at bounding box center [1089, 549] width 75 height 53
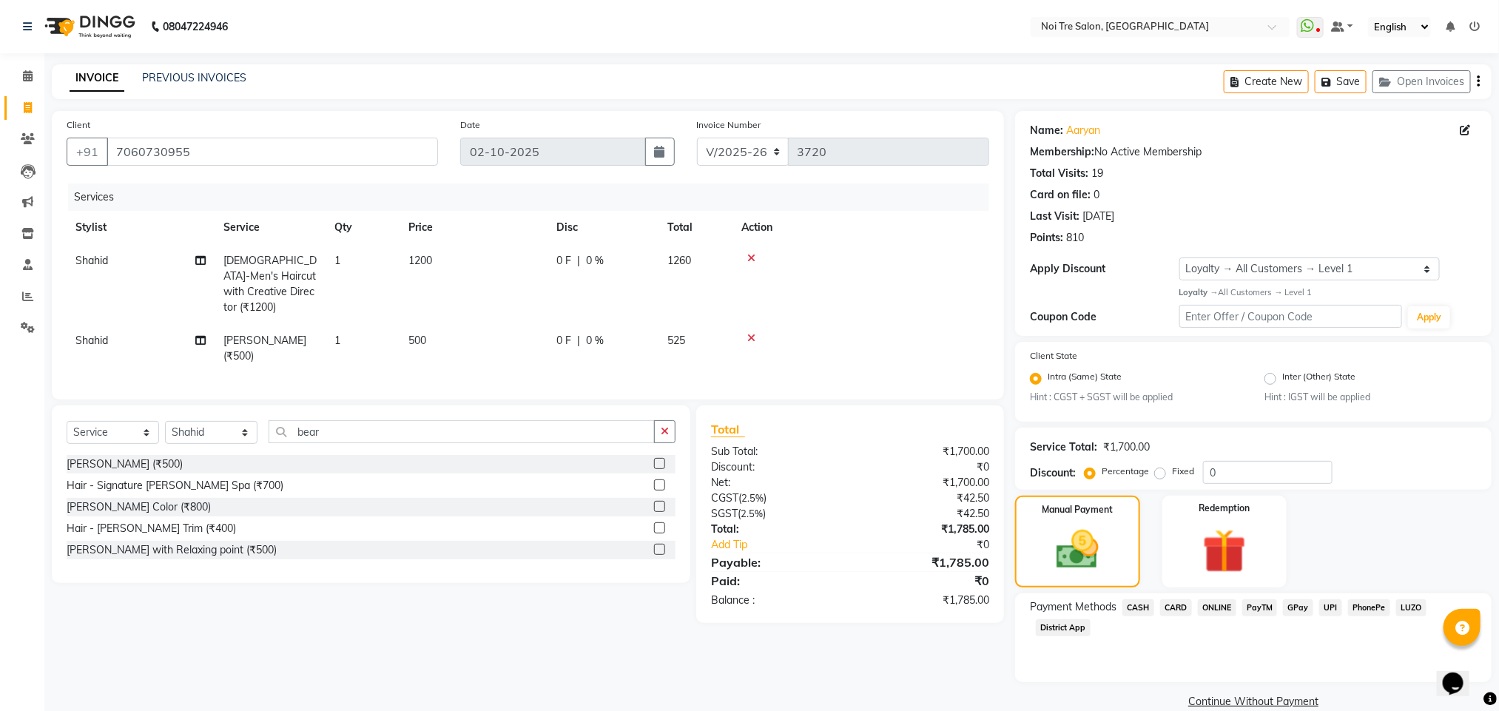
click at [1213, 608] on span "ONLINE" at bounding box center [1217, 607] width 38 height 17
click at [1290, 700] on button "Add Payment" at bounding box center [1332, 706] width 290 height 23
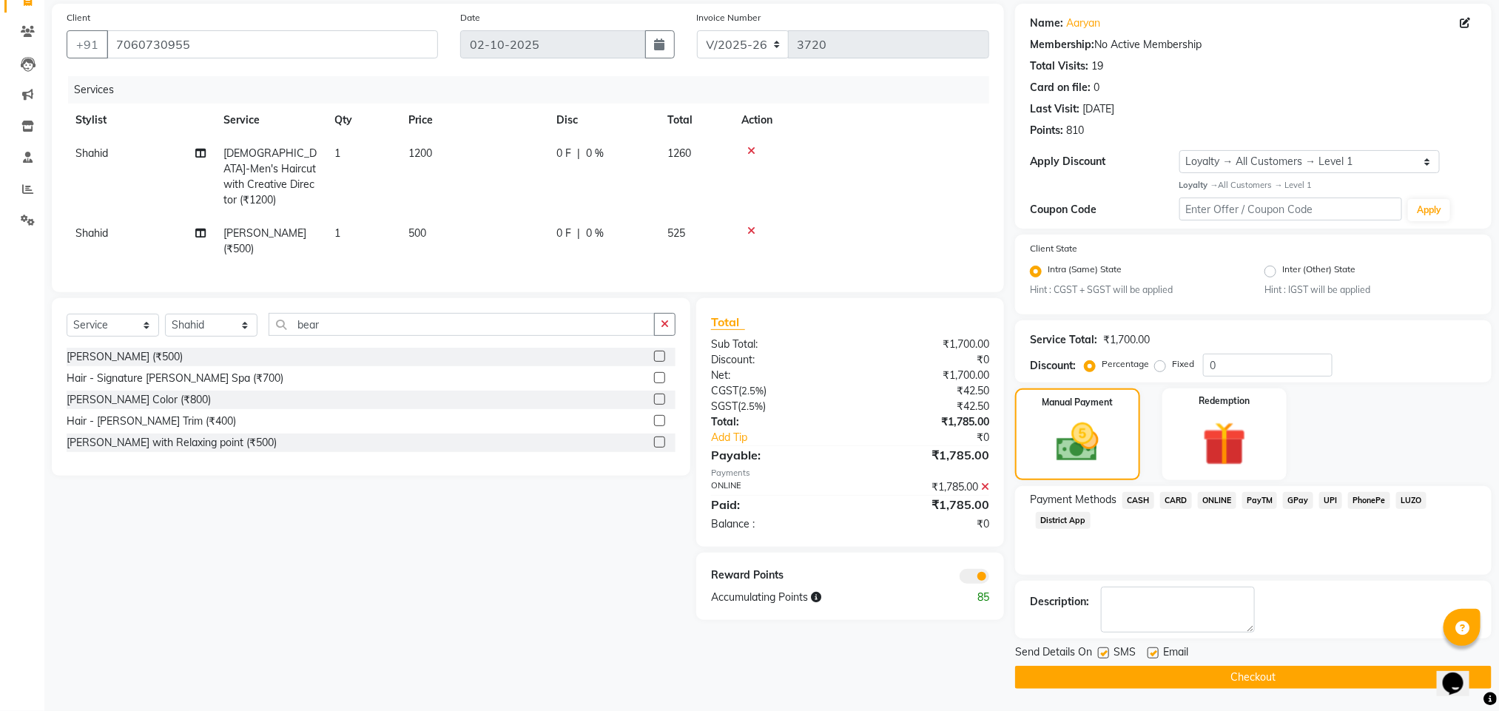
click at [975, 569] on span at bounding box center [975, 576] width 30 height 15
click at [989, 579] on input "checkbox" at bounding box center [989, 579] width 0 height 0
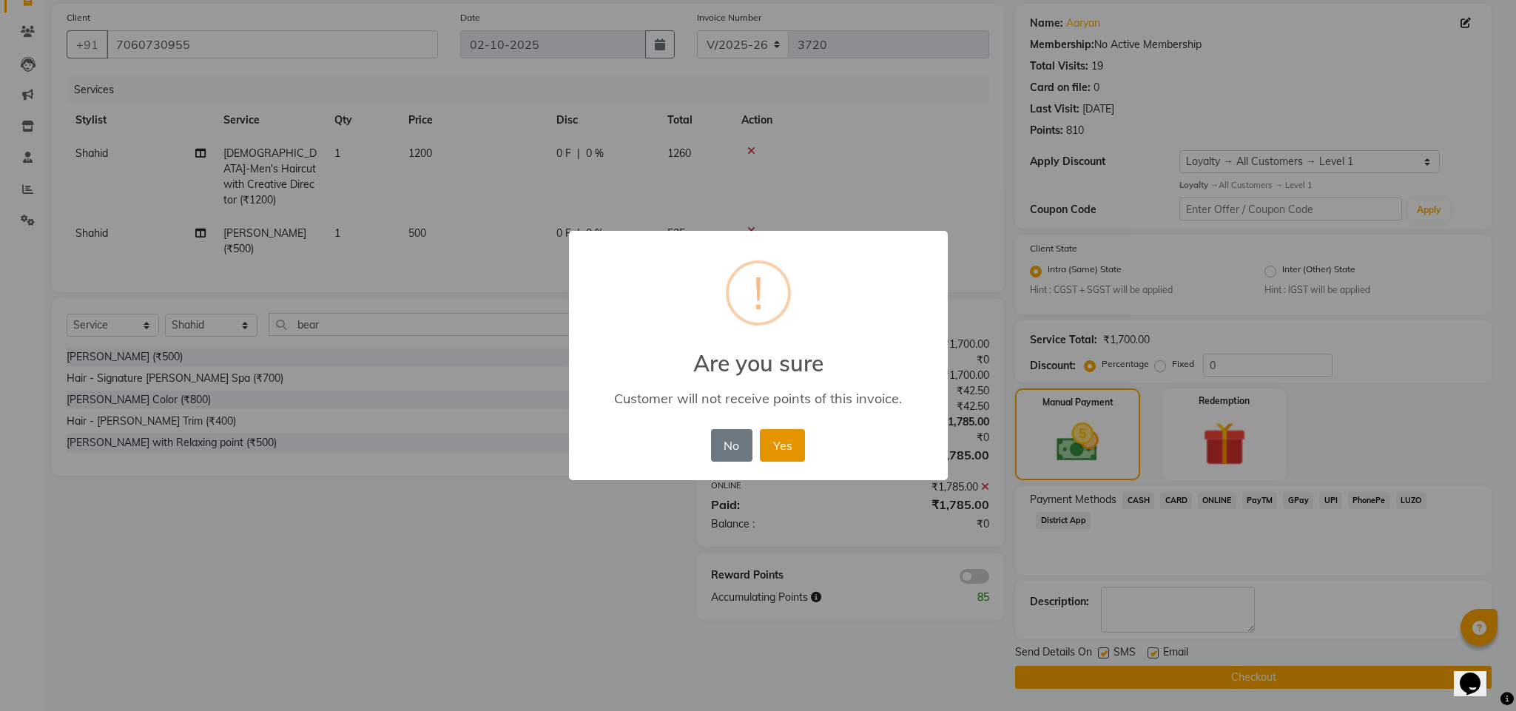
click at [780, 445] on button "Yes" at bounding box center [782, 445] width 45 height 33
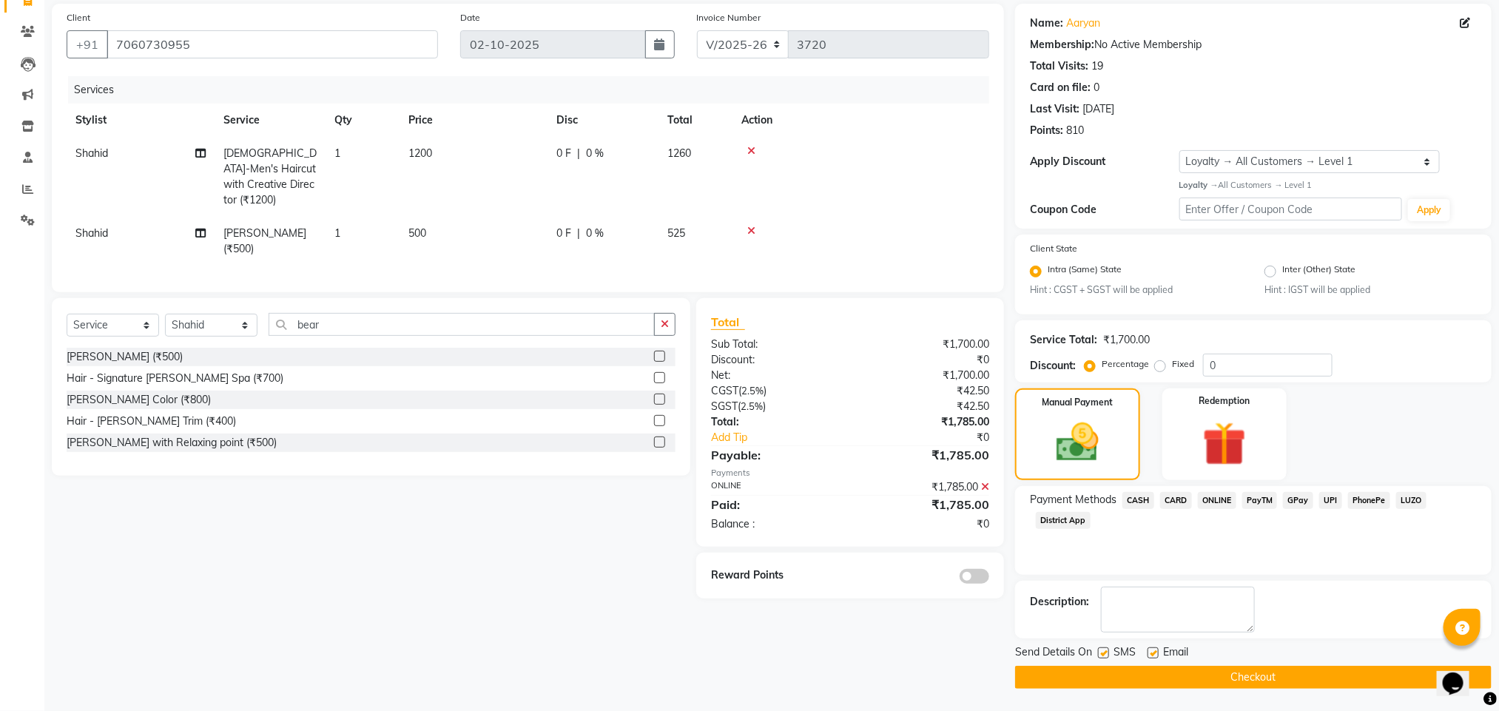
click at [1225, 673] on button "Checkout" at bounding box center [1253, 677] width 477 height 23
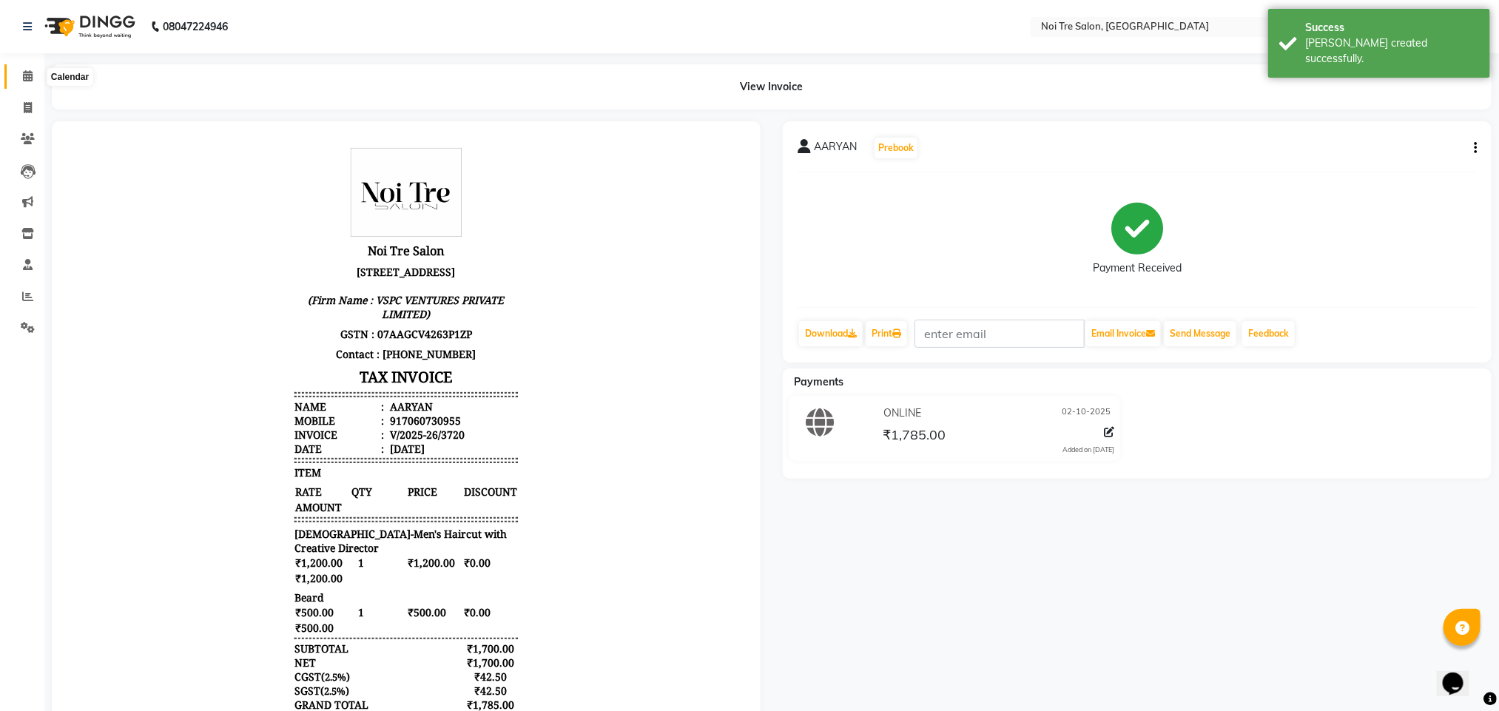
click at [30, 74] on icon at bounding box center [28, 75] width 10 height 11
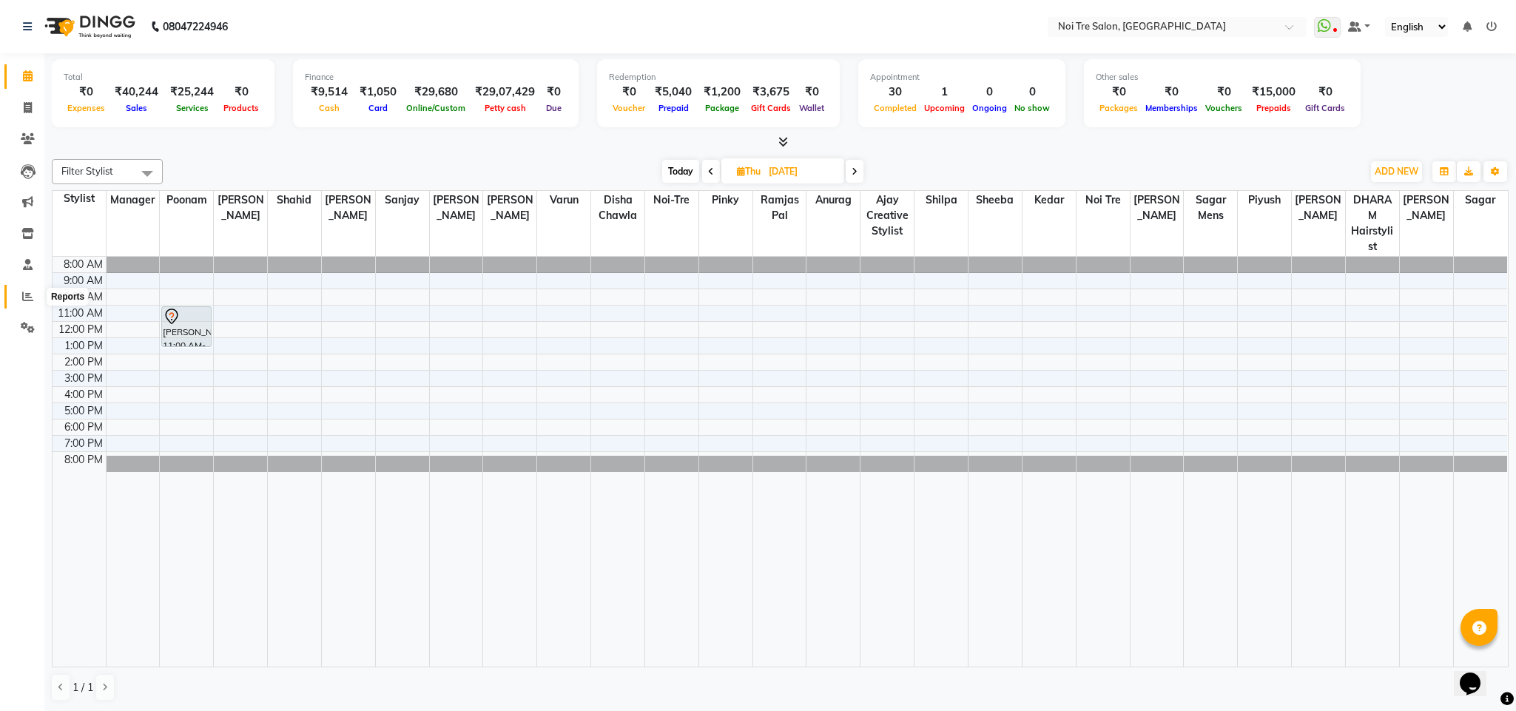
click at [20, 295] on span at bounding box center [28, 297] width 26 height 17
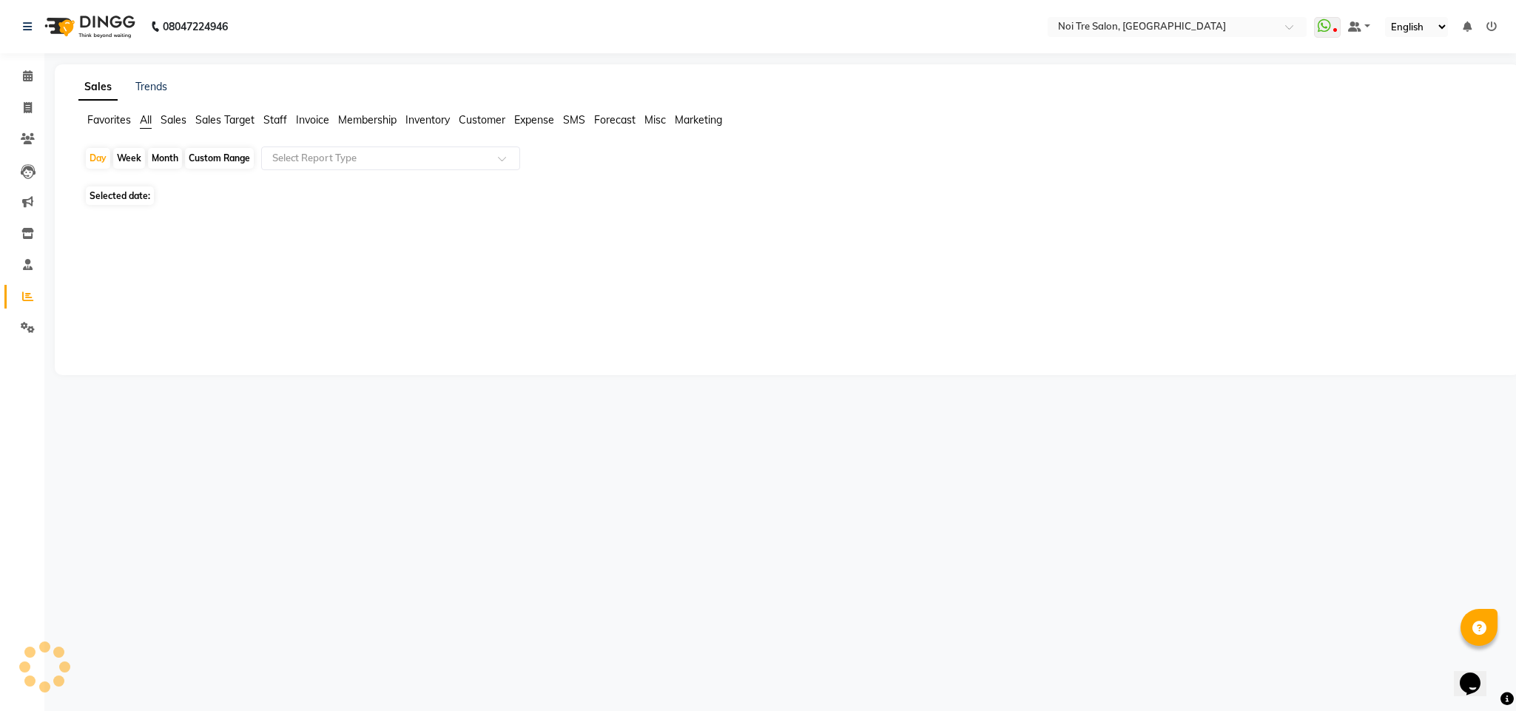
click at [276, 116] on span "Staff" at bounding box center [275, 119] width 24 height 13
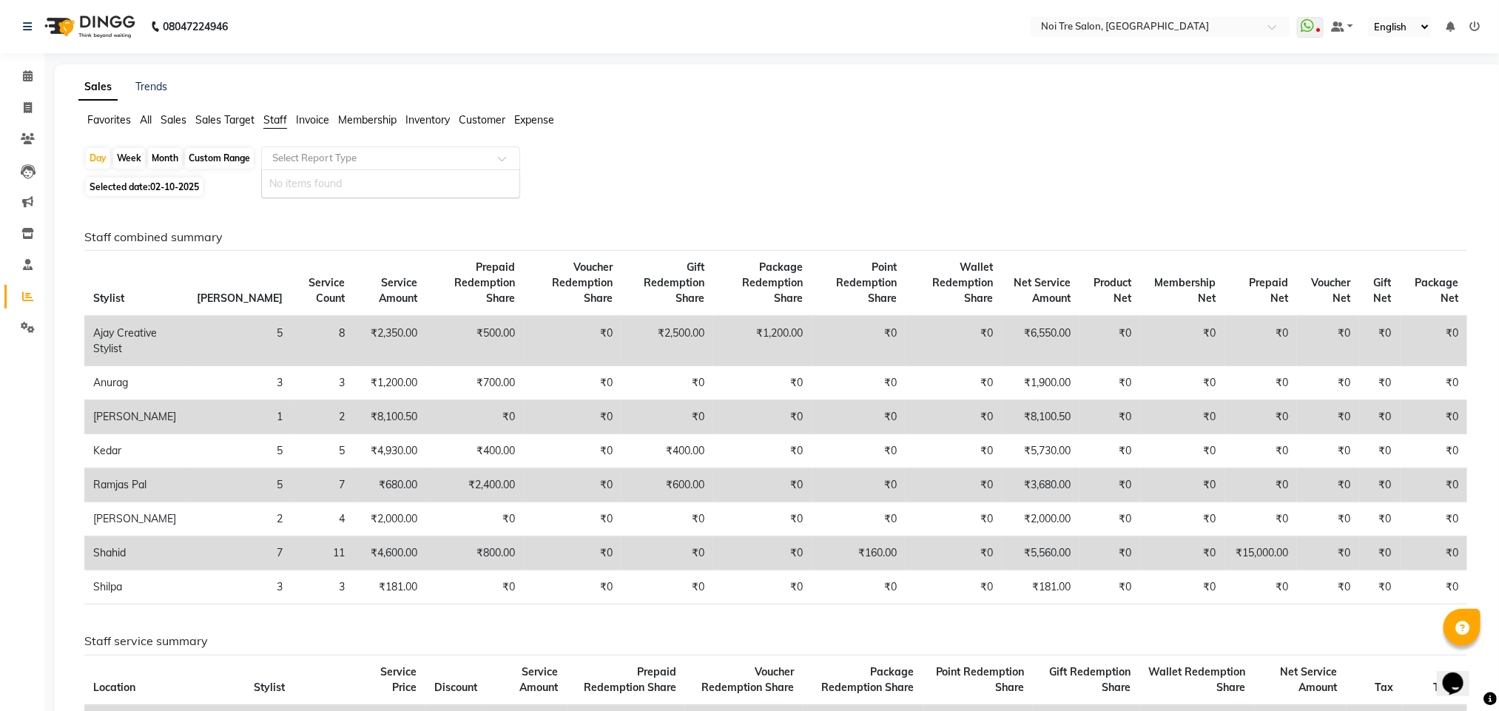
click at [320, 158] on input "text" at bounding box center [375, 158] width 213 height 15
click at [322, 147] on div "Select Report Type" at bounding box center [390, 159] width 259 height 24
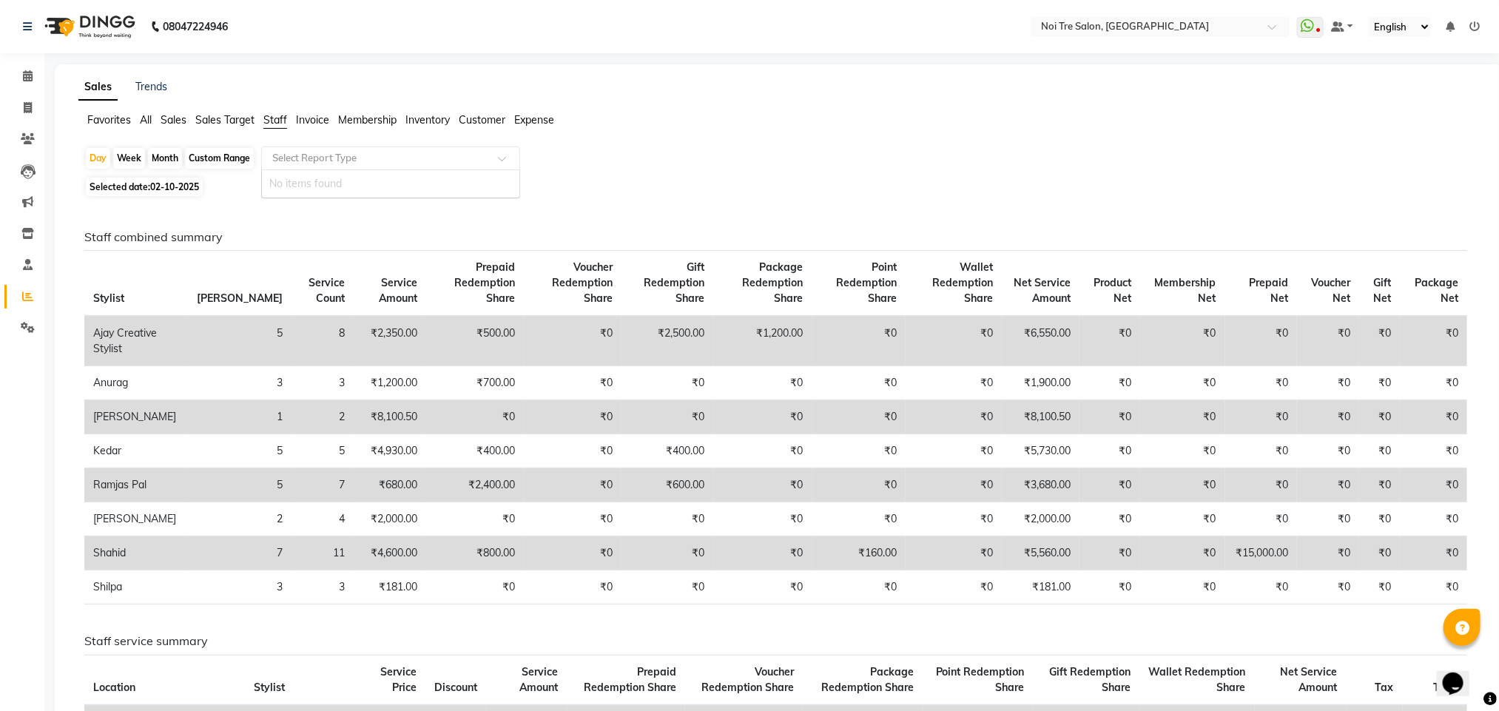
click at [322, 147] on div "Select Report Type" at bounding box center [390, 159] width 259 height 24
click at [331, 164] on input "text" at bounding box center [375, 158] width 213 height 15
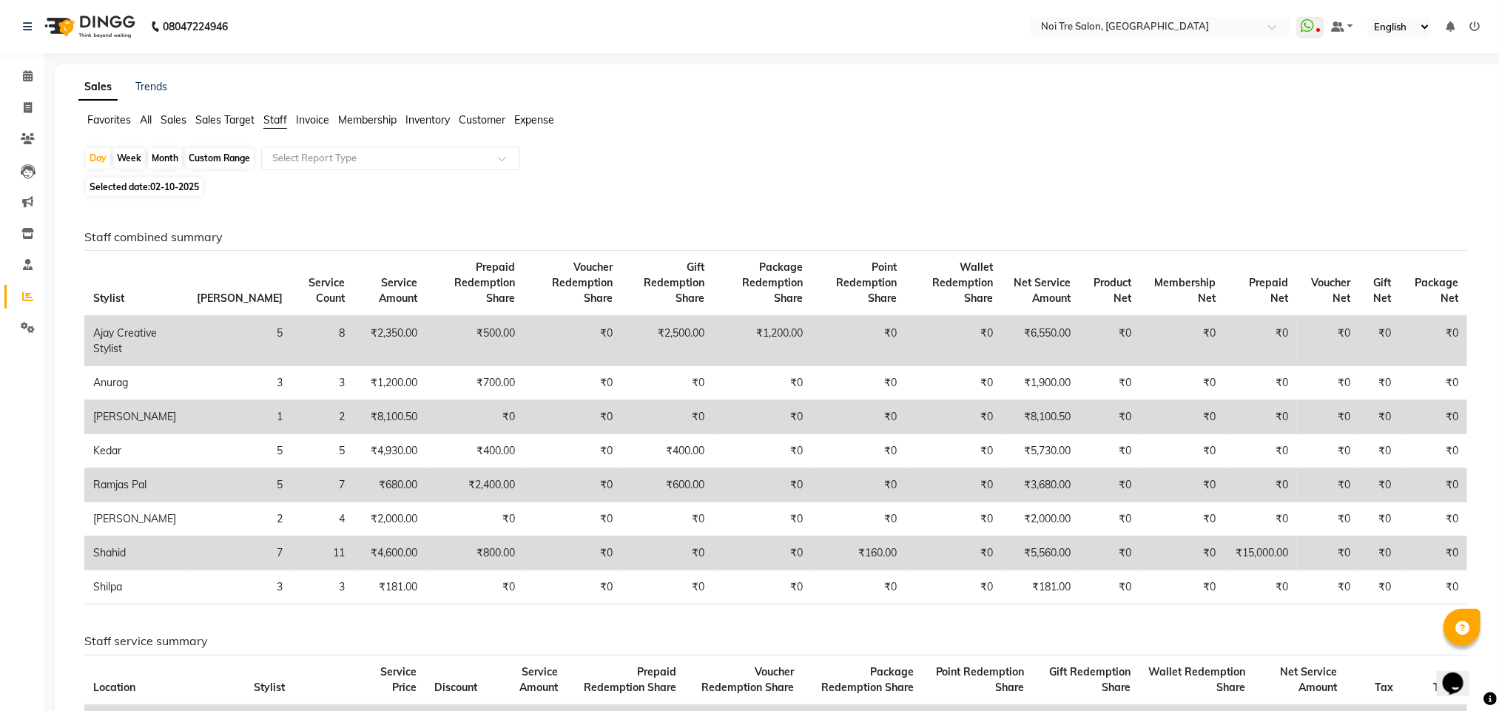
click at [300, 113] on span "Invoice" at bounding box center [312, 119] width 33 height 13
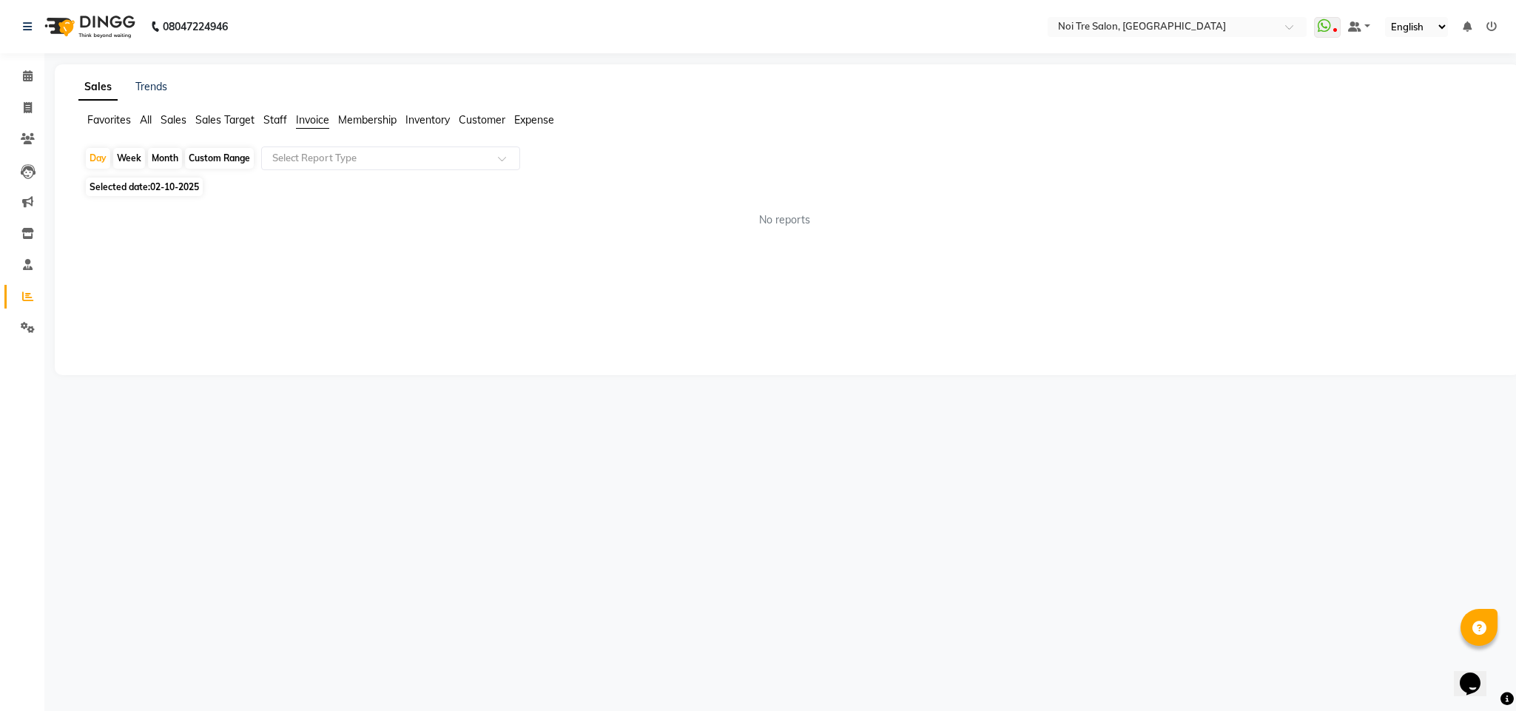
click at [283, 115] on span "Staff" at bounding box center [275, 119] width 24 height 13
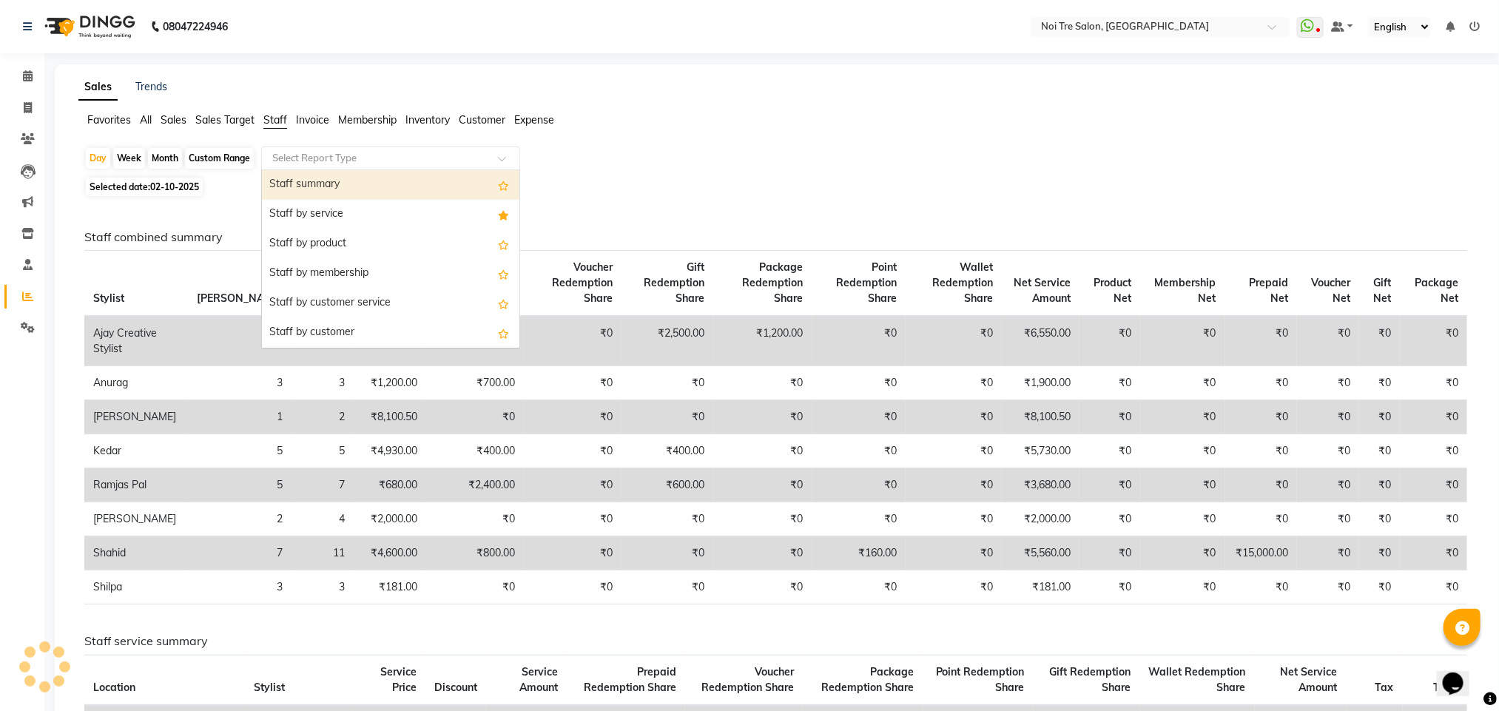
click at [363, 155] on input "text" at bounding box center [375, 158] width 213 height 15
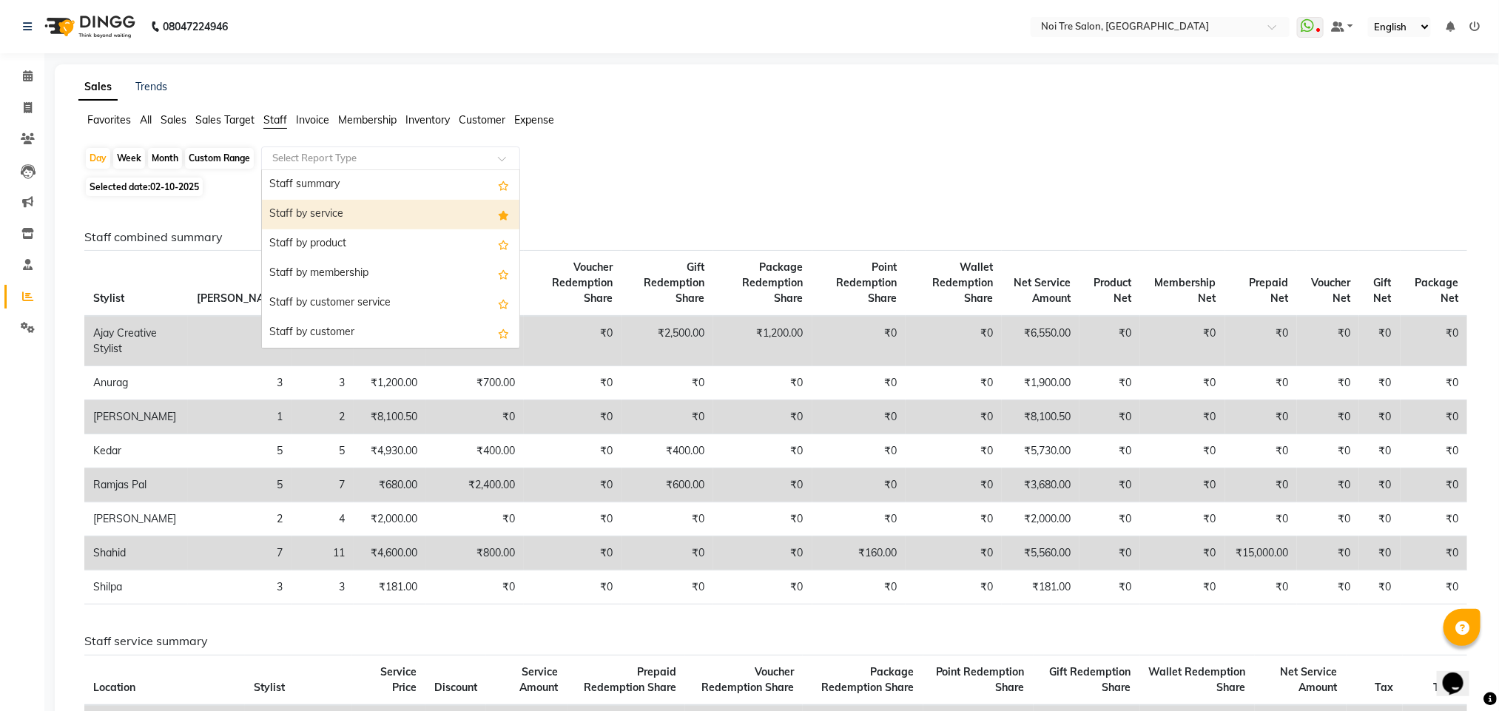
click at [373, 214] on div "Staff by service" at bounding box center [391, 215] width 258 height 30
select select "filtered_report"
select select "csv"
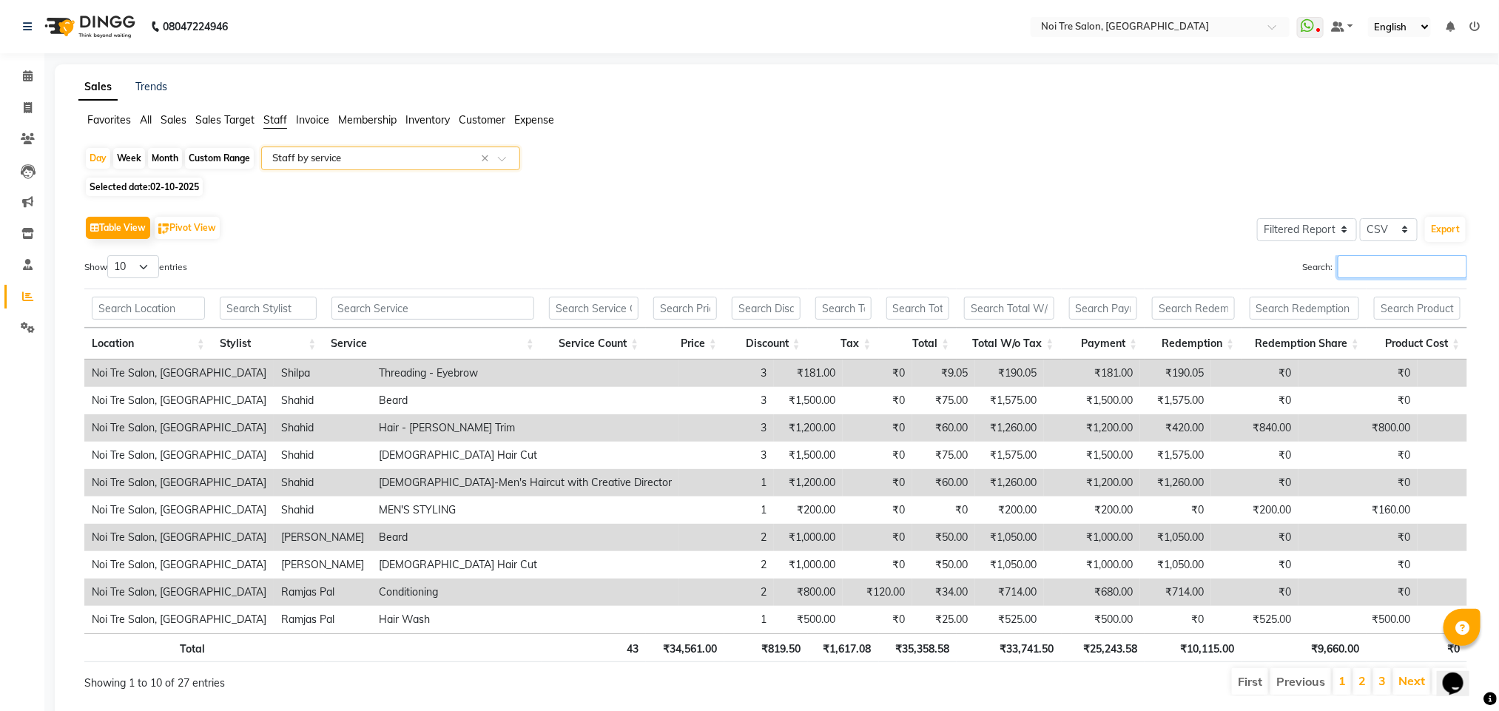
click at [1368, 267] on input "Search:" at bounding box center [1403, 266] width 130 height 23
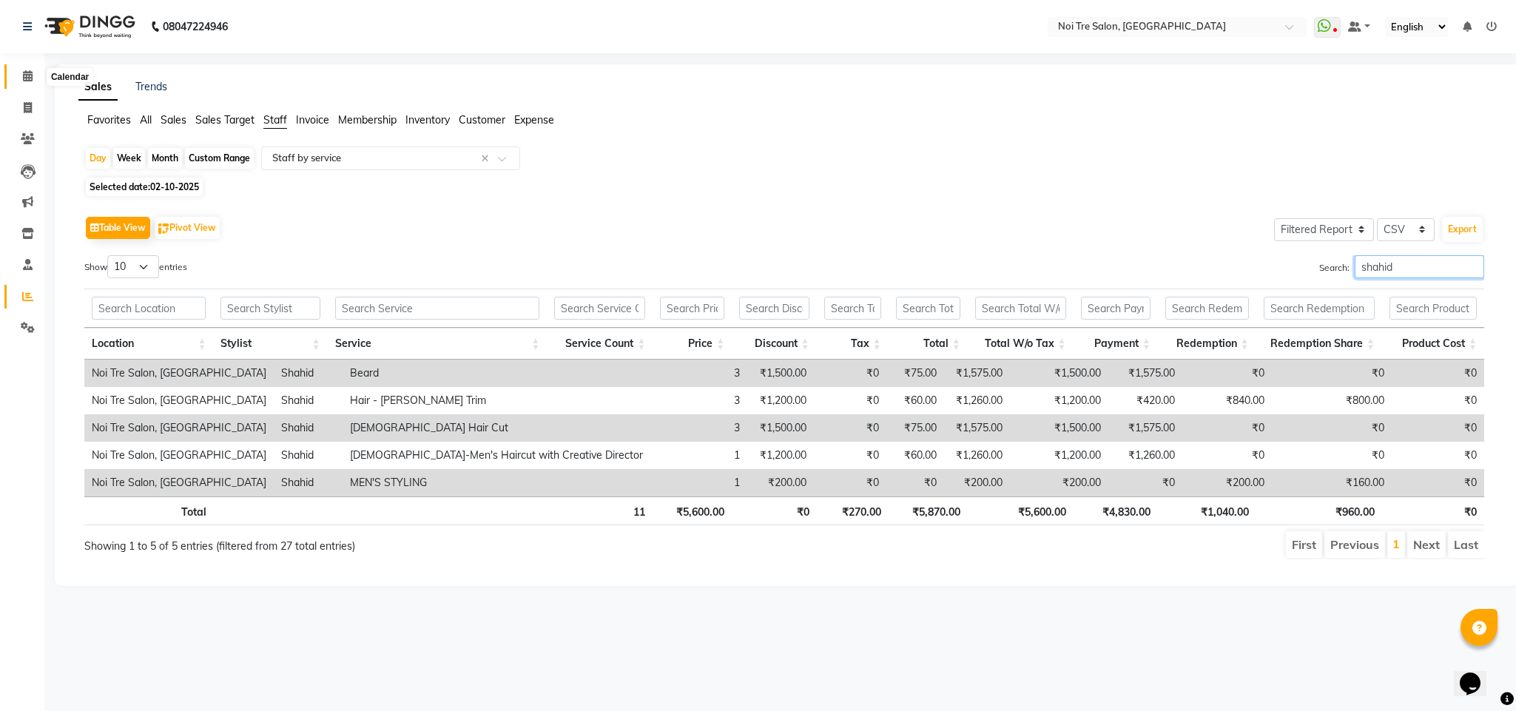
type input "shahid"
click at [25, 76] on icon at bounding box center [28, 75] width 10 height 11
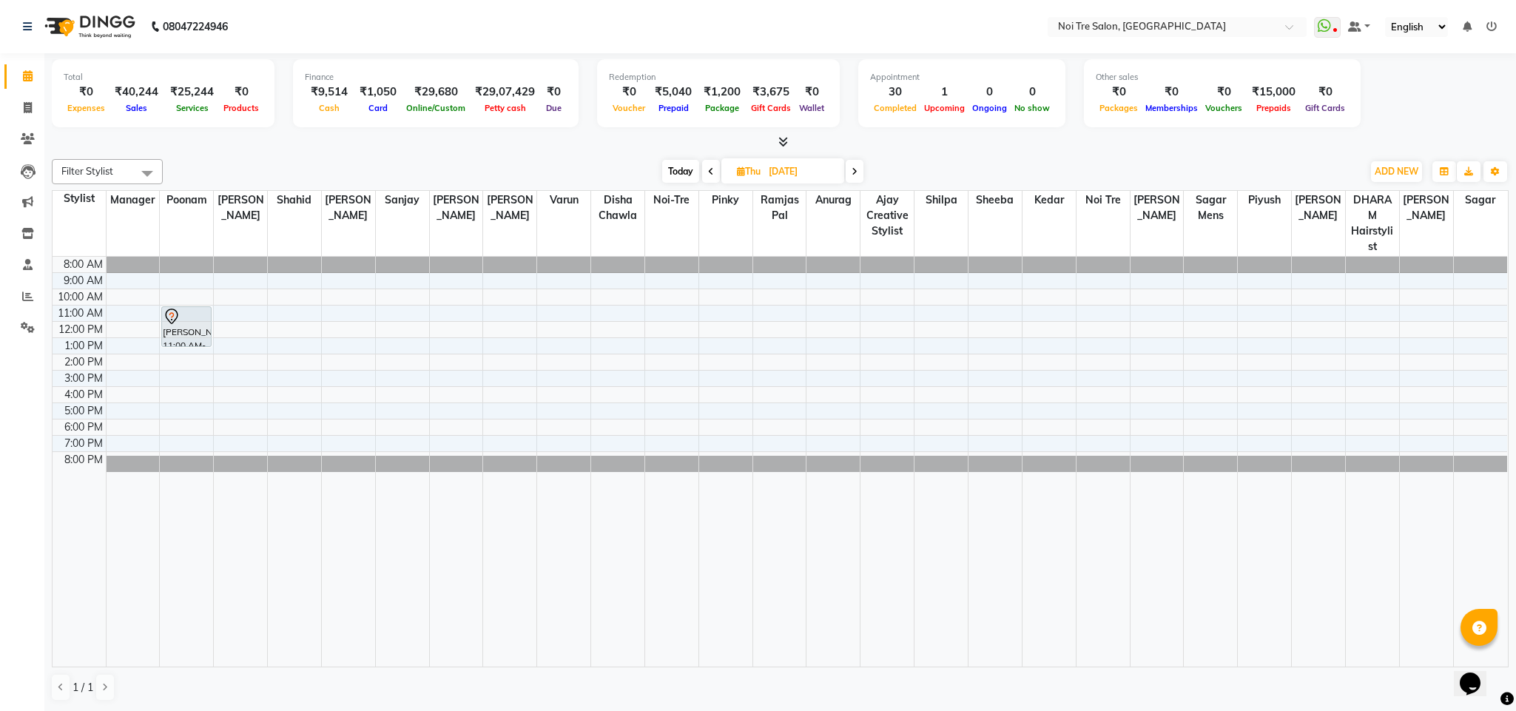
click at [786, 147] on span at bounding box center [781, 143] width 16 height 16
